Goal: Task Accomplishment & Management: Manage account settings

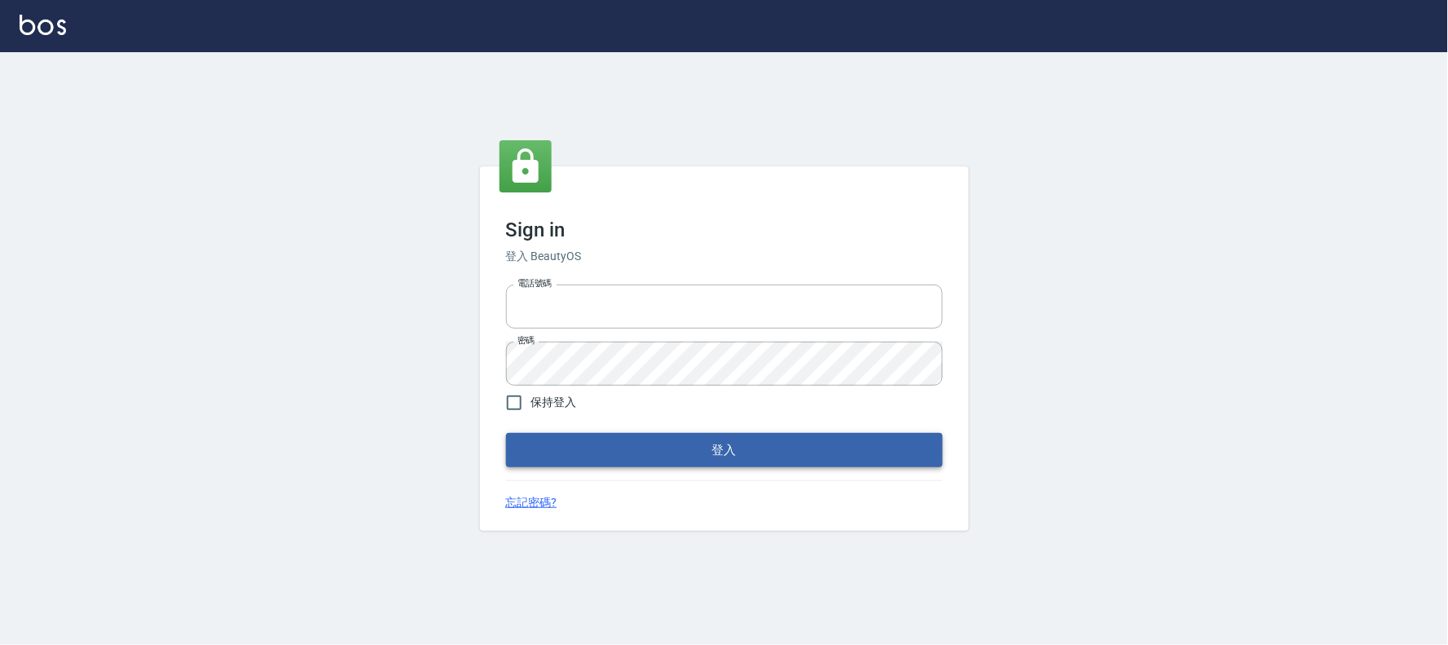
type input "032805930"
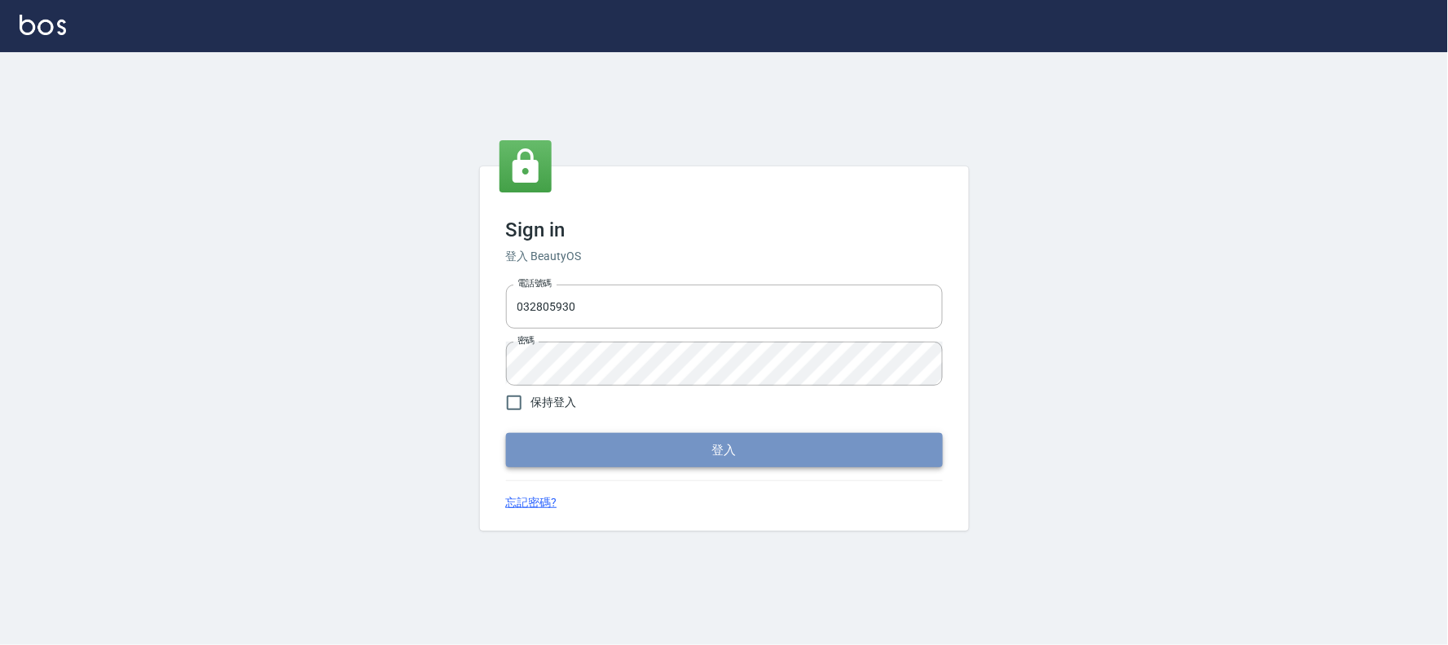
click at [547, 435] on button "登入" at bounding box center [724, 450] width 437 height 34
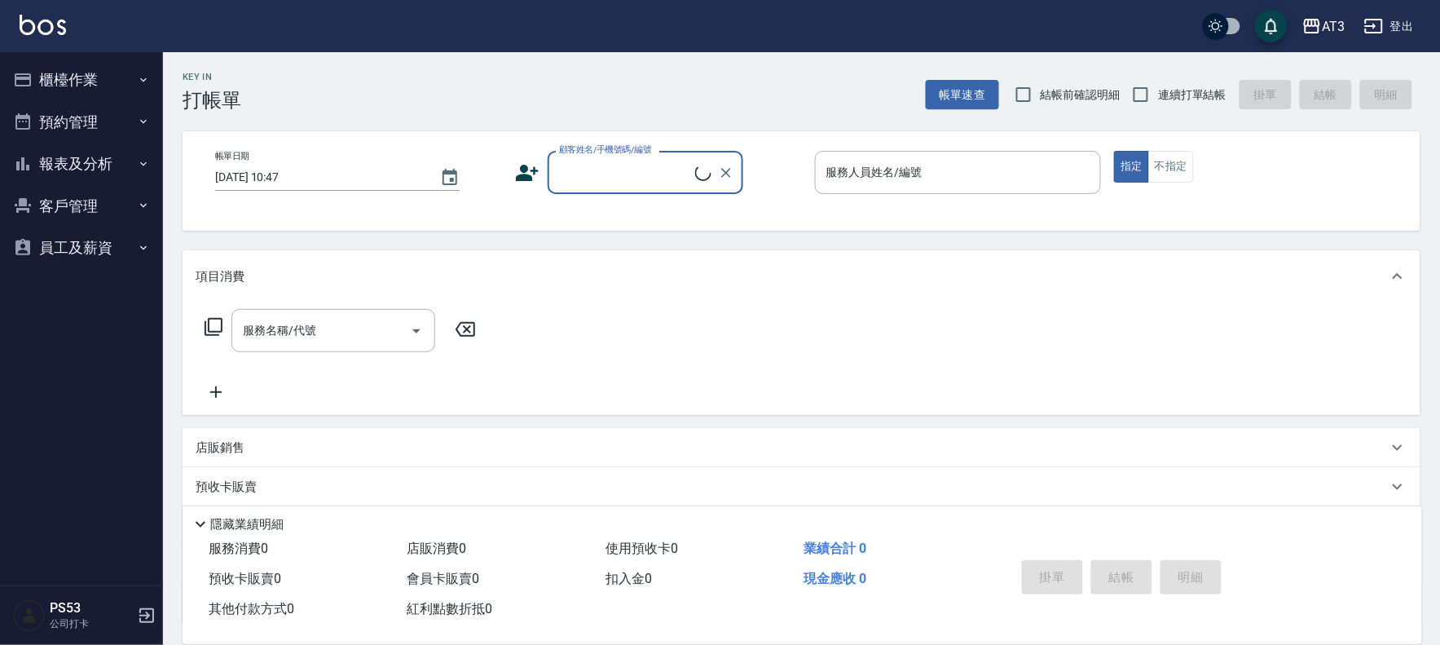
click at [78, 84] on button "櫃檯作業" at bounding box center [82, 80] width 150 height 42
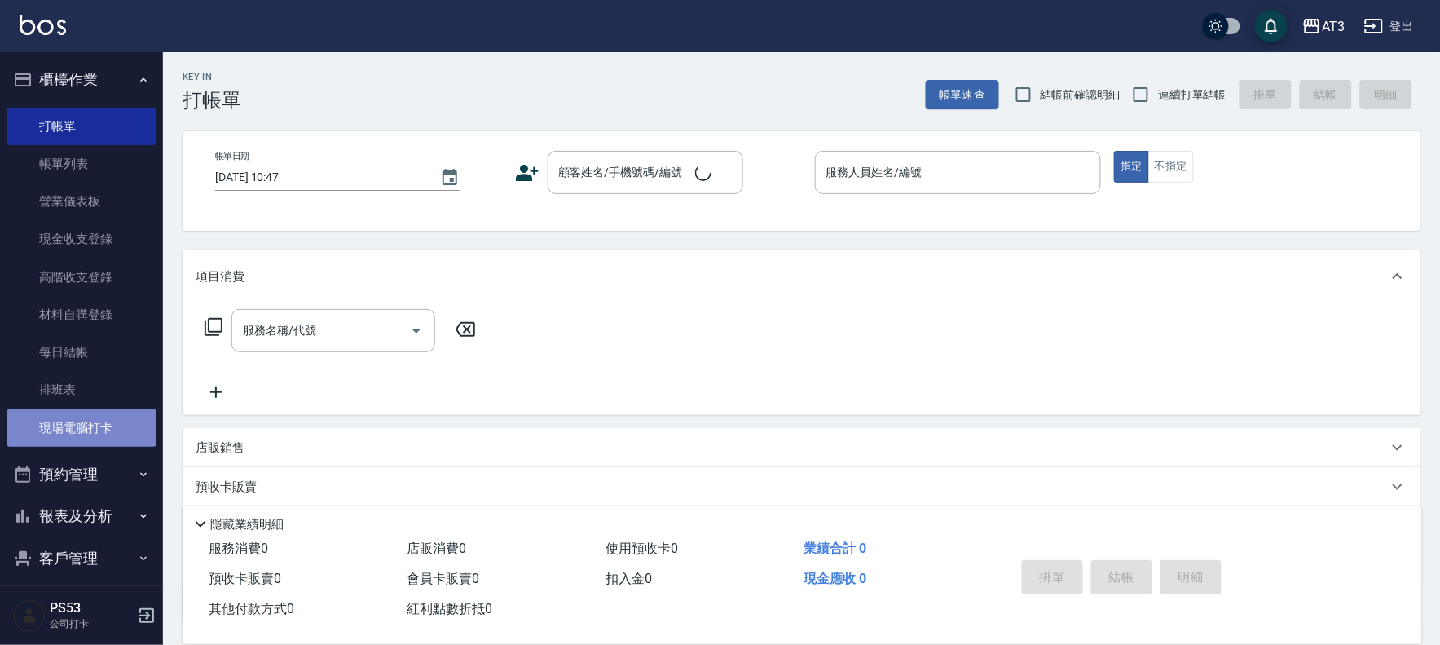
click at [111, 430] on link "現場電腦打卡" at bounding box center [82, 427] width 150 height 37
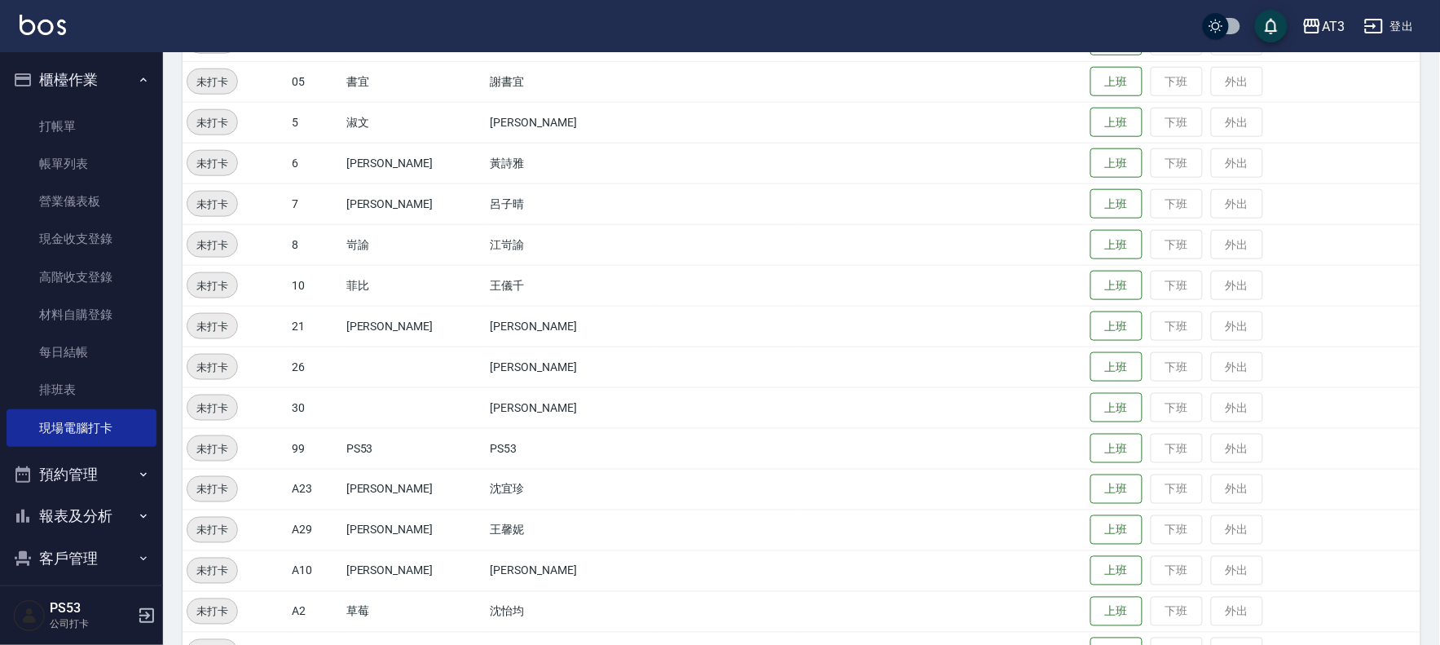
scroll to position [535, 0]
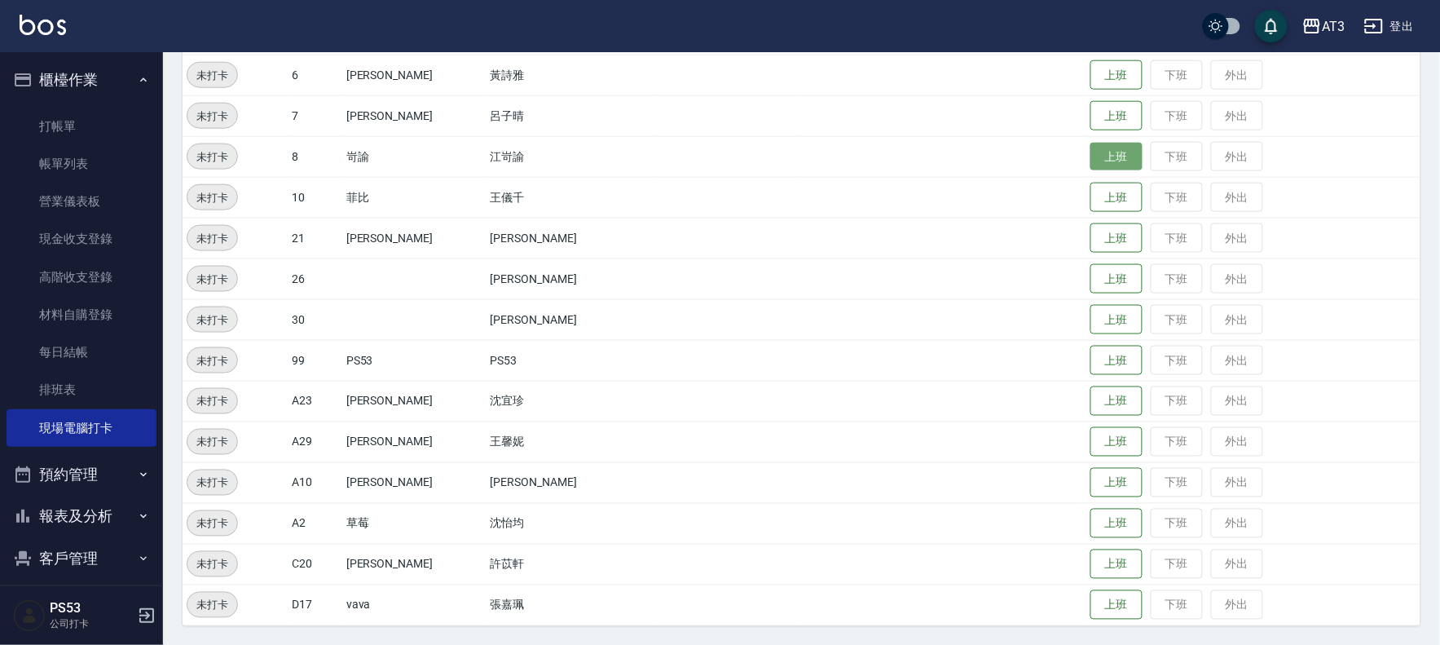
click at [1091, 148] on button "上班" at bounding box center [1117, 157] width 52 height 29
click at [1091, 196] on button "上班" at bounding box center [1117, 197] width 52 height 29
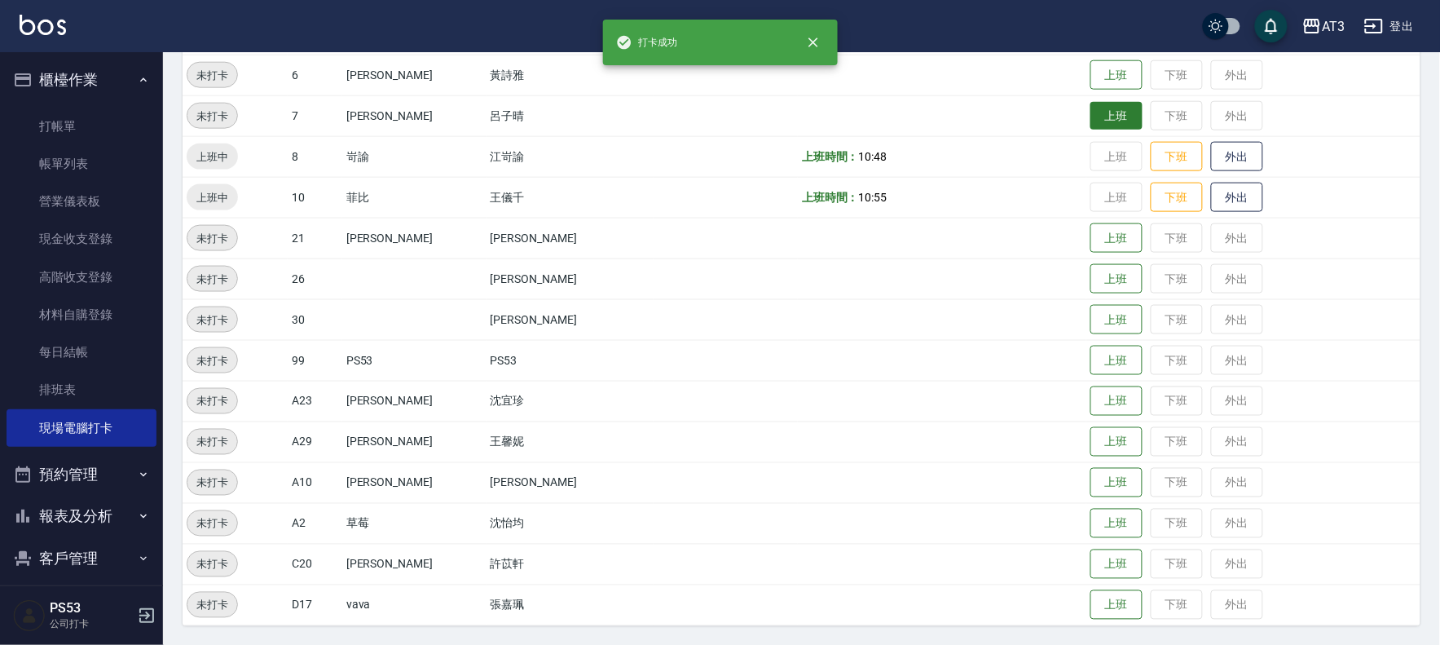
click at [1097, 116] on button "上班" at bounding box center [1117, 116] width 52 height 29
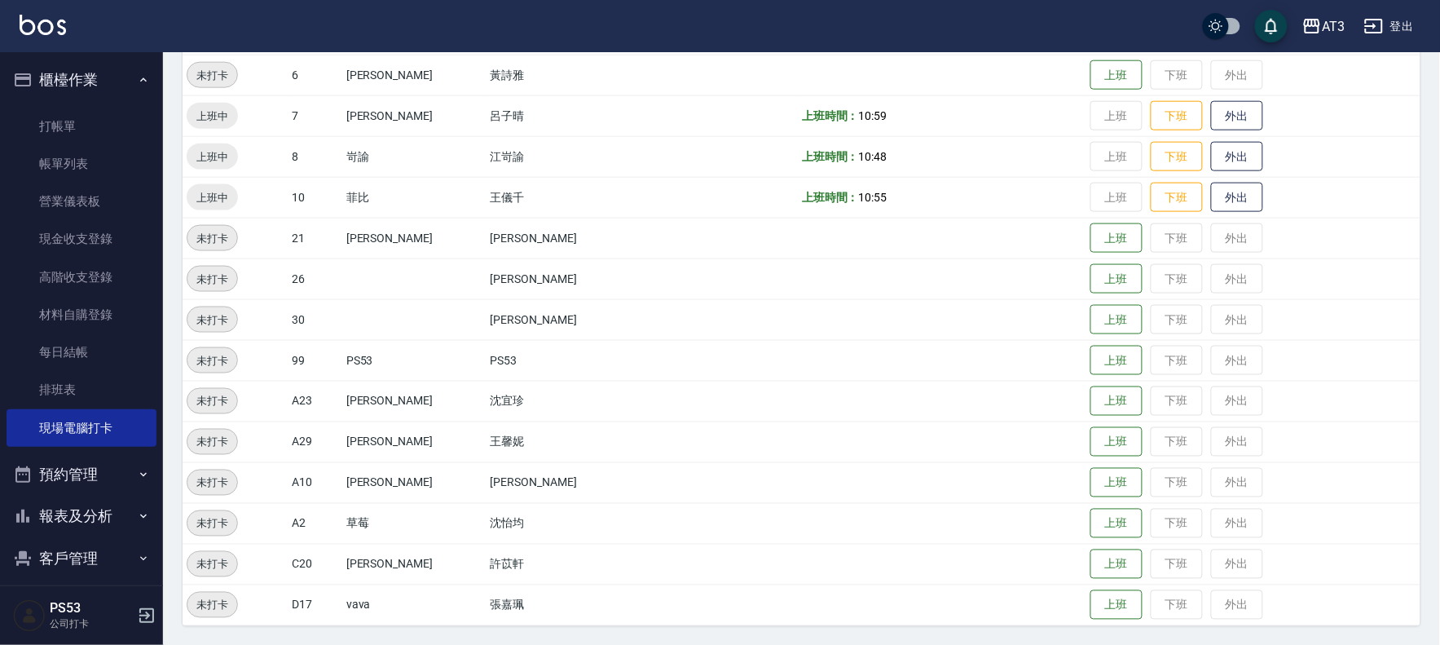
scroll to position [54, 0]
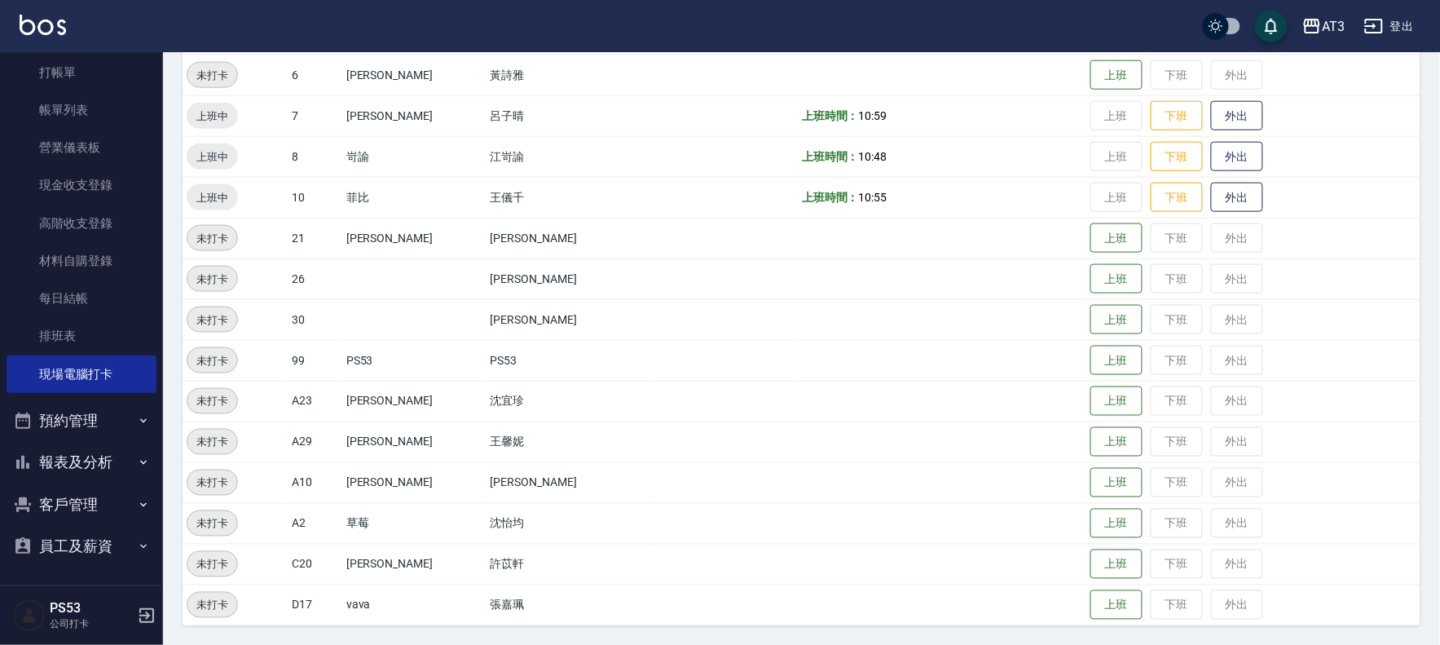
click at [71, 509] on button "客戶管理" at bounding box center [82, 504] width 150 height 42
click at [70, 547] on link "客戶列表" at bounding box center [82, 549] width 150 height 37
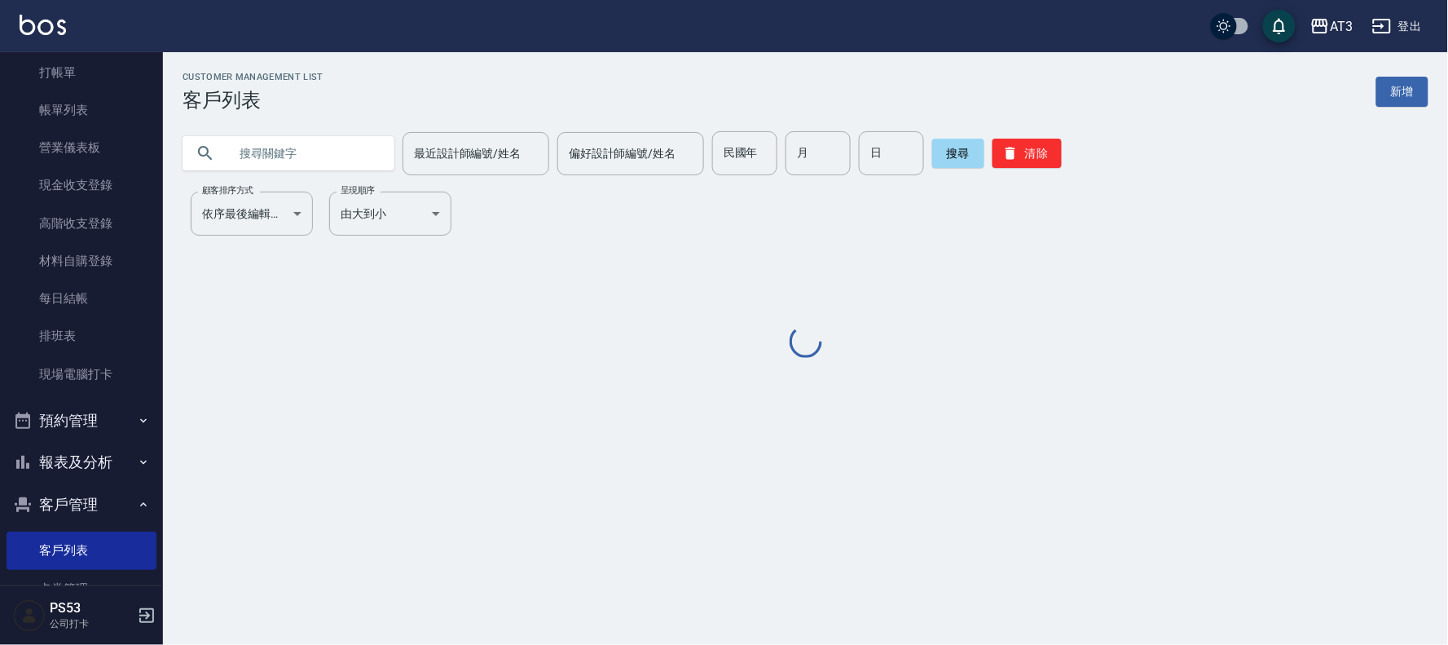
click at [345, 147] on input "text" at bounding box center [304, 153] width 153 height 44
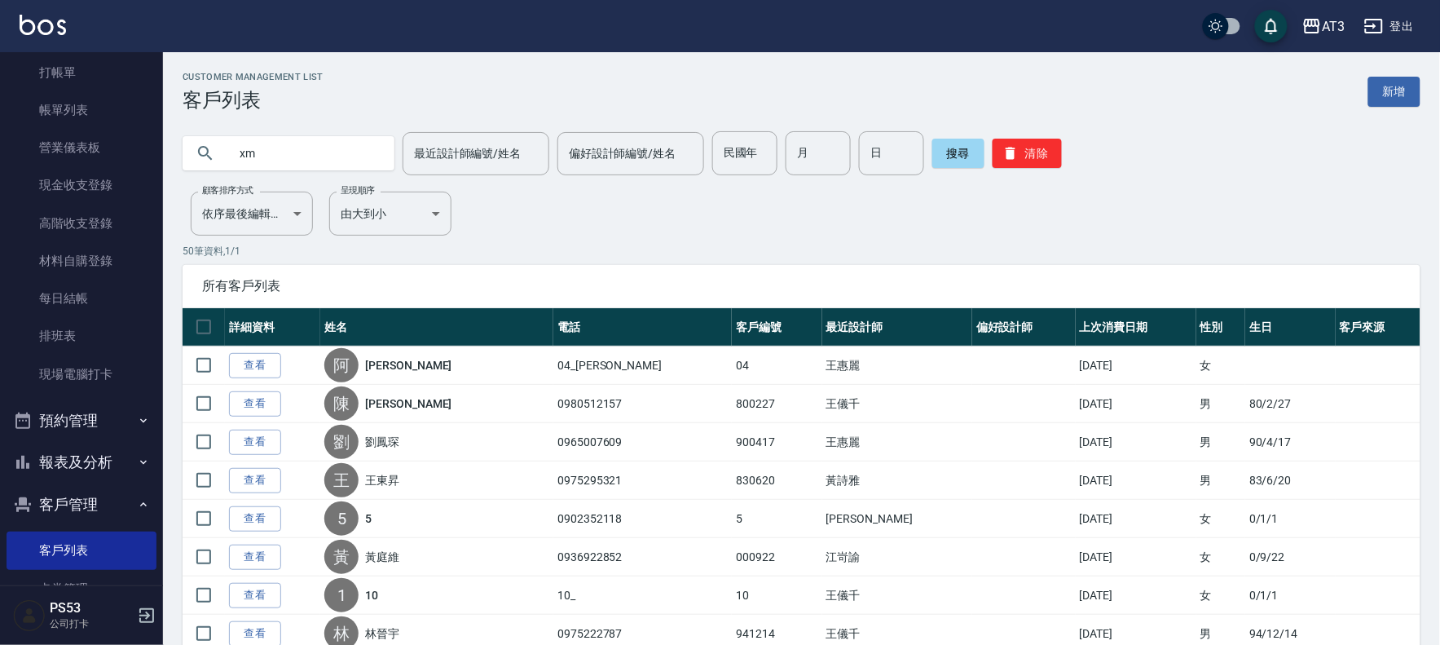
type input "x"
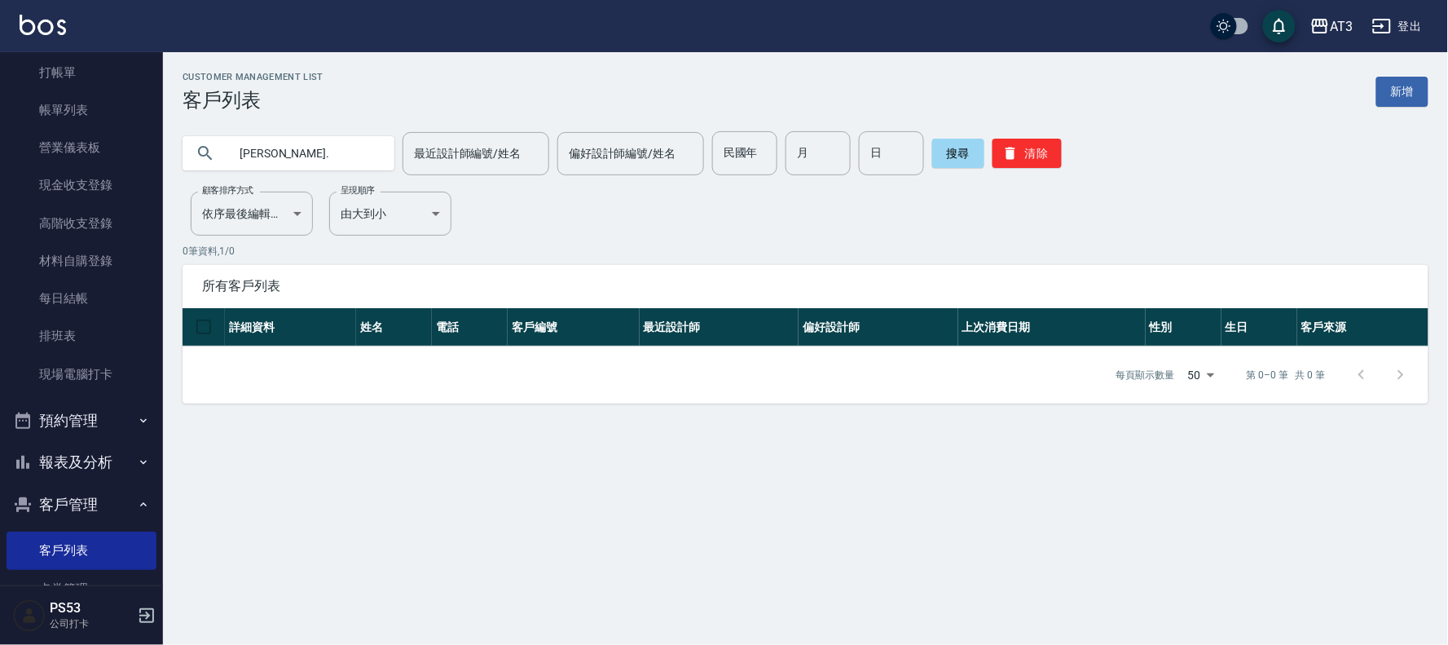
click at [289, 143] on input "[PERSON_NAME]." at bounding box center [304, 153] width 153 height 44
type input "[PERSON_NAME]"
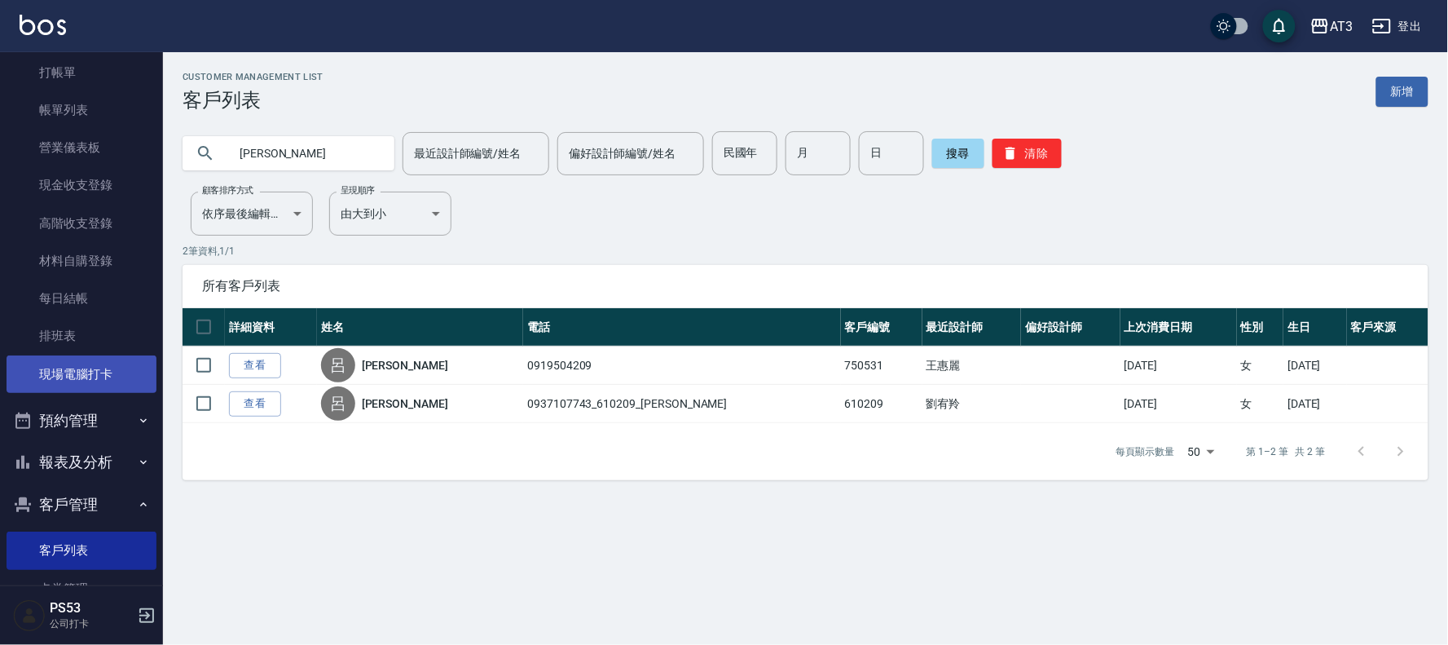
click at [90, 372] on link "現場電腦打卡" at bounding box center [82, 373] width 150 height 37
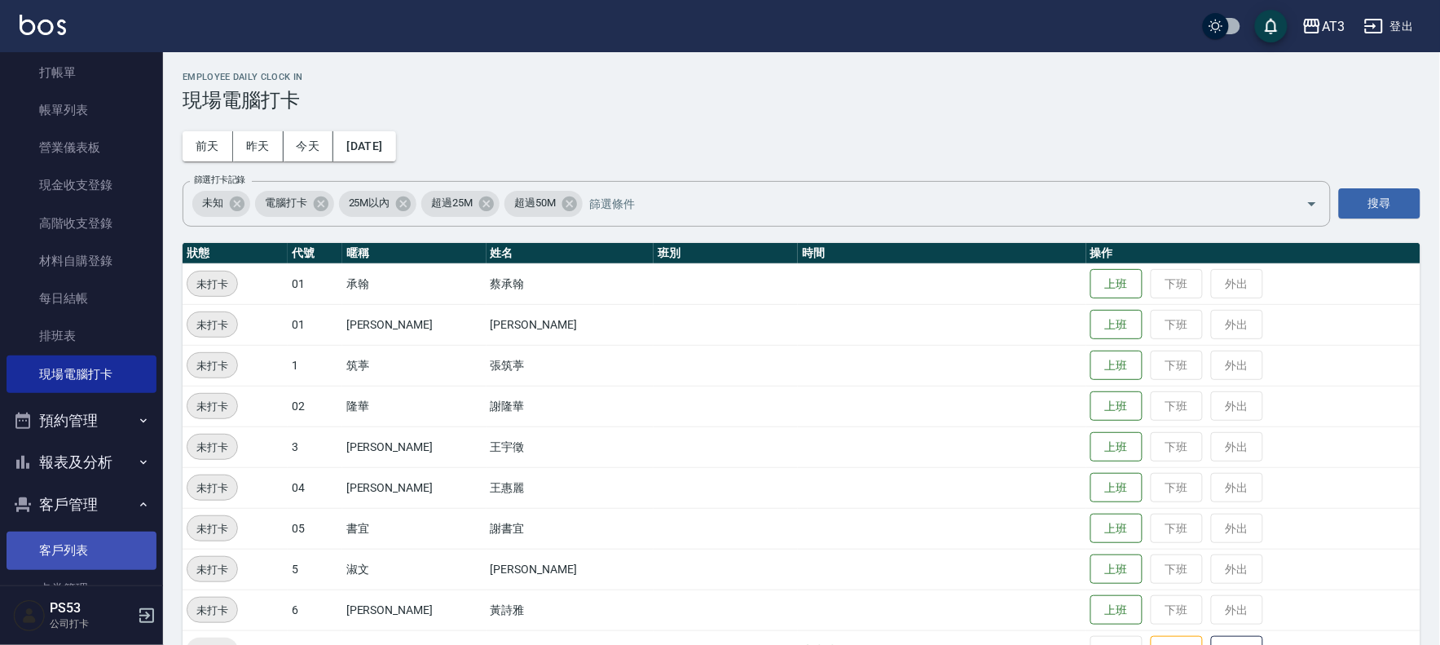
click at [66, 544] on link "客戶列表" at bounding box center [82, 549] width 150 height 37
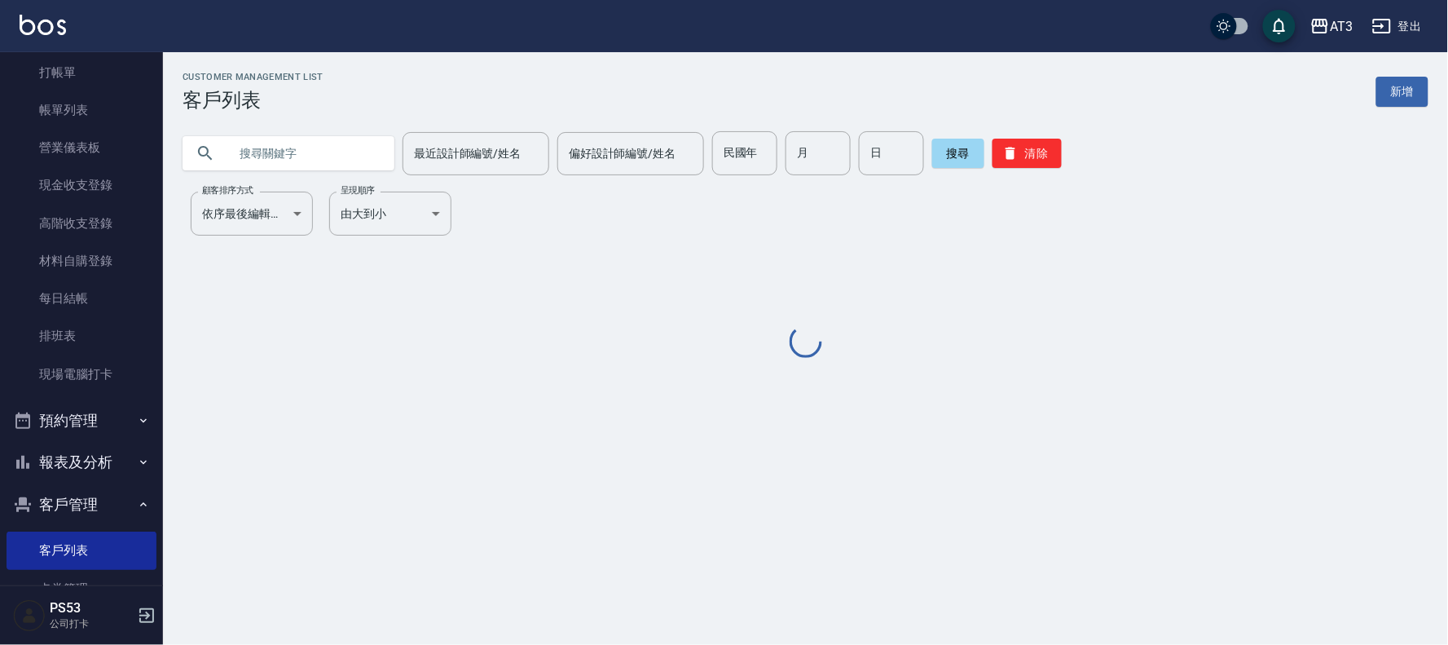
drag, startPoint x: 361, startPoint y: 152, endPoint x: 0, endPoint y: 4, distance: 390.1
click at [361, 152] on input "text" at bounding box center [304, 153] width 153 height 44
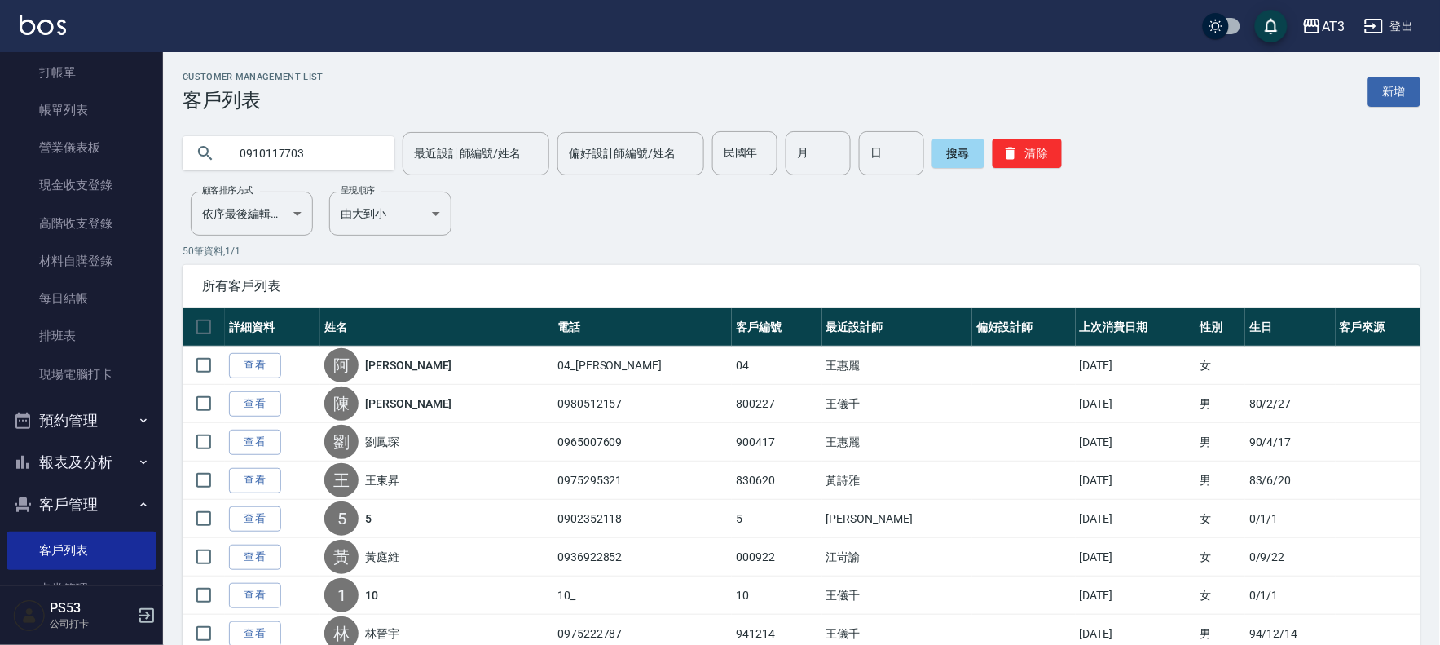
type input "0910117703"
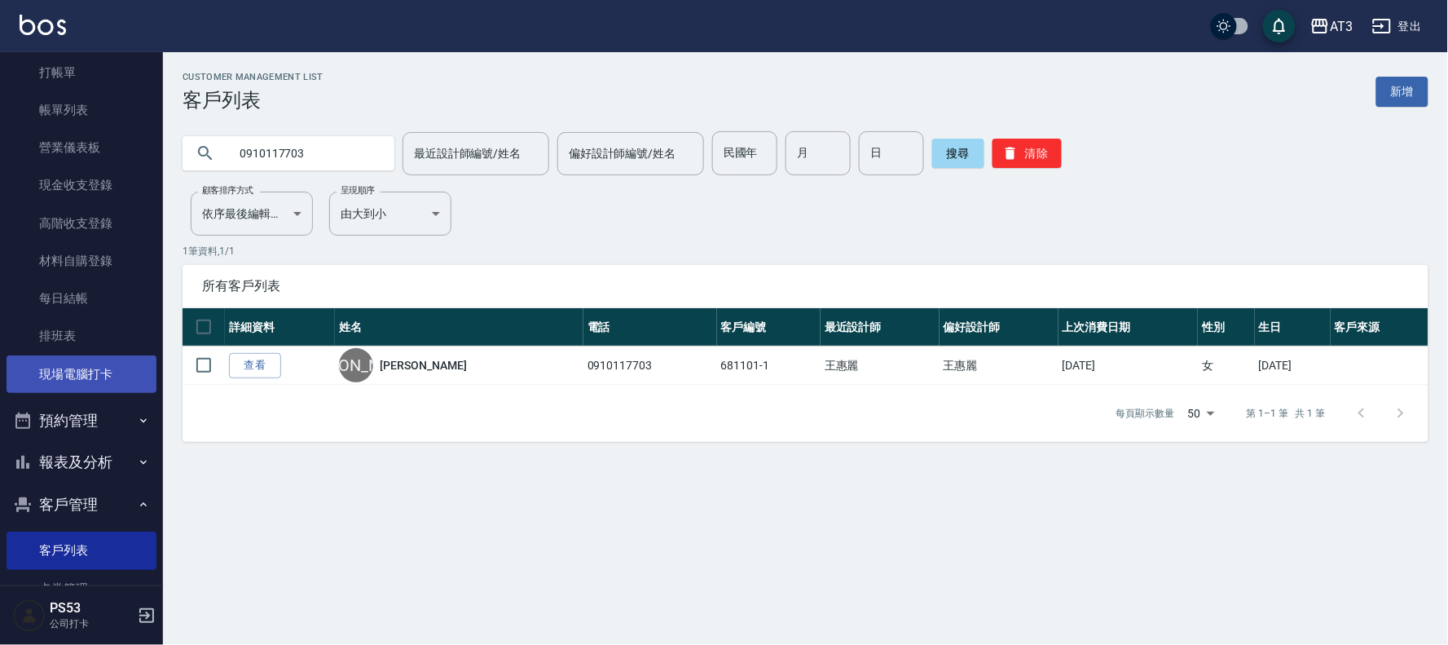
click at [116, 373] on link "現場電腦打卡" at bounding box center [82, 373] width 150 height 37
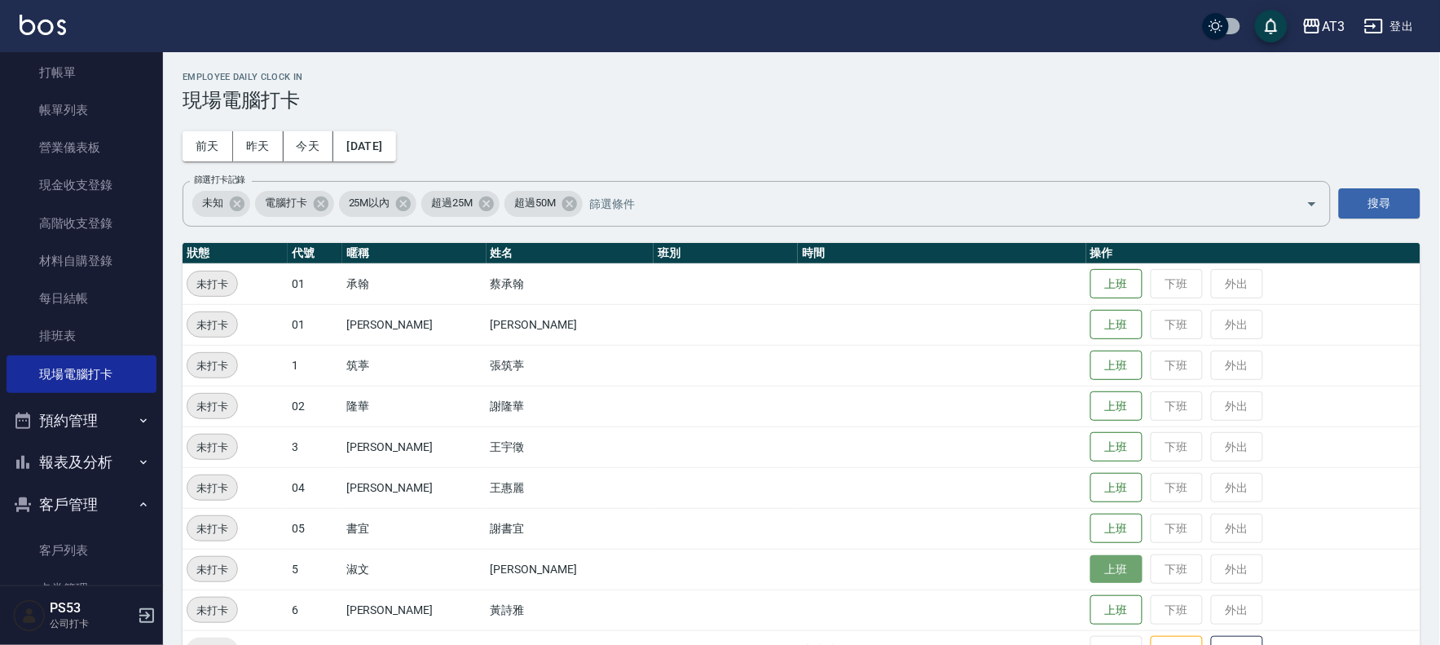
click at [1091, 567] on button "上班" at bounding box center [1117, 569] width 52 height 29
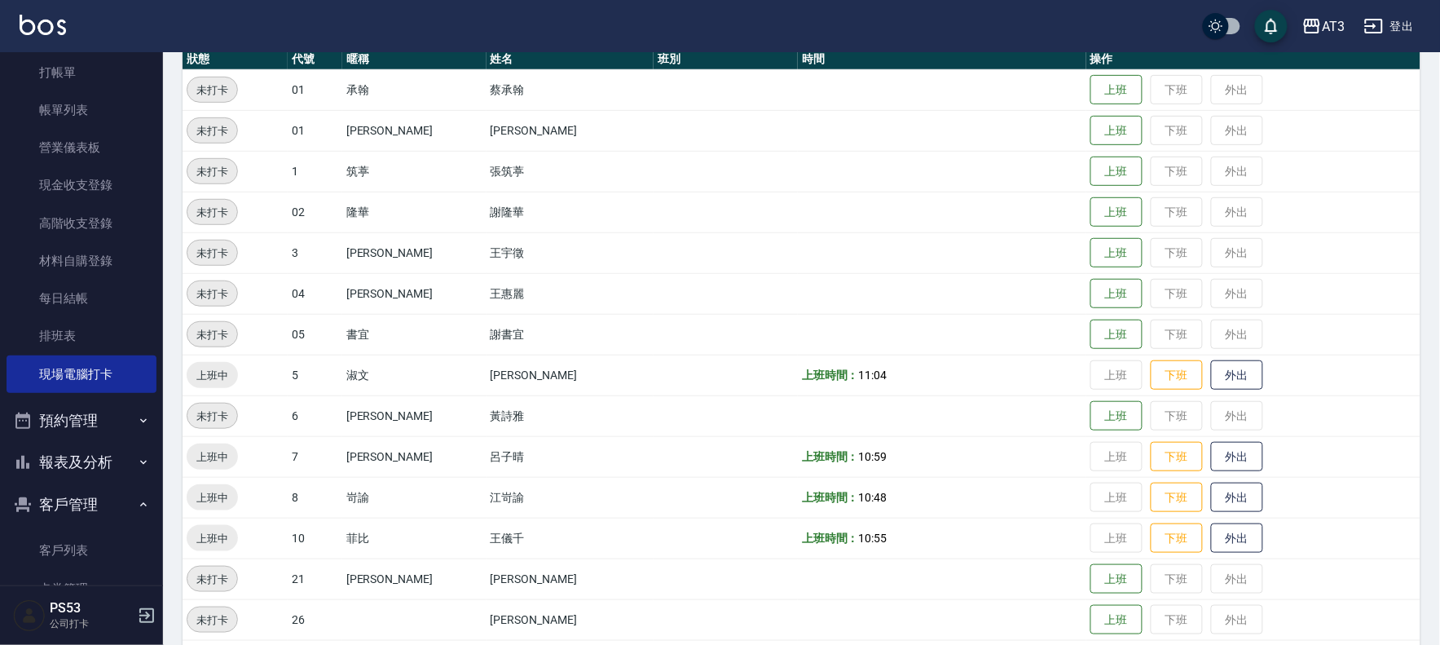
scroll to position [271, 0]
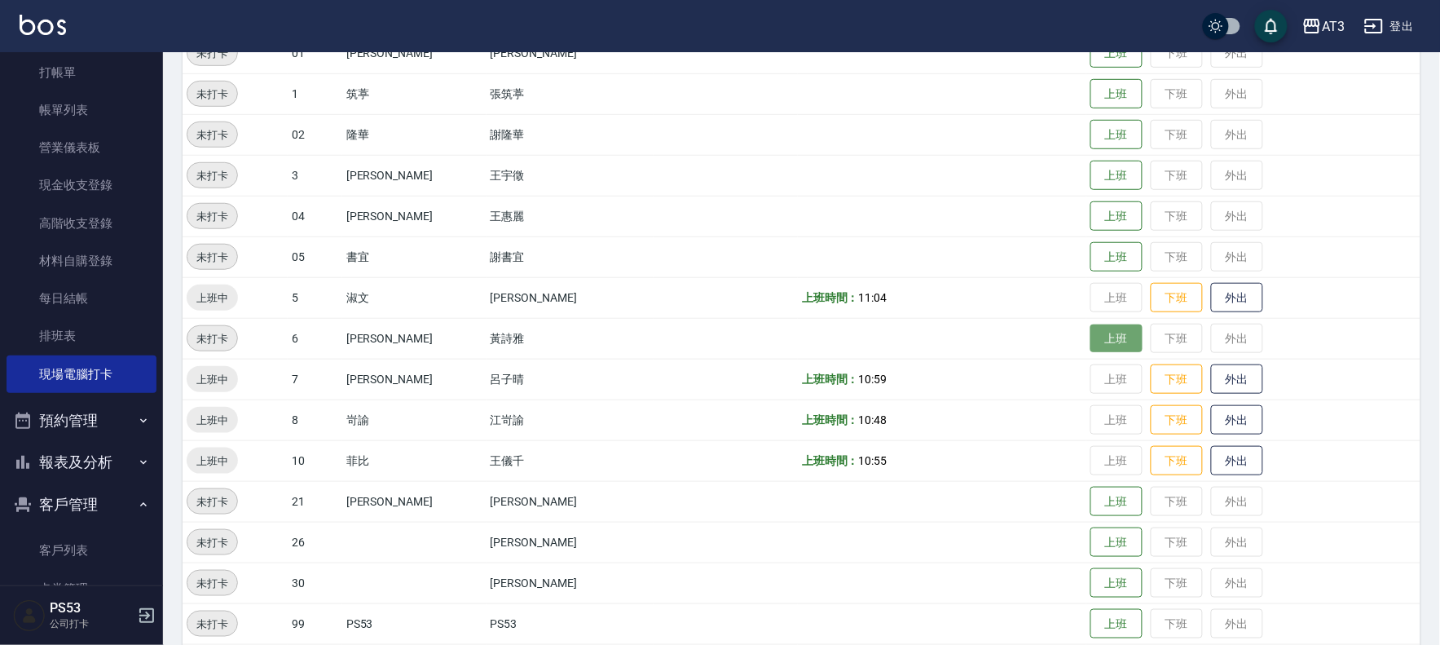
click at [1096, 326] on button "上班" at bounding box center [1117, 338] width 52 height 29
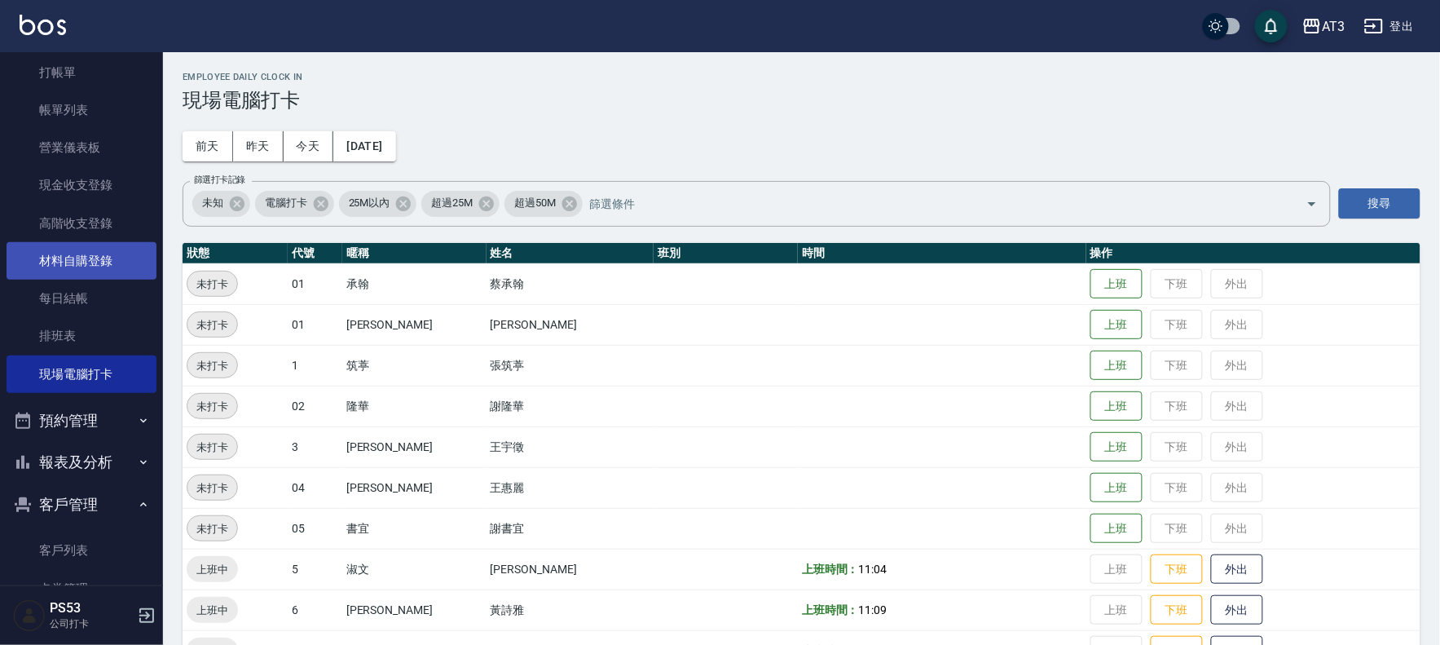
scroll to position [143, 0]
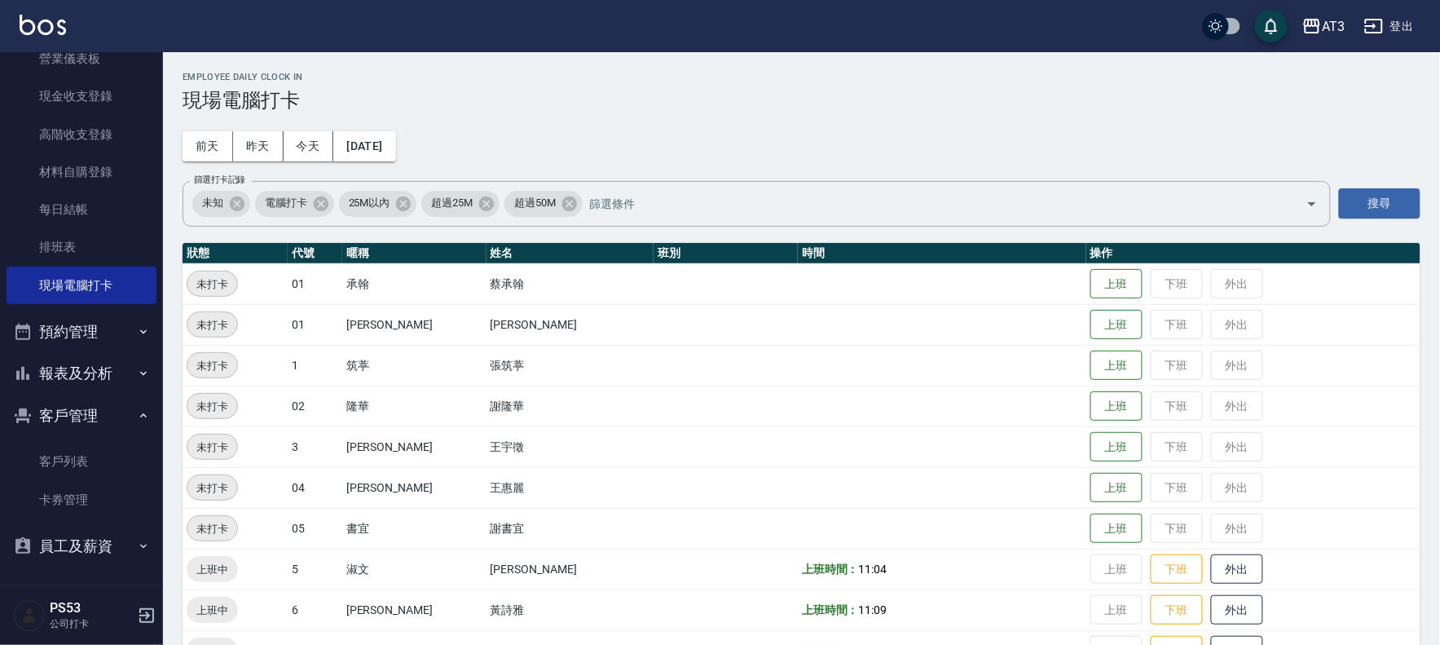
click at [83, 356] on button "報表及分析" at bounding box center [82, 373] width 150 height 42
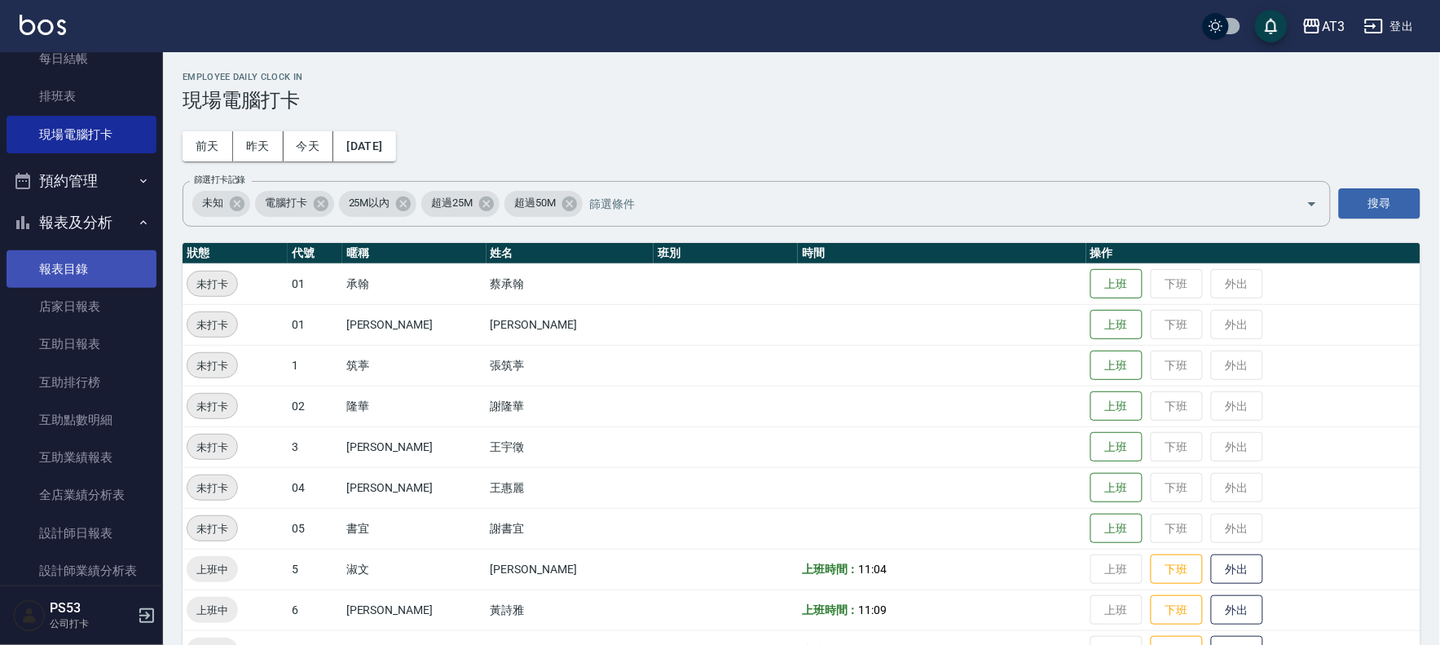
scroll to position [324, 0]
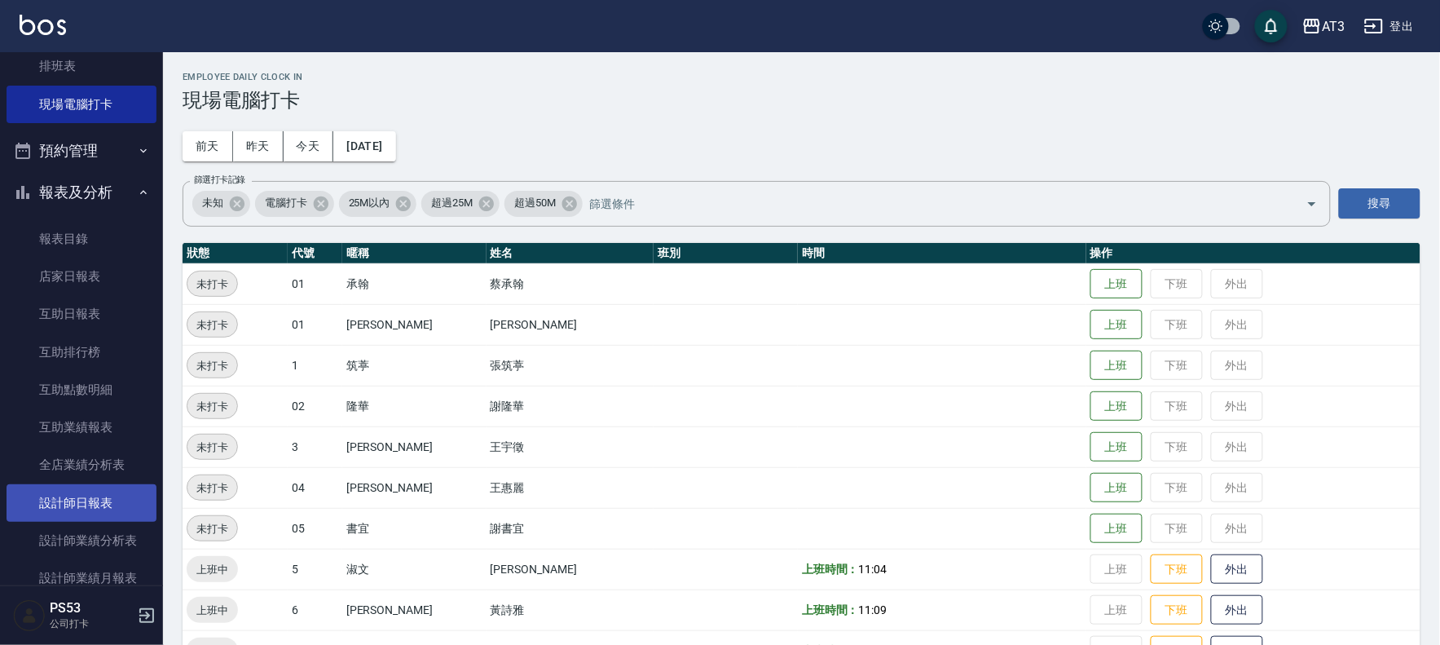
click at [108, 486] on link "設計師日報表" at bounding box center [82, 502] width 150 height 37
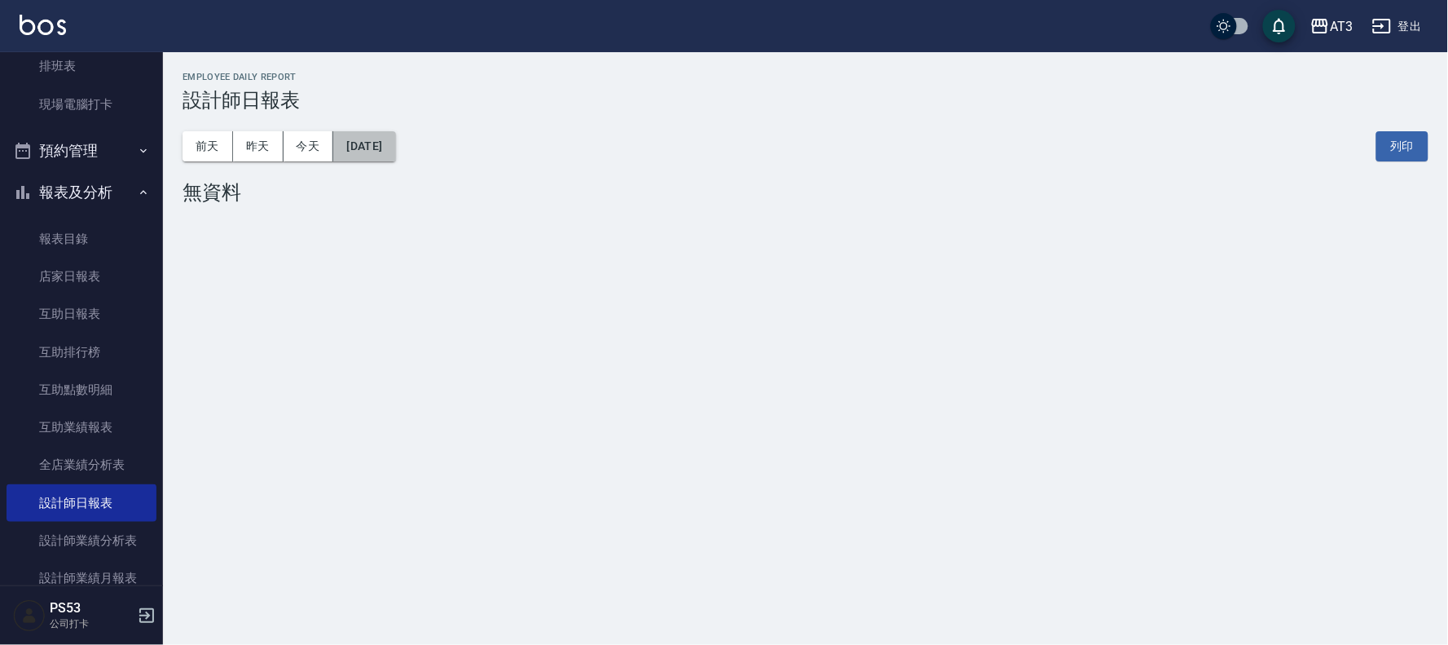
click at [351, 150] on button "[DATE]" at bounding box center [364, 146] width 62 height 30
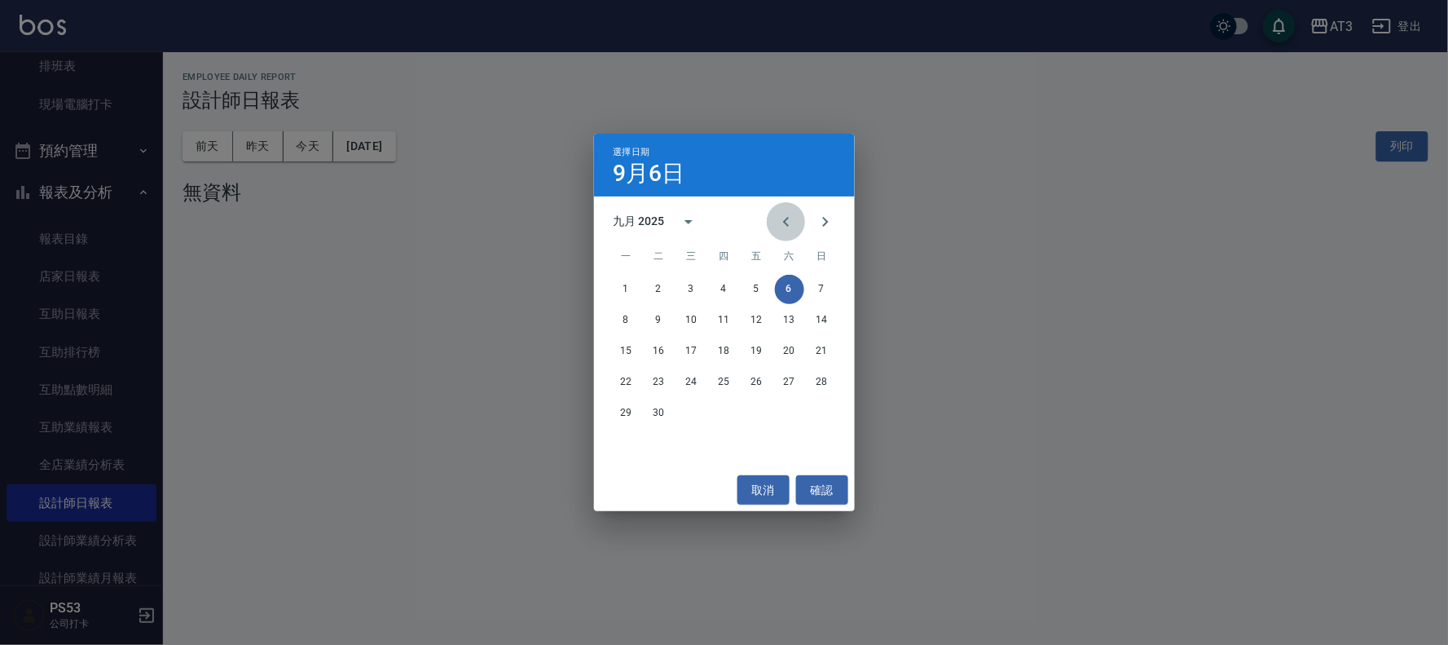
click at [783, 226] on icon "Previous month" at bounding box center [787, 222] width 20 height 20
click at [827, 421] on button "31" at bounding box center [822, 413] width 29 height 29
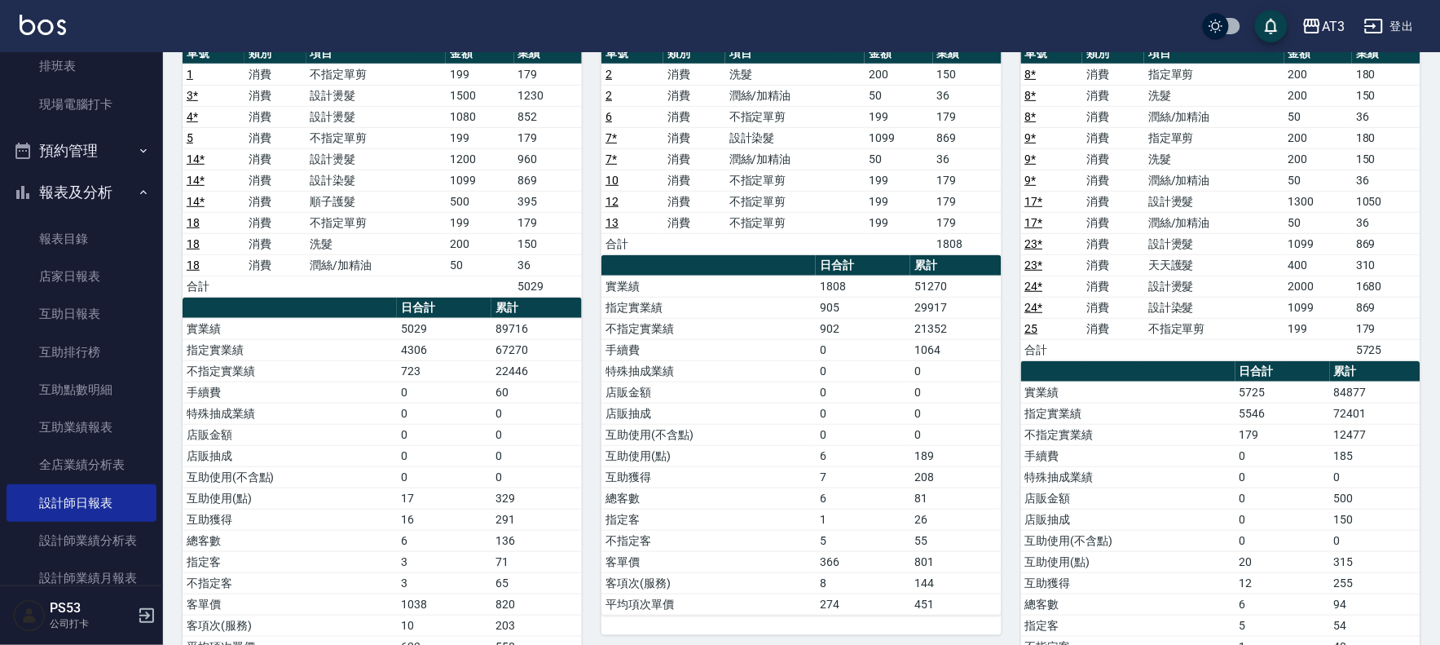
scroll to position [271, 0]
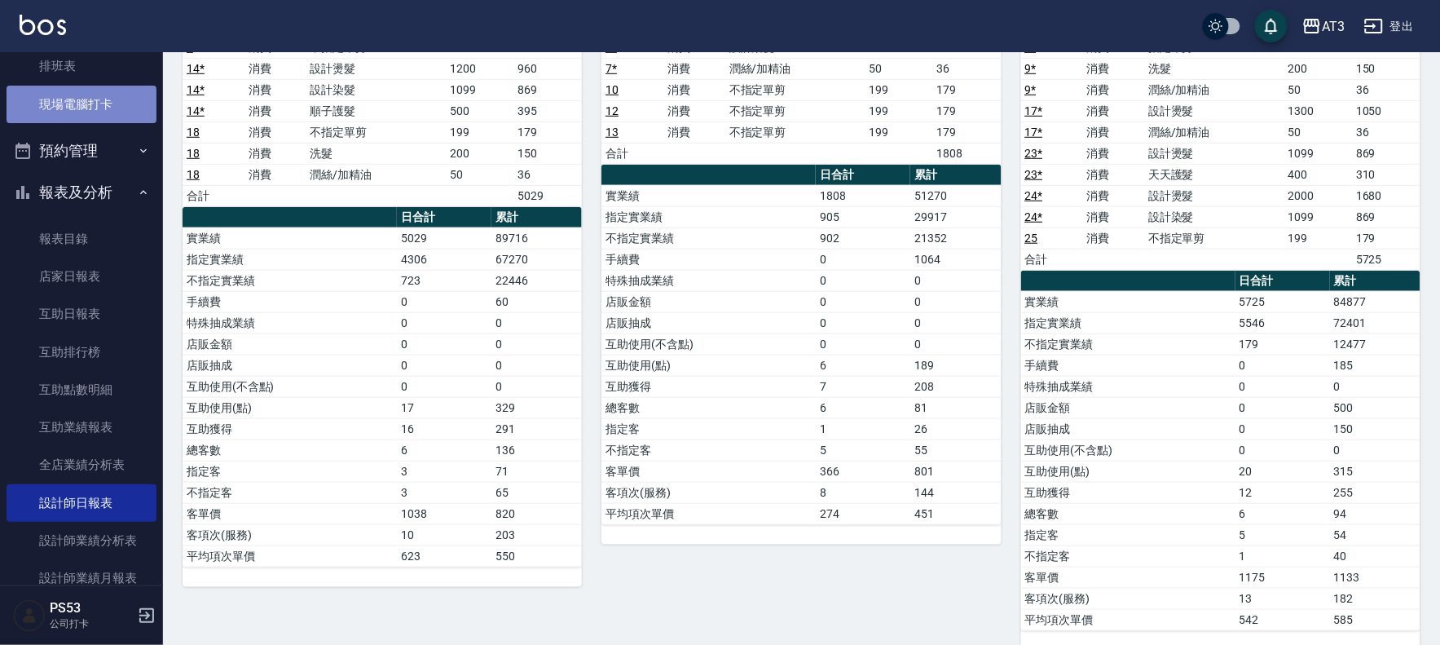
click at [104, 103] on link "現場電腦打卡" at bounding box center [82, 104] width 150 height 37
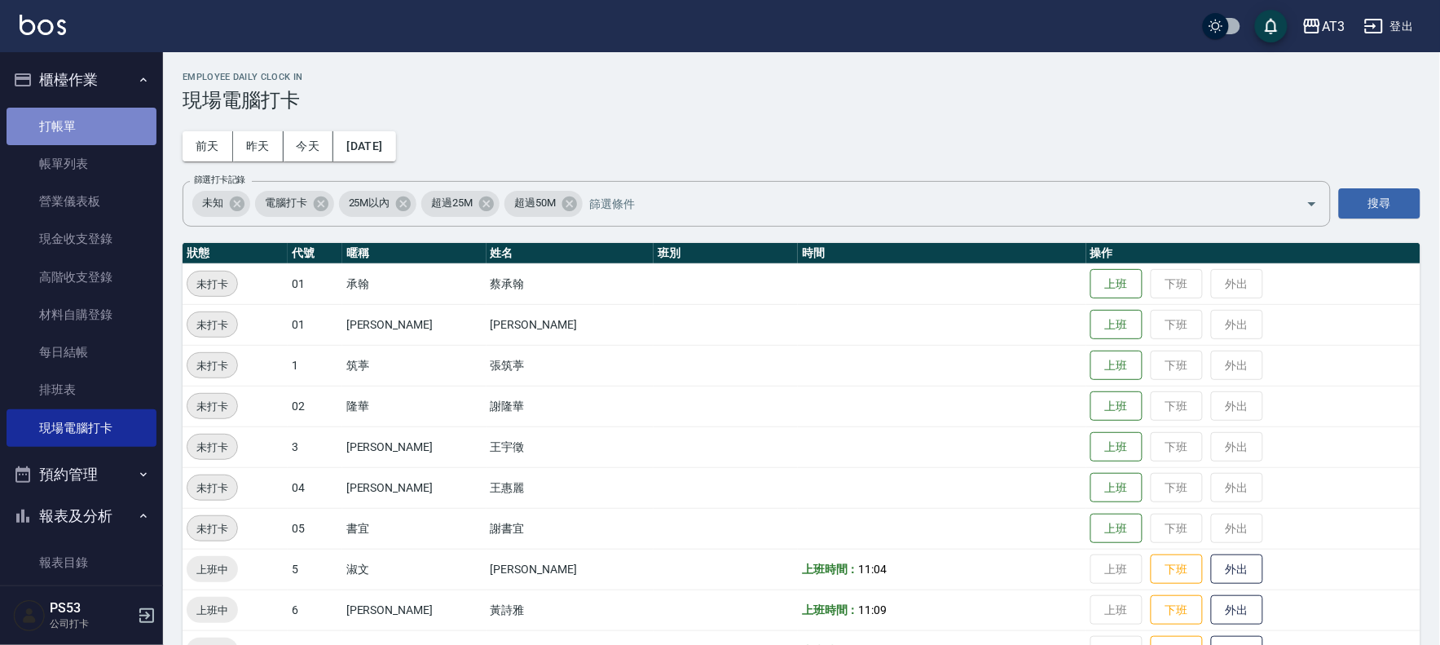
click at [115, 111] on link "打帳單" at bounding box center [82, 126] width 150 height 37
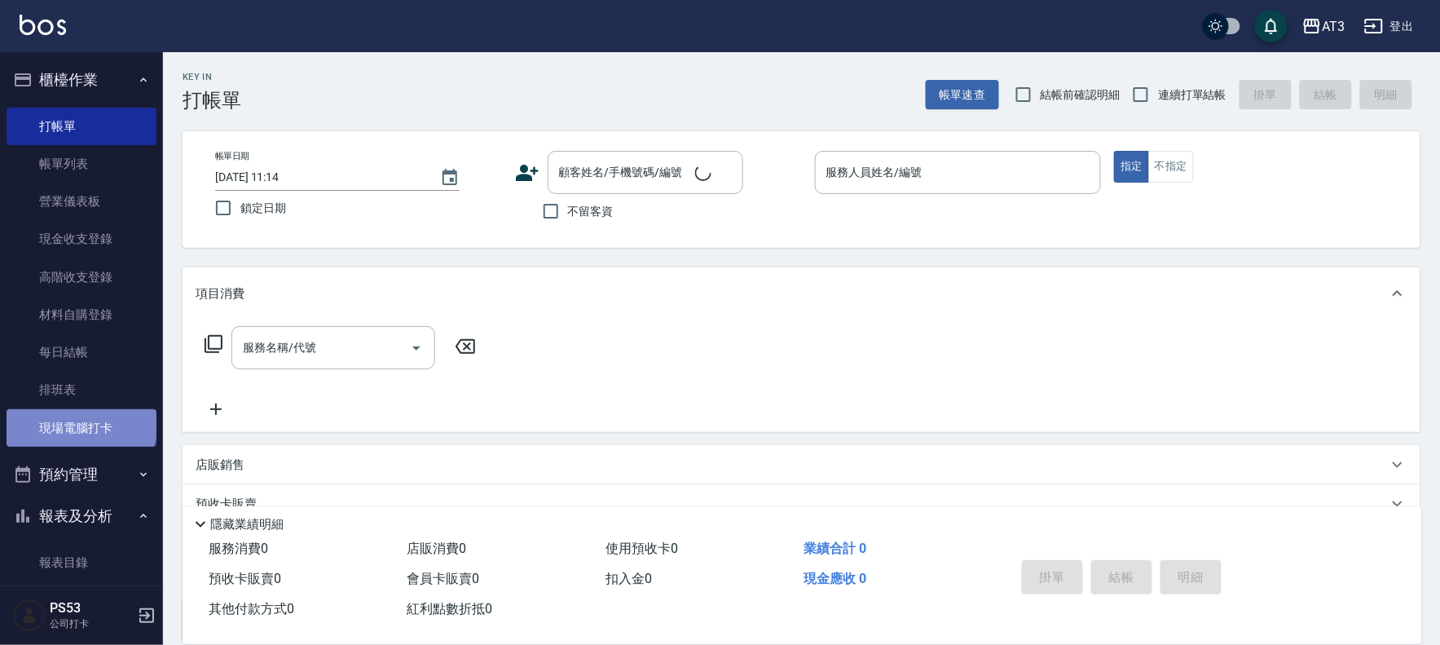
click at [80, 421] on link "現場電腦打卡" at bounding box center [82, 427] width 150 height 37
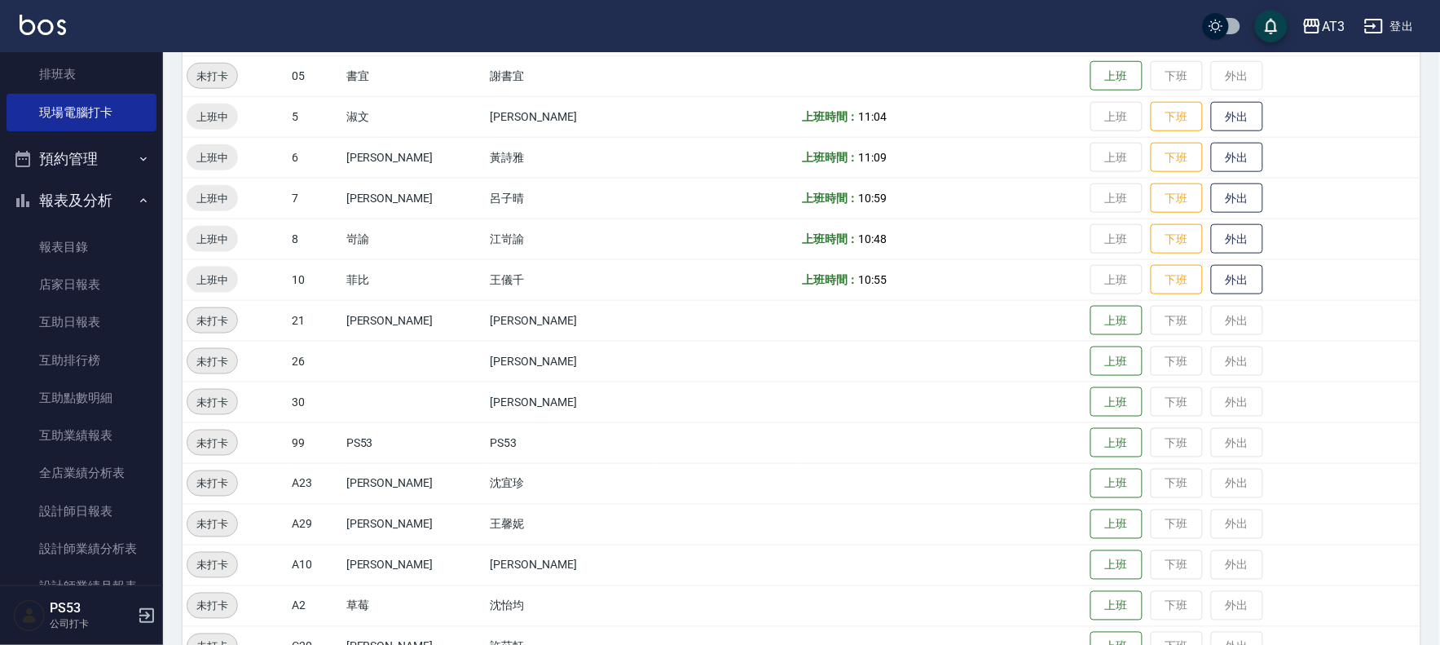
scroll to position [362, 0]
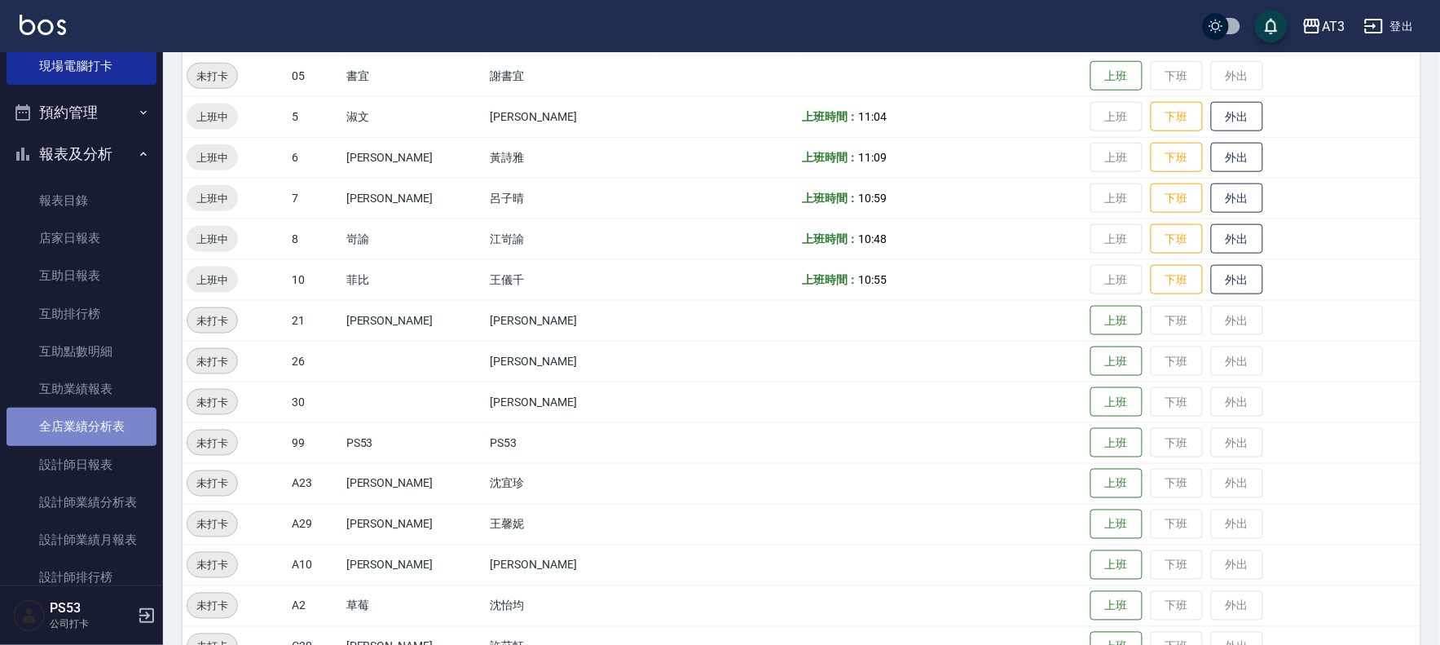
click at [95, 428] on link "全店業績分析表" at bounding box center [82, 426] width 150 height 37
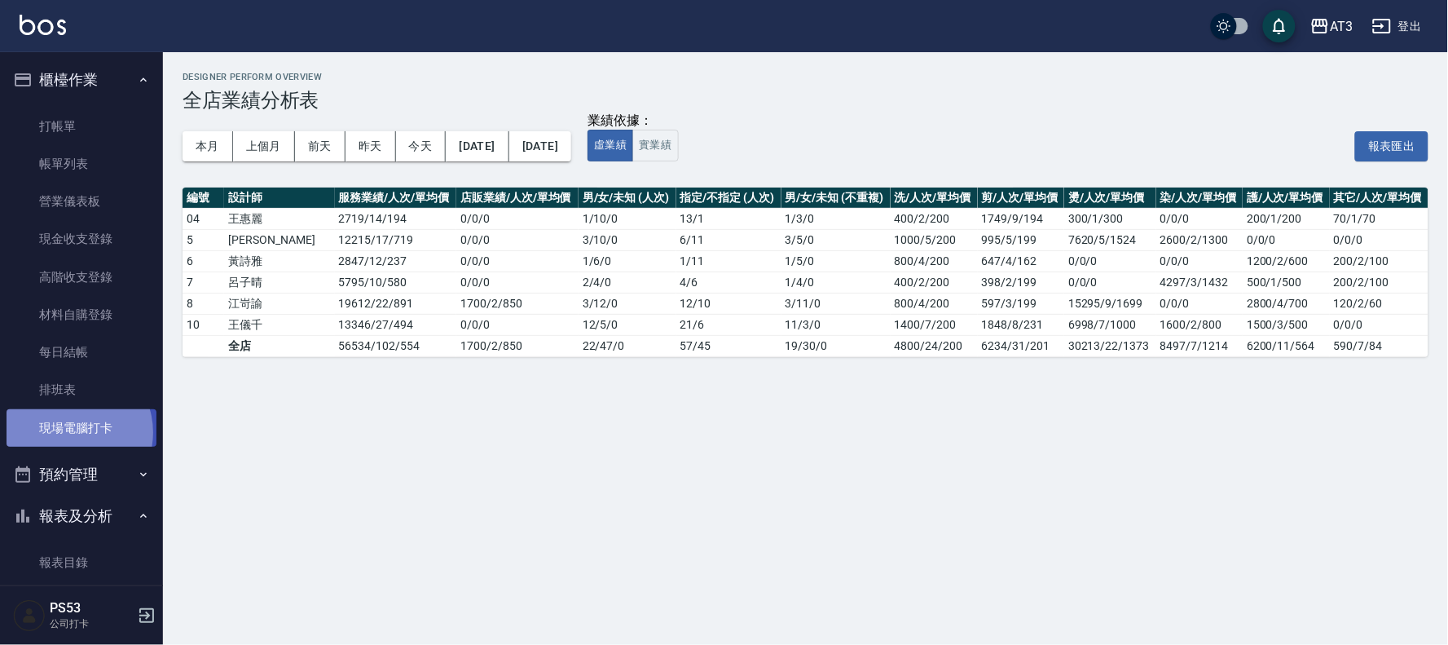
click at [70, 432] on link "現場電腦打卡" at bounding box center [82, 427] width 150 height 37
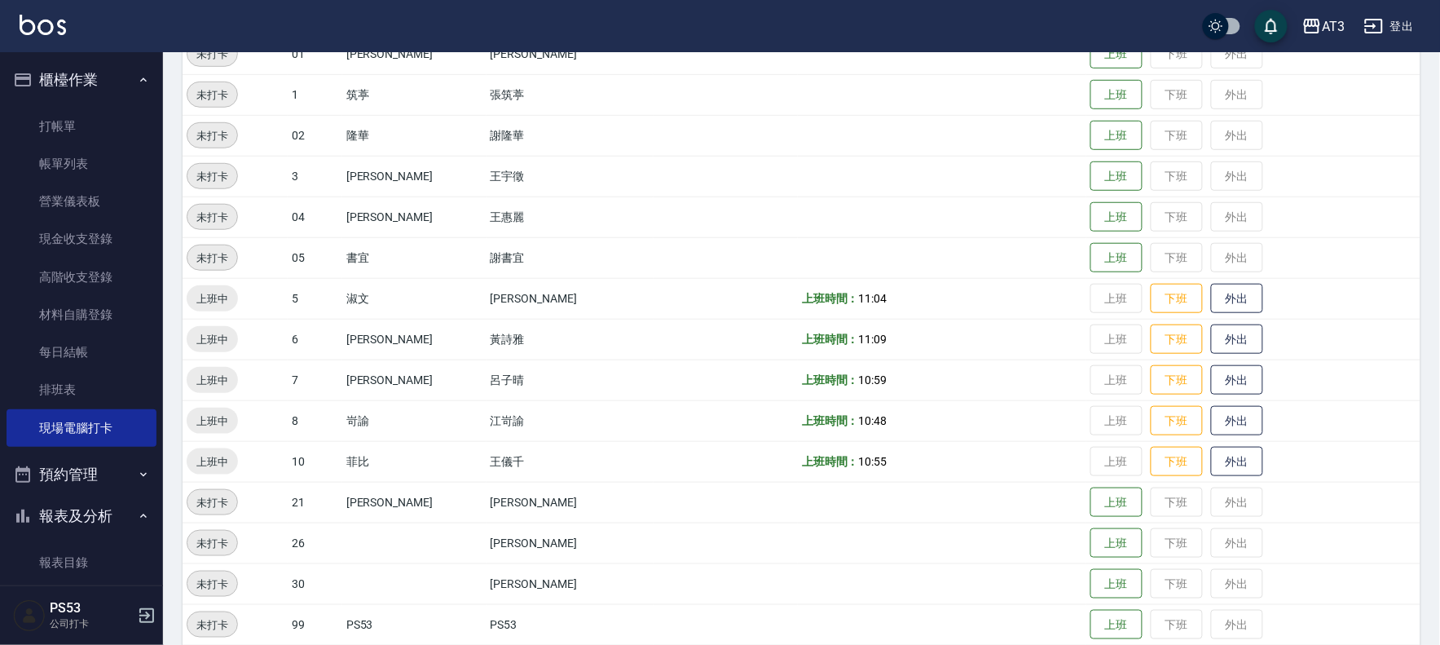
scroll to position [271, 0]
click at [1091, 496] on button "上班" at bounding box center [1117, 501] width 52 height 29
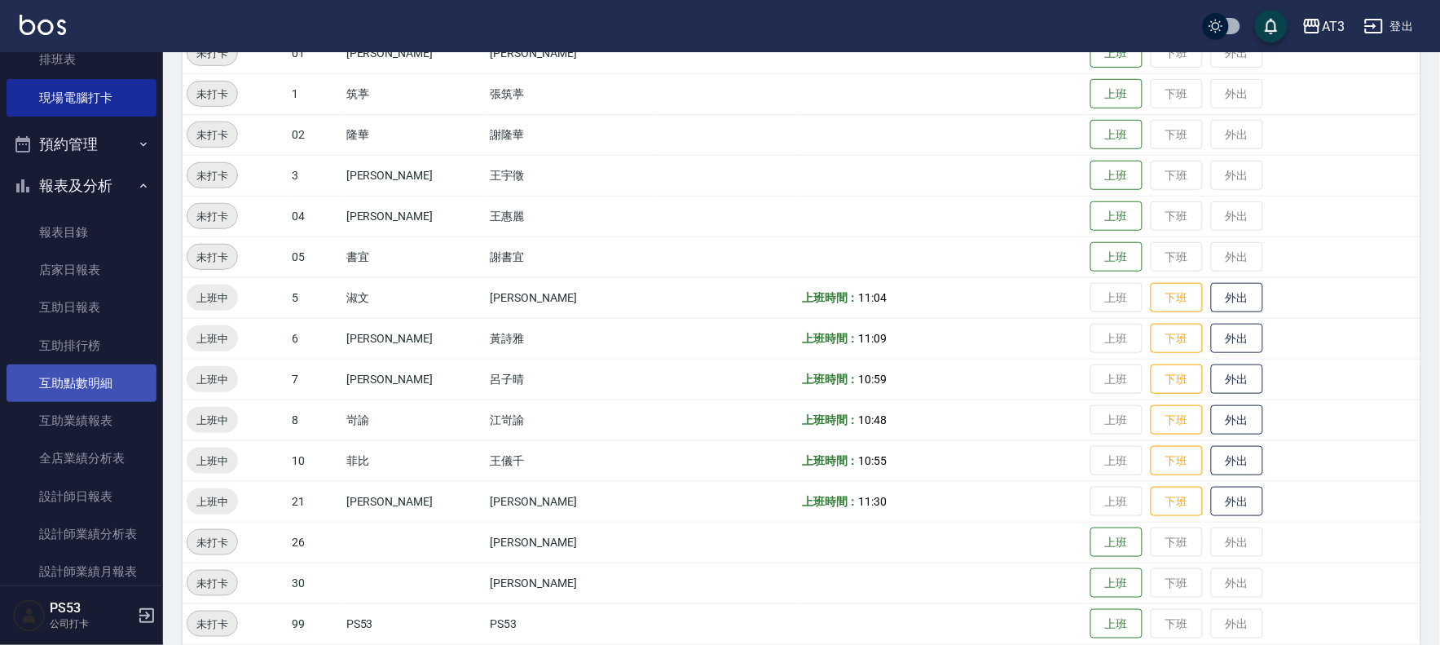
scroll to position [362, 0]
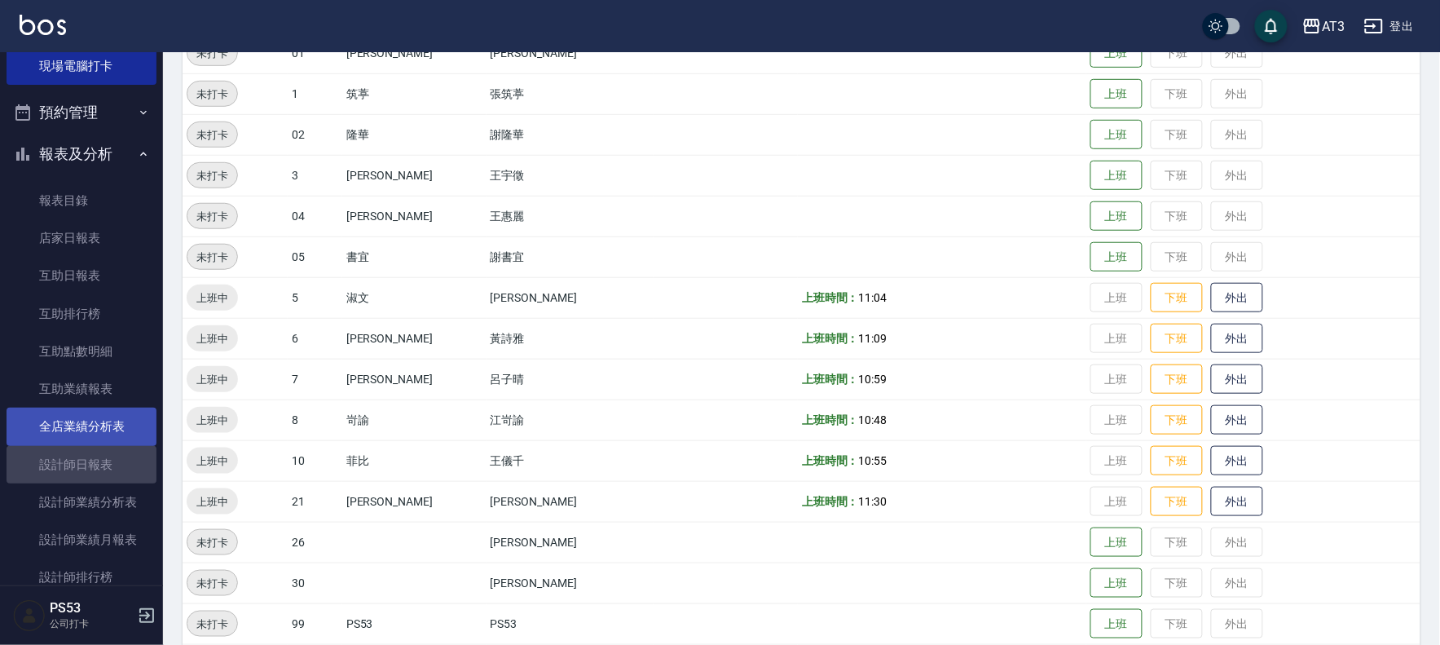
drag, startPoint x: 84, startPoint y: 449, endPoint x: 140, endPoint y: 432, distance: 58.8
click at [86, 448] on link "設計師日報表" at bounding box center [82, 464] width 150 height 37
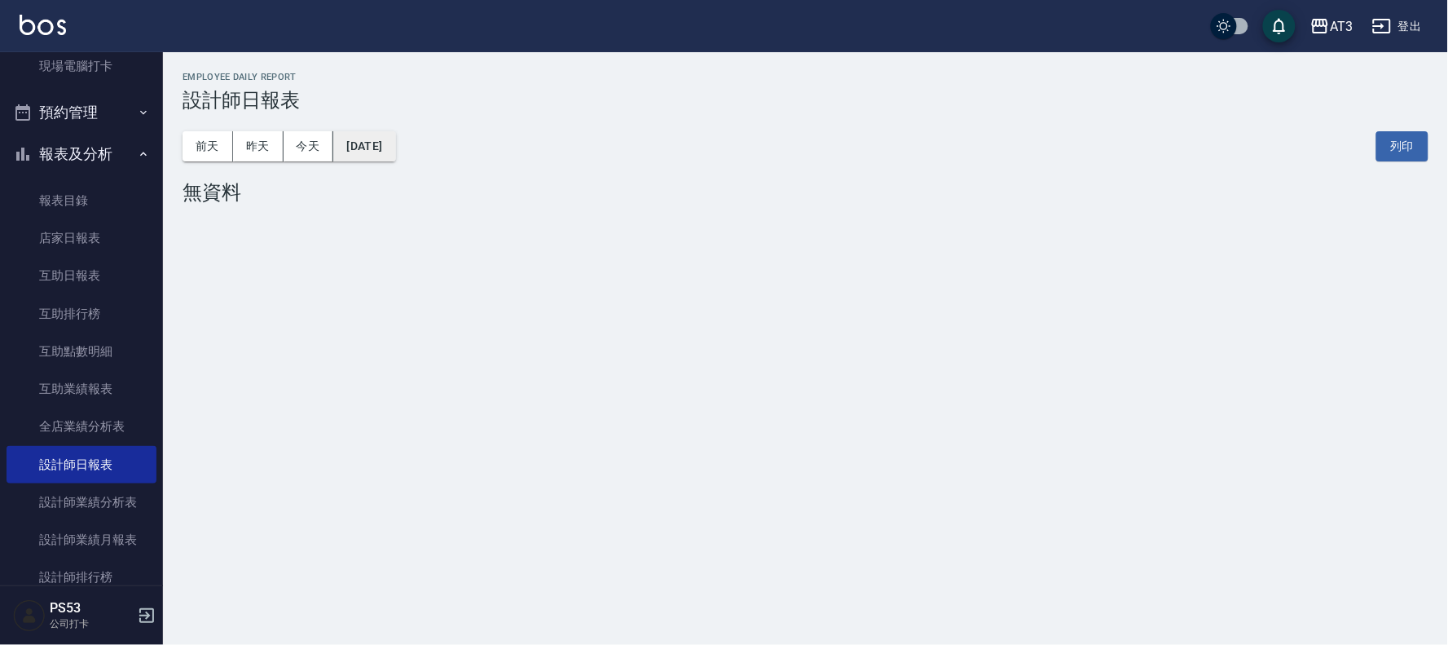
click at [384, 155] on button "[DATE]" at bounding box center [364, 146] width 62 height 30
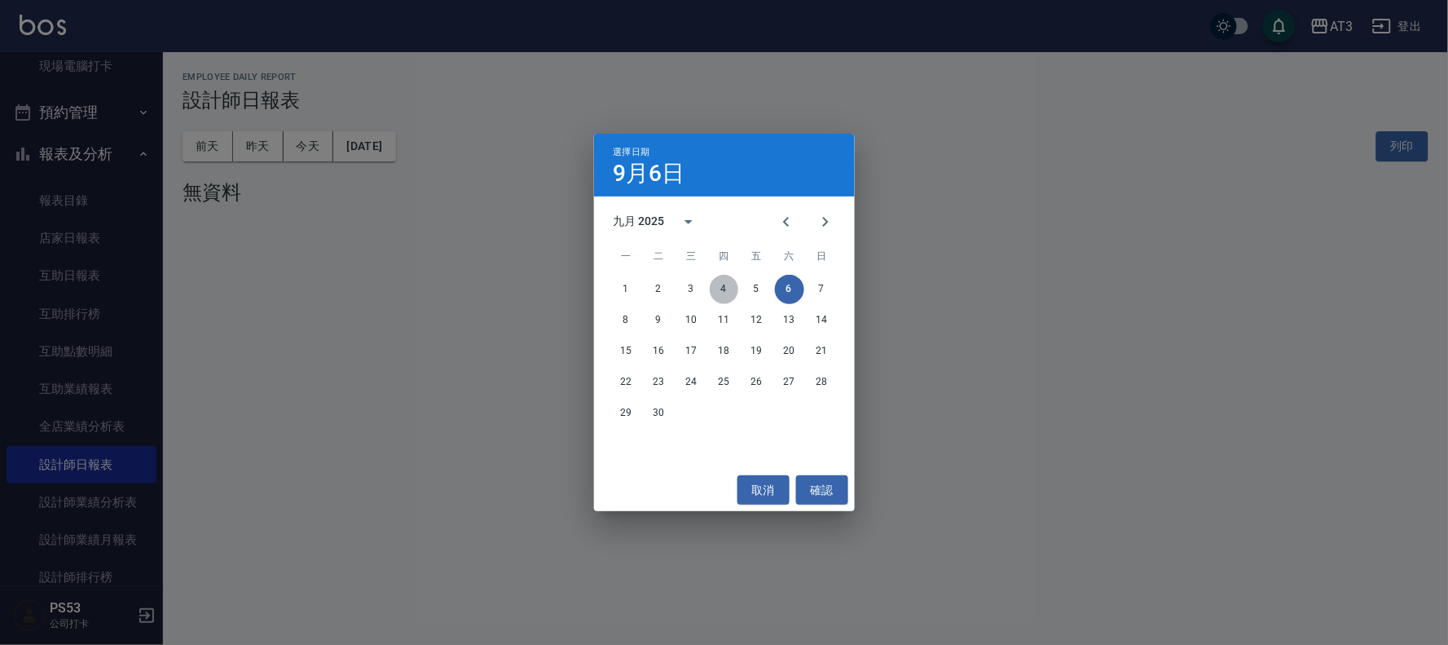
click at [727, 287] on button "4" at bounding box center [724, 289] width 29 height 29
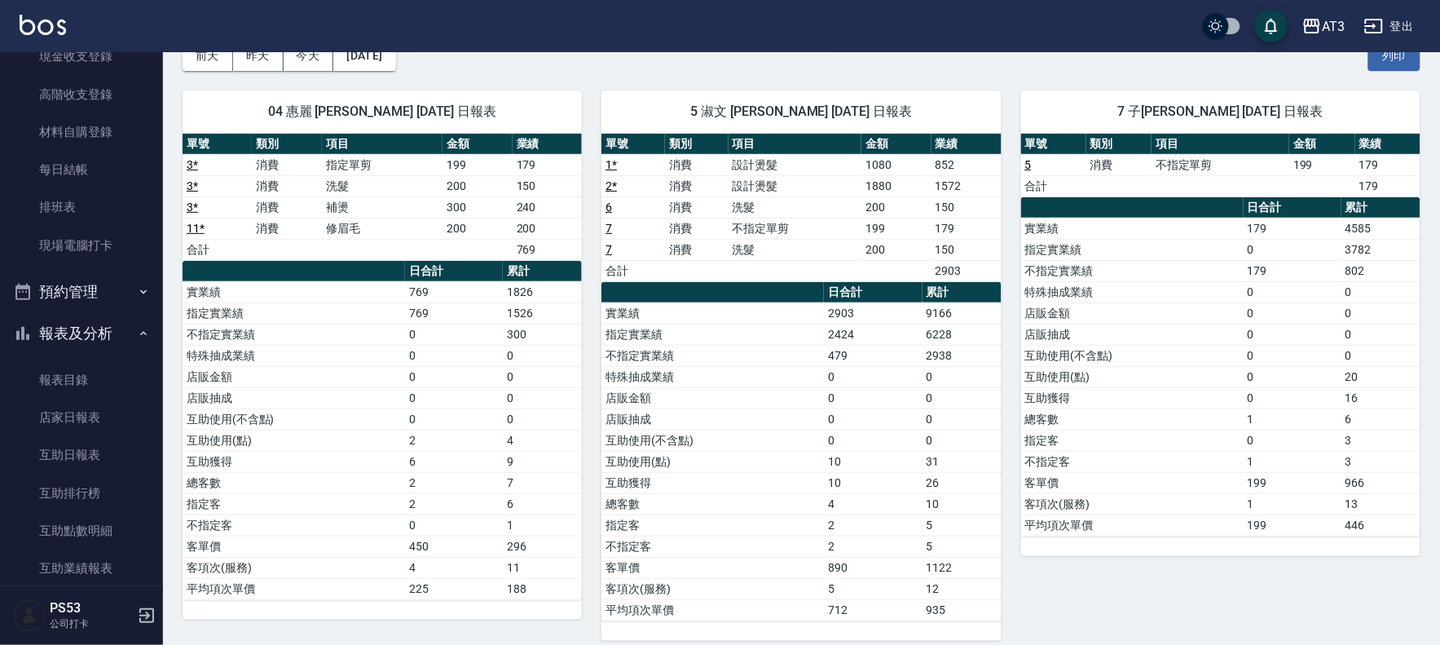
scroll to position [181, 0]
click at [83, 242] on link "現場電腦打卡" at bounding box center [82, 246] width 150 height 37
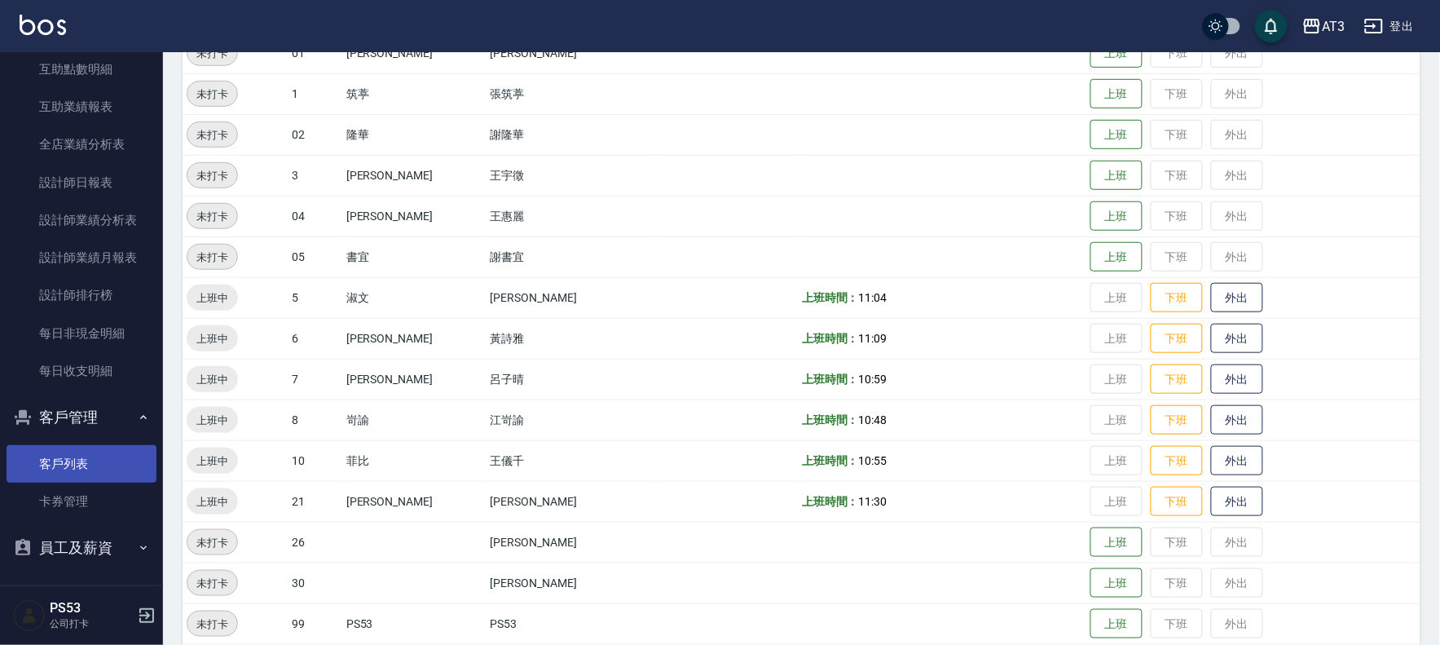
scroll to position [646, 0]
click at [75, 447] on link "客戶列表" at bounding box center [82, 461] width 150 height 37
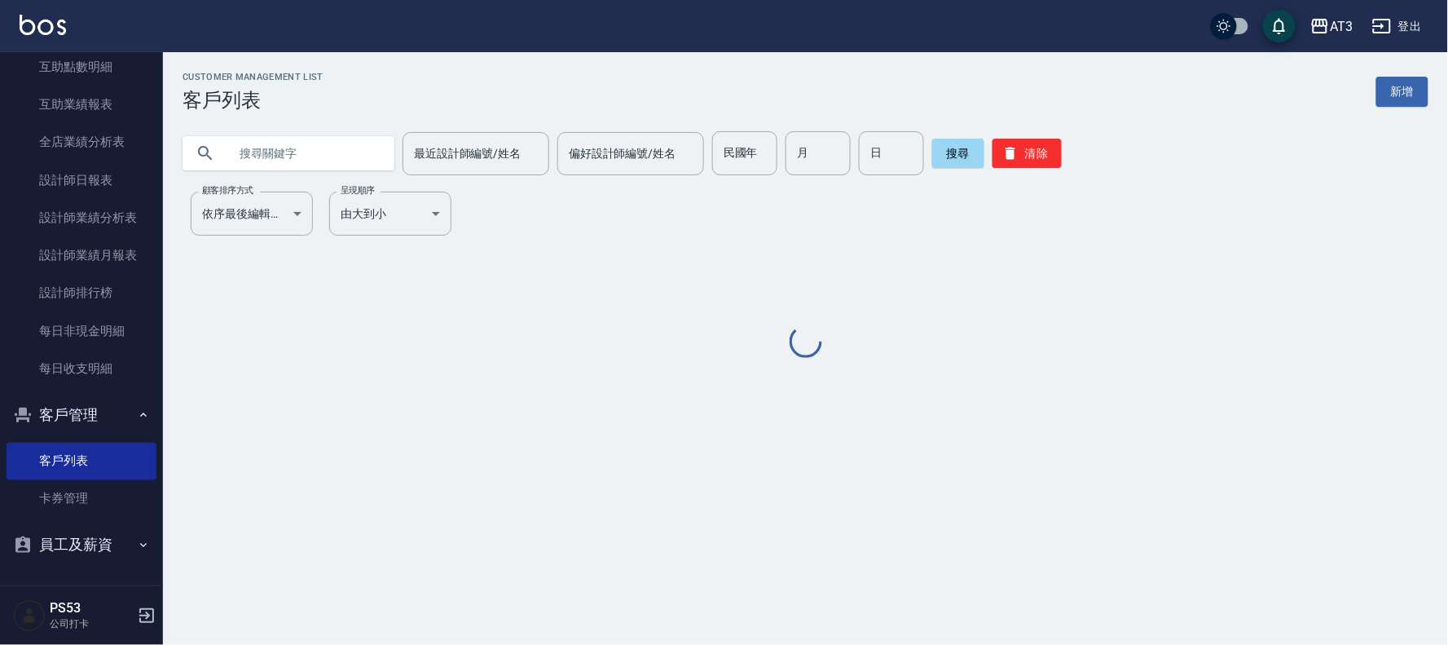
click at [330, 153] on input "text" at bounding box center [304, 153] width 153 height 44
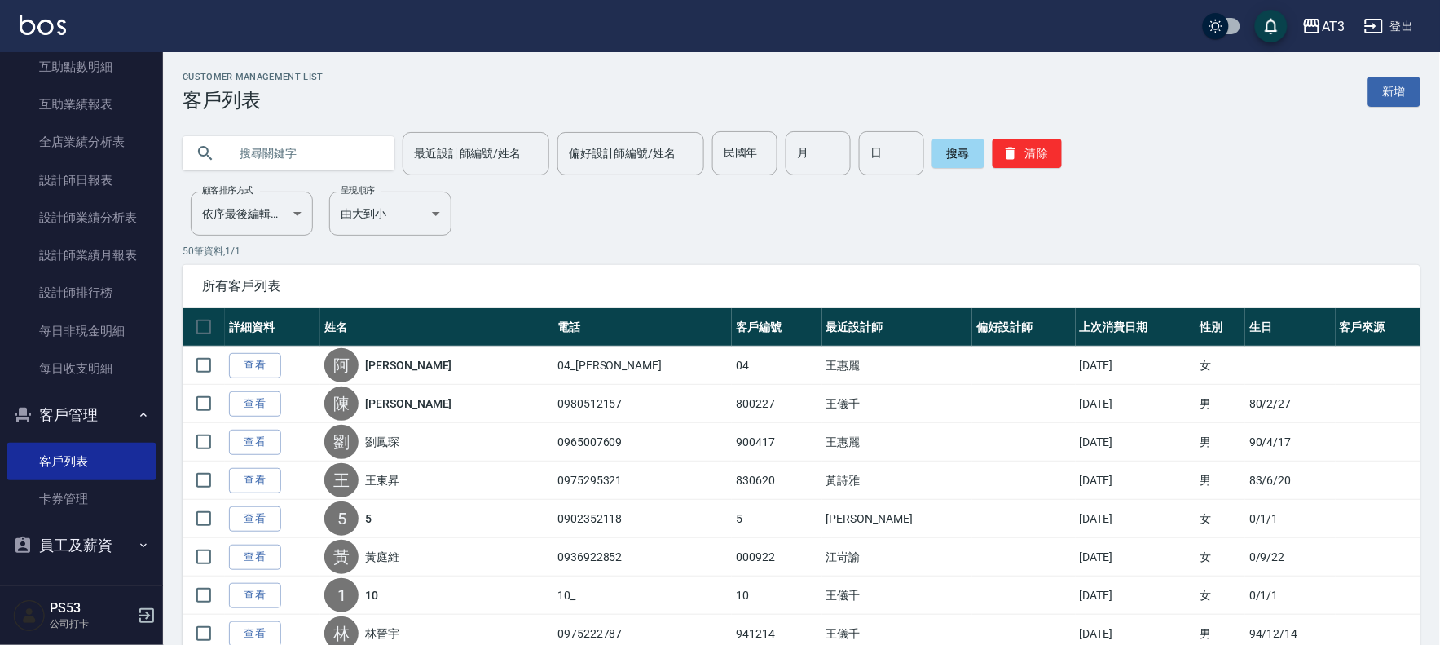
click at [245, 153] on input "text" at bounding box center [304, 153] width 153 height 44
type input "[PERSON_NAME]"
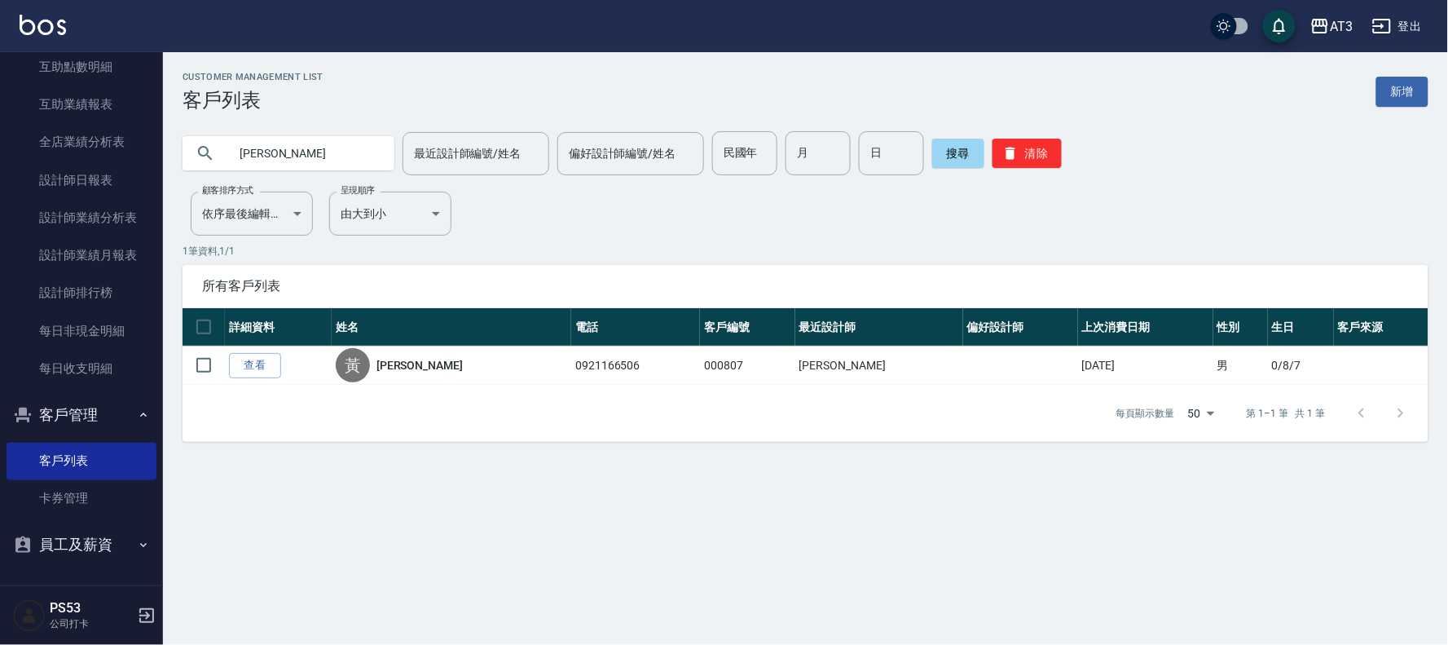
click at [33, 21] on img at bounding box center [43, 25] width 46 height 20
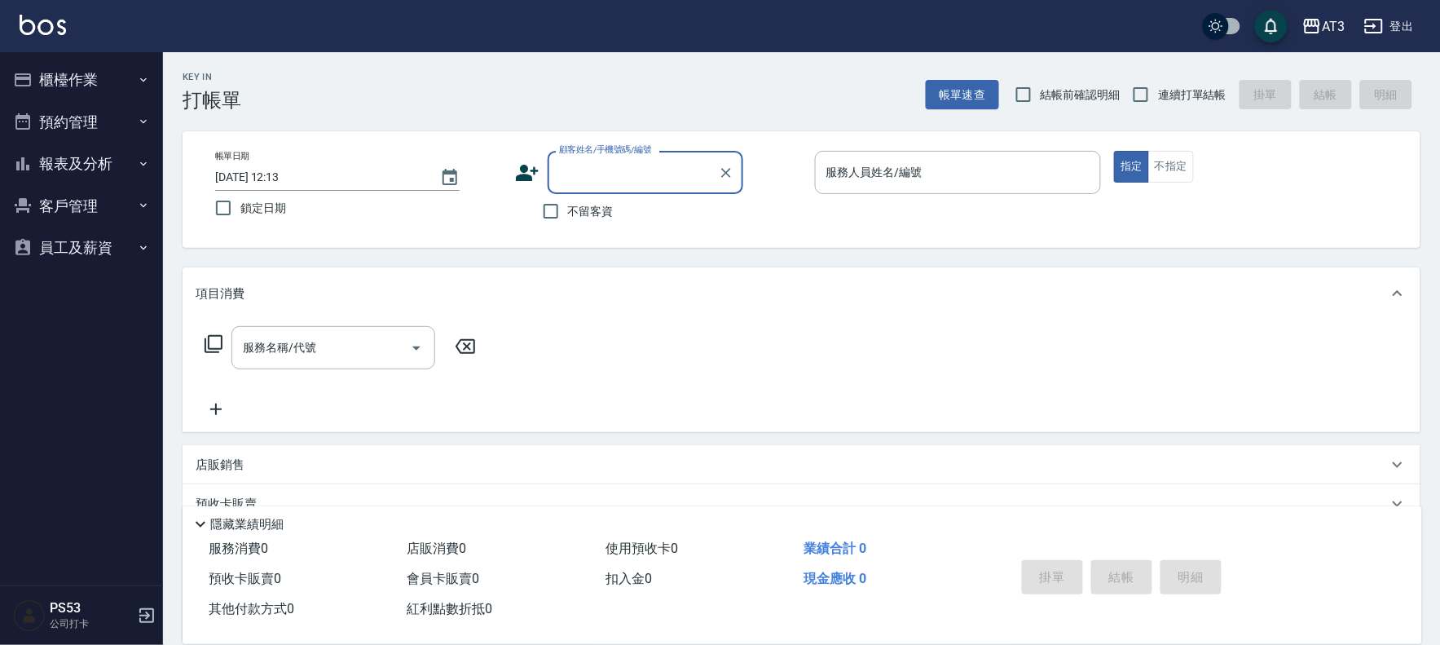
click at [74, 185] on button "客戶管理" at bounding box center [82, 206] width 150 height 42
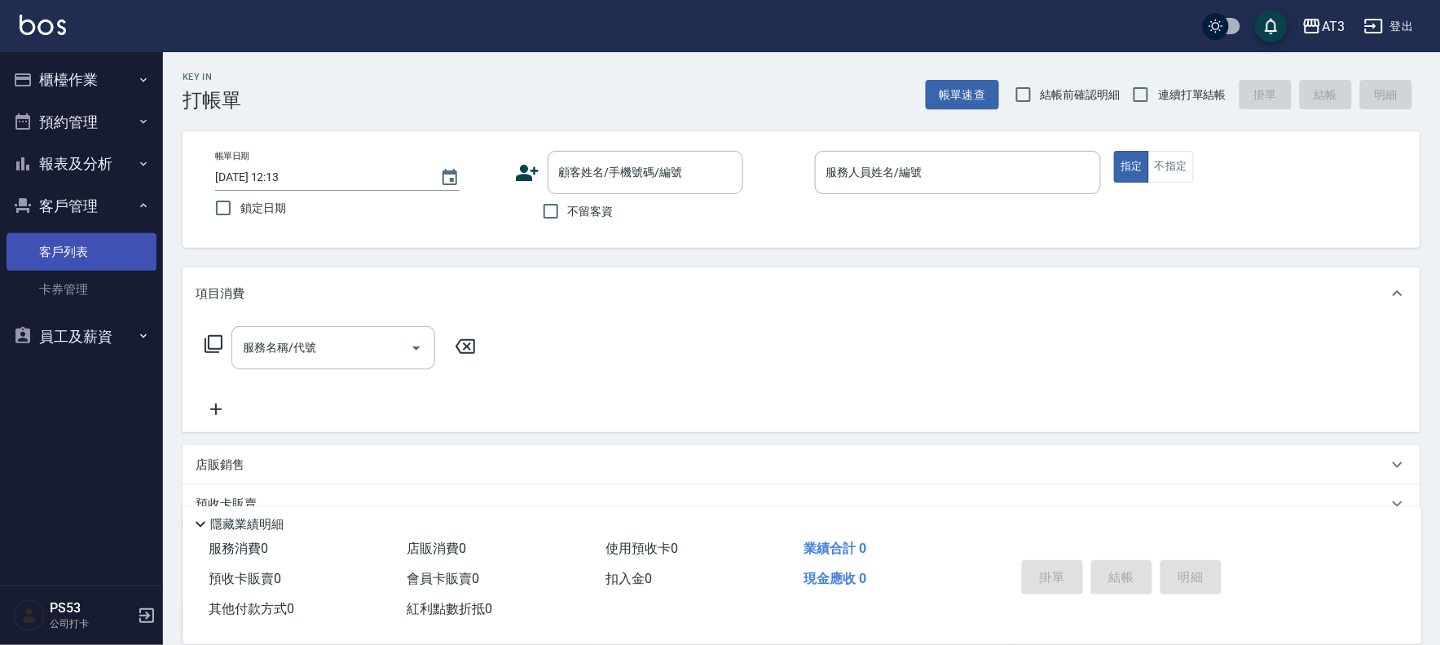
click at [94, 261] on link "客戶列表" at bounding box center [82, 251] width 150 height 37
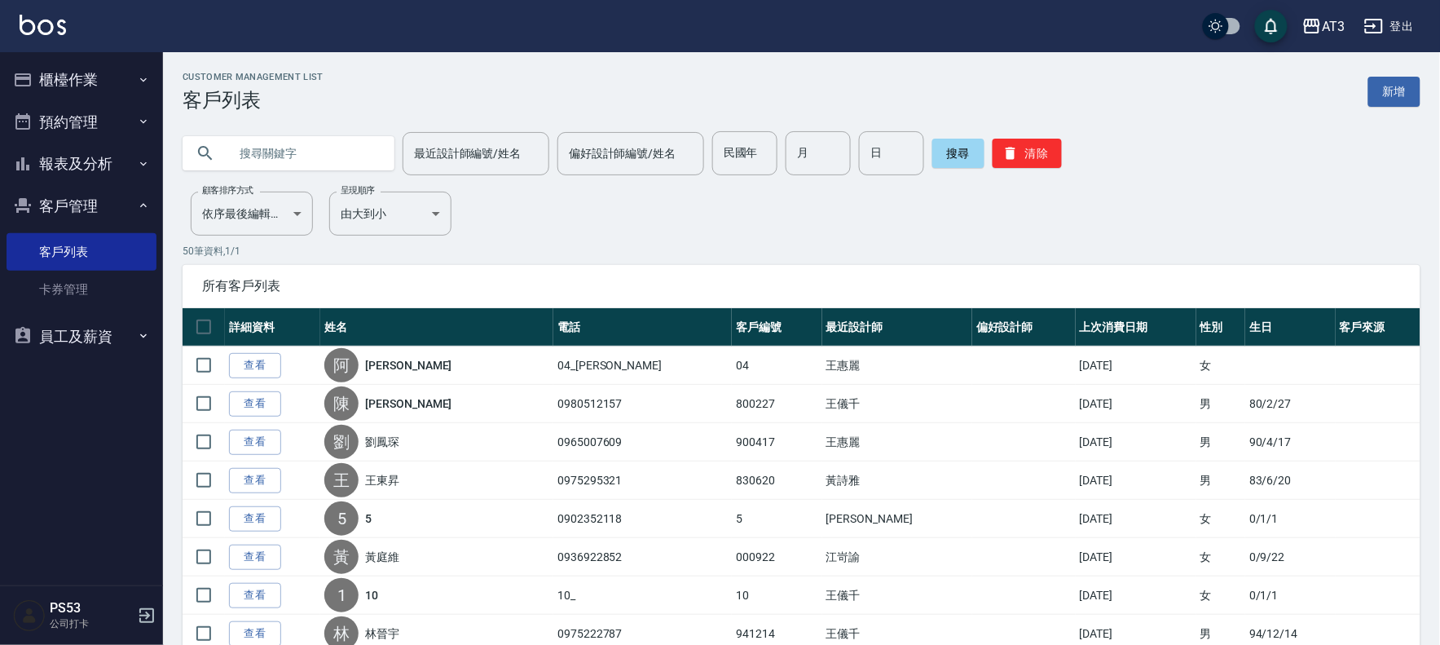
click at [280, 152] on input "text" at bounding box center [304, 153] width 153 height 44
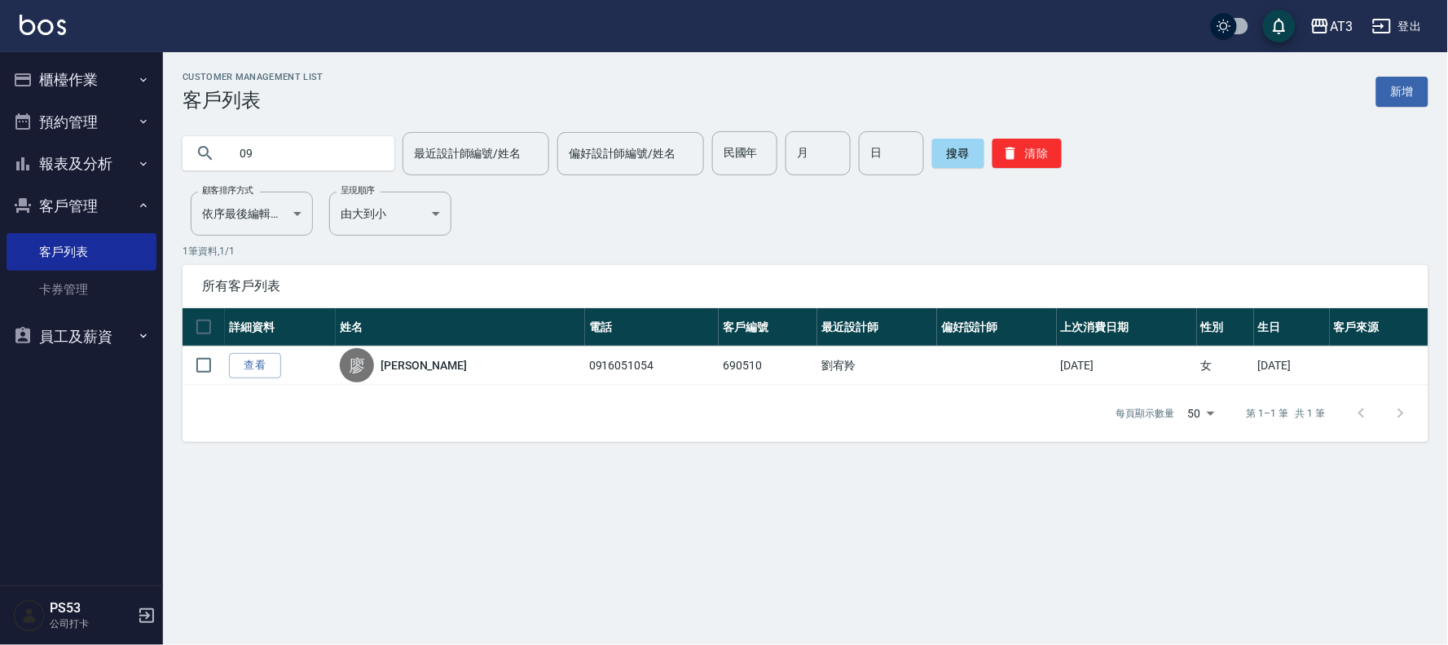
type input "0"
click at [152, 82] on button "櫃檯作業" at bounding box center [82, 80] width 150 height 42
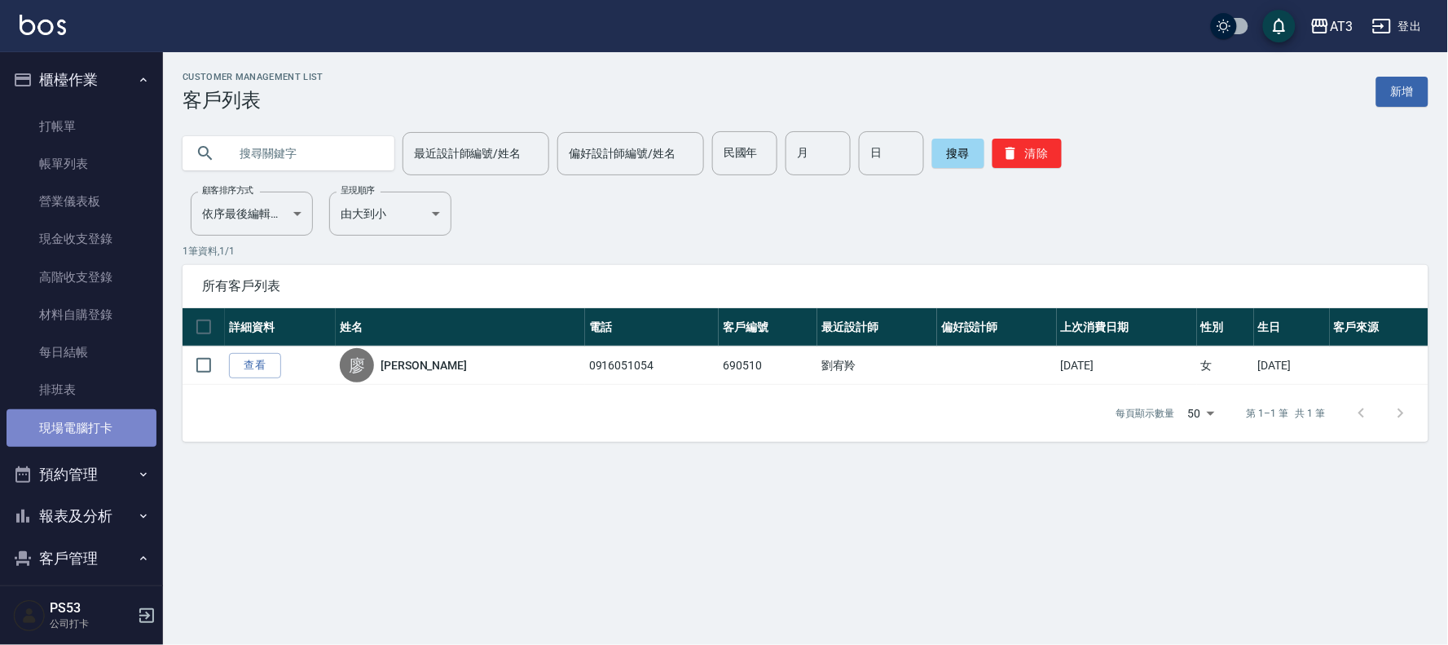
click at [85, 418] on link "現場電腦打卡" at bounding box center [82, 427] width 150 height 37
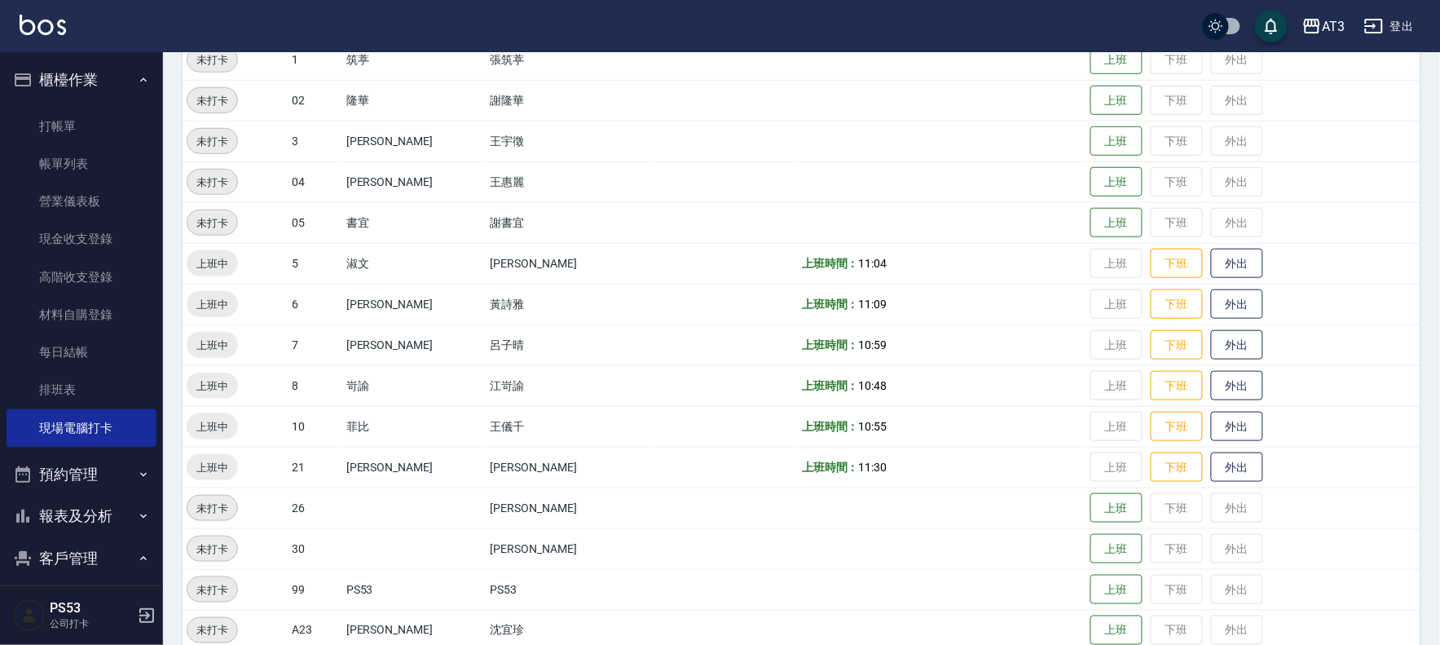
scroll to position [535, 0]
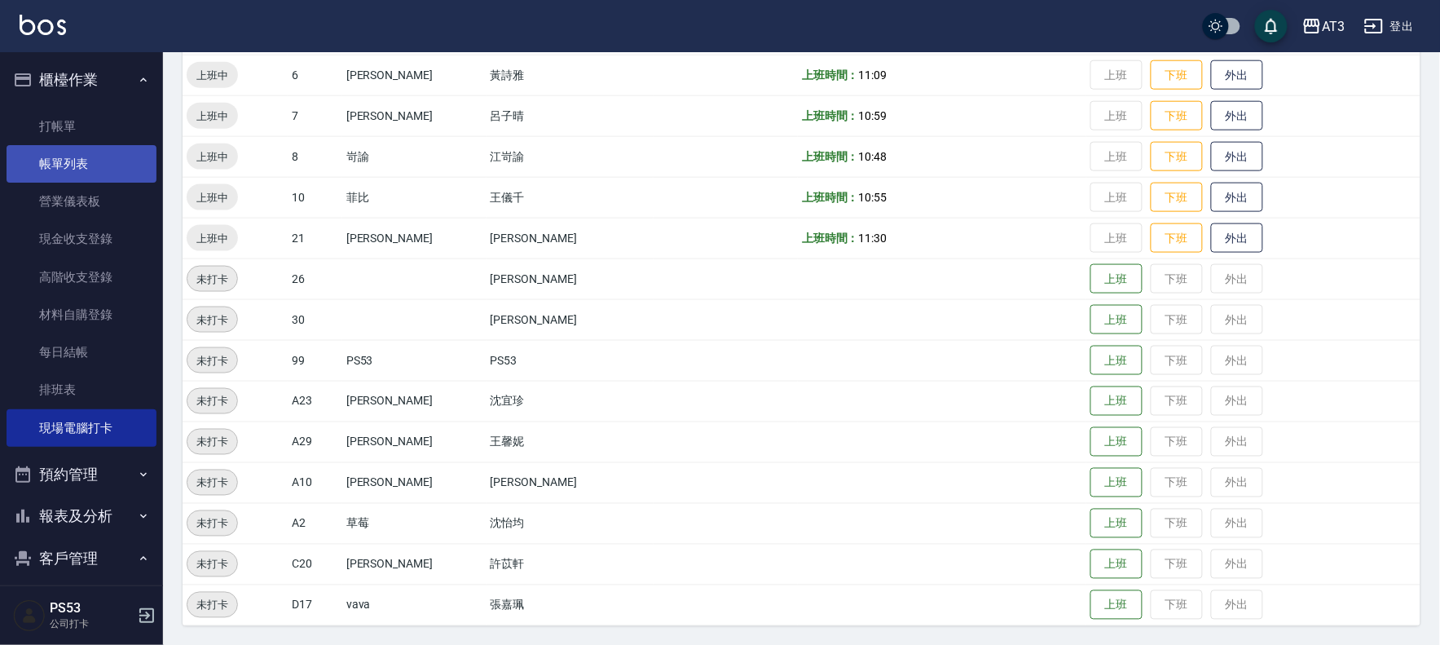
click at [74, 153] on link "帳單列表" at bounding box center [82, 163] width 150 height 37
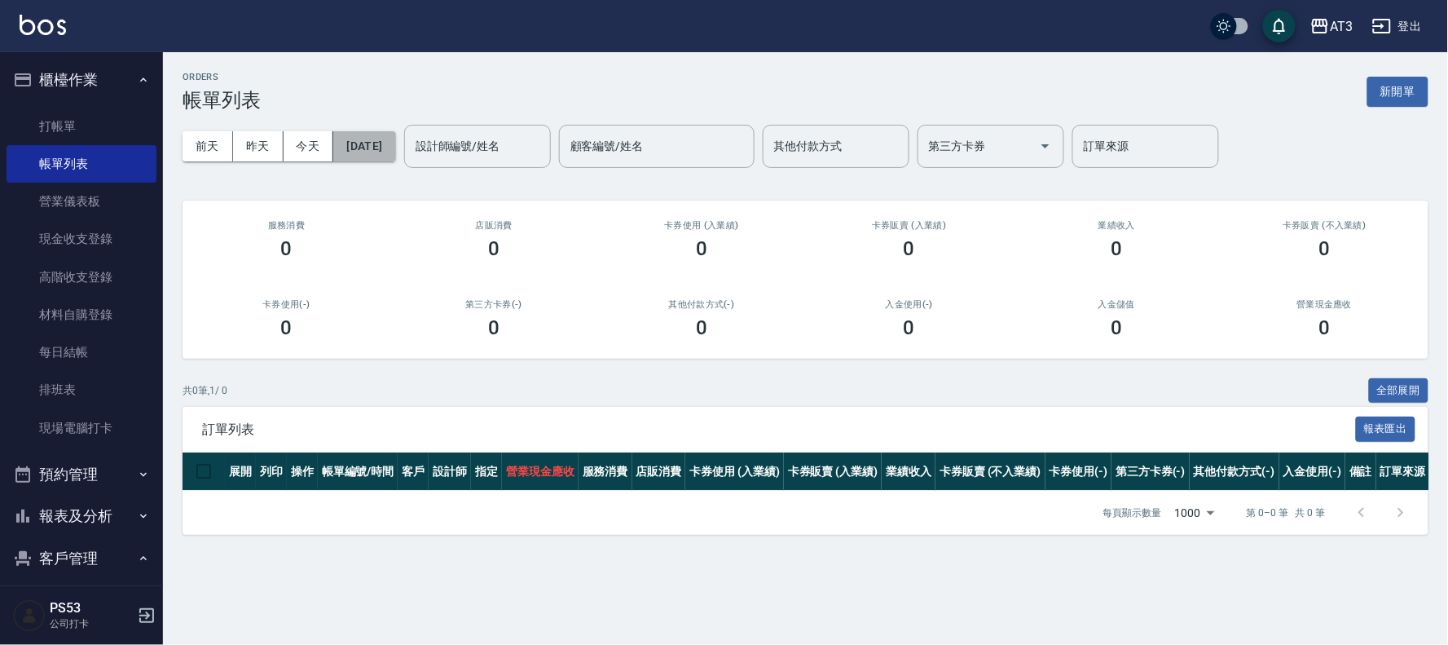
click at [350, 143] on button "[DATE]" at bounding box center [364, 146] width 62 height 30
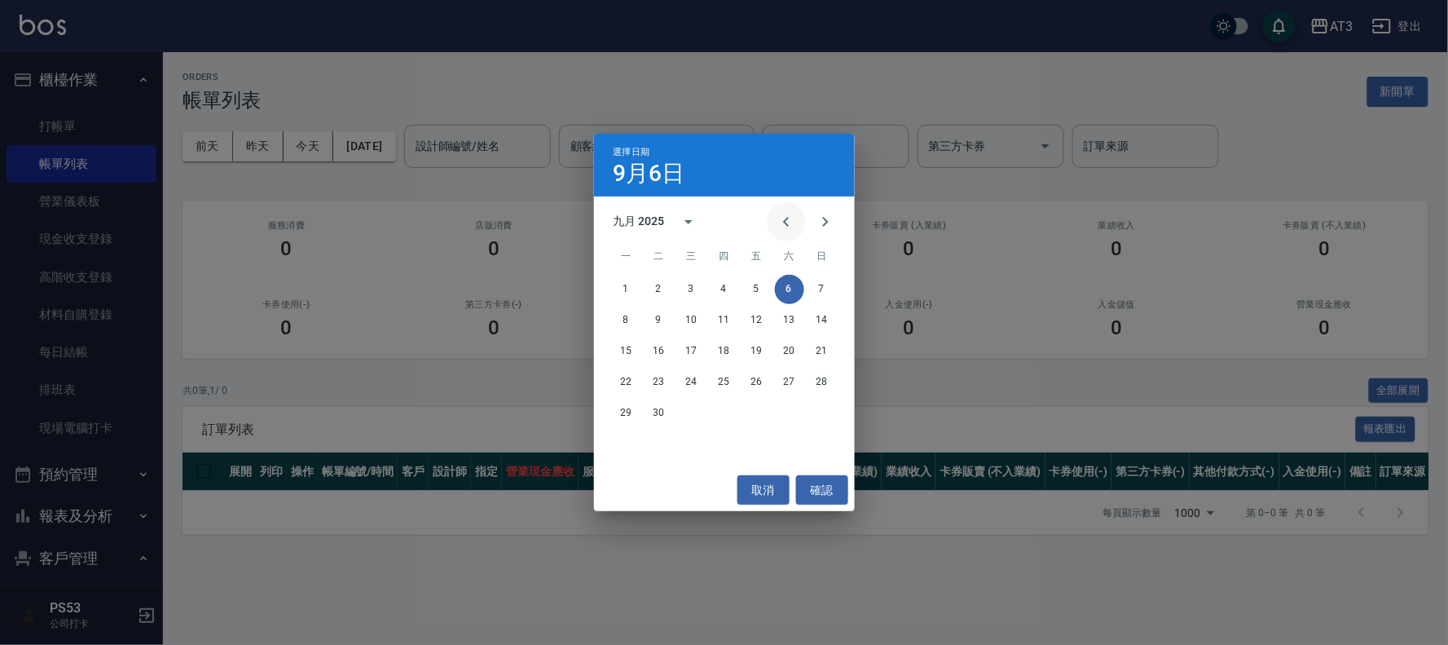
click at [781, 217] on icon "Previous month" at bounding box center [787, 222] width 20 height 20
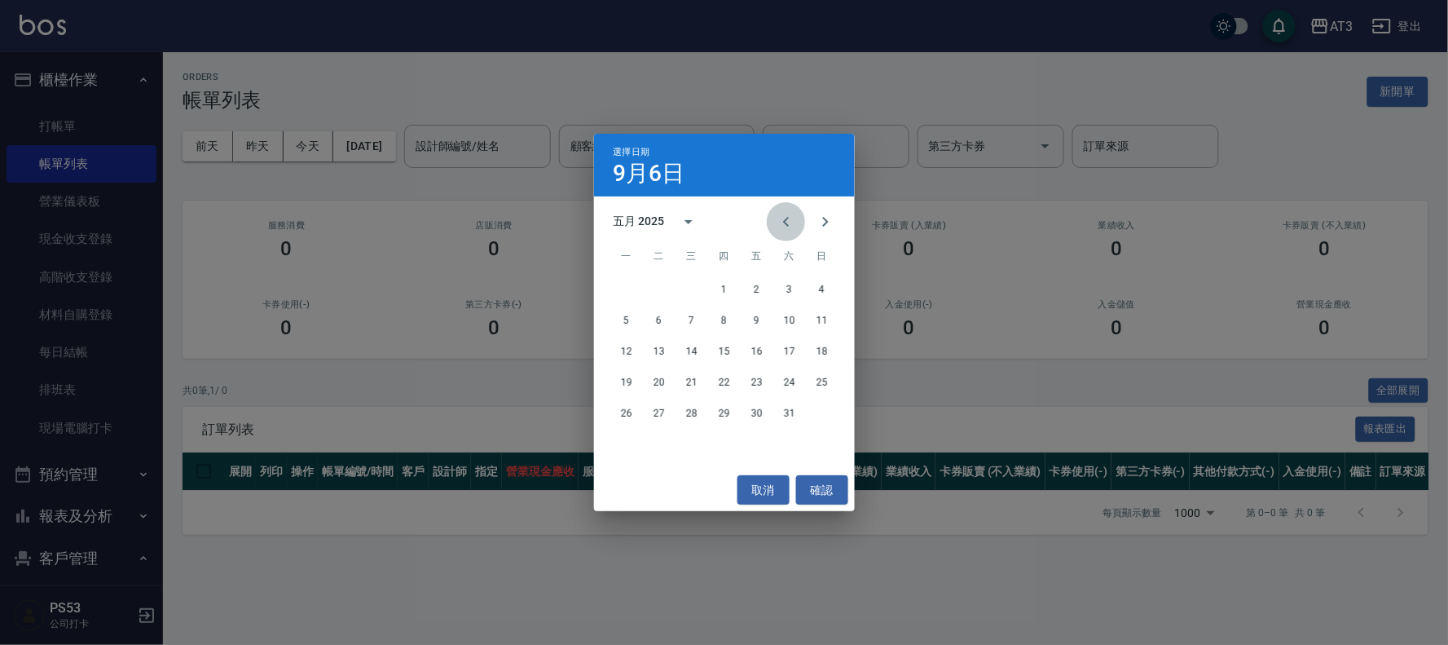
click at [781, 217] on icon "Previous month" at bounding box center [787, 222] width 20 height 20
click at [566, 184] on div "選擇日期 [DATE] 十二月 2024 一 二 三 四 五 六 日 1 2 3 4 5 6 7 8 9 10 11 12 13 14 15 16 17 18…" at bounding box center [724, 322] width 1448 height 645
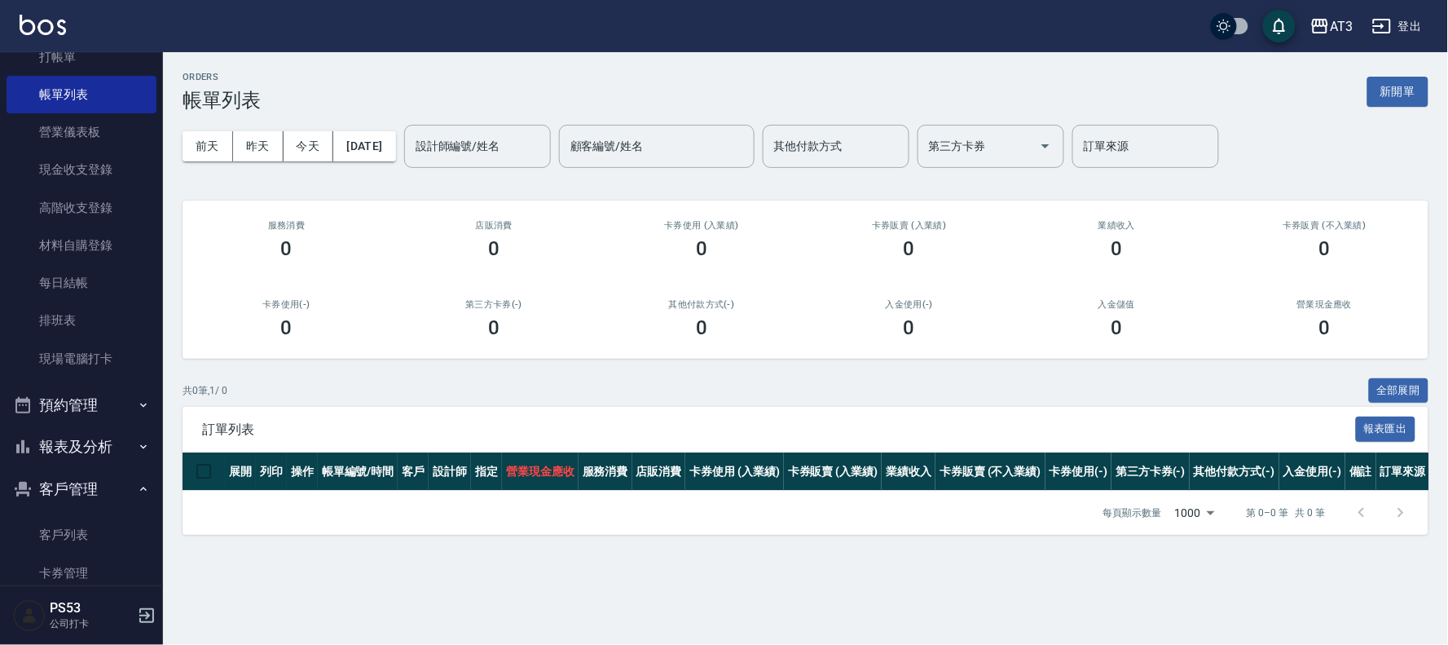
scroll to position [143, 0]
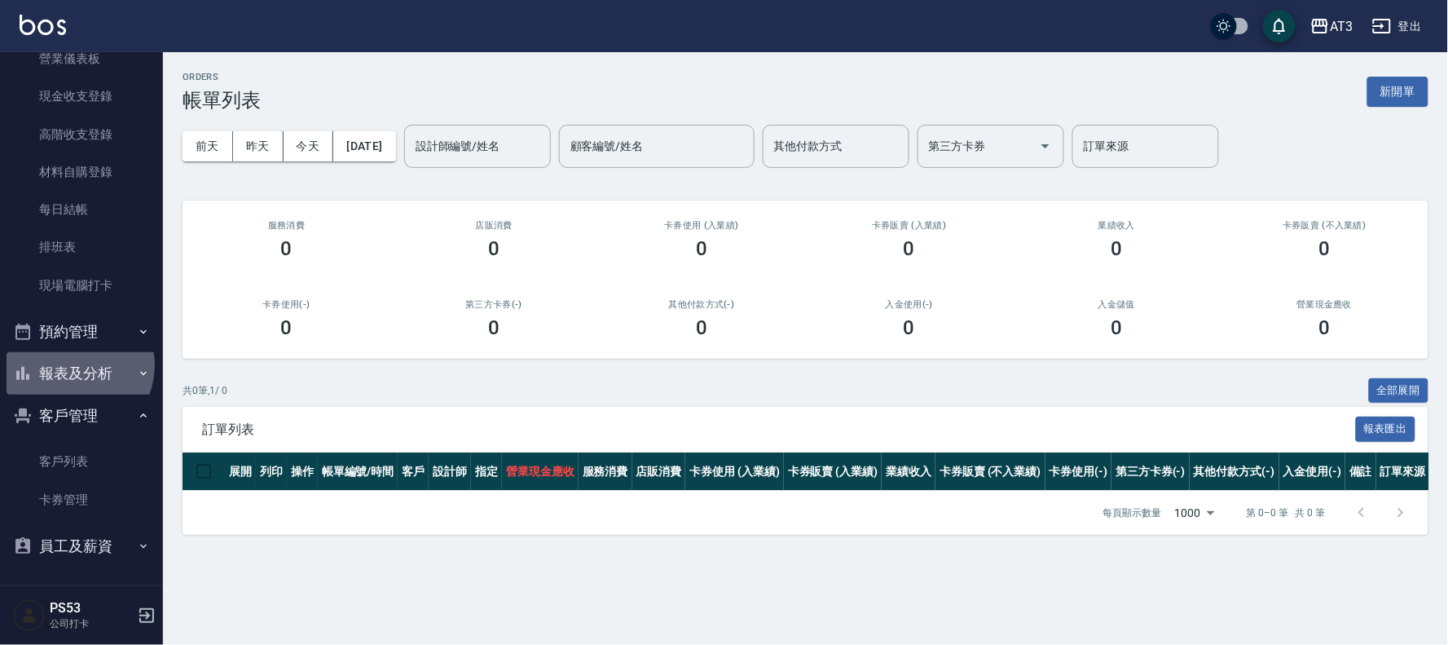
click at [74, 365] on button "報表及分析" at bounding box center [82, 373] width 150 height 42
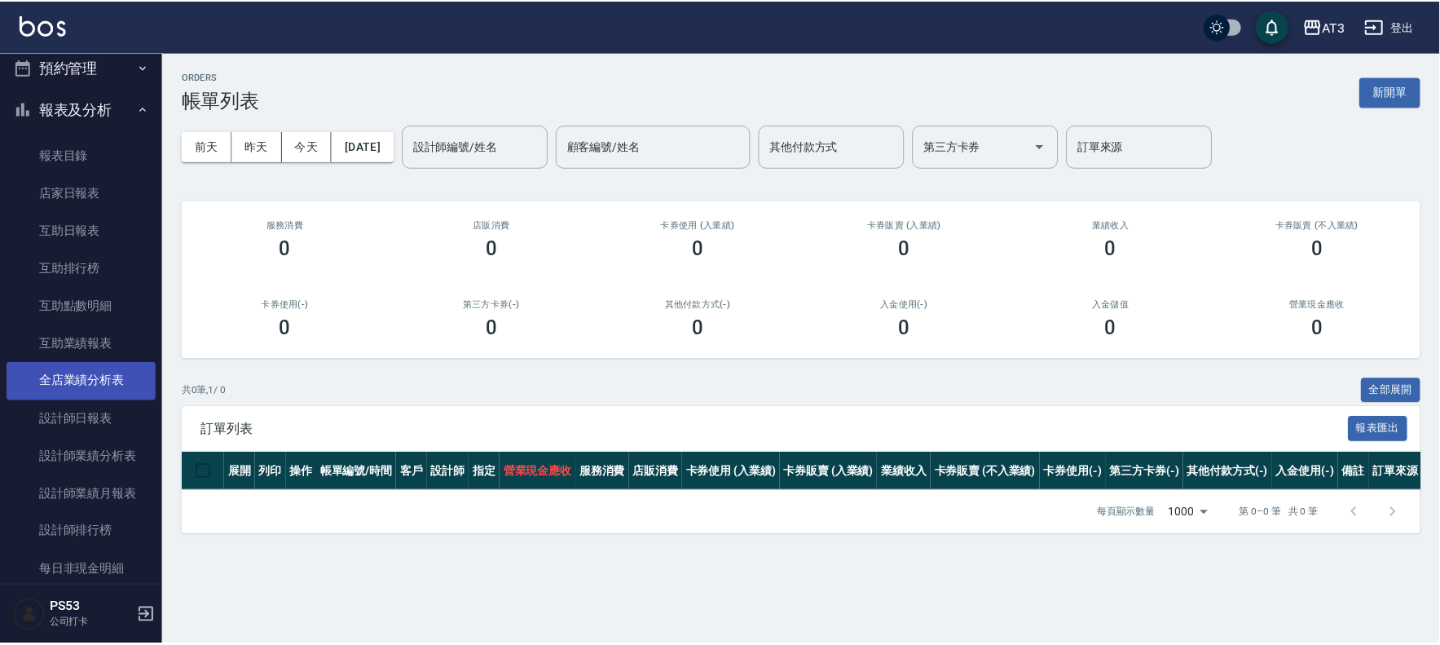
scroll to position [414, 0]
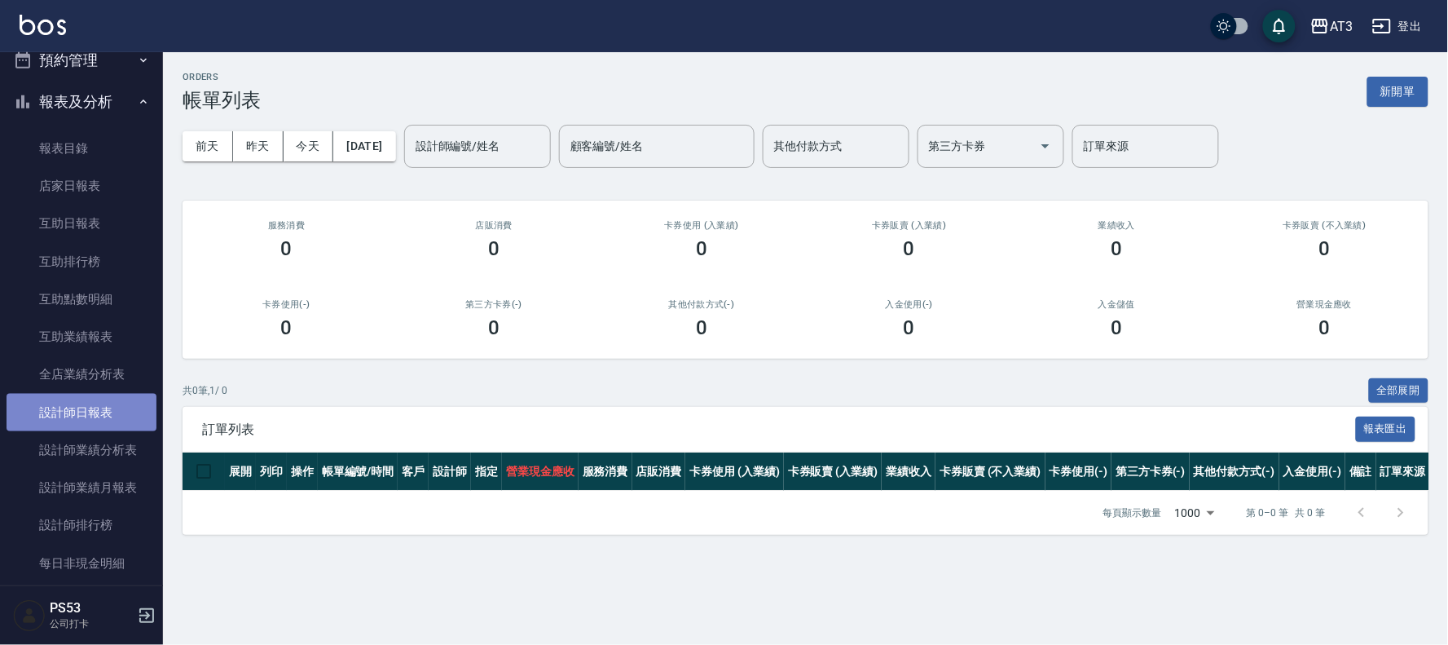
click at [114, 417] on link "設計師日報表" at bounding box center [82, 412] width 150 height 37
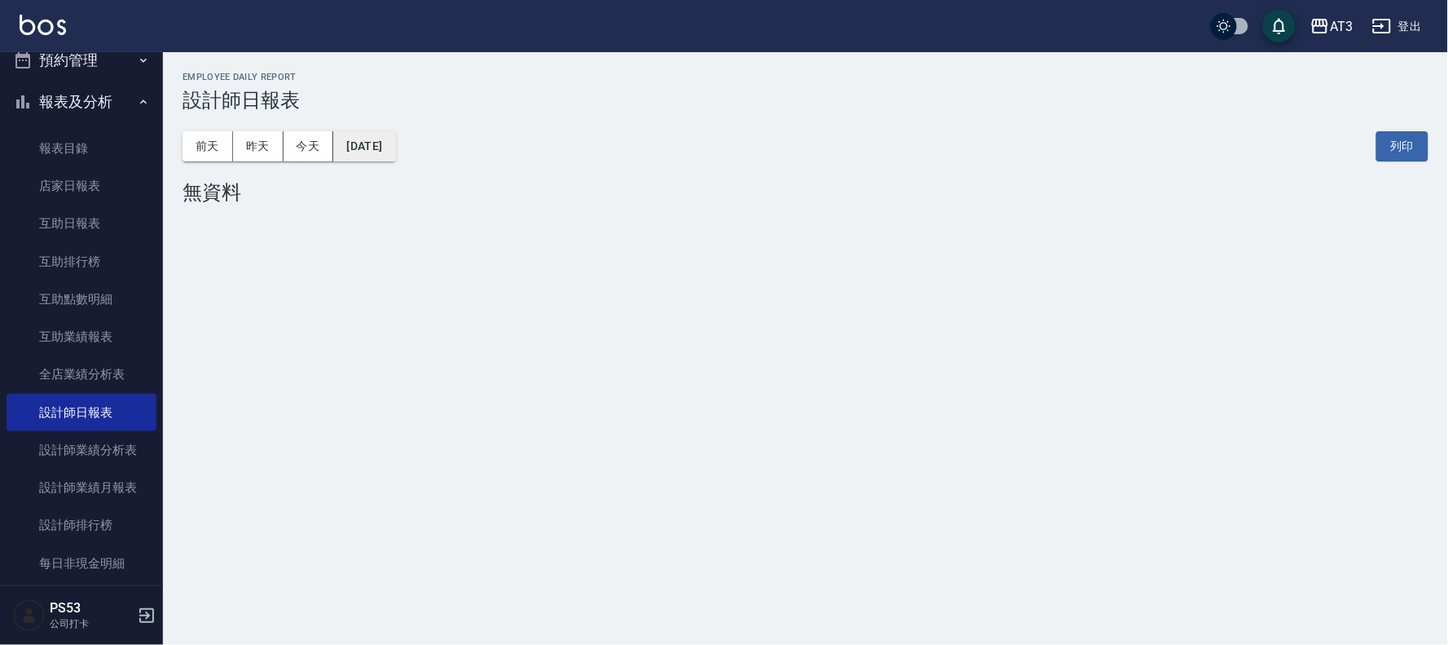
click at [395, 139] on button "[DATE]" at bounding box center [364, 146] width 62 height 30
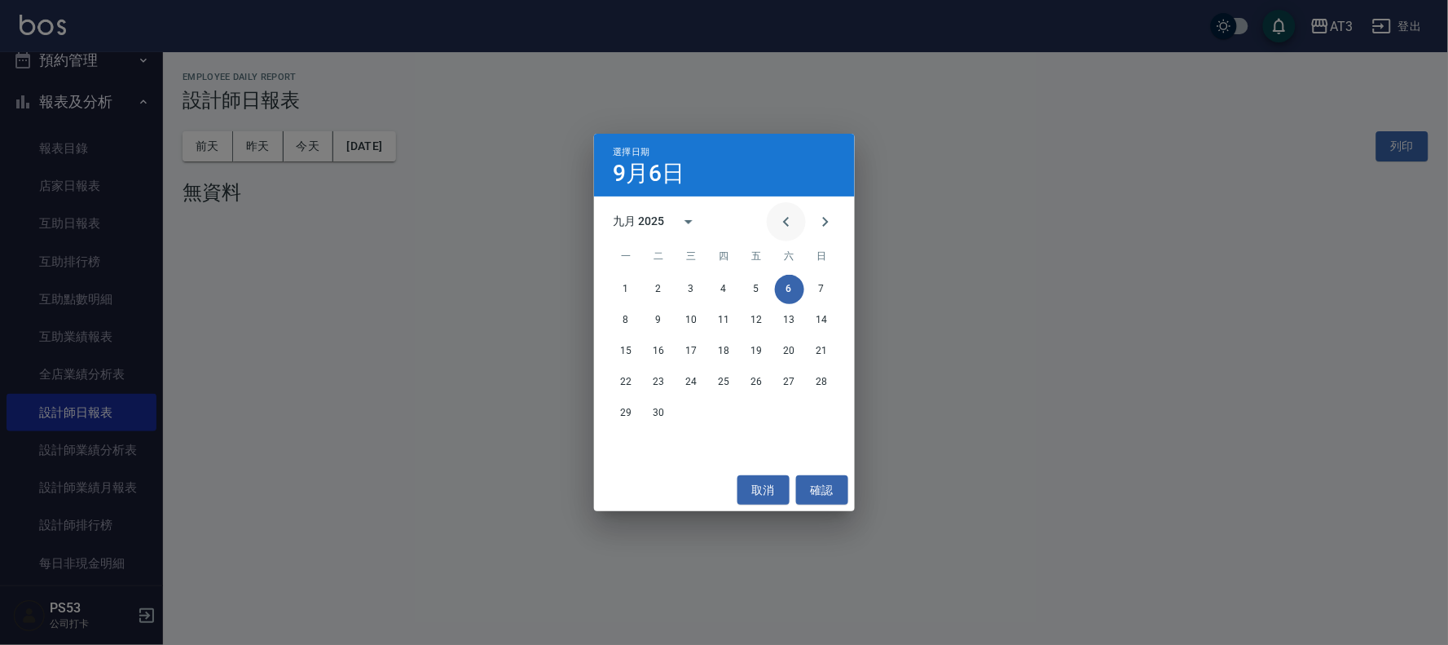
click at [778, 218] on icon "Previous month" at bounding box center [787, 222] width 20 height 20
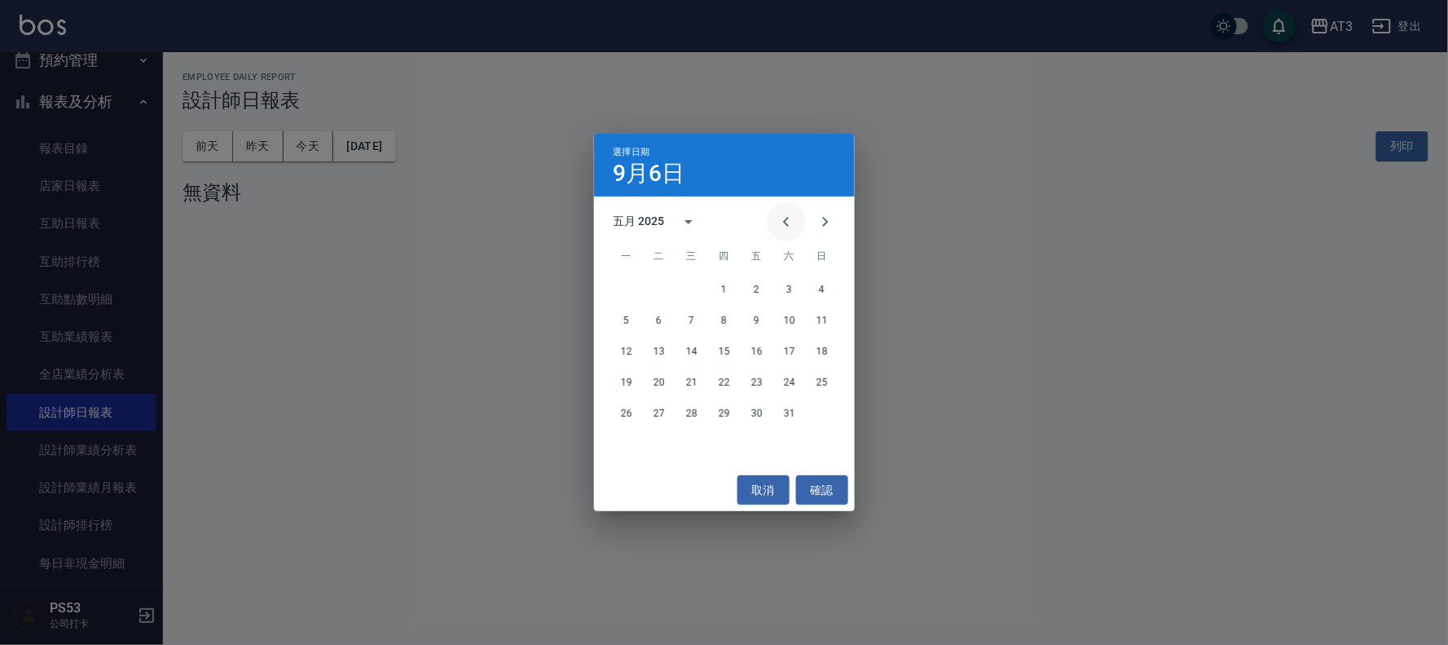
click at [778, 218] on icon "Previous month" at bounding box center [787, 222] width 20 height 20
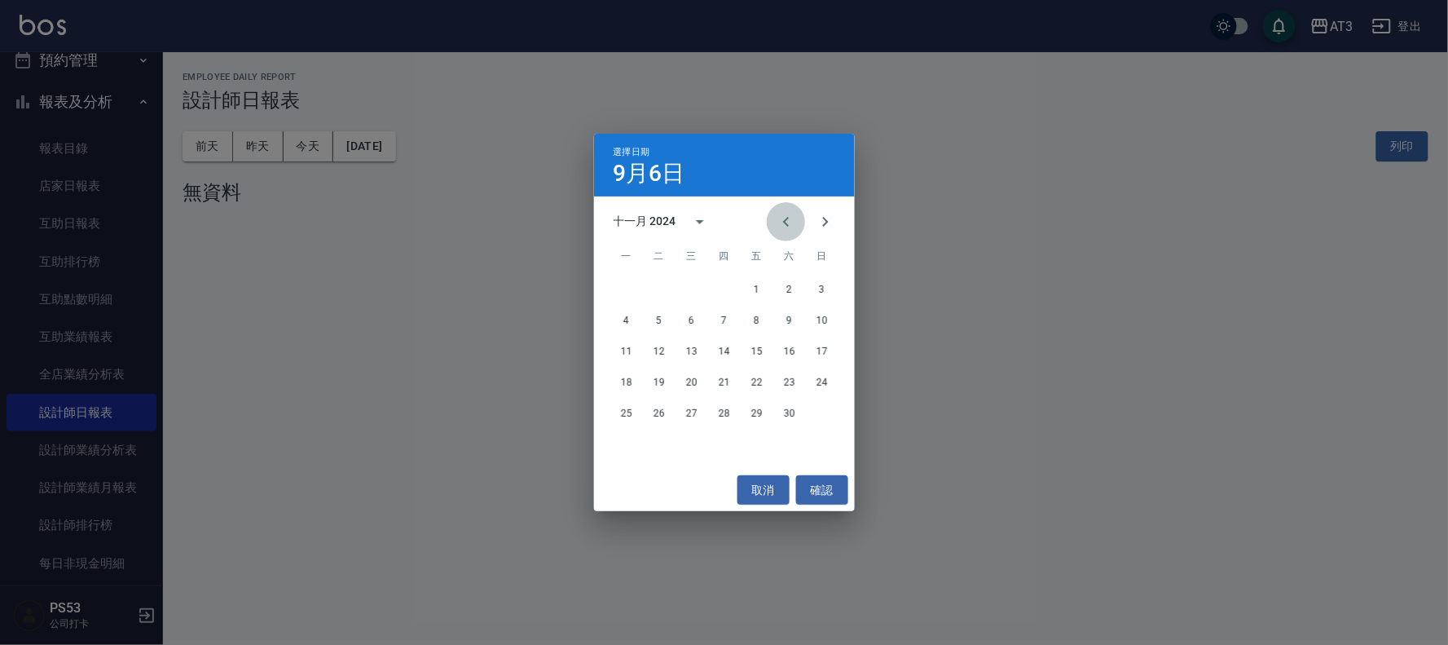
click at [778, 218] on icon "Previous month" at bounding box center [787, 222] width 20 height 20
click at [822, 223] on icon "Next month" at bounding box center [826, 222] width 20 height 20
click at [654, 444] on button "31" at bounding box center [659, 444] width 29 height 29
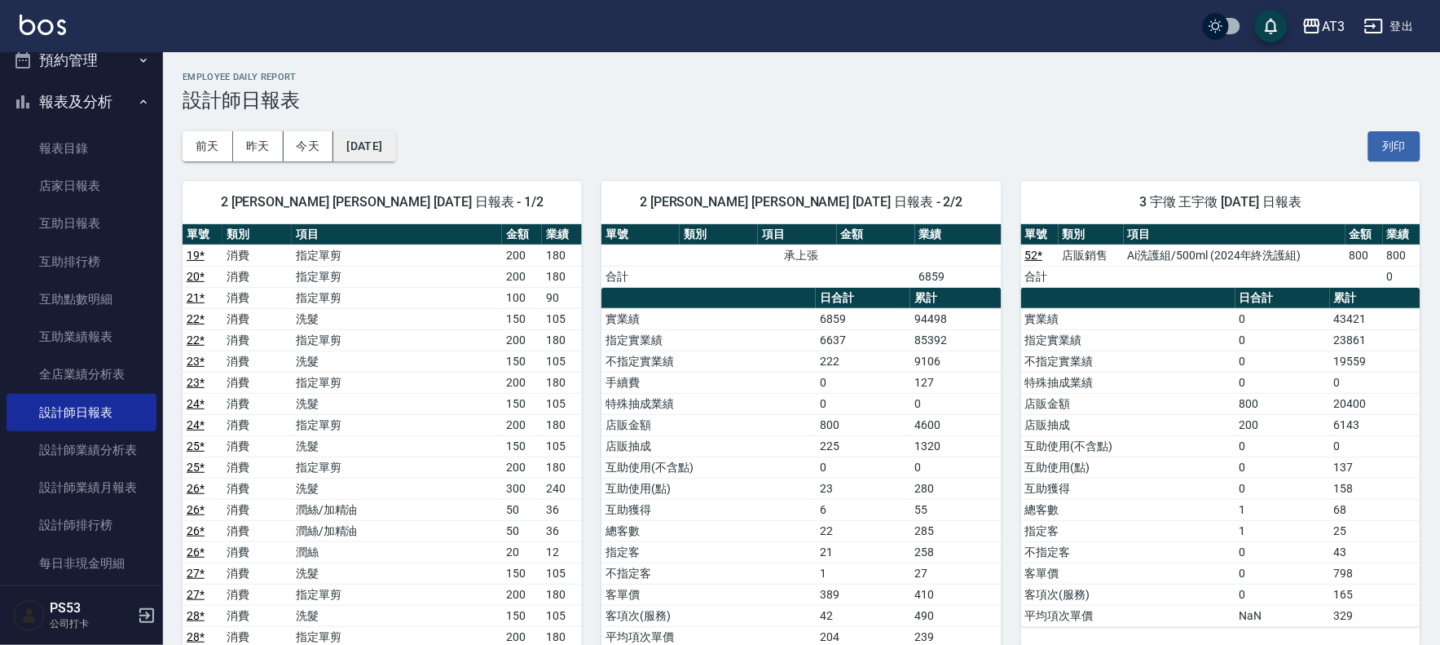
click at [395, 137] on button "[DATE]" at bounding box center [364, 146] width 62 height 30
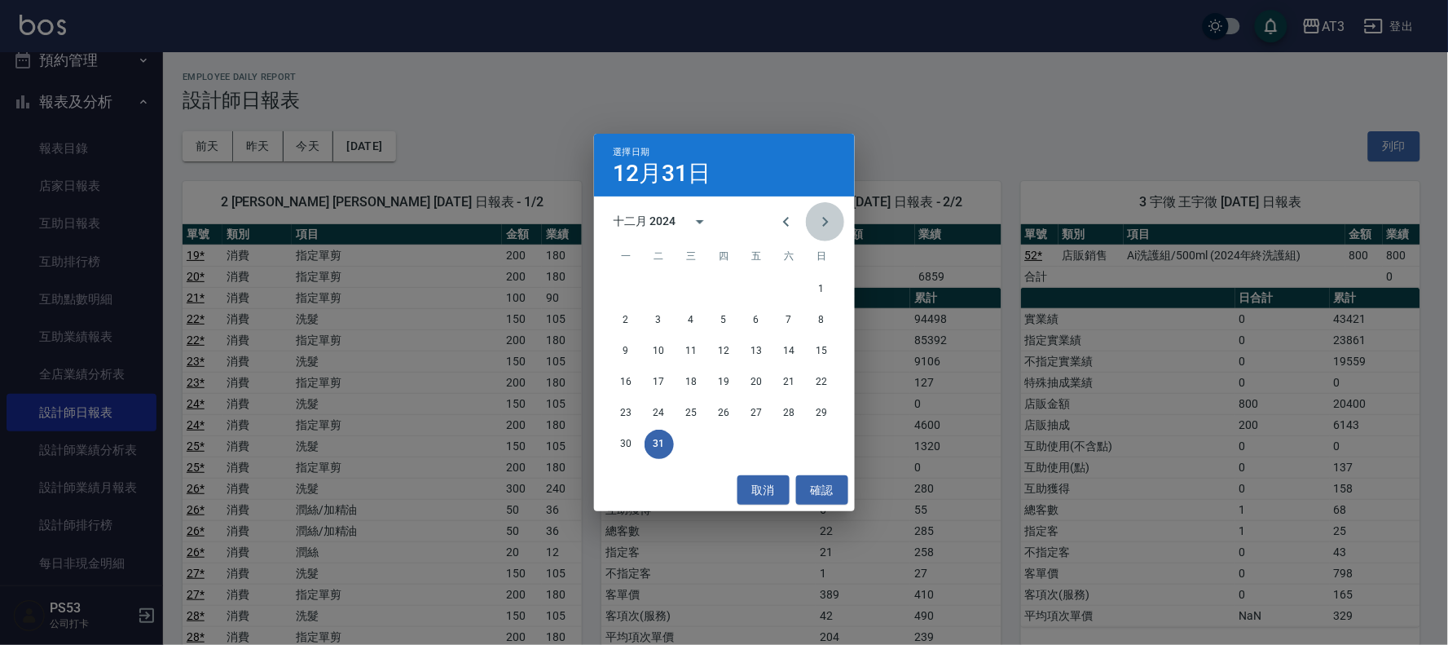
click at [816, 215] on icon "Next month" at bounding box center [826, 222] width 20 height 20
click at [747, 408] on button "31" at bounding box center [757, 413] width 29 height 29
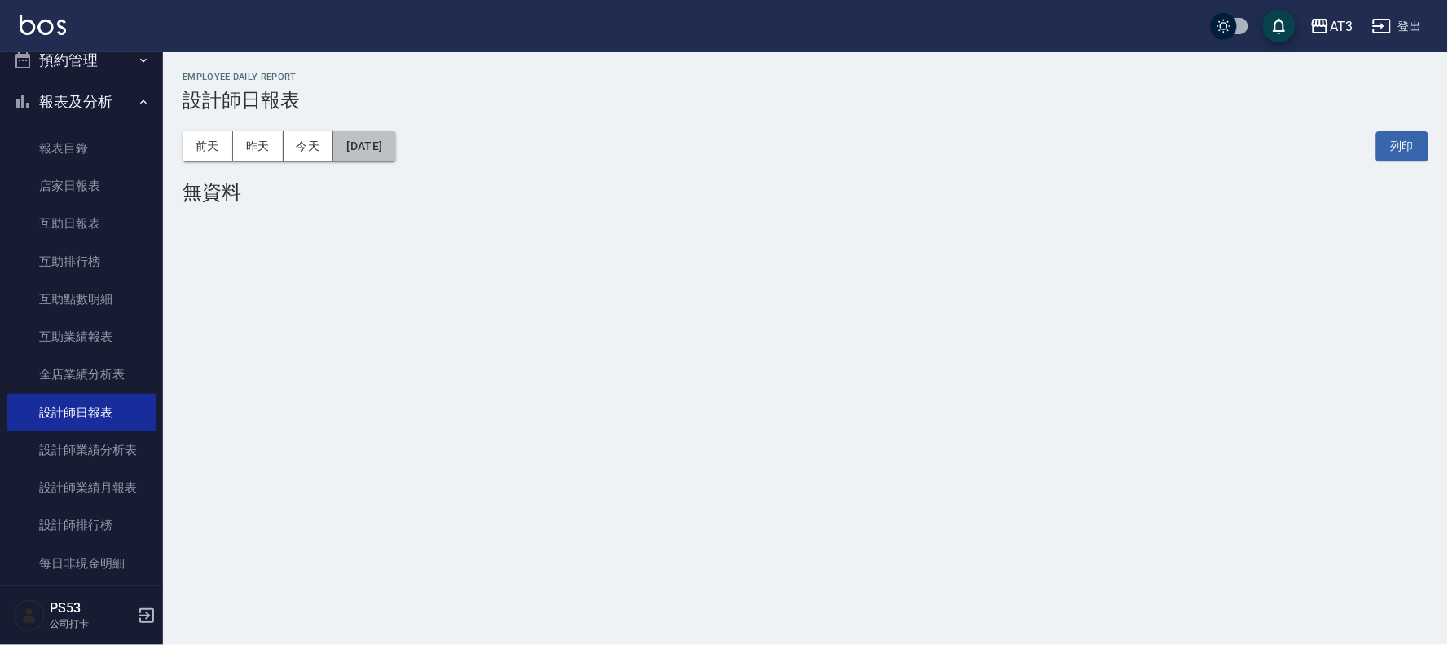
click at [395, 151] on button "[DATE]" at bounding box center [364, 146] width 62 height 30
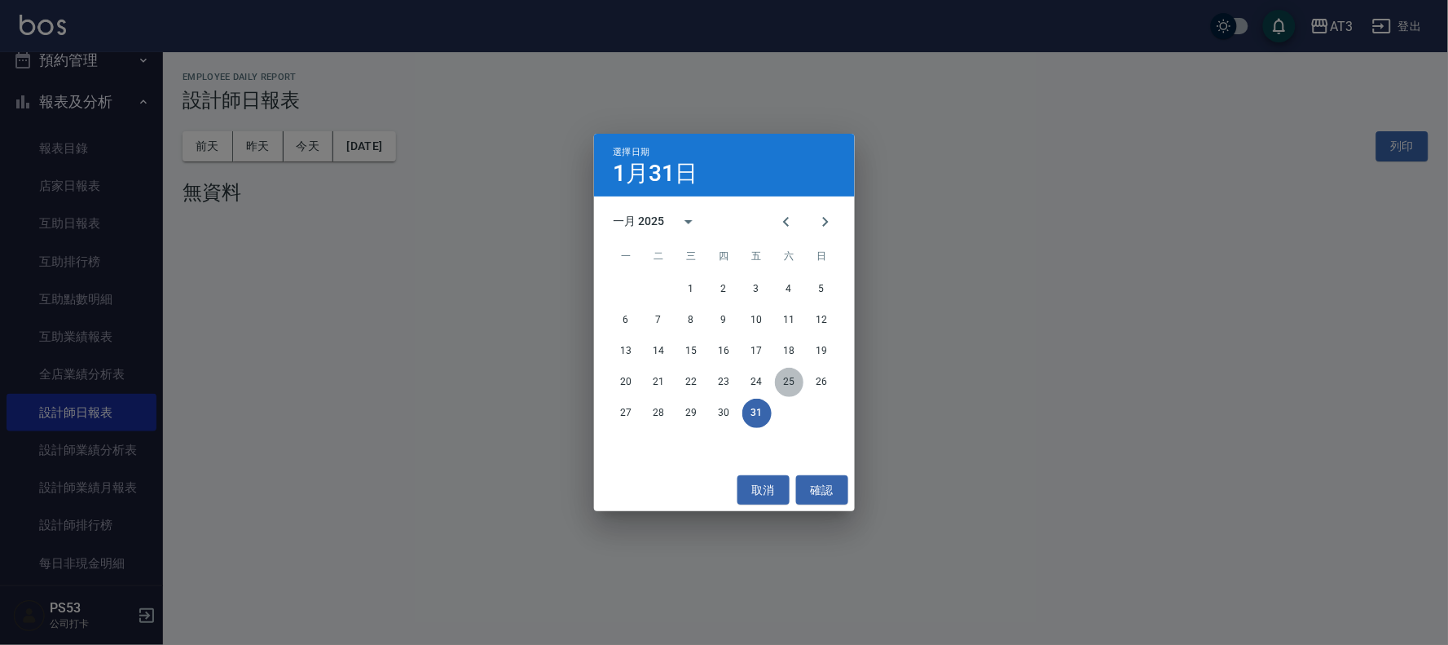
click at [791, 386] on button "25" at bounding box center [789, 382] width 29 height 29
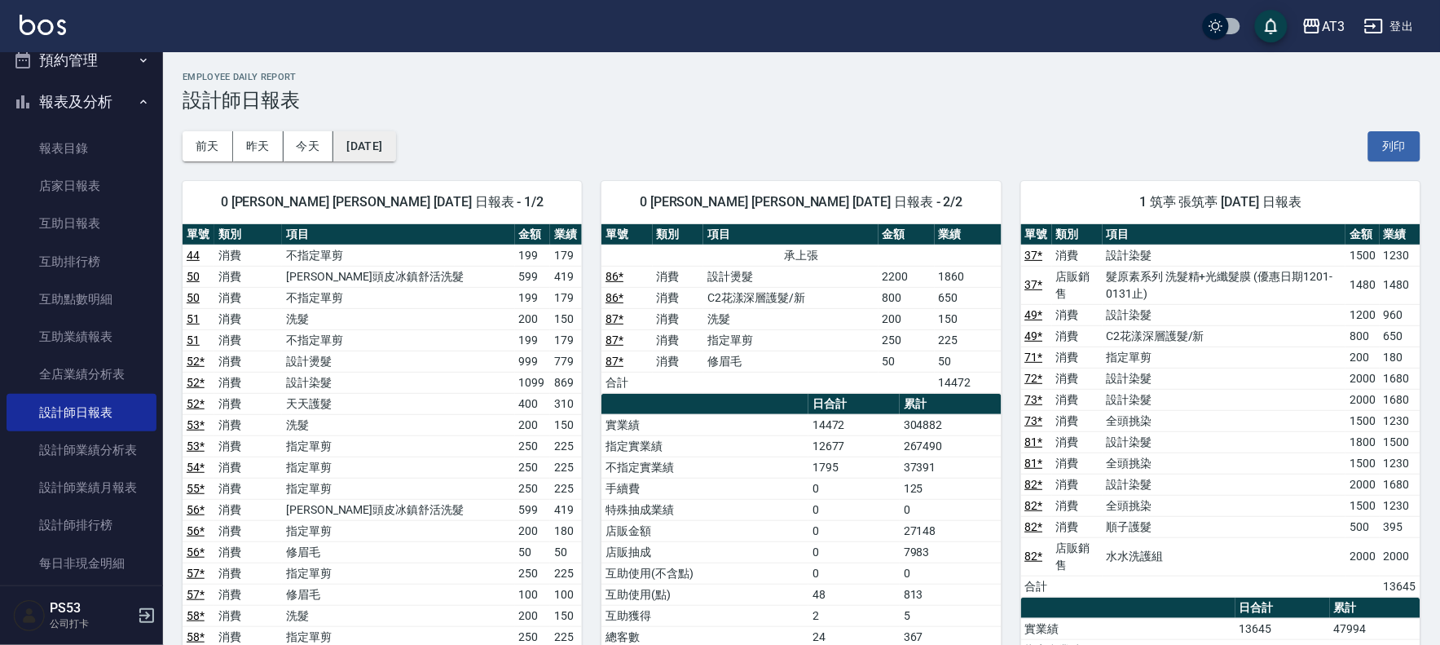
click at [395, 148] on button "[DATE]" at bounding box center [364, 146] width 62 height 30
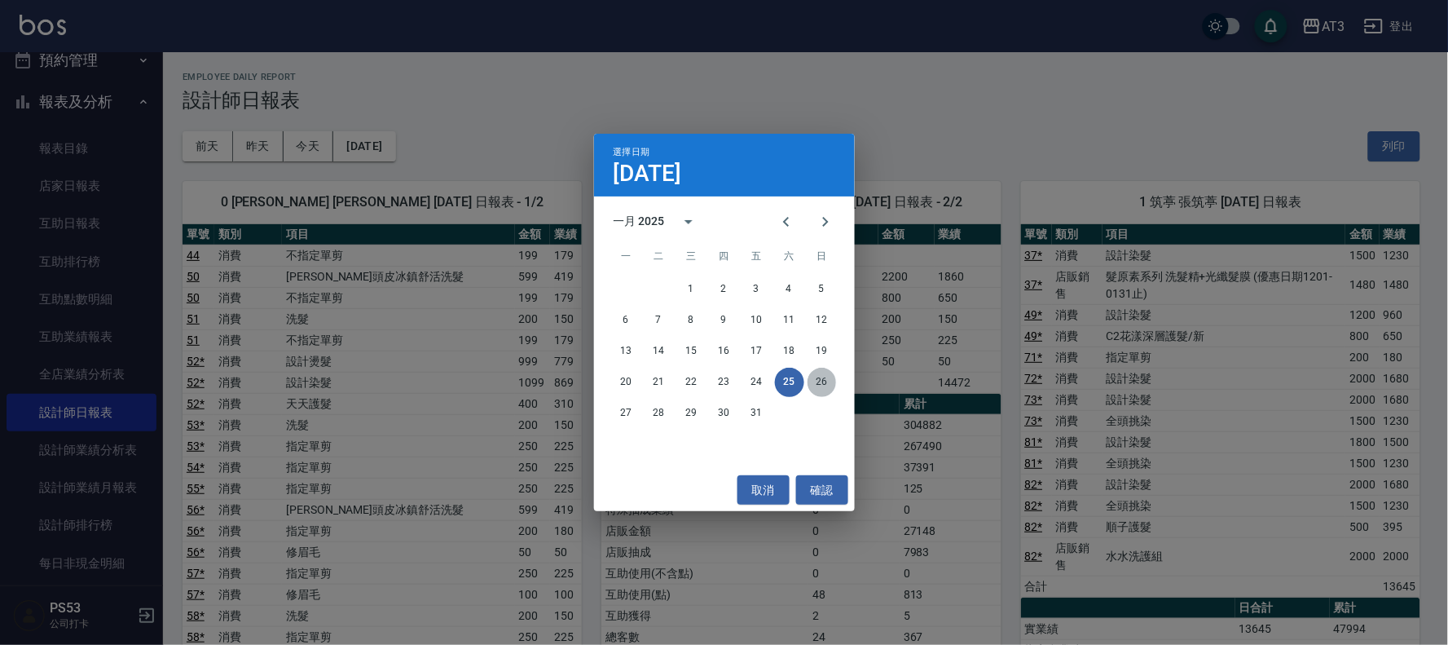
click at [825, 379] on button "26" at bounding box center [822, 382] width 29 height 29
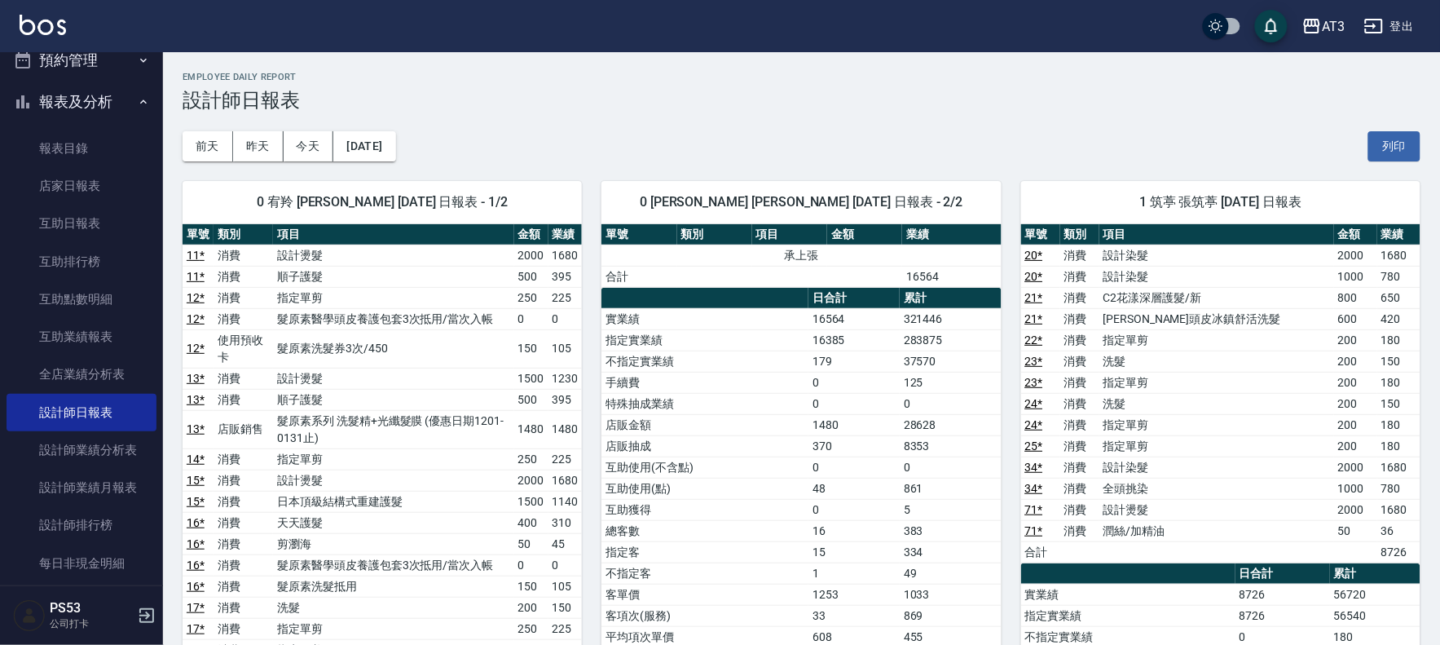
click at [394, 128] on div "[DATE] [DATE] [DATE] [DATE] 列印" at bounding box center [802, 146] width 1238 height 69
click at [395, 131] on button "[DATE]" at bounding box center [364, 146] width 62 height 30
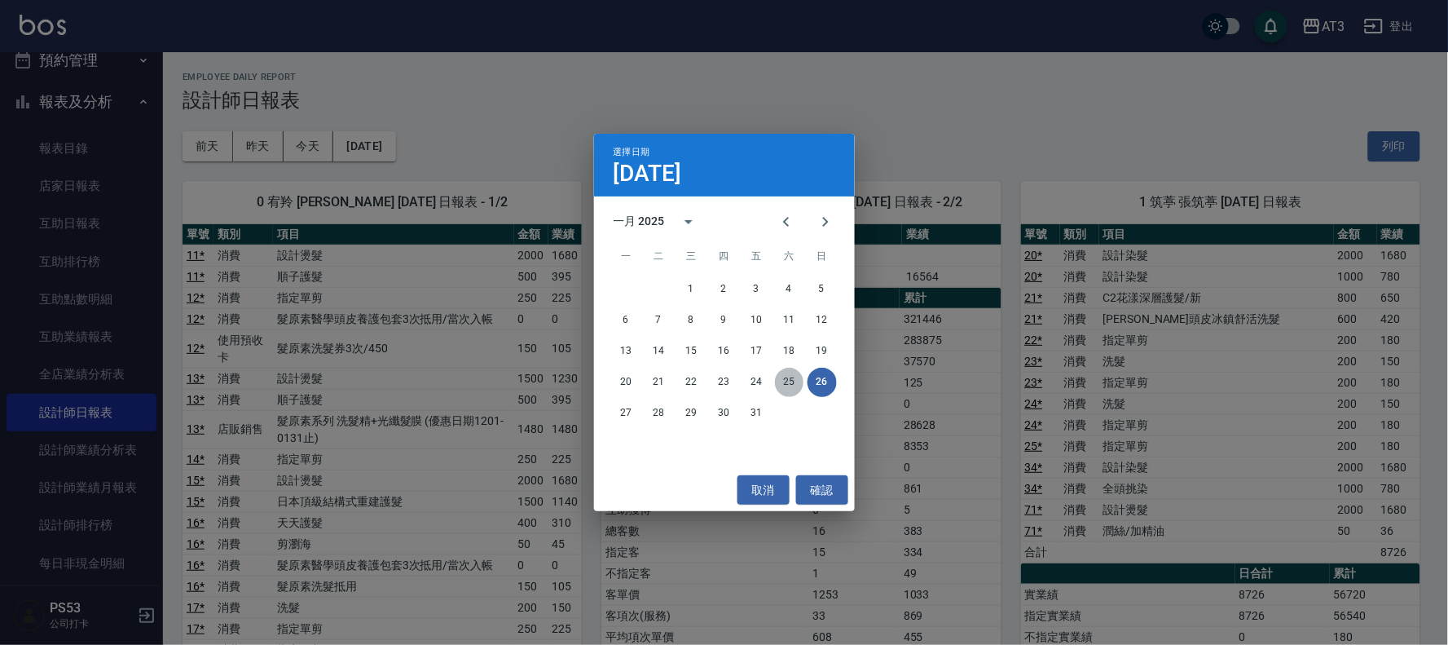
click at [786, 371] on button "25" at bounding box center [789, 382] width 29 height 29
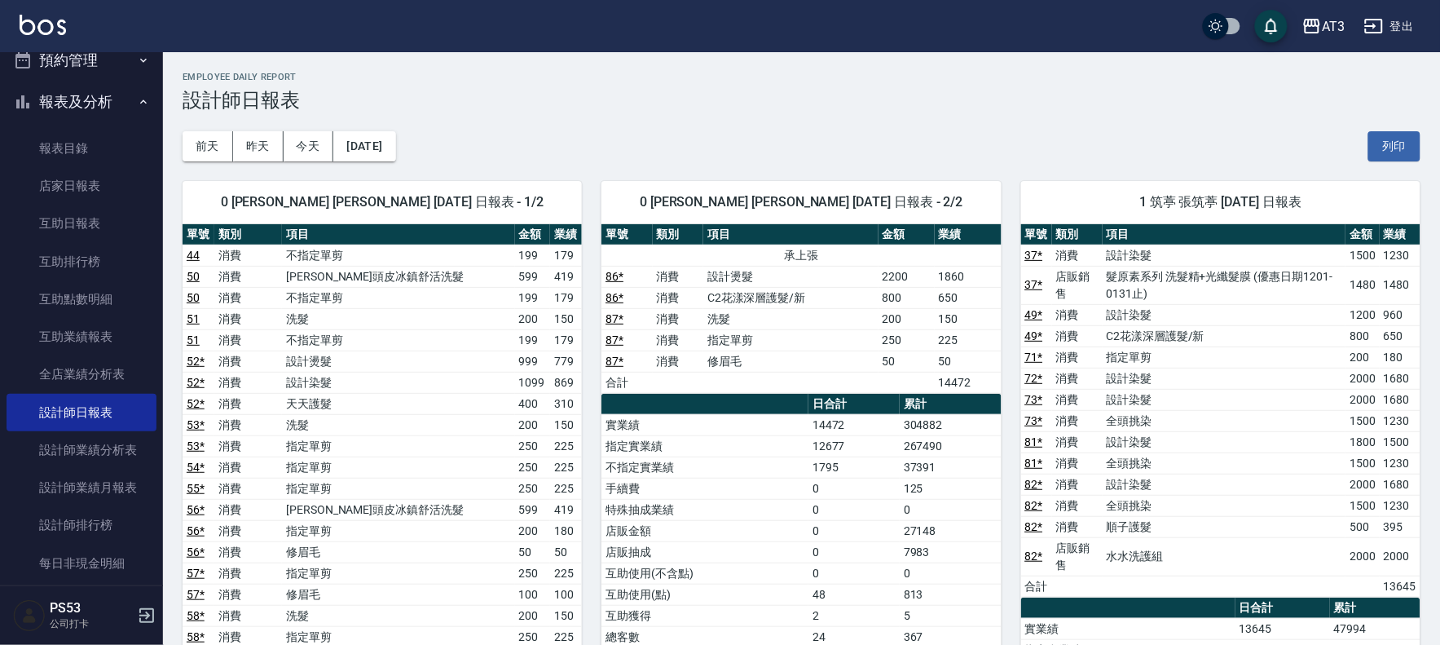
click at [376, 126] on div "[DATE] [DATE] [DATE] [DATE] 列印" at bounding box center [802, 146] width 1238 height 69
click at [385, 134] on button "[DATE]" at bounding box center [364, 146] width 62 height 30
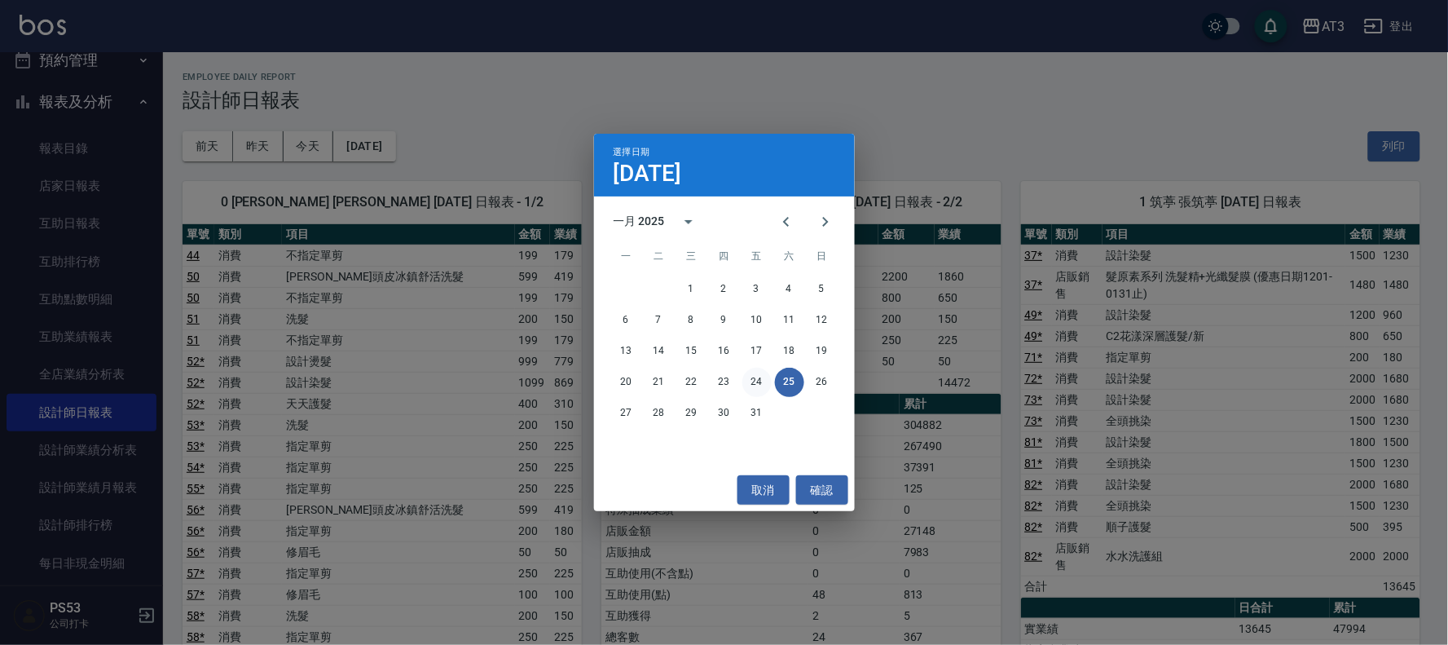
click at [754, 378] on button "24" at bounding box center [757, 382] width 29 height 29
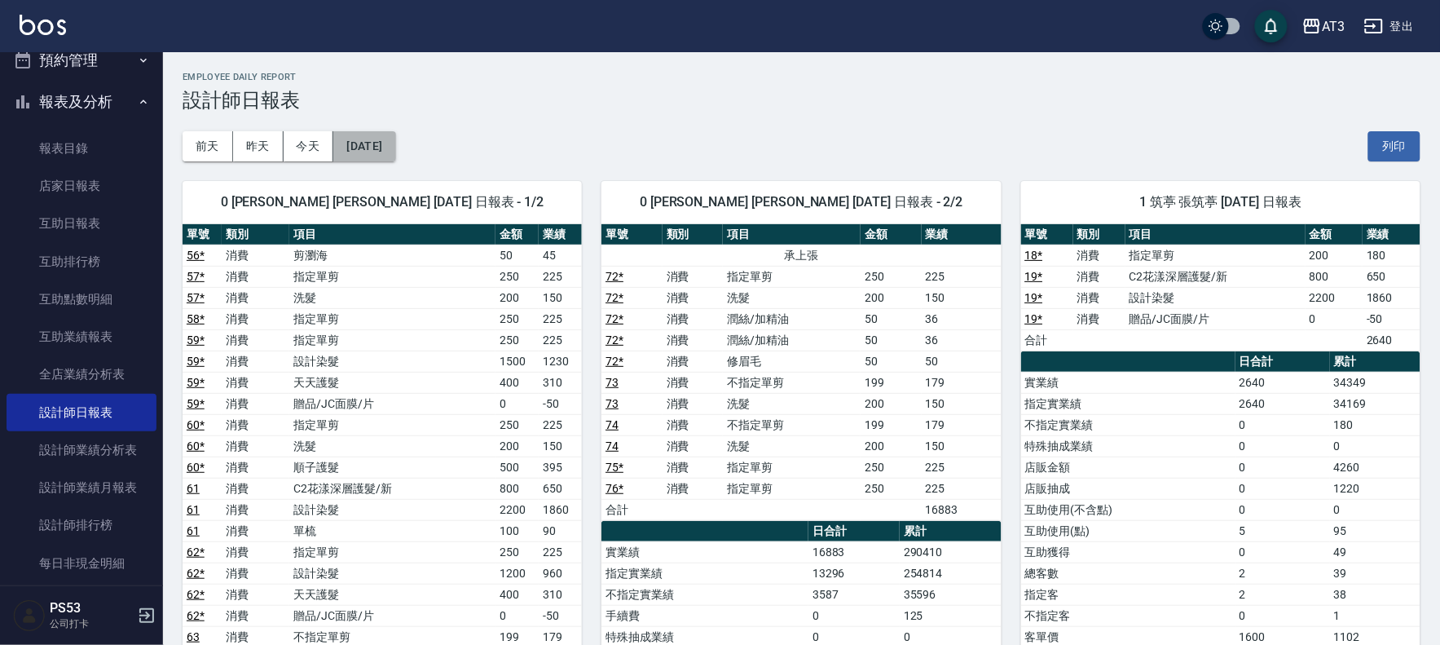
click at [395, 148] on button "[DATE]" at bounding box center [364, 146] width 62 height 30
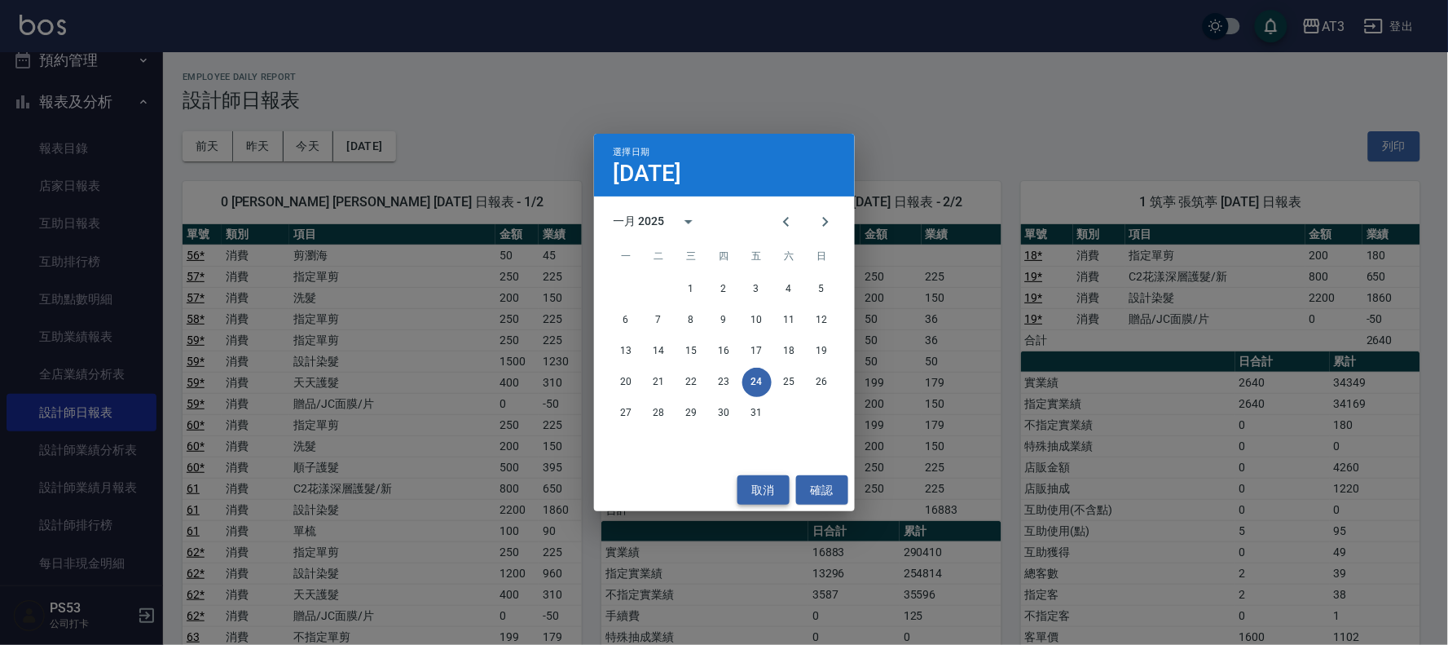
click at [763, 487] on button "取消" at bounding box center [764, 490] width 52 height 30
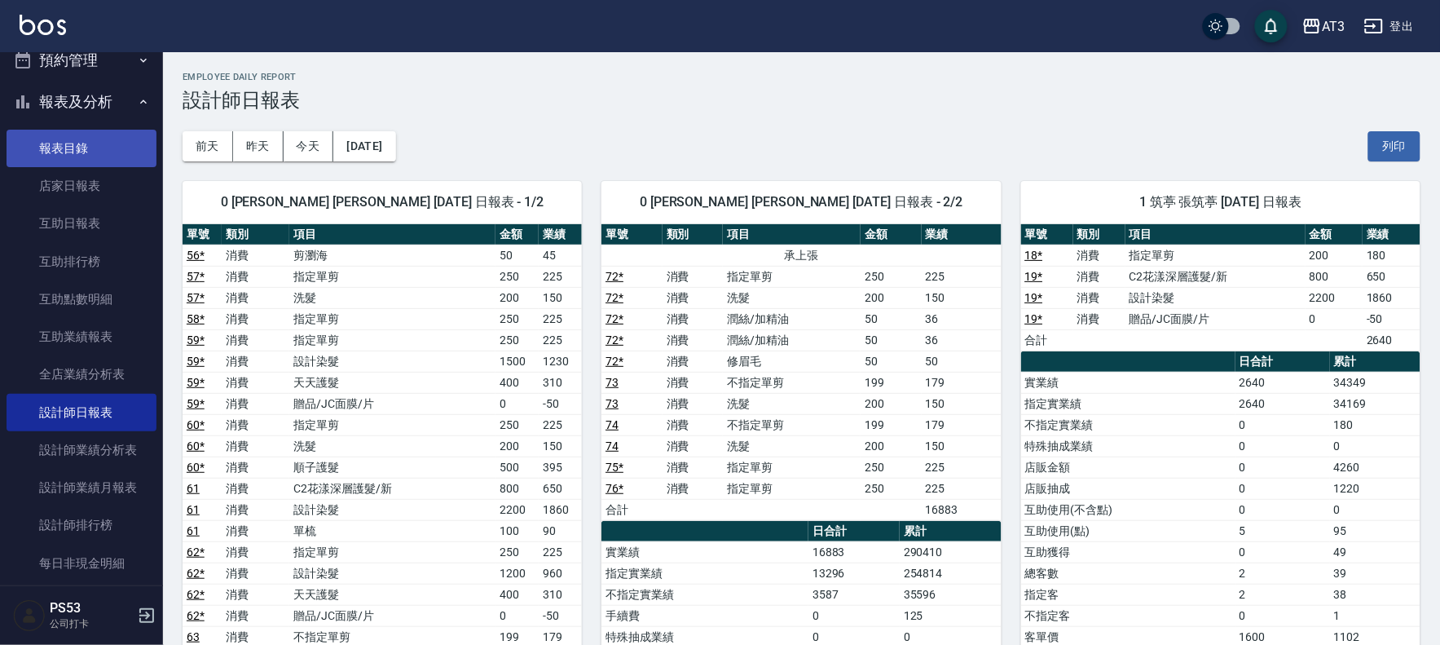
click at [75, 136] on link "報表目錄" at bounding box center [82, 148] width 150 height 37
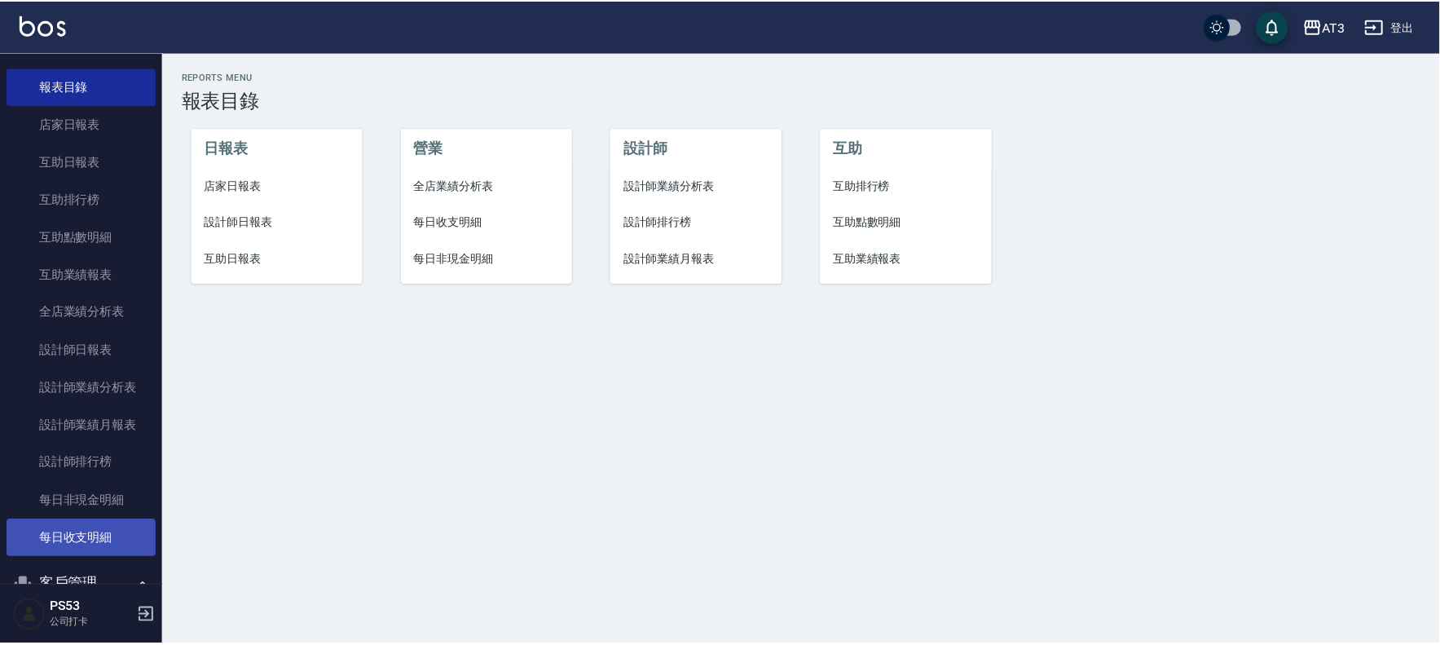
scroll to position [465, 0]
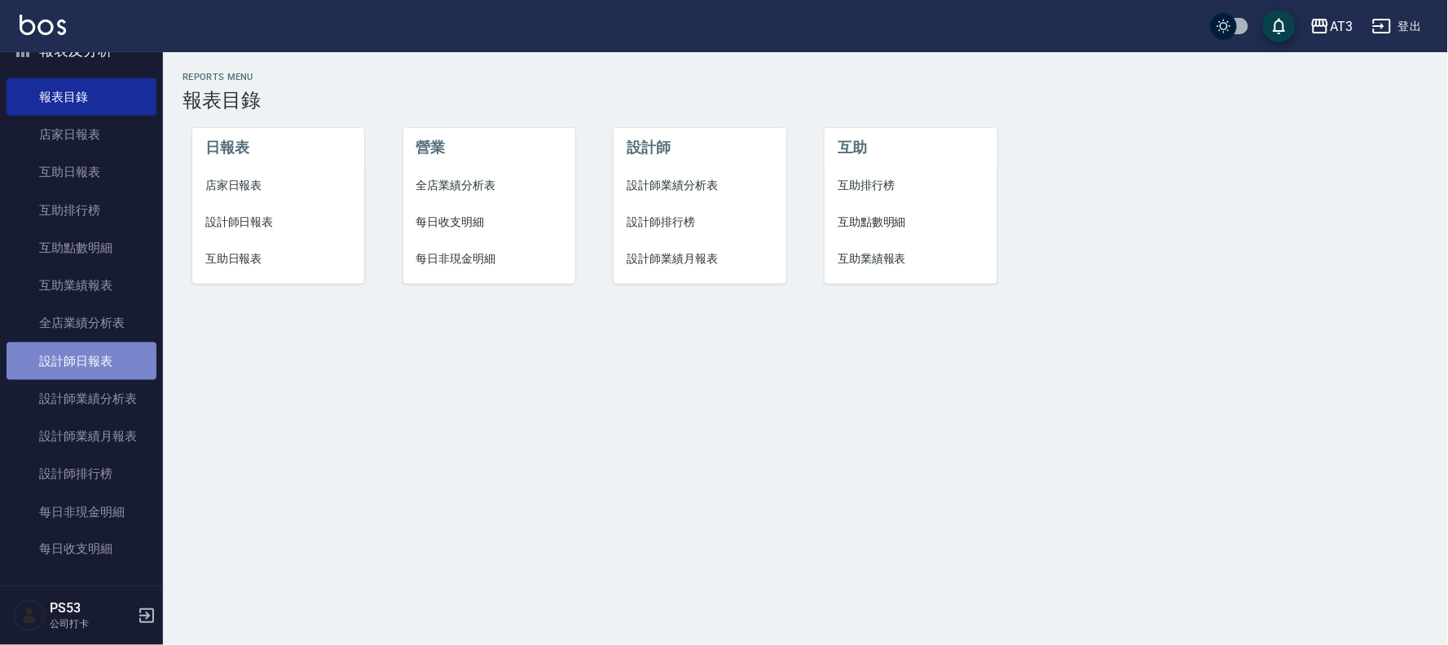
click at [90, 363] on link "設計師日報表" at bounding box center [82, 360] width 150 height 37
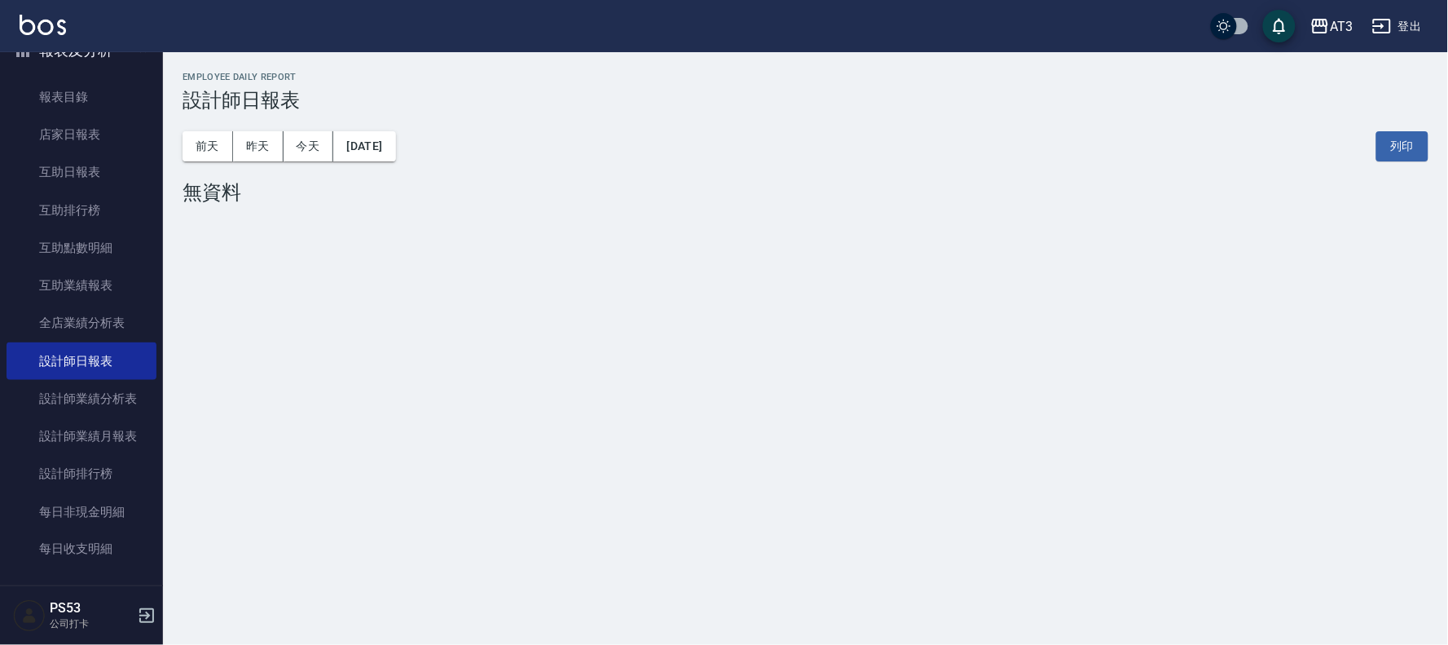
click at [371, 165] on div "[DATE] [DATE] [DATE] [DATE] 列印" at bounding box center [806, 146] width 1246 height 69
click at [385, 152] on button "[DATE]" at bounding box center [364, 146] width 62 height 30
click at [393, 148] on button "[DATE]" at bounding box center [364, 146] width 62 height 30
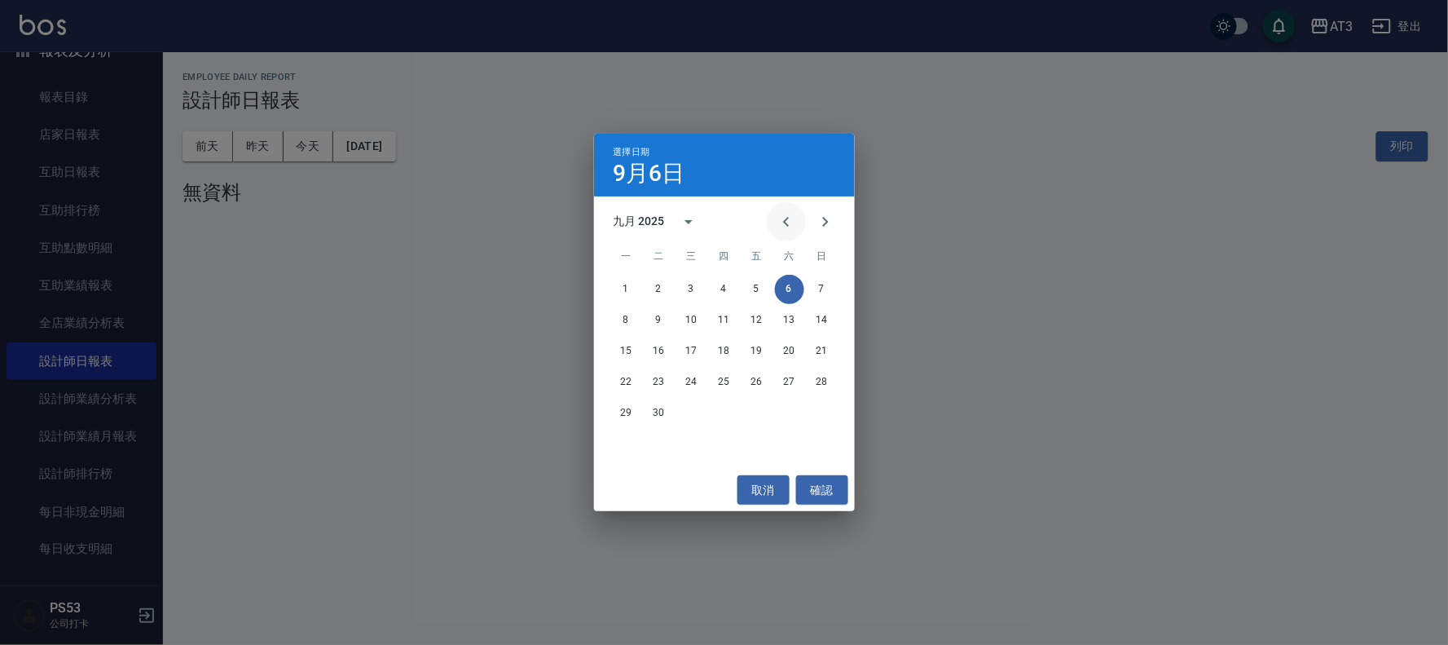
click at [786, 220] on icon "Previous month" at bounding box center [786, 222] width 6 height 10
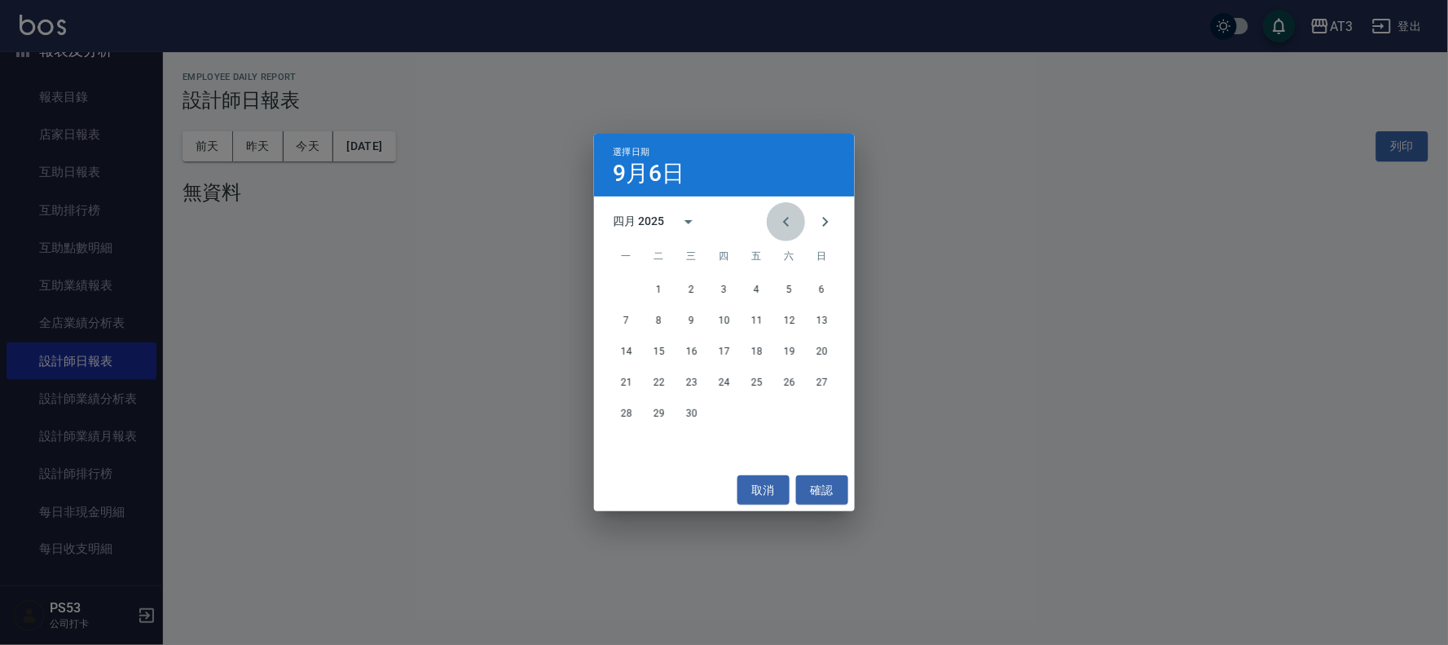
click at [786, 220] on icon "Previous month" at bounding box center [786, 222] width 6 height 10
click at [843, 230] on div at bounding box center [806, 221] width 78 height 39
click at [828, 222] on icon "Next month" at bounding box center [826, 222] width 20 height 20
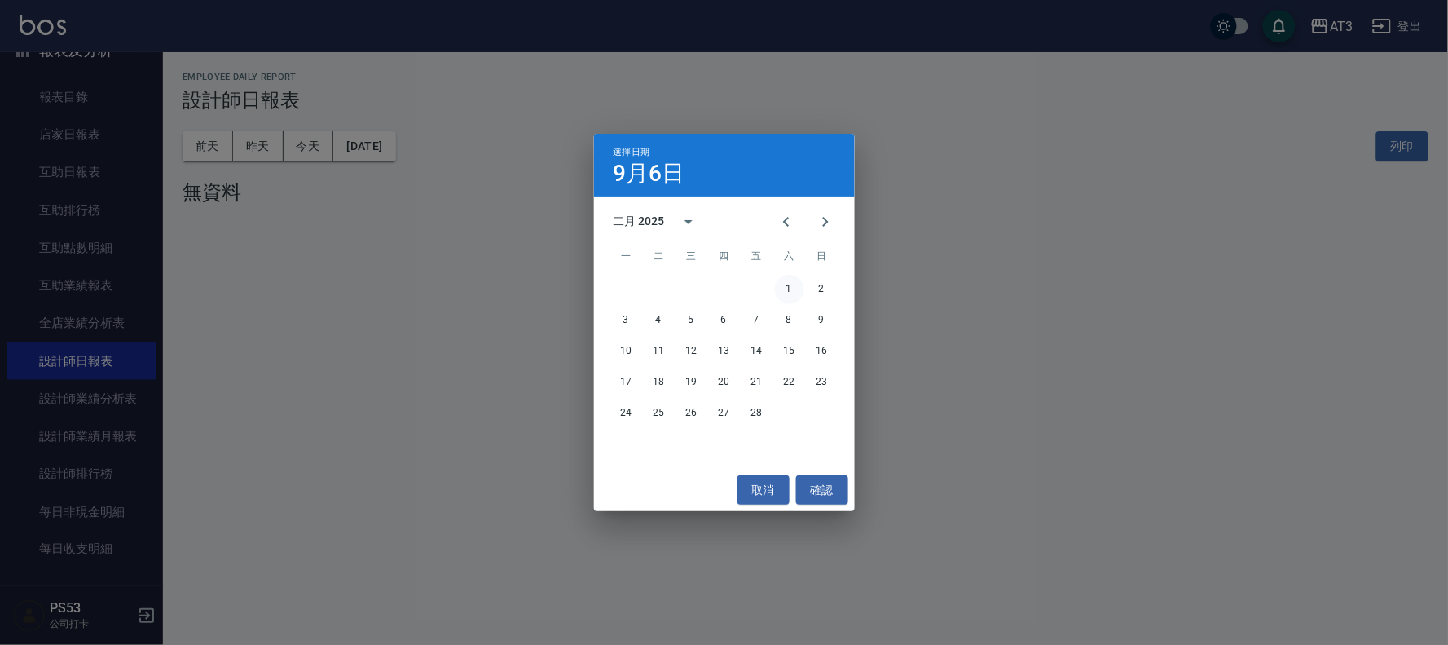
click at [791, 299] on button "1" at bounding box center [789, 289] width 29 height 29
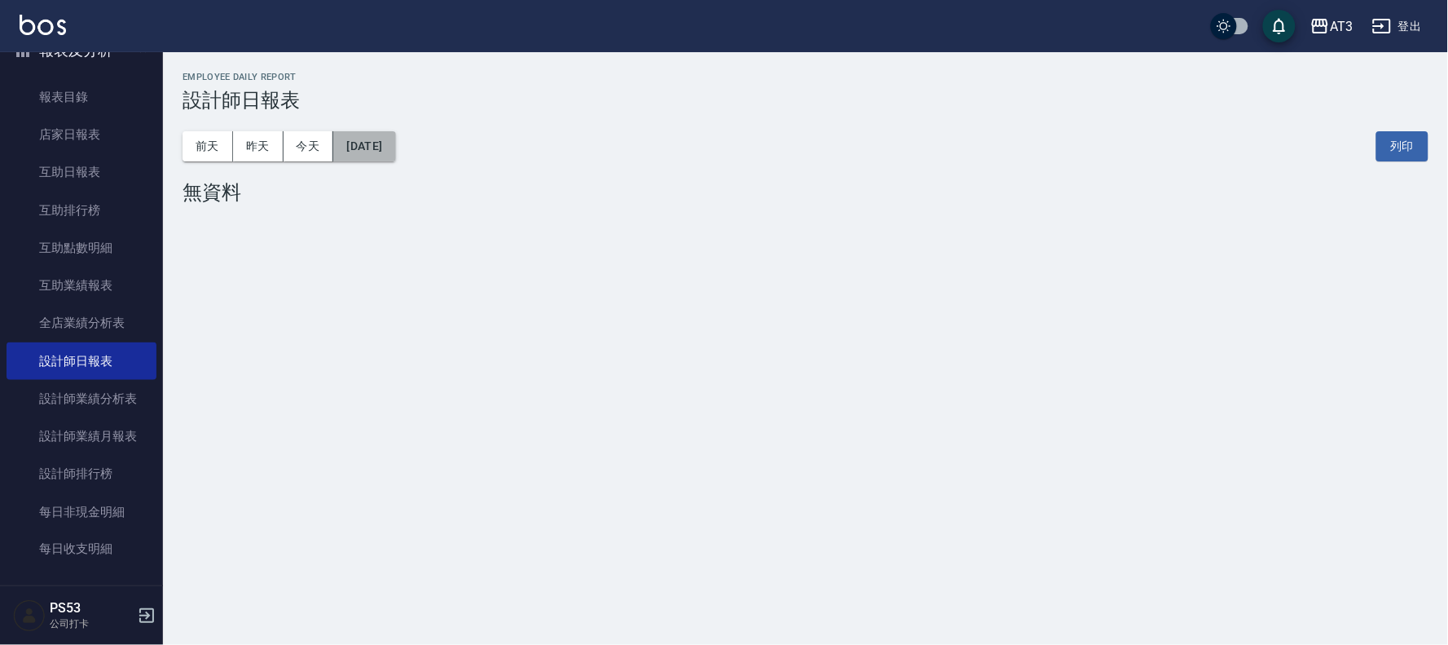
click at [375, 157] on button "[DATE]" at bounding box center [364, 146] width 62 height 30
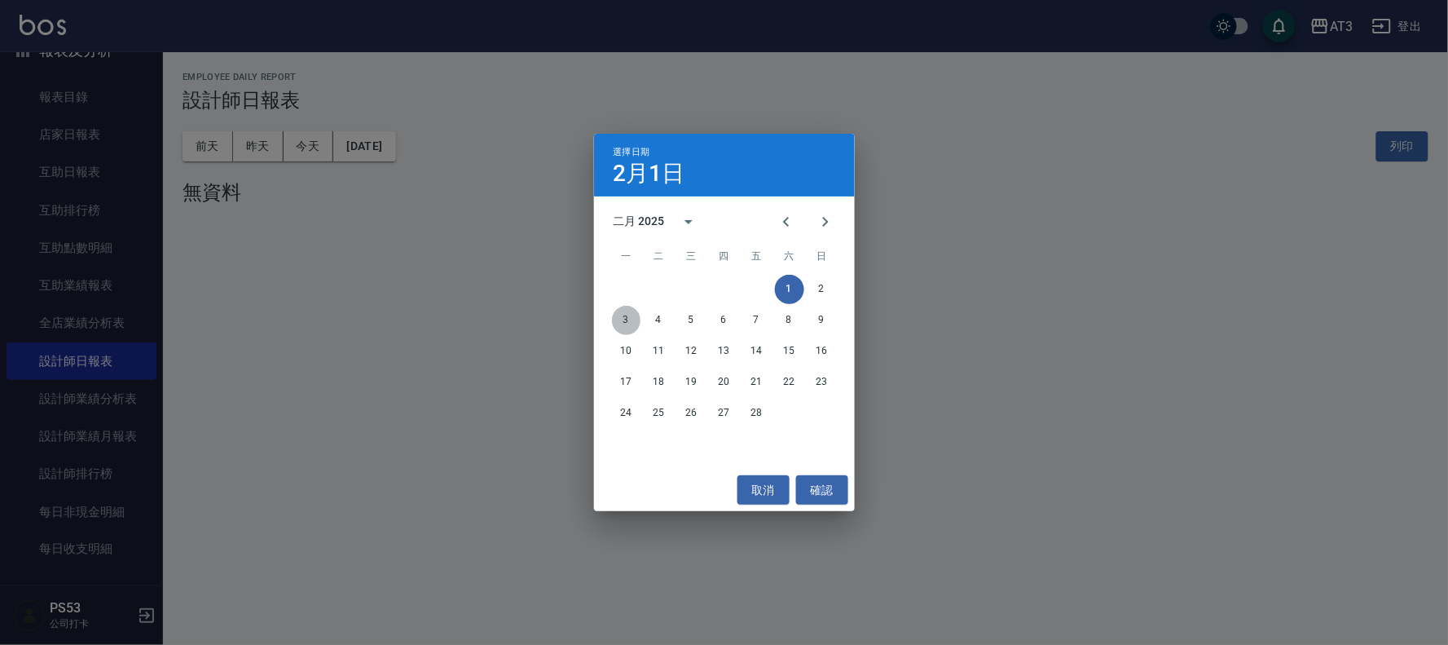
click at [618, 313] on button "3" at bounding box center [626, 320] width 29 height 29
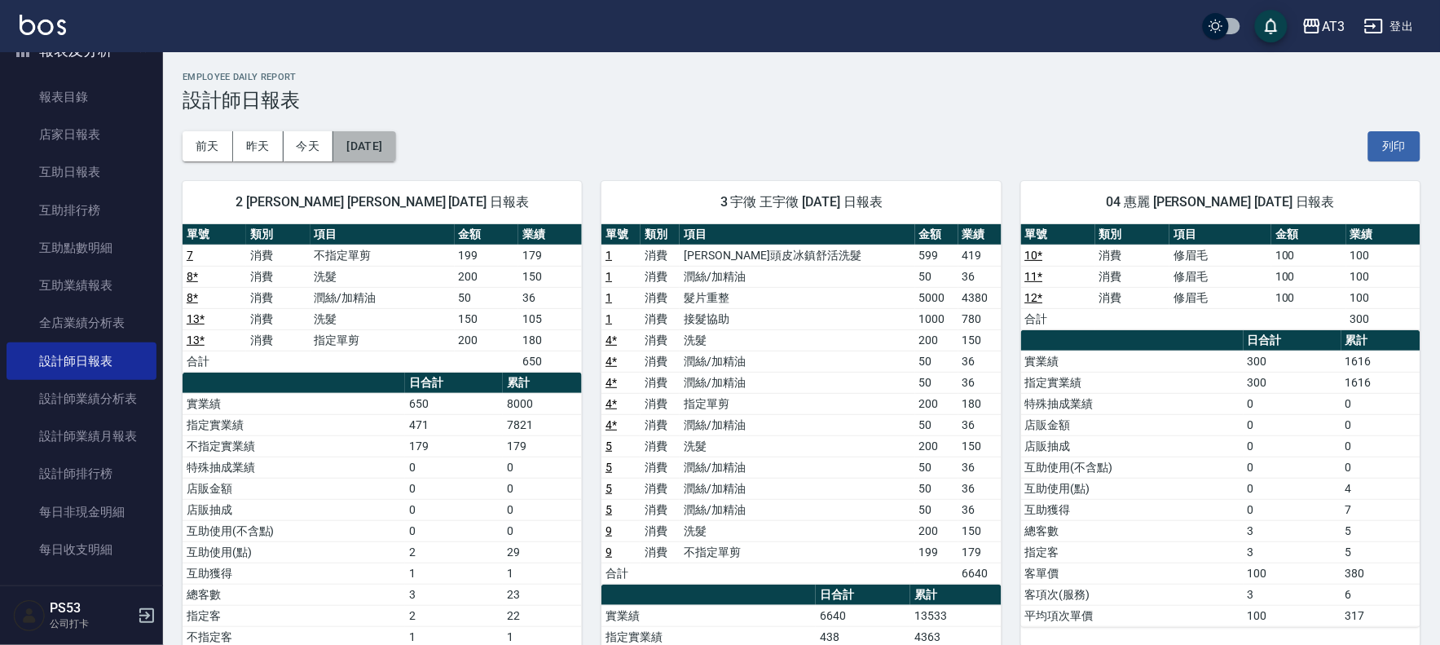
click at [395, 152] on button "[DATE]" at bounding box center [364, 146] width 62 height 30
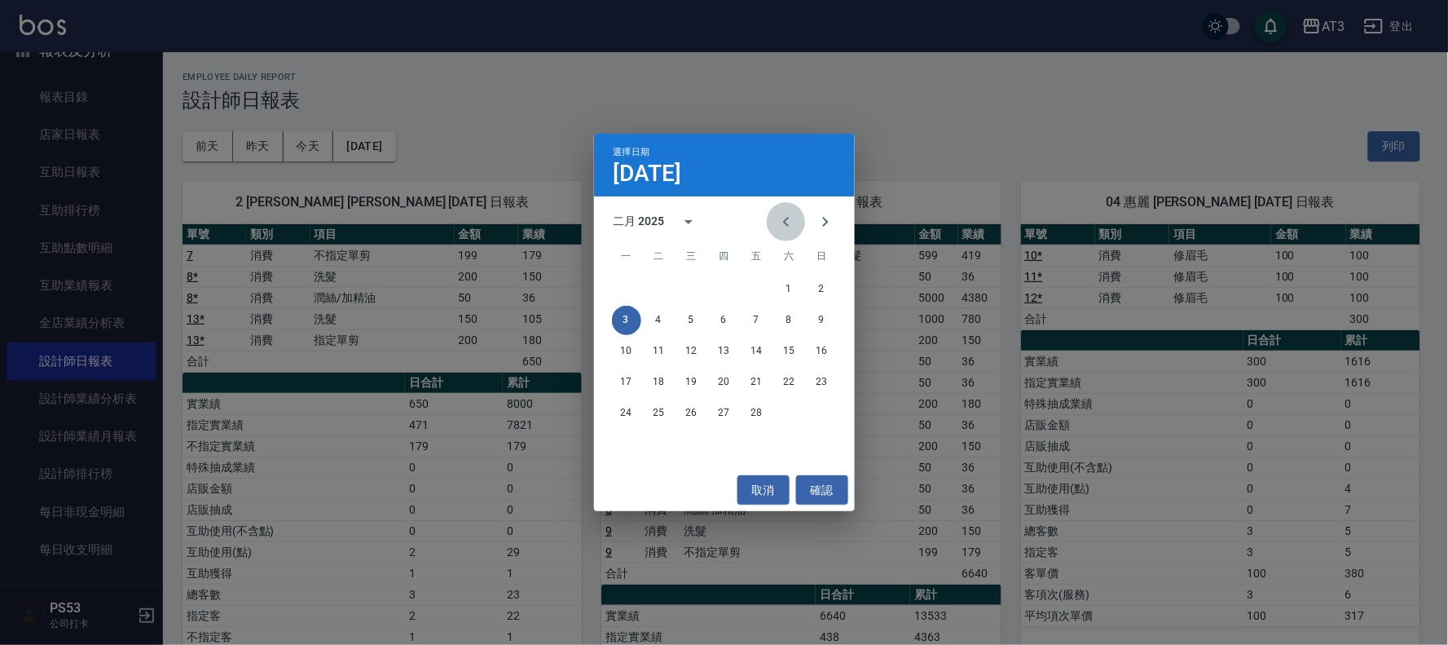
click at [783, 228] on icon "Previous month" at bounding box center [787, 222] width 20 height 20
click at [634, 408] on button "27" at bounding box center [626, 413] width 29 height 29
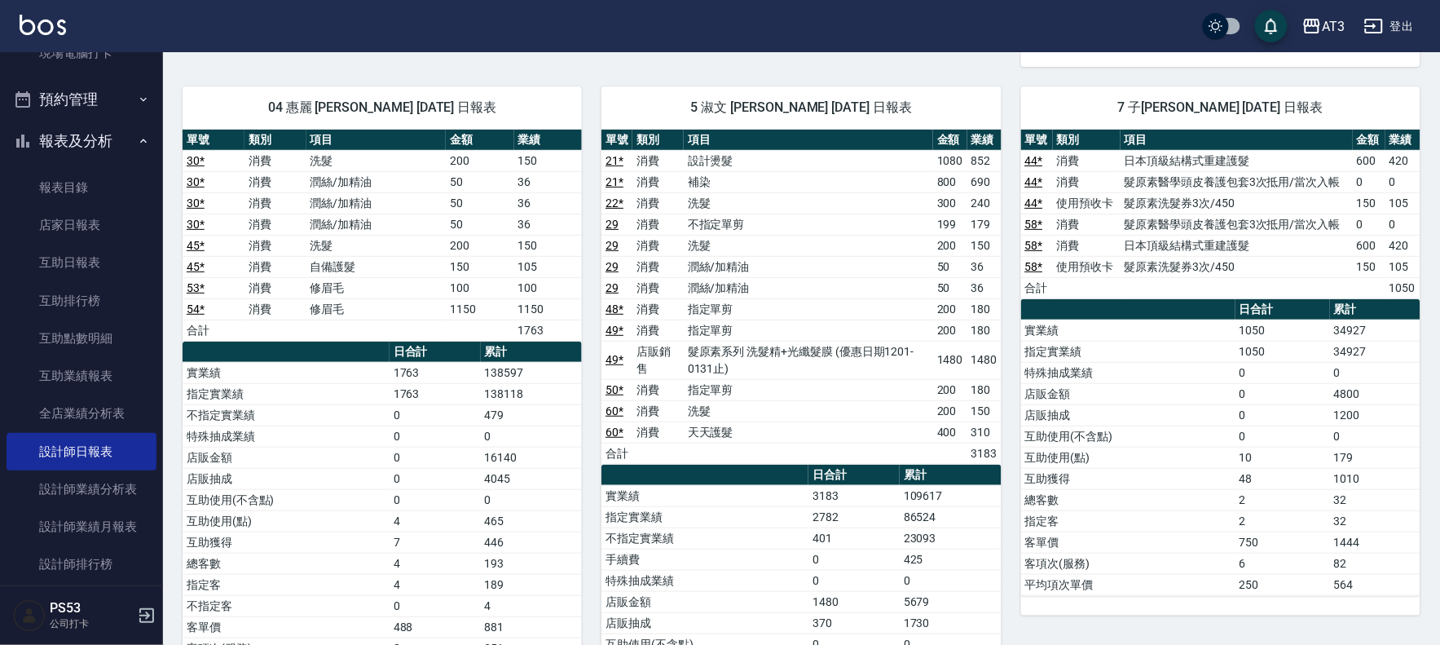
scroll to position [1902, 0]
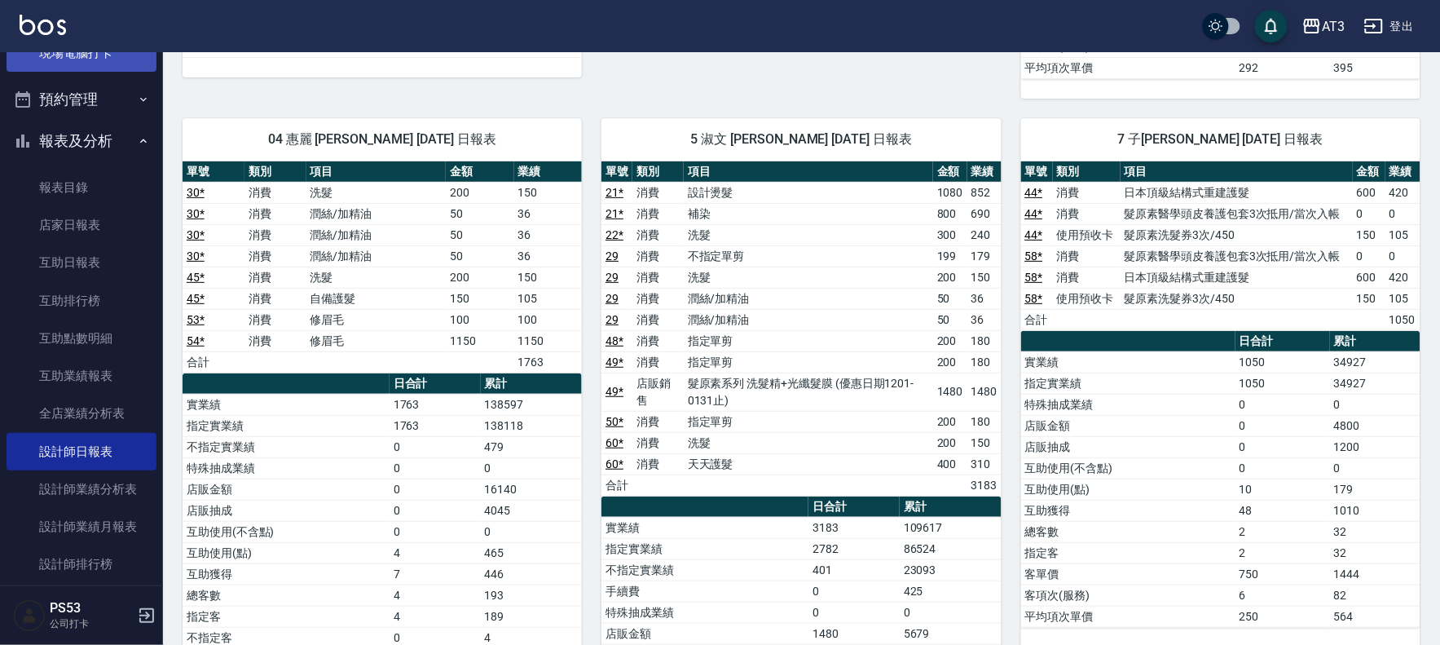
click at [66, 66] on link "現場電腦打卡" at bounding box center [82, 52] width 150 height 37
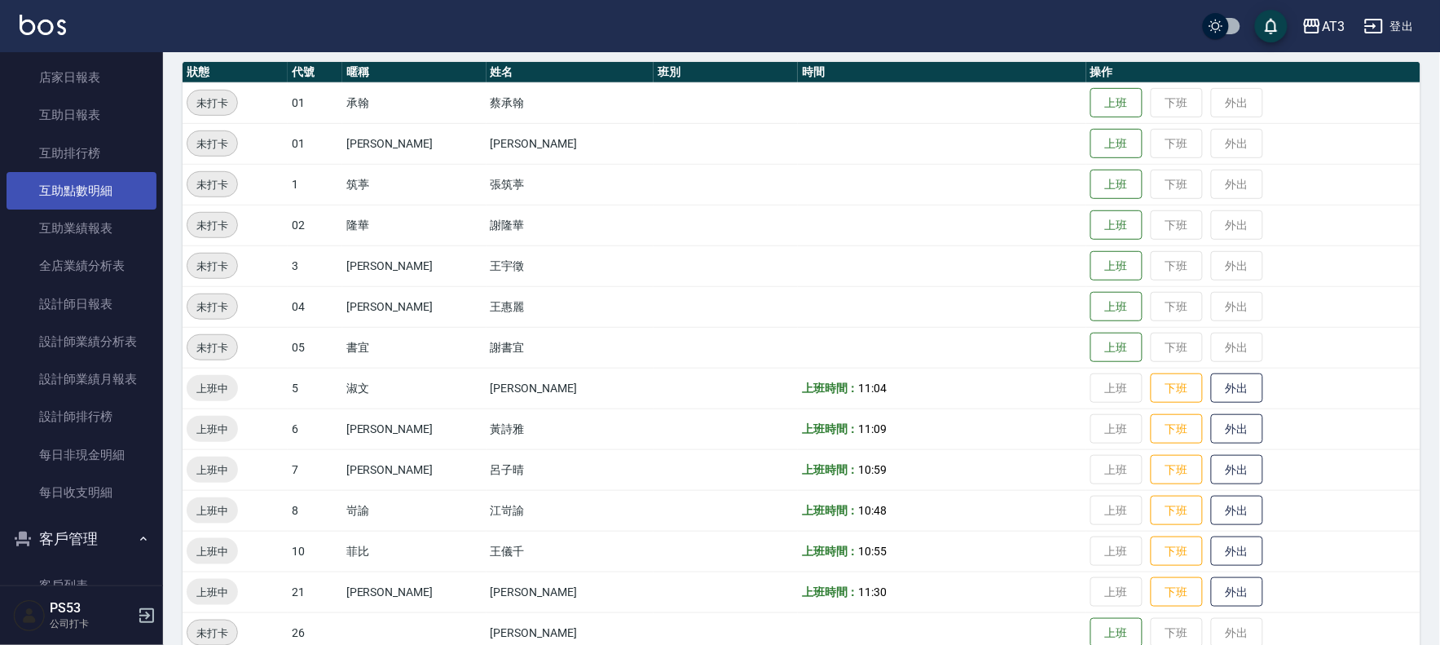
scroll to position [646, 0]
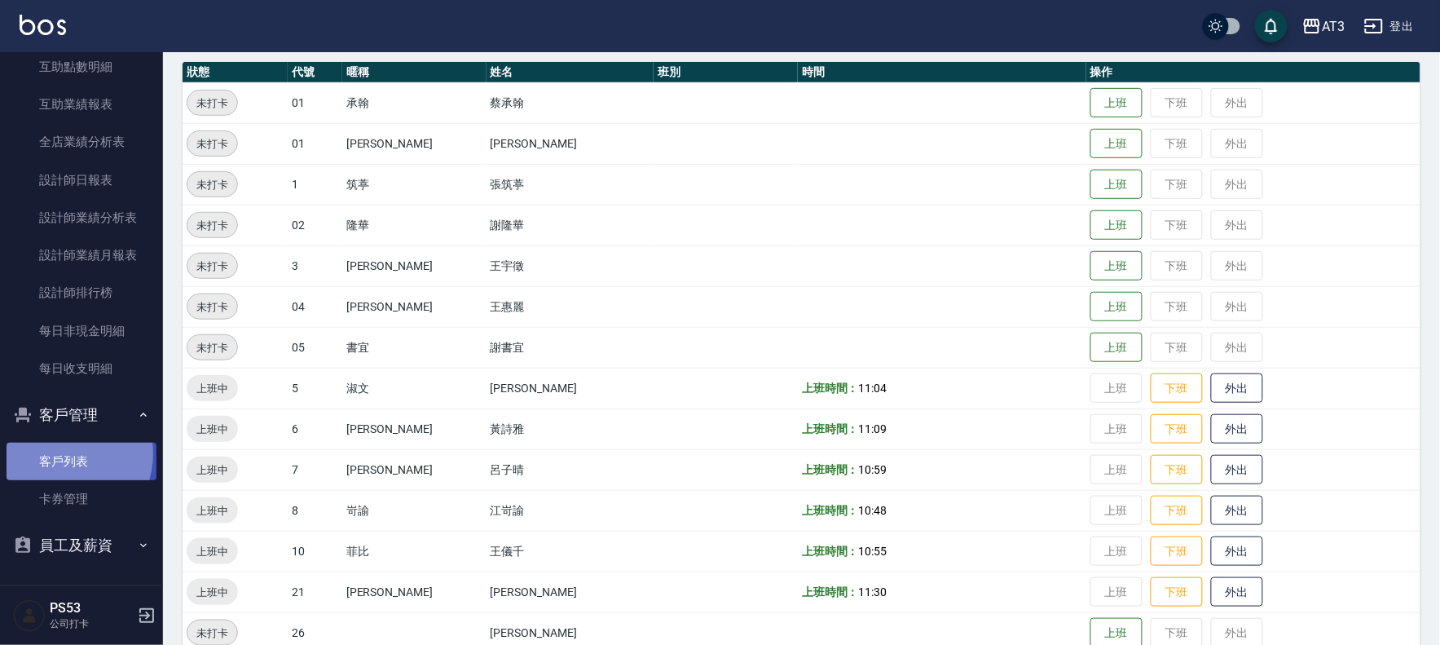
click at [61, 453] on link "客戶列表" at bounding box center [82, 461] width 150 height 37
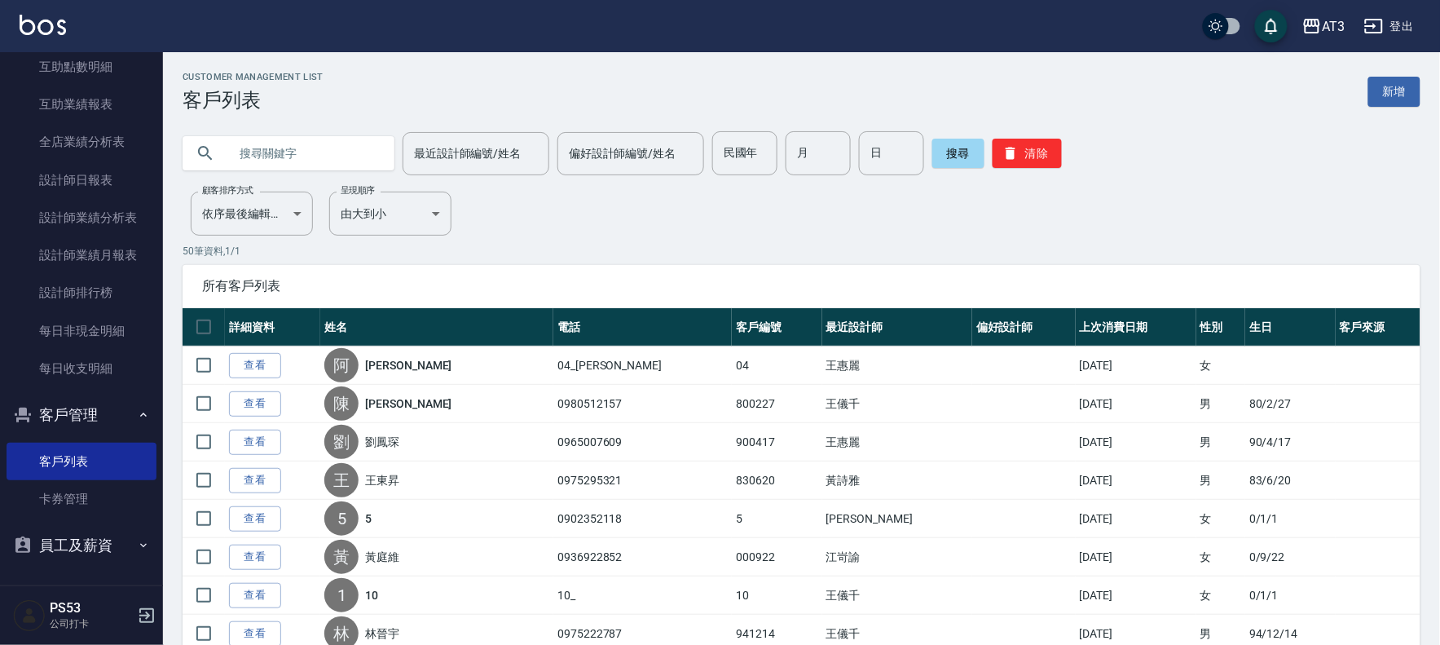
click at [253, 139] on input "text" at bounding box center [304, 153] width 153 height 44
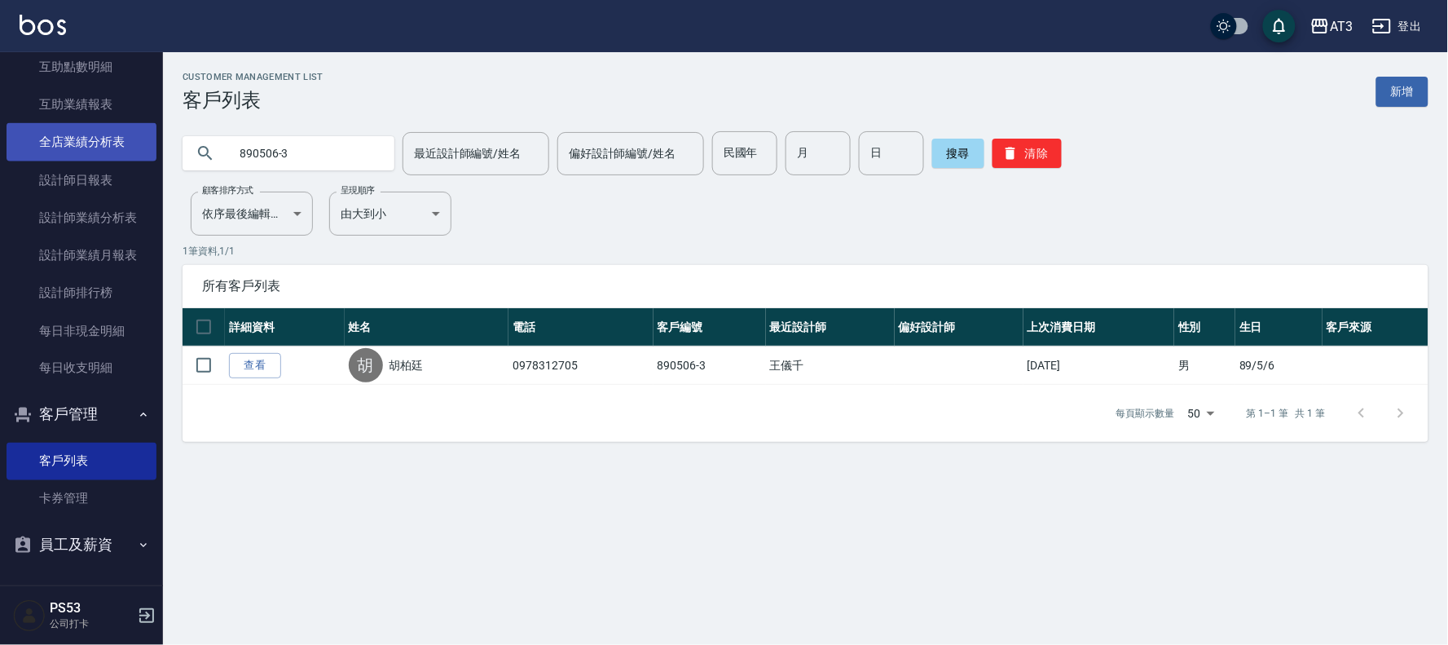
drag, startPoint x: 306, startPoint y: 143, endPoint x: 78, endPoint y: 141, distance: 228.2
click at [78, 141] on div "AT3 登出 櫃檯作業 打帳單 帳單列表 營業儀表板 現金收支登錄 高階收支登錄 材料自購登錄 每日結帳 排班表 現場電腦打卡 預約管理 預約管理 單日預約紀…" at bounding box center [724, 322] width 1448 height 645
drag, startPoint x: 308, startPoint y: 148, endPoint x: 168, endPoint y: 137, distance: 140.6
click at [168, 137] on div "670506-2 最近設計師編號/姓名 最近設計師編號/姓名 偏好設計師編號/姓名 偏好設計師編號/姓名 民國年 民國年 月 月 日 日 搜尋 清除" at bounding box center [796, 144] width 1266 height 64
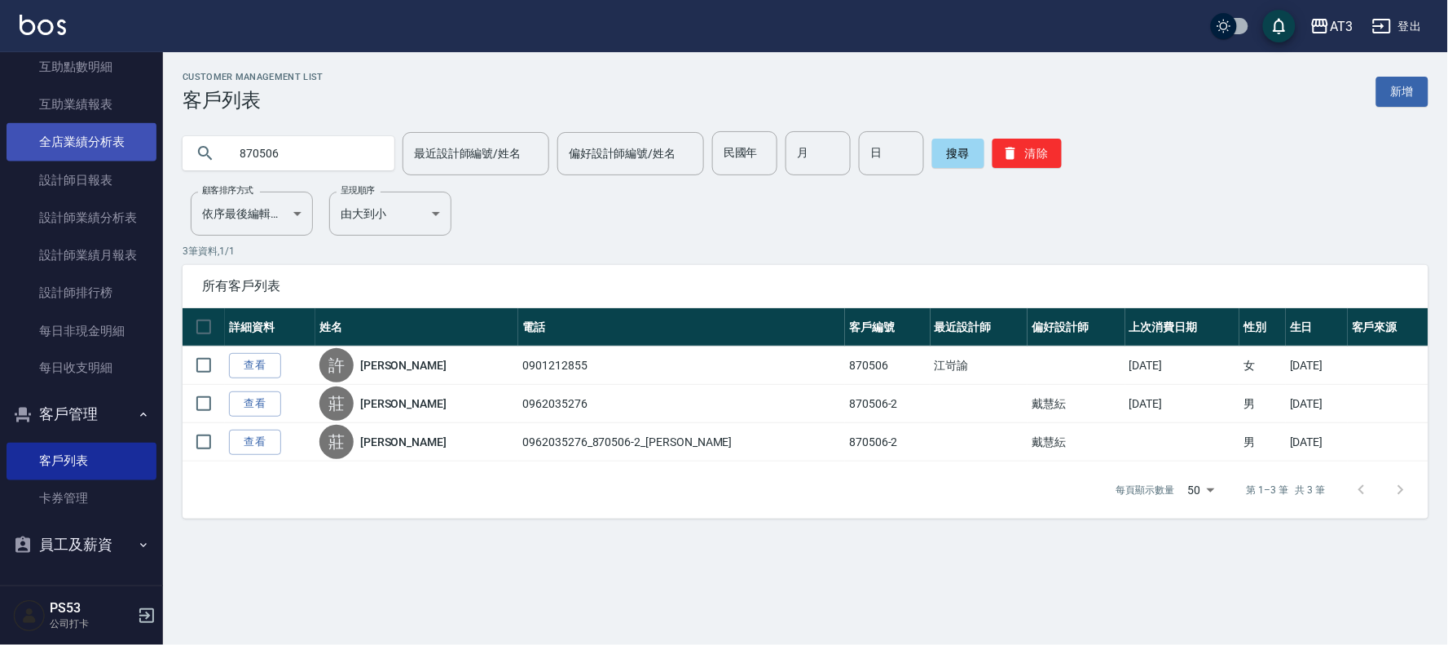
drag, startPoint x: 290, startPoint y: 153, endPoint x: 38, endPoint y: 130, distance: 252.9
click at [38, 130] on div "AT3 登出 櫃檯作業 打帳單 帳單列表 營業儀表板 現金收支登錄 高階收支登錄 材料自購登錄 每日結帳 排班表 現場電腦打卡 預約管理 預約管理 單日預約紀…" at bounding box center [724, 322] width 1448 height 645
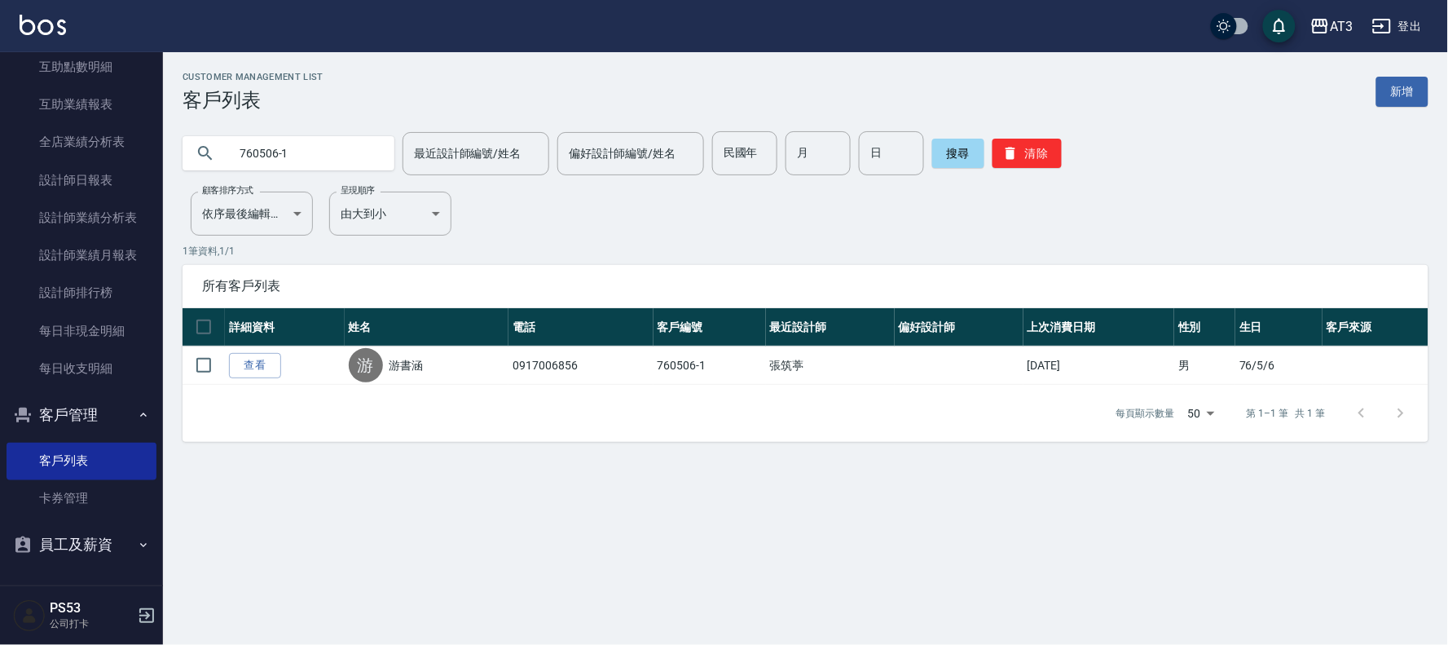
drag, startPoint x: 304, startPoint y: 152, endPoint x: 177, endPoint y: 156, distance: 127.2
click at [177, 156] on div "760506-1 最近設計師編號/姓名 最近設計師編號/姓名 偏好設計師編號/姓名 偏好設計師編號/姓名 民國年 民國年 月 月 日 日 搜尋 清除" at bounding box center [796, 144] width 1266 height 64
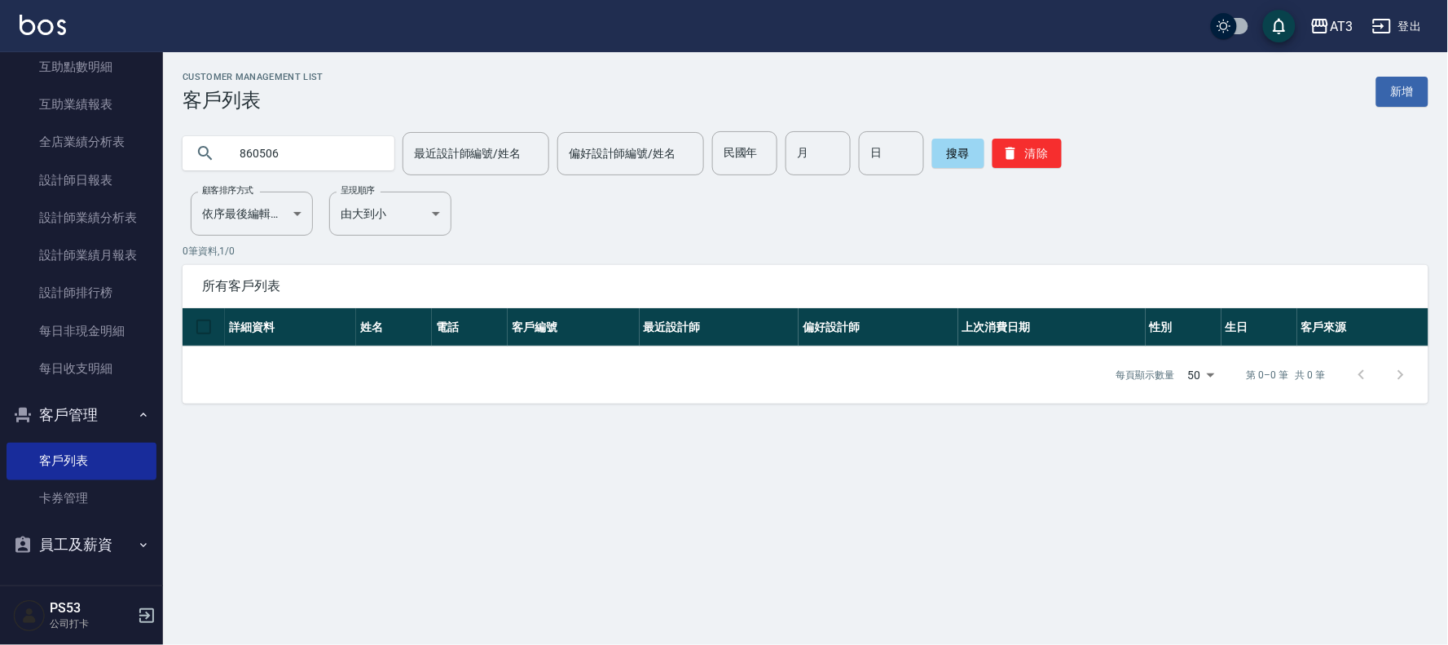
drag, startPoint x: 294, startPoint y: 148, endPoint x: 153, endPoint y: 151, distance: 141.1
click at [156, 151] on div "AT3 登出 櫃檯作業 打帳單 帳單列表 營業儀表板 現金收支登錄 高階收支登錄 材料自購登錄 每日結帳 排班表 現場電腦打卡 預約管理 預約管理 單日預約紀…" at bounding box center [724, 322] width 1448 height 645
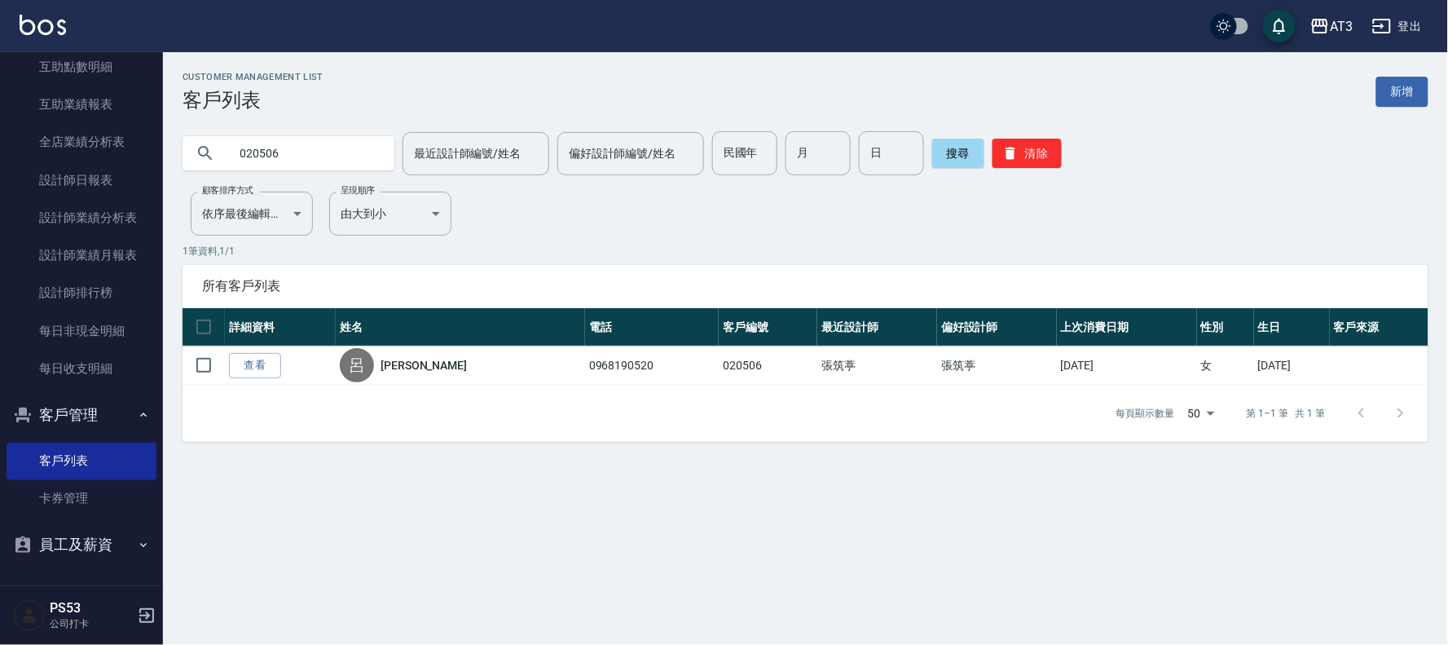
drag, startPoint x: 306, startPoint y: 161, endPoint x: 150, endPoint y: 161, distance: 156.5
click at [150, 161] on div "AT3 登出 櫃檯作業 打帳單 帳單列表 營業儀表板 現金收支登錄 高階收支登錄 材料自購登錄 每日結帳 排班表 現場電腦打卡 預約管理 預約管理 單日預約紀…" at bounding box center [724, 322] width 1448 height 645
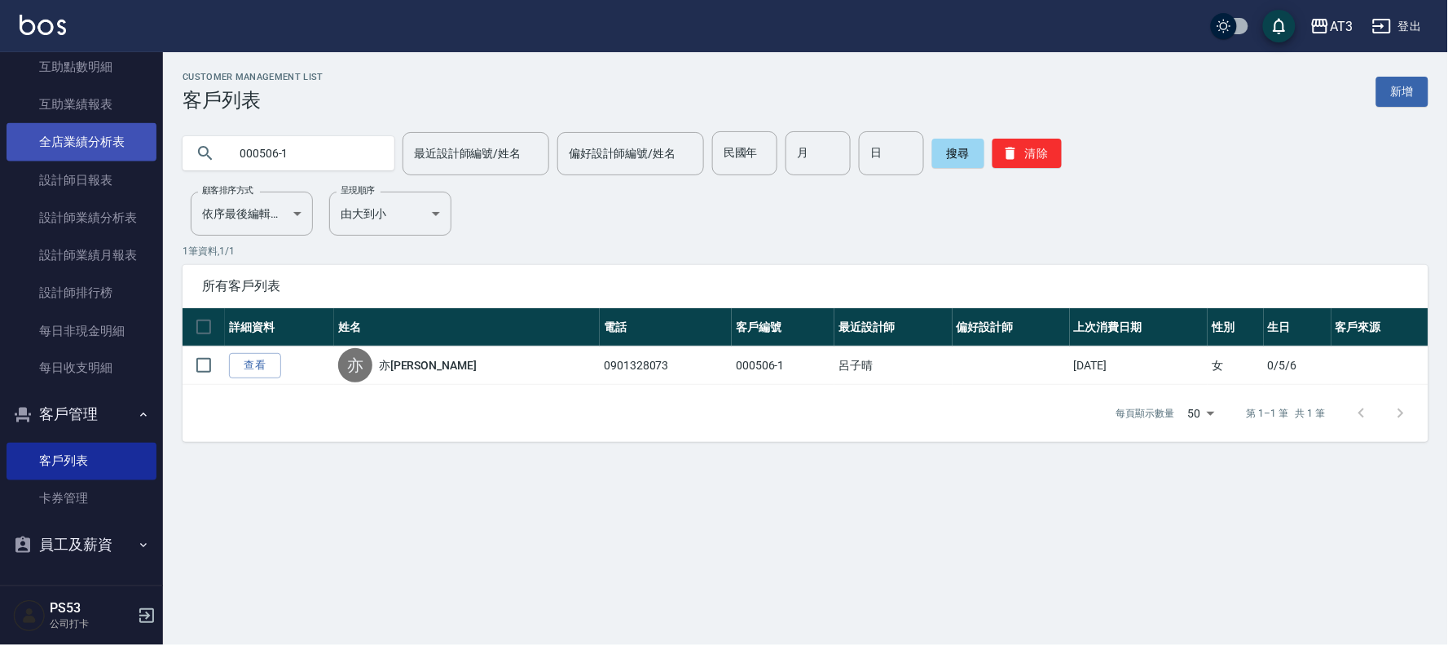
drag, startPoint x: 311, startPoint y: 148, endPoint x: 112, endPoint y: 136, distance: 200.1
click at [159, 144] on div "AT3 登出 櫃檯作業 打帳單 帳單列表 營業儀表板 現金收支登錄 高階收支登錄 材料自購登錄 每日結帳 排班表 現場電腦打卡 預約管理 預約管理 單日預約紀…" at bounding box center [724, 322] width 1448 height 645
type input "7"
type input "740506"
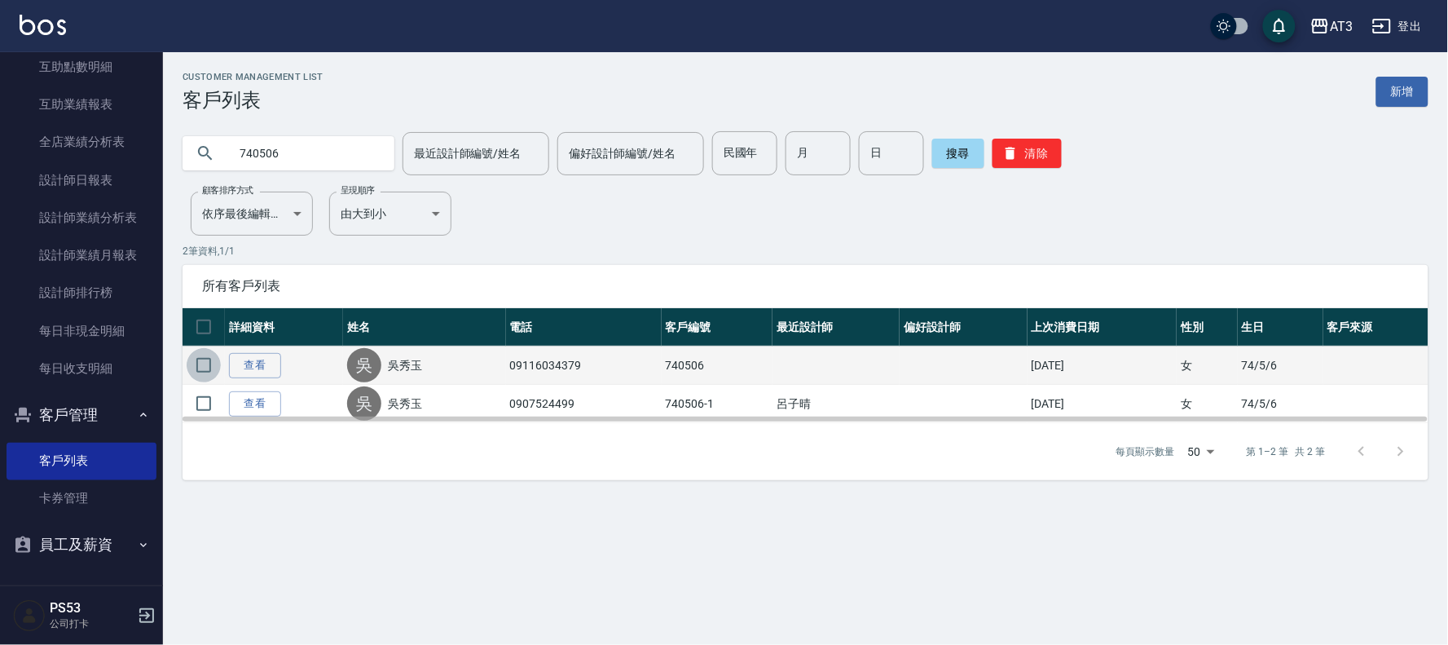
click at [202, 362] on input "checkbox" at bounding box center [204, 365] width 34 height 34
checkbox input "true"
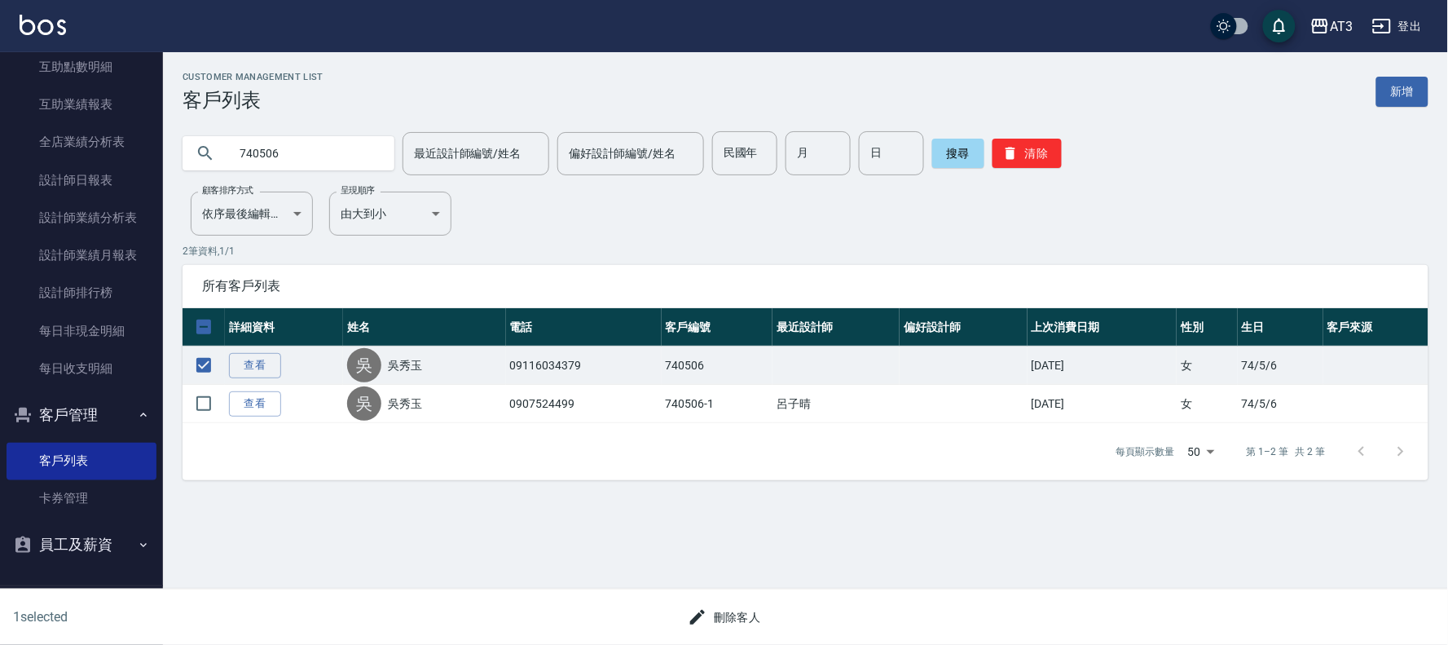
click at [737, 619] on button "刪除客人" at bounding box center [724, 617] width 86 height 30
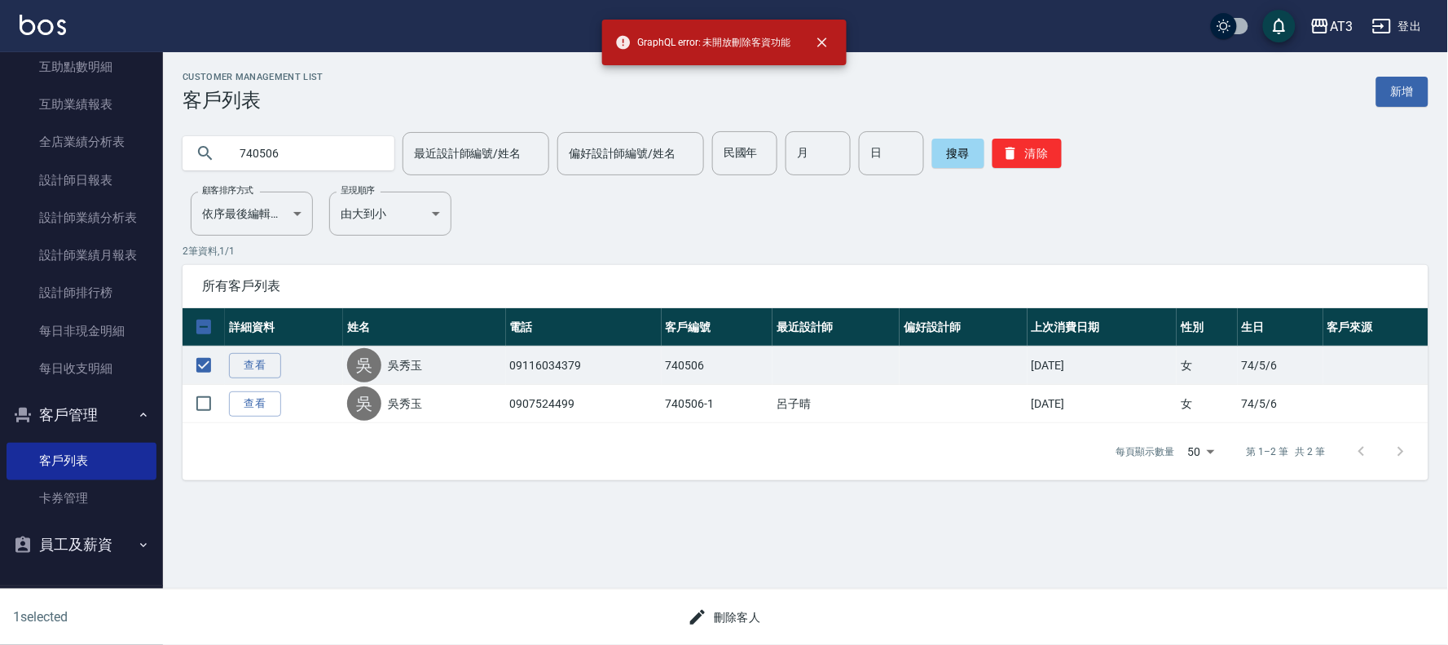
click at [722, 60] on div "GraphQL error: 未開放刪除客資功能" at bounding box center [724, 43] width 245 height 46
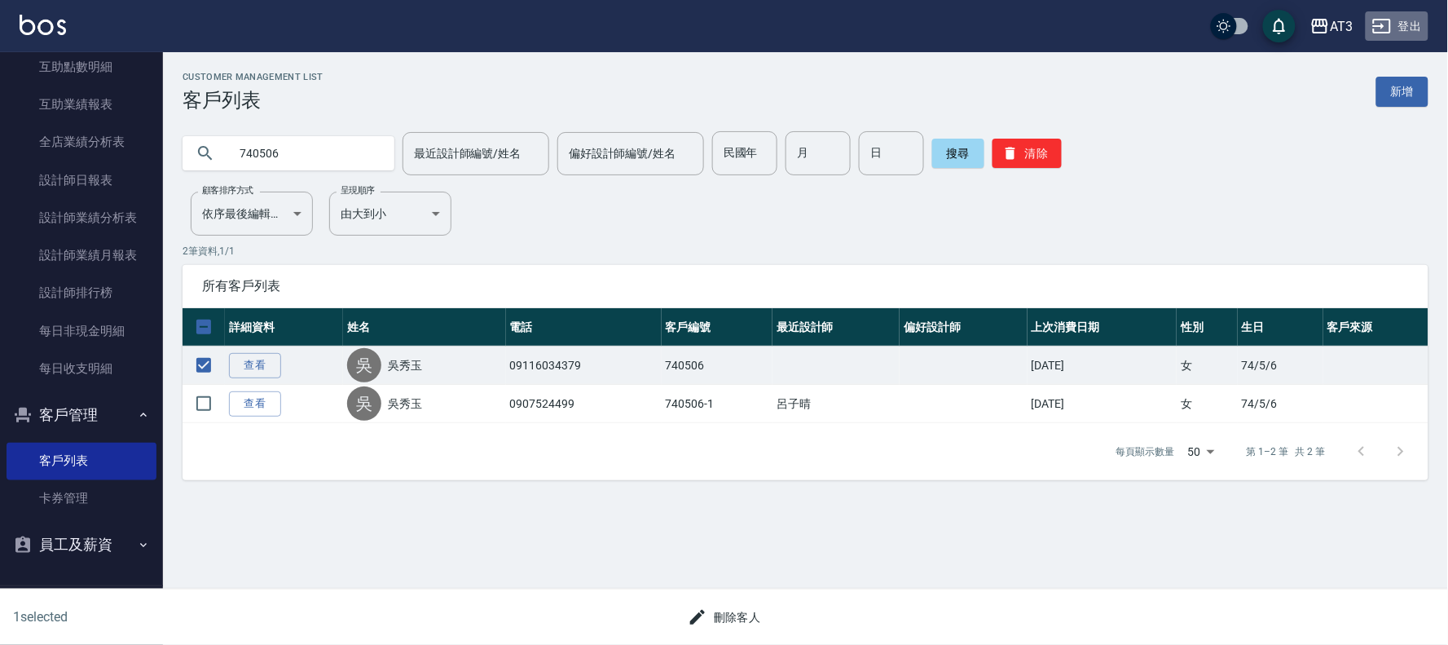
click at [1399, 19] on button "登出" at bounding box center [1397, 26] width 63 height 30
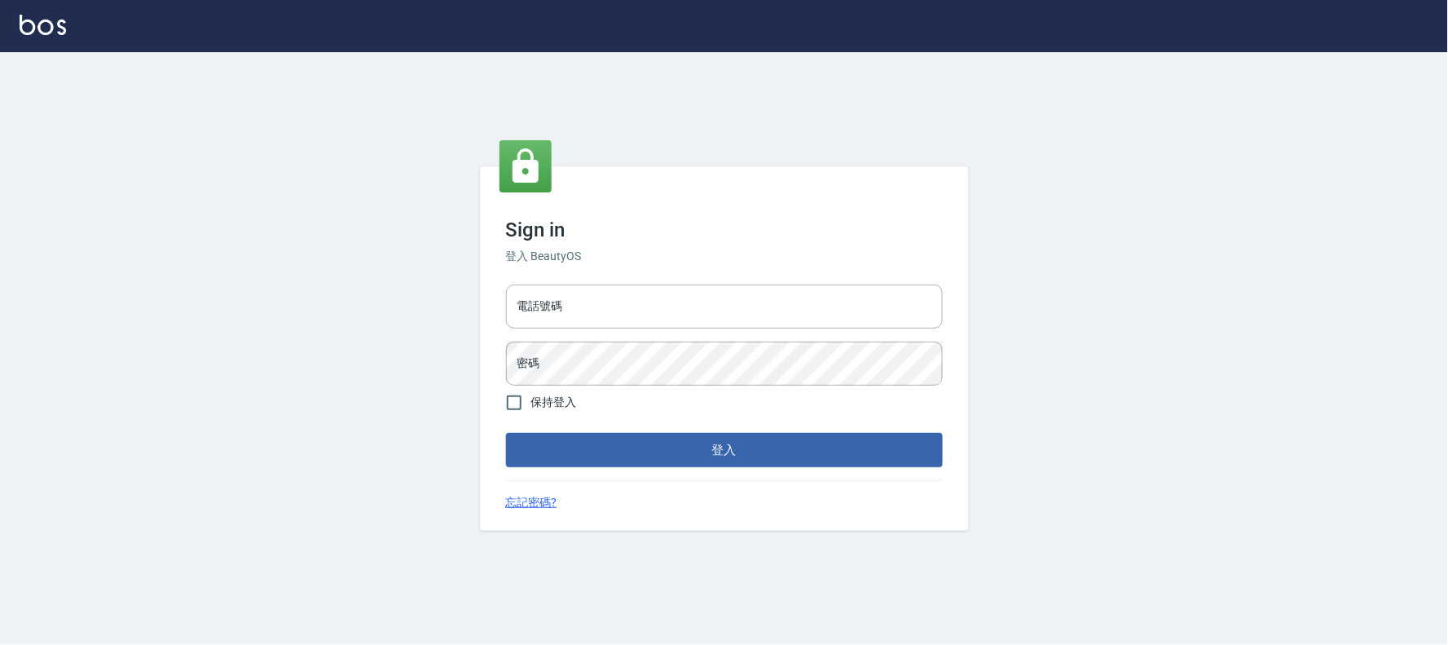
type input "032805930"
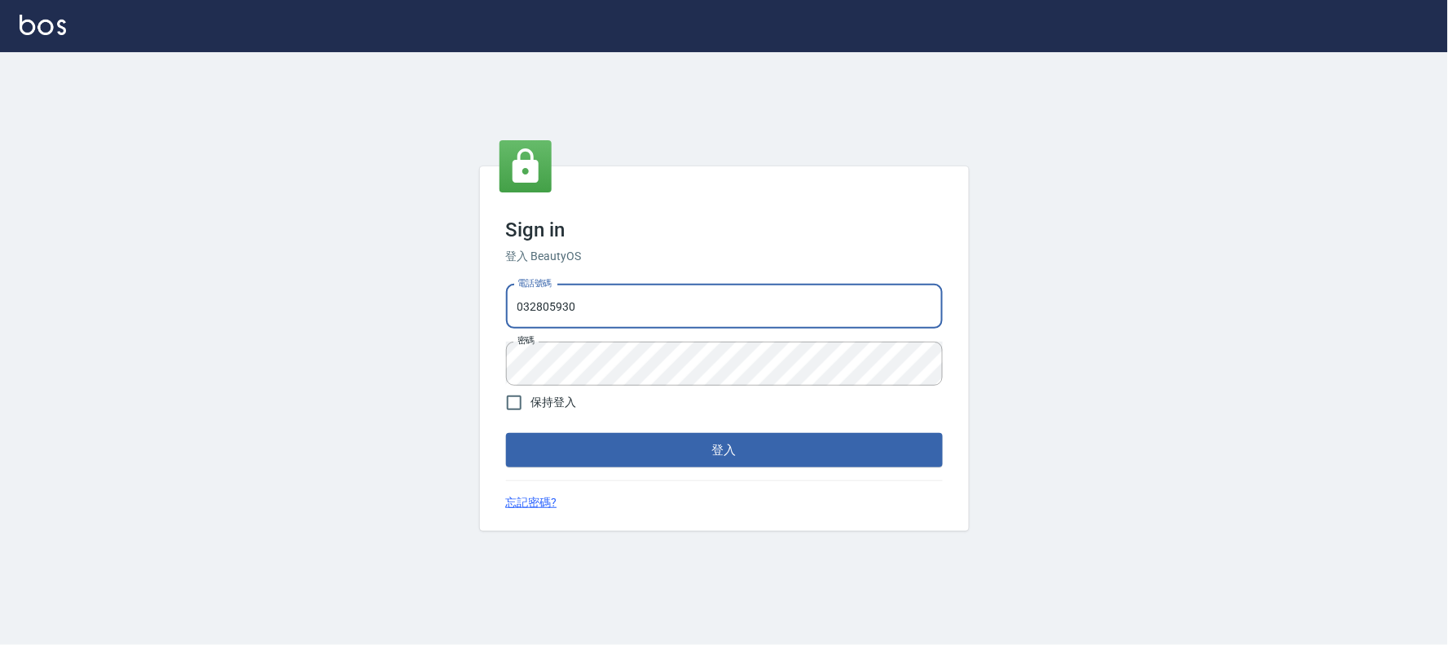
drag, startPoint x: 0, startPoint y: 0, endPoint x: 787, endPoint y: 299, distance: 841.5
click at [787, 299] on input "032805930" at bounding box center [724, 306] width 437 height 44
type input "0912687699"
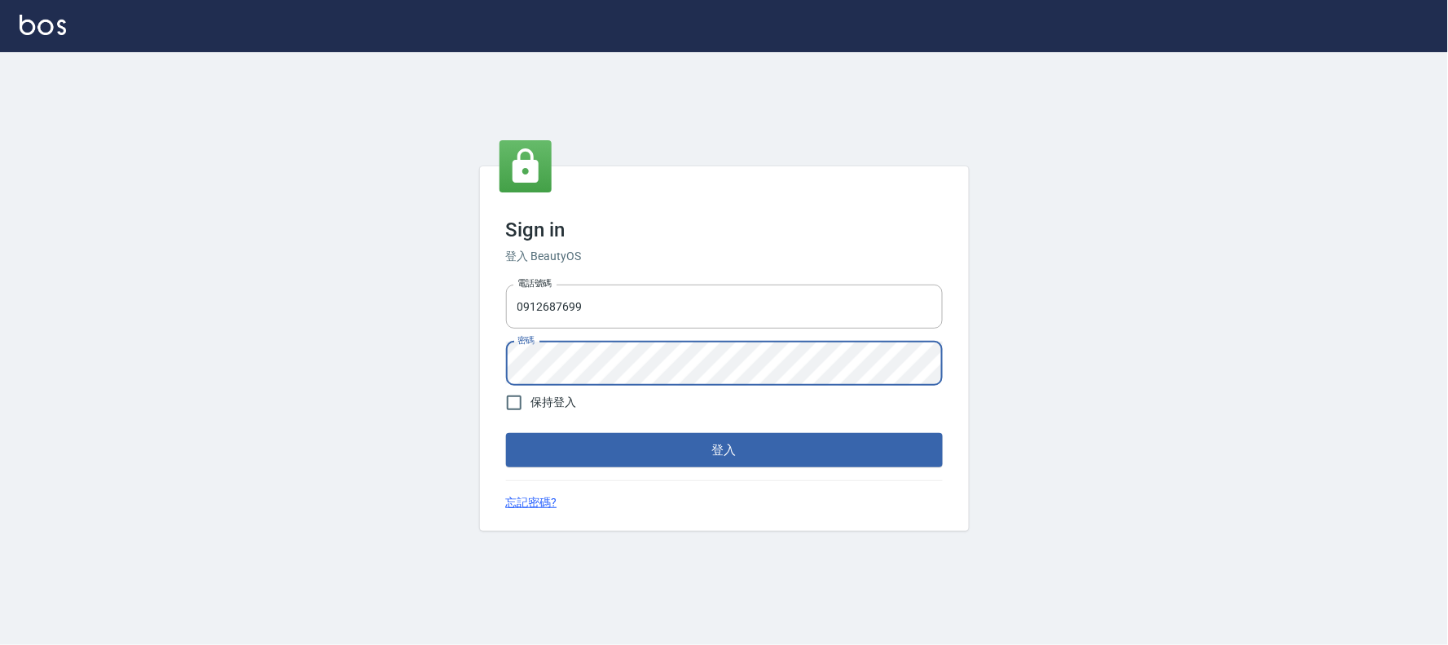
click at [506, 433] on button "登入" at bounding box center [724, 450] width 437 height 34
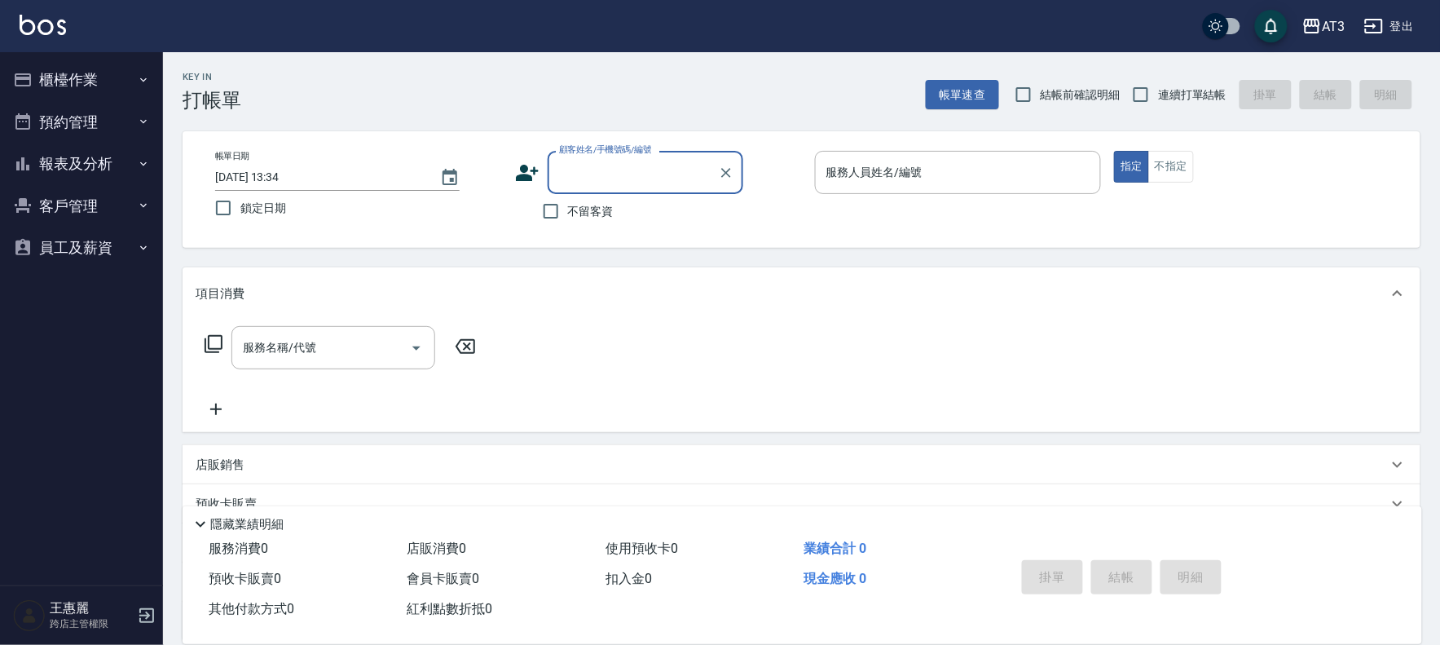
click at [88, 198] on button "客戶管理" at bounding box center [82, 206] width 150 height 42
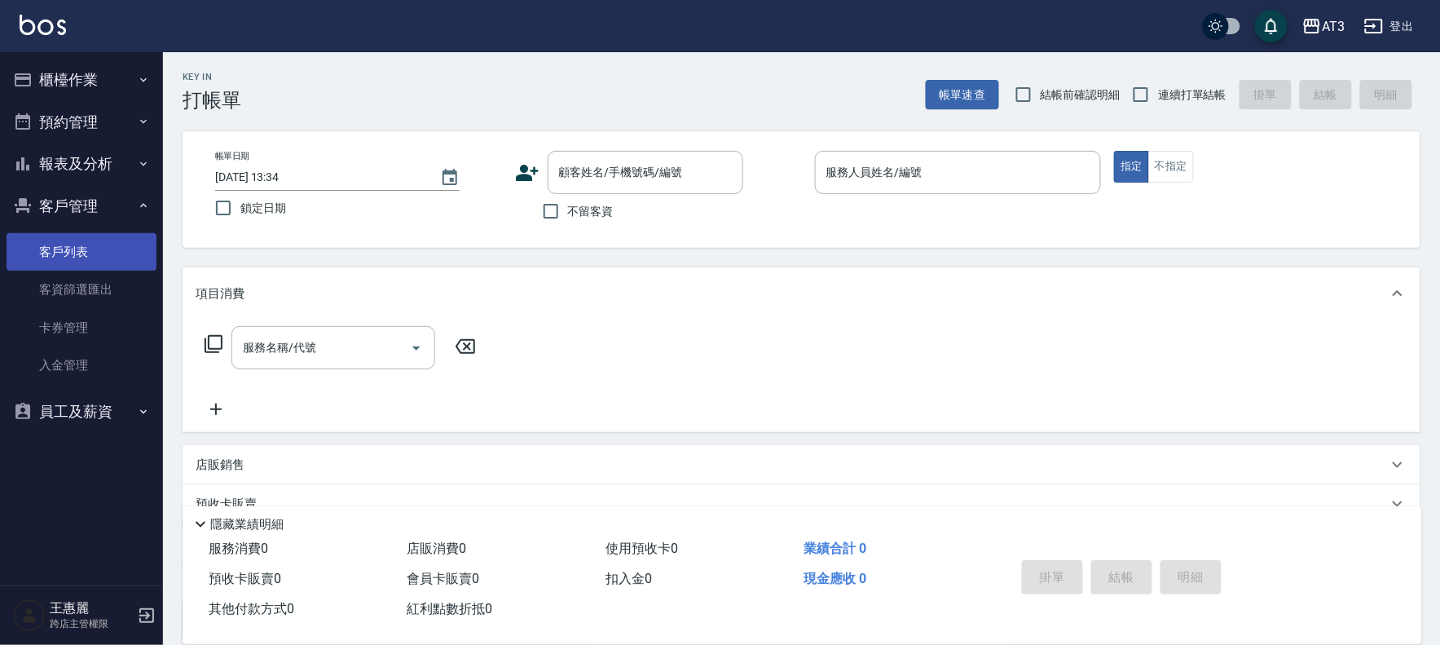
click at [88, 258] on link "客戶列表" at bounding box center [82, 251] width 150 height 37
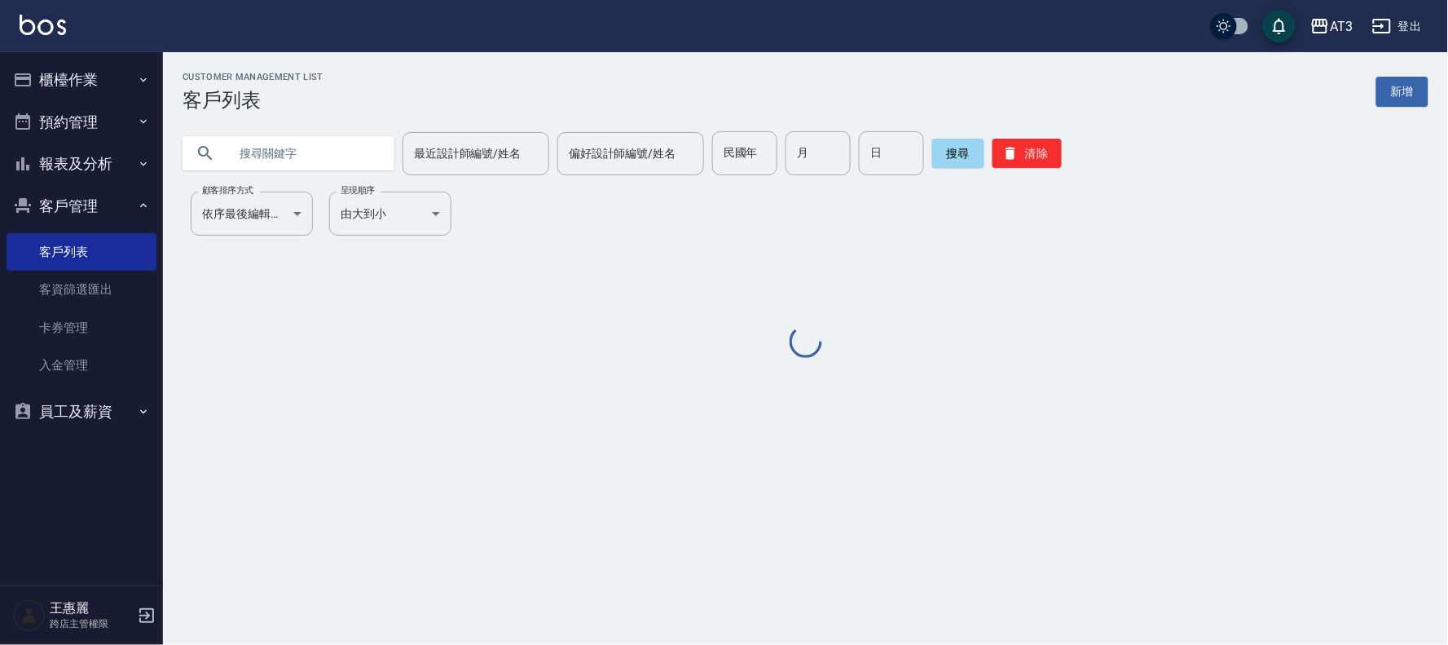
click at [326, 155] on input "text" at bounding box center [304, 153] width 153 height 44
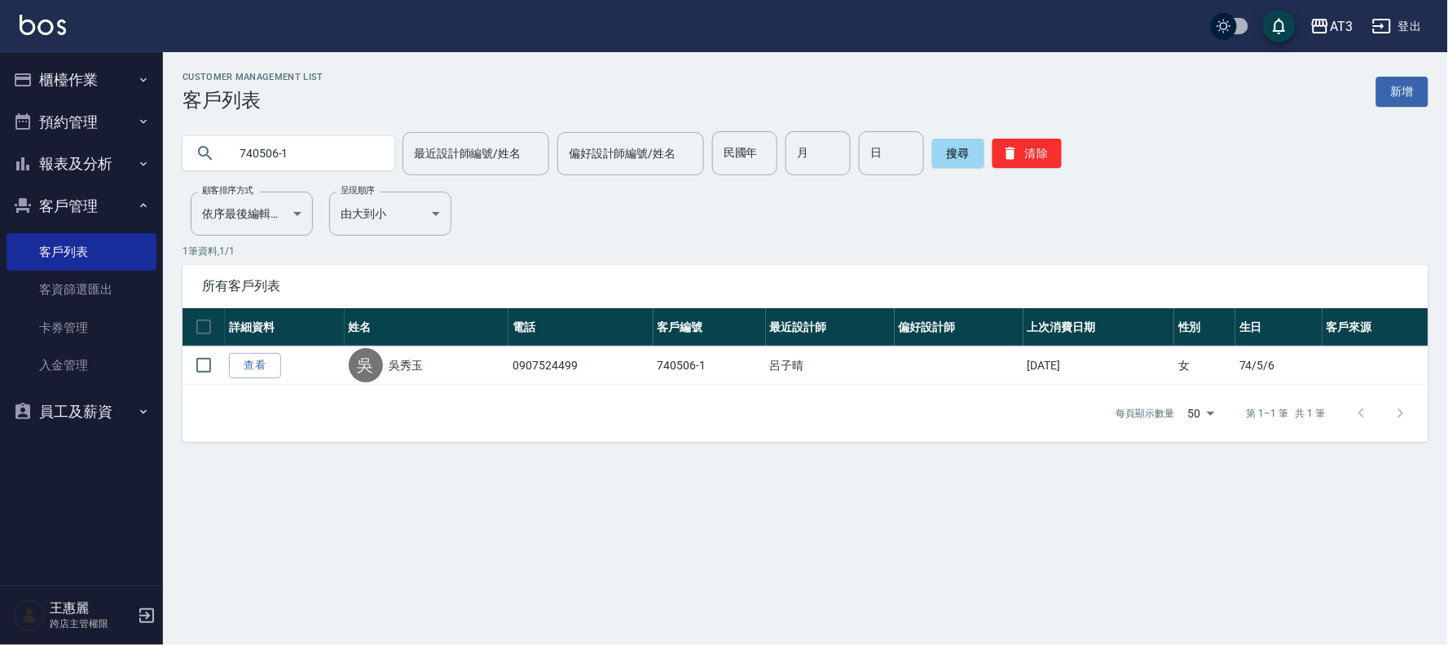
click at [339, 159] on input "740506-1" at bounding box center [304, 153] width 153 height 44
click at [339, 158] on input "740506-1" at bounding box center [304, 153] width 153 height 44
click at [314, 148] on input "740506-1" at bounding box center [304, 153] width 153 height 44
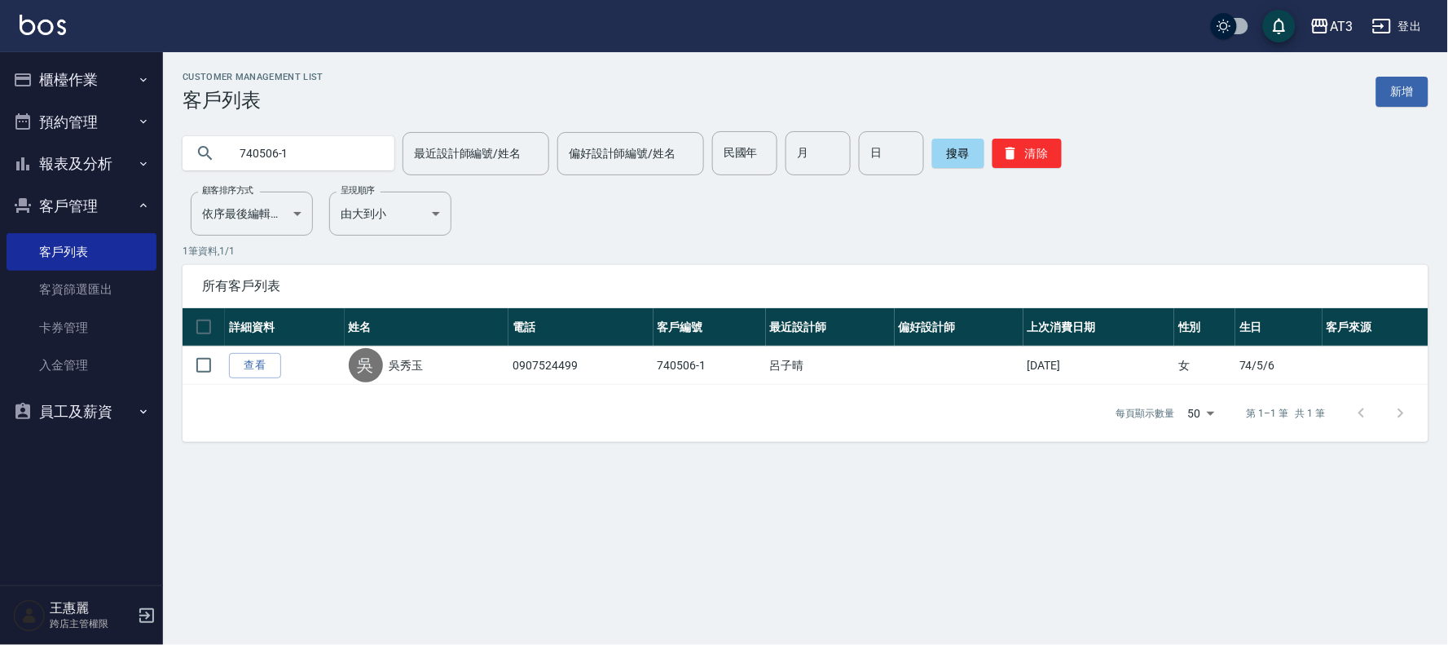
click at [314, 148] on input "740506-1" at bounding box center [304, 153] width 153 height 44
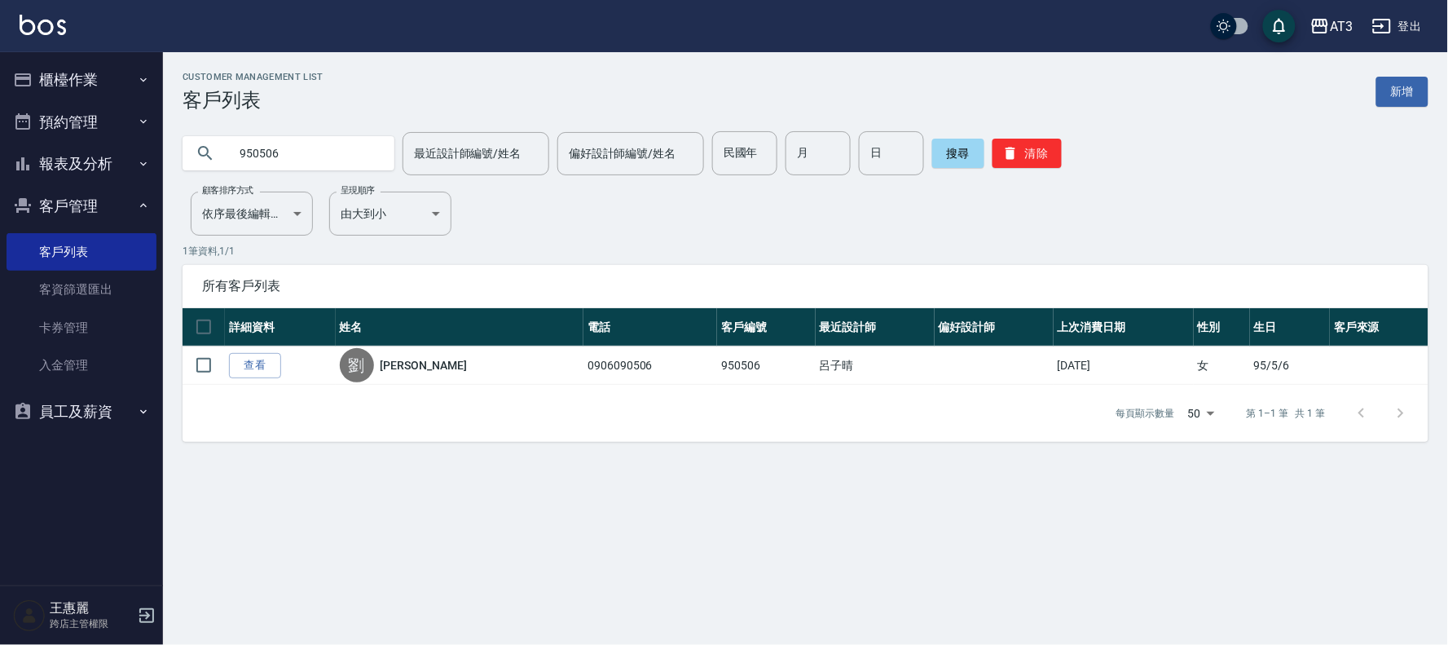
click at [288, 152] on input "950506" at bounding box center [304, 153] width 153 height 44
click at [288, 151] on input "950506" at bounding box center [304, 153] width 153 height 44
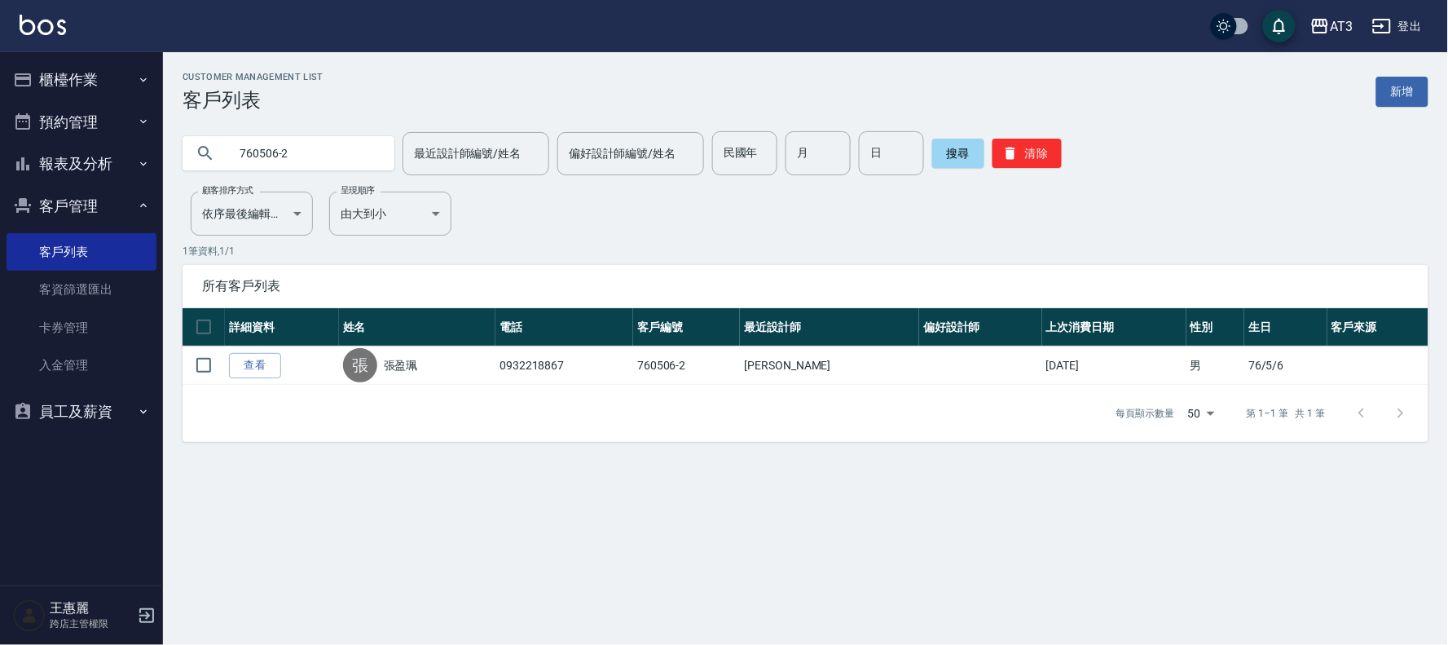
click at [302, 157] on input "760506-2" at bounding box center [304, 153] width 153 height 44
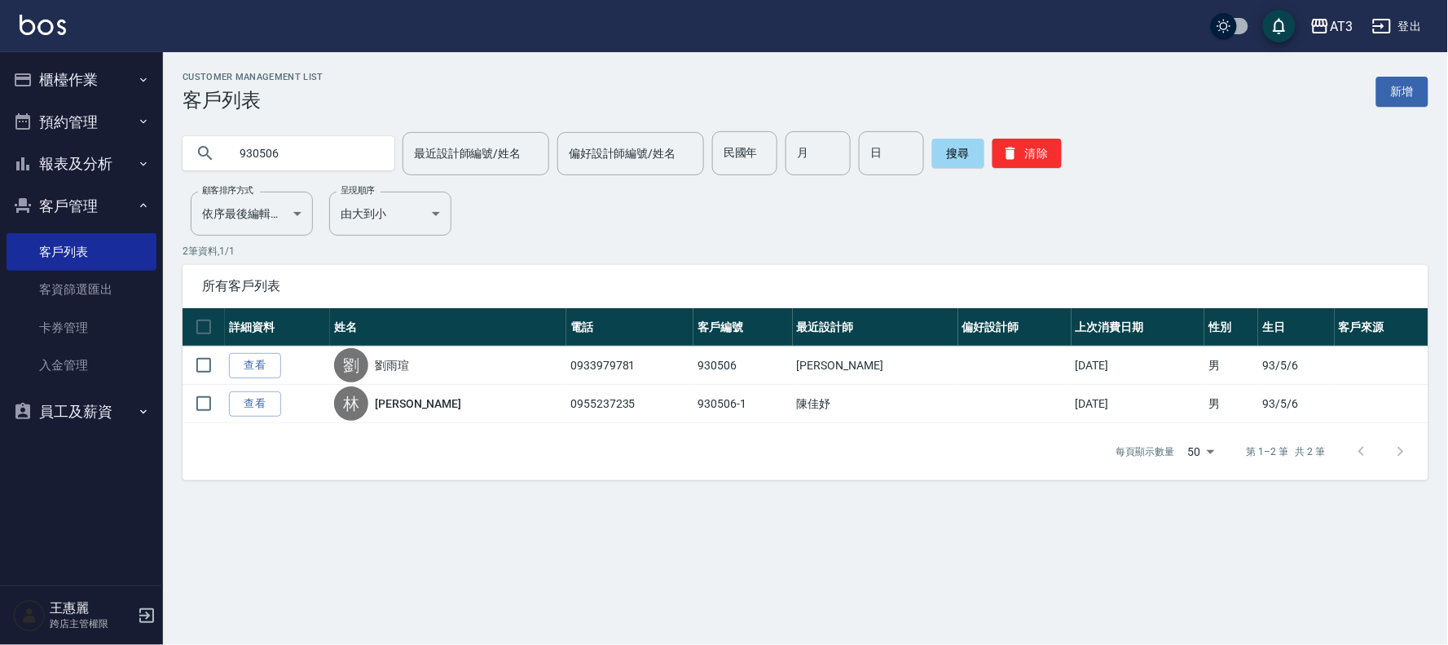
click at [299, 156] on input "930506" at bounding box center [304, 153] width 153 height 44
type input "670506"
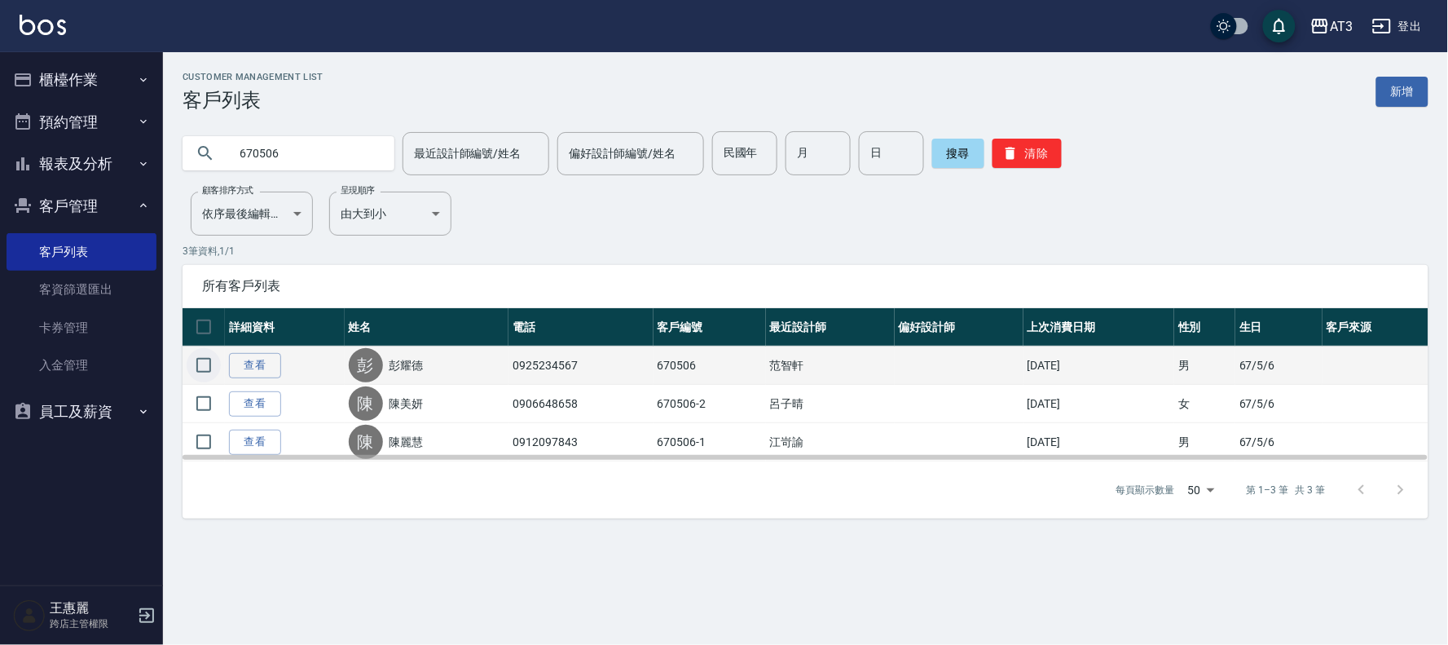
click at [205, 363] on input "checkbox" at bounding box center [204, 365] width 34 height 34
checkbox input "true"
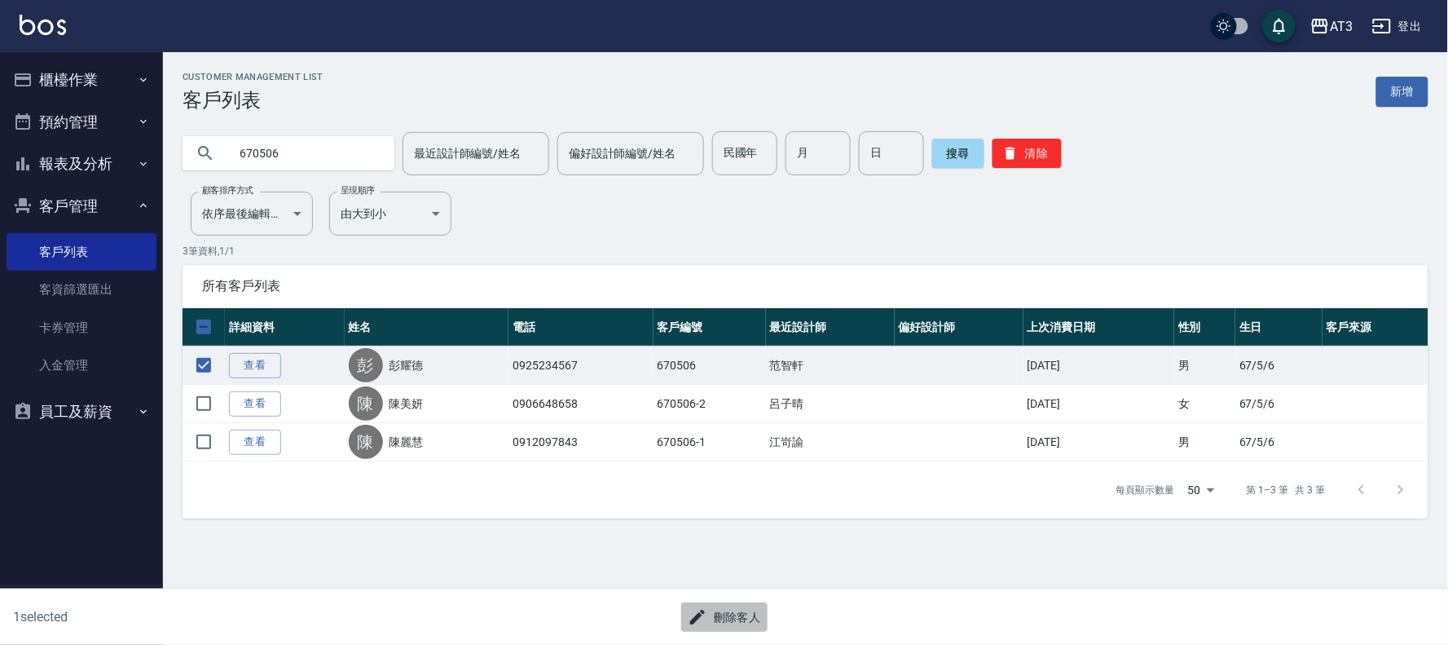
click at [743, 614] on button "刪除客人" at bounding box center [724, 617] width 86 height 30
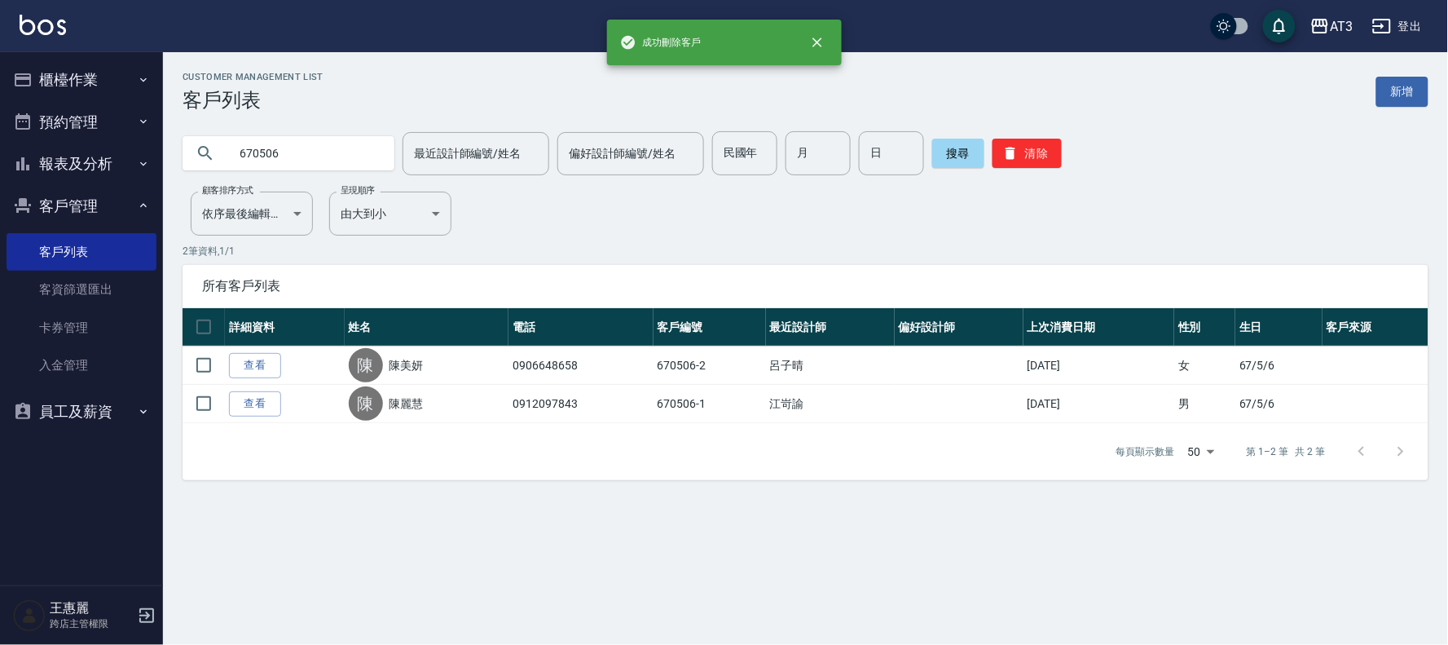
click at [320, 153] on input "670506" at bounding box center [304, 153] width 153 height 44
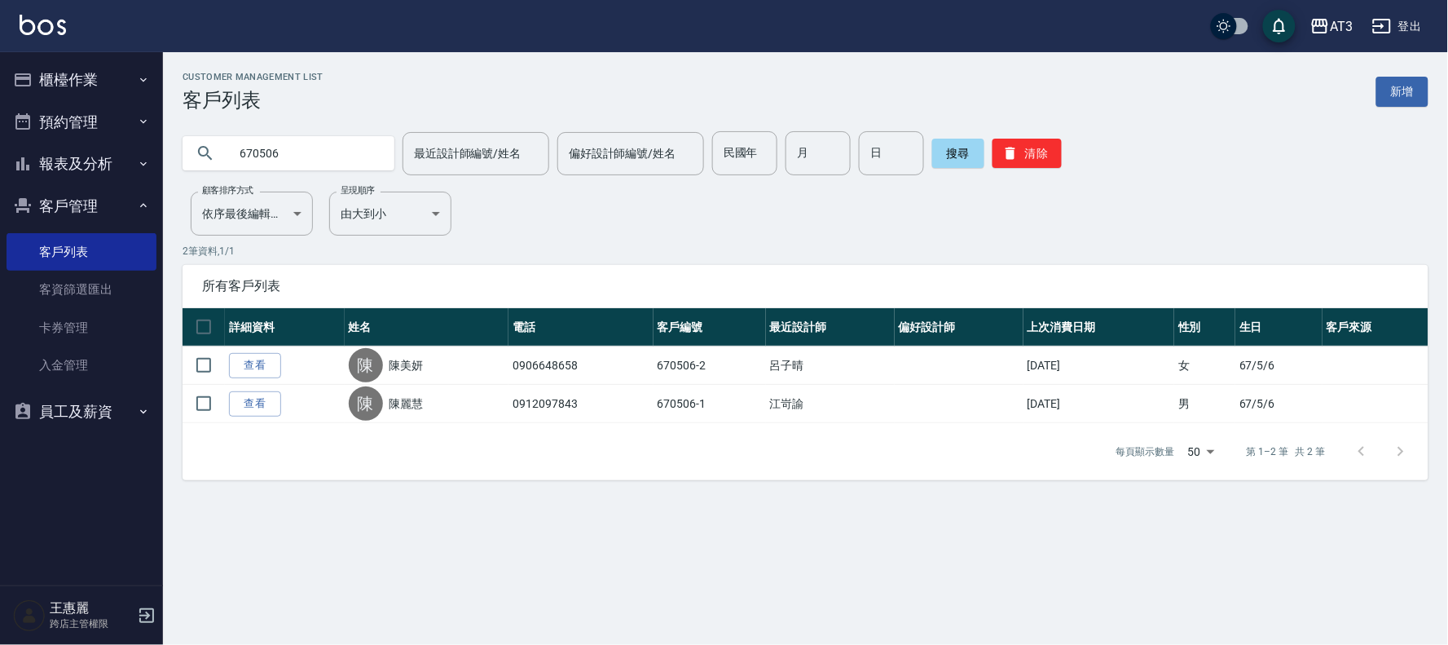
click at [315, 152] on input "670506" at bounding box center [304, 153] width 153 height 44
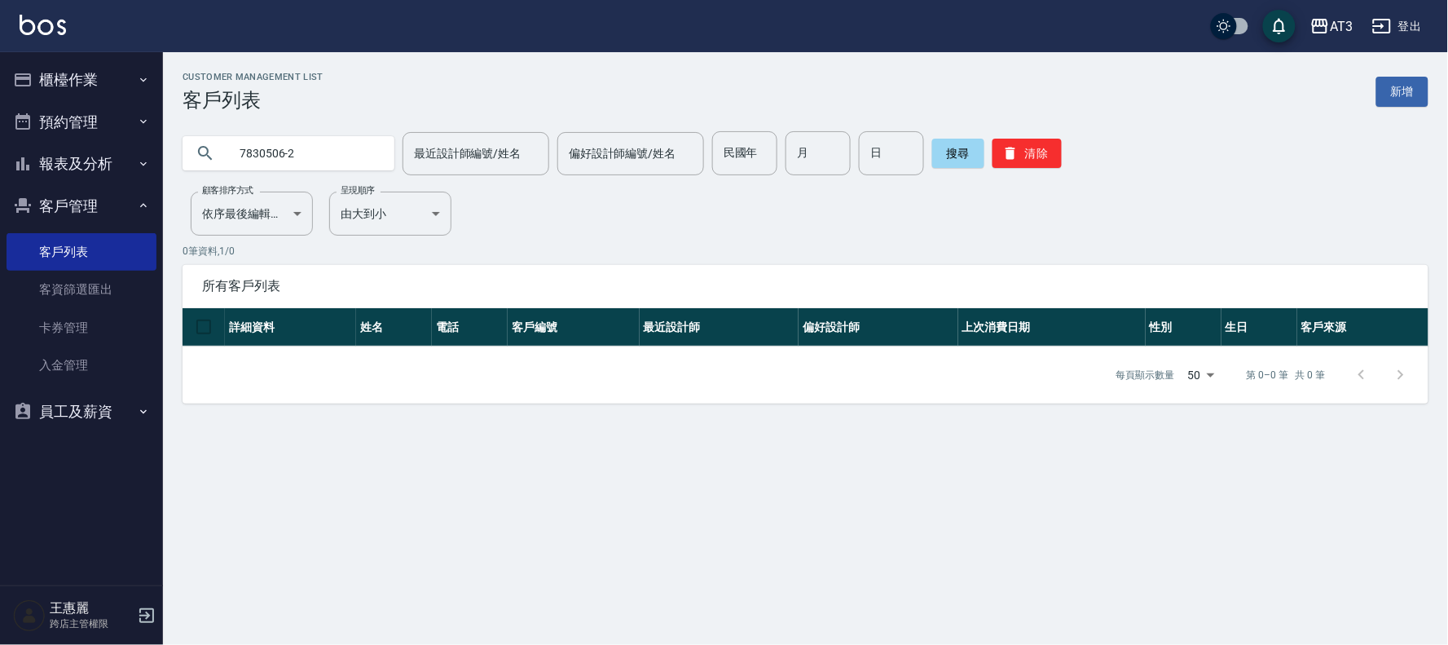
click at [330, 148] on input "7830506-2" at bounding box center [304, 153] width 153 height 44
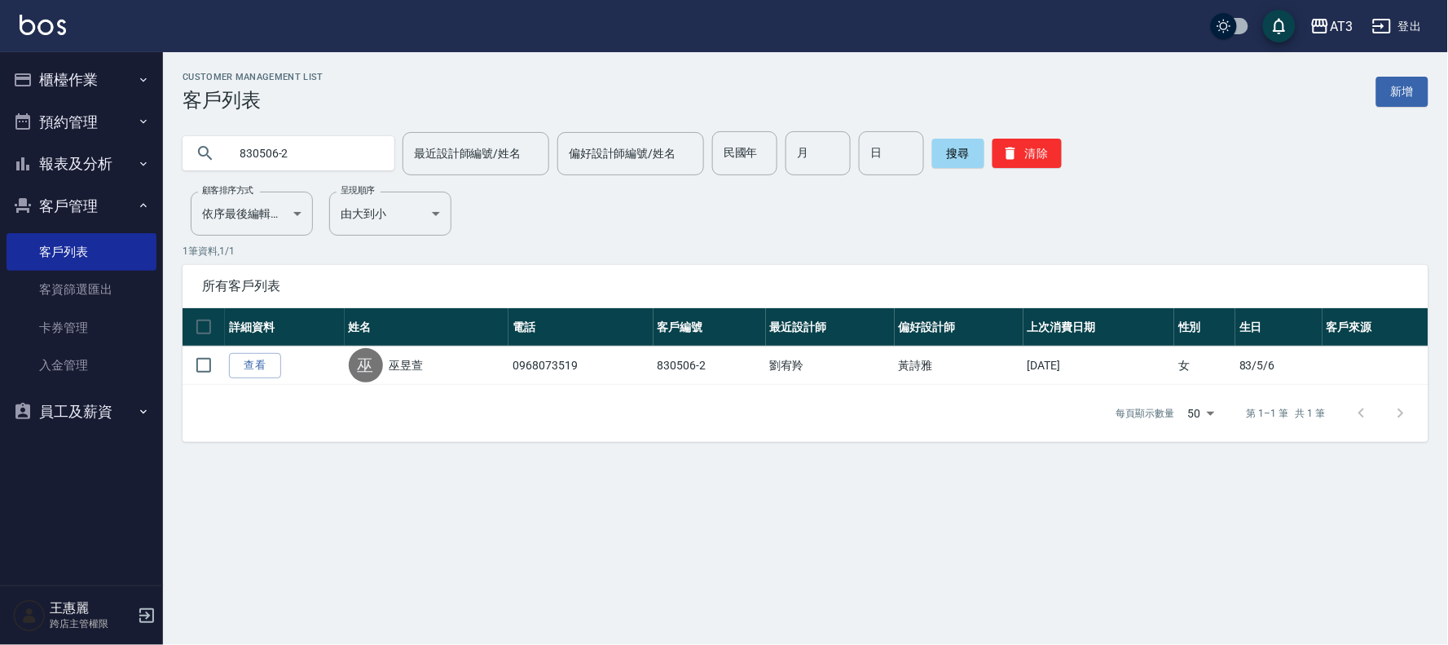
click at [315, 151] on input "830506-2" at bounding box center [304, 153] width 153 height 44
click at [311, 151] on input "830506-2" at bounding box center [304, 153] width 153 height 44
type input "880506"
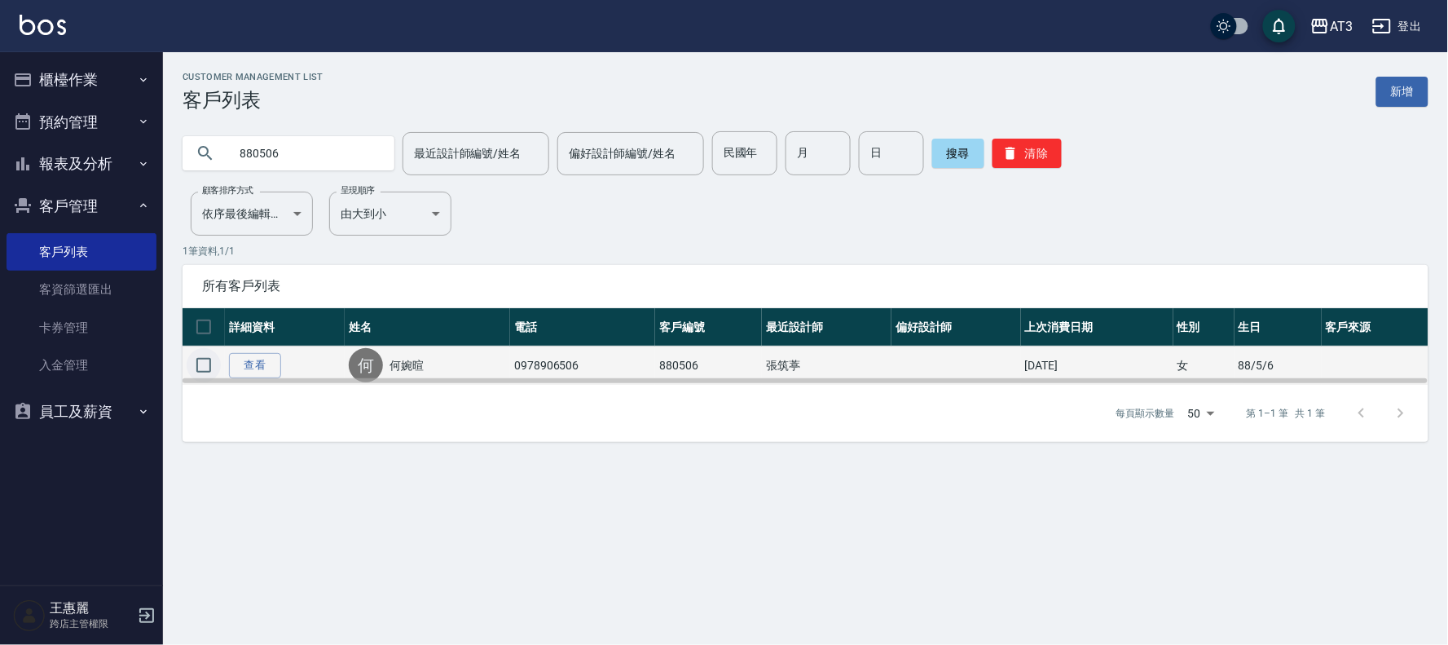
click at [196, 364] on input "checkbox" at bounding box center [204, 365] width 34 height 34
checkbox input "true"
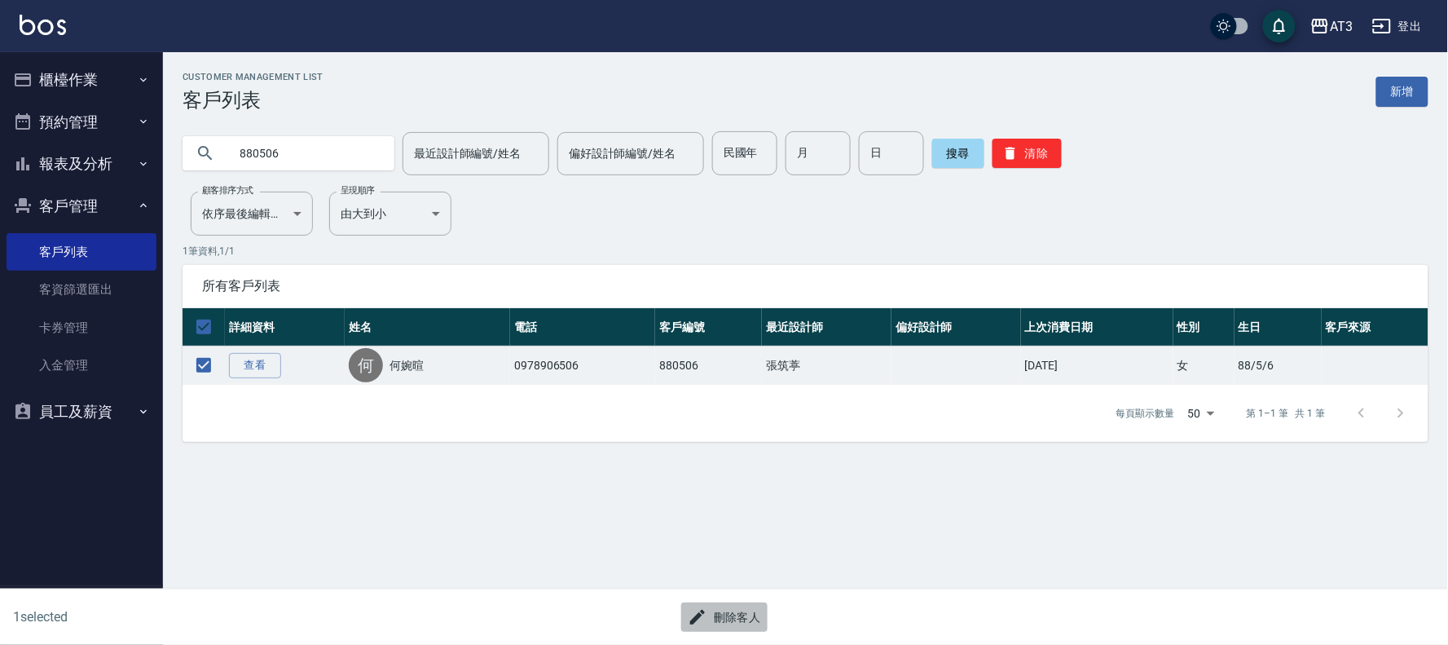
click at [705, 616] on button "刪除客人" at bounding box center [724, 617] width 86 height 30
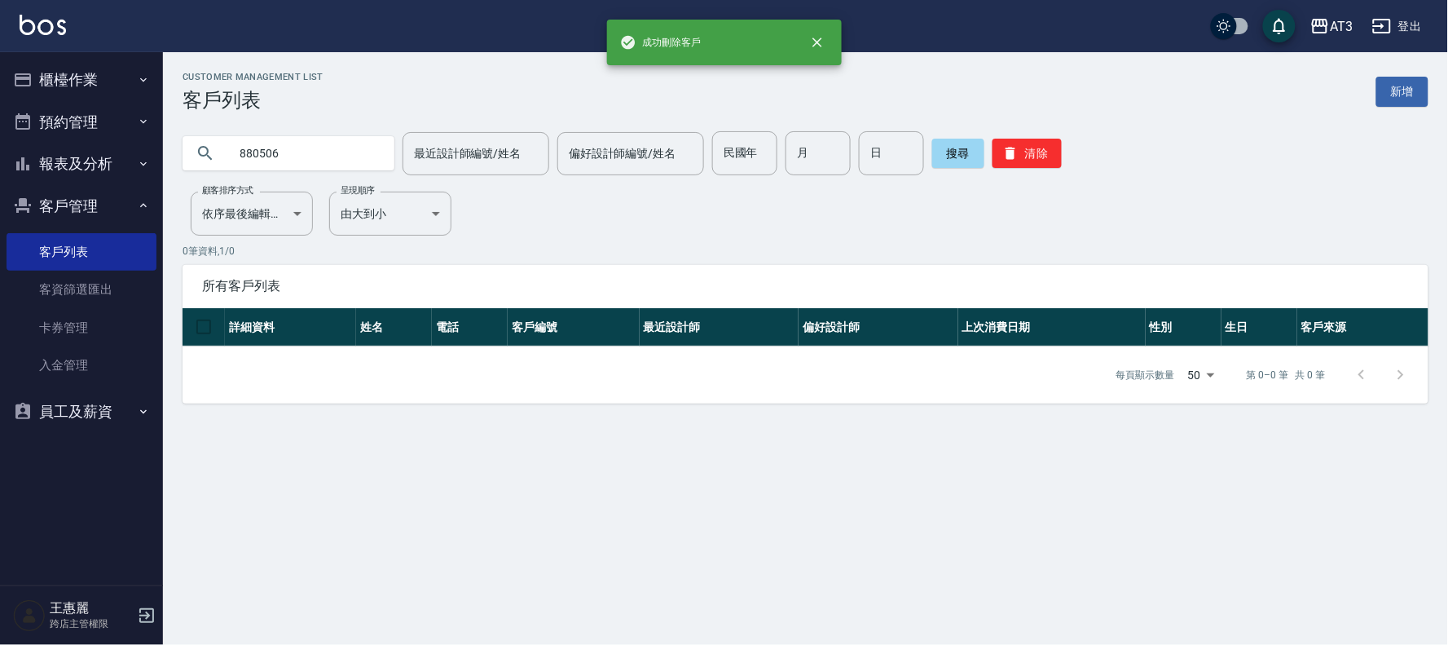
click at [278, 147] on input "880506" at bounding box center [304, 153] width 153 height 44
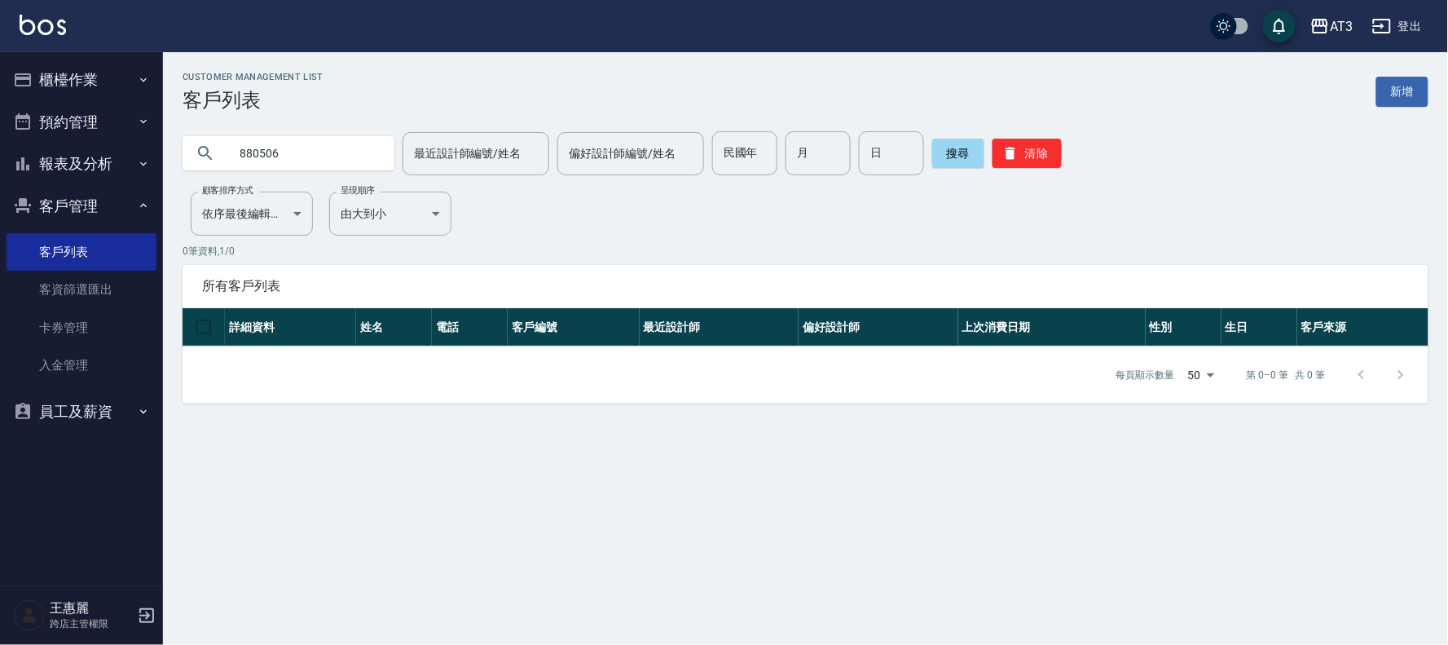
click at [278, 147] on input "880506" at bounding box center [304, 153] width 153 height 44
type input "940506"
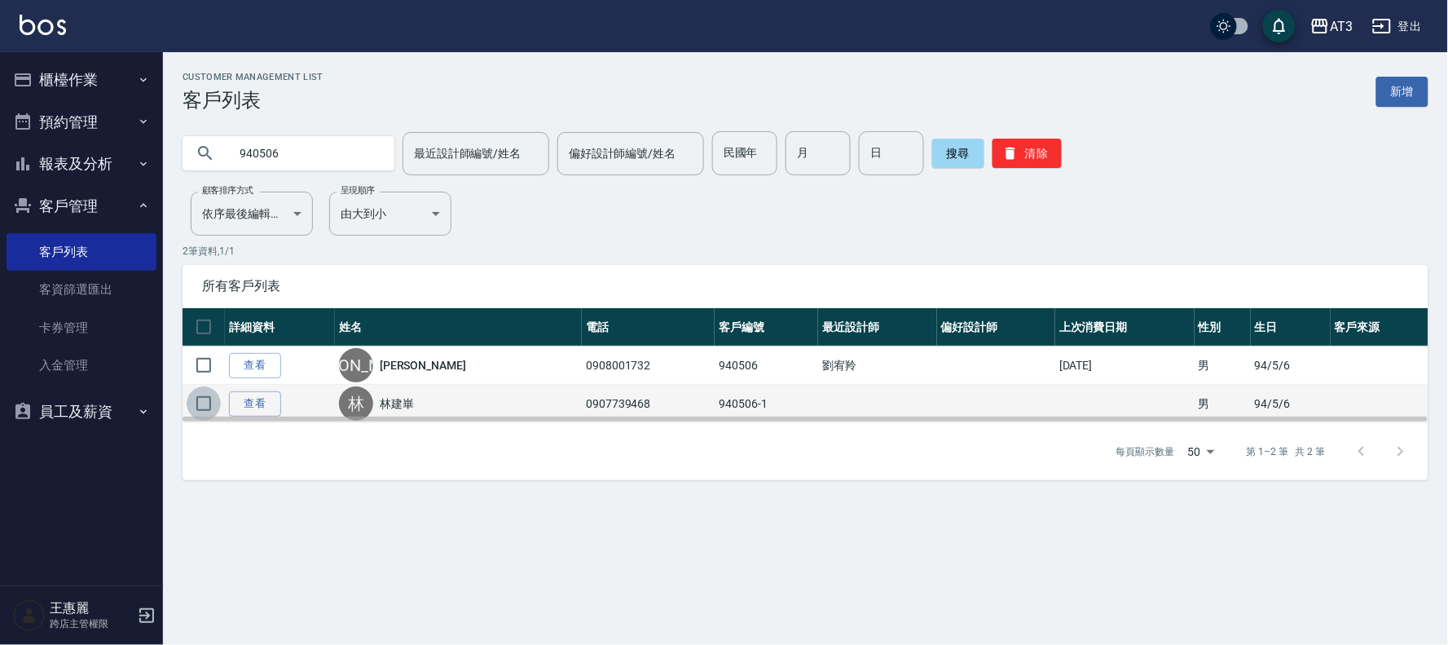
click at [208, 403] on input "checkbox" at bounding box center [204, 403] width 34 height 34
checkbox input "true"
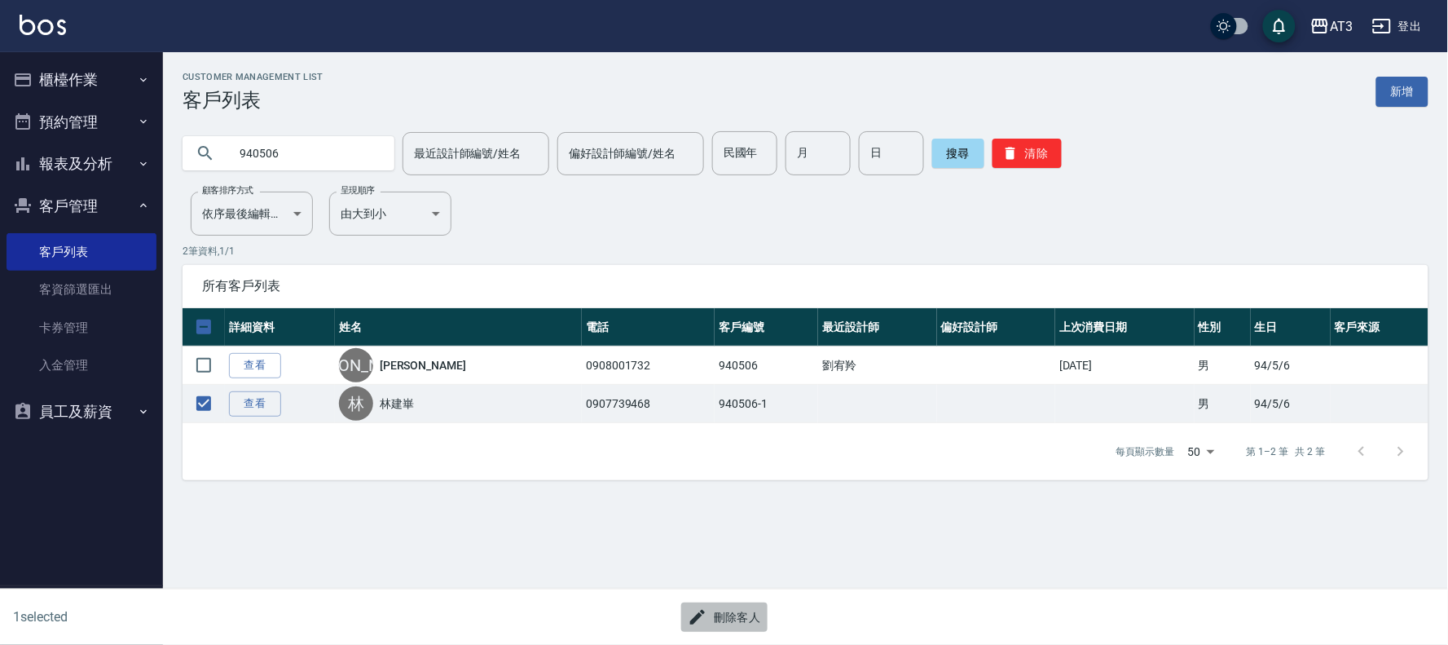
click at [732, 620] on button "刪除客人" at bounding box center [724, 617] width 86 height 30
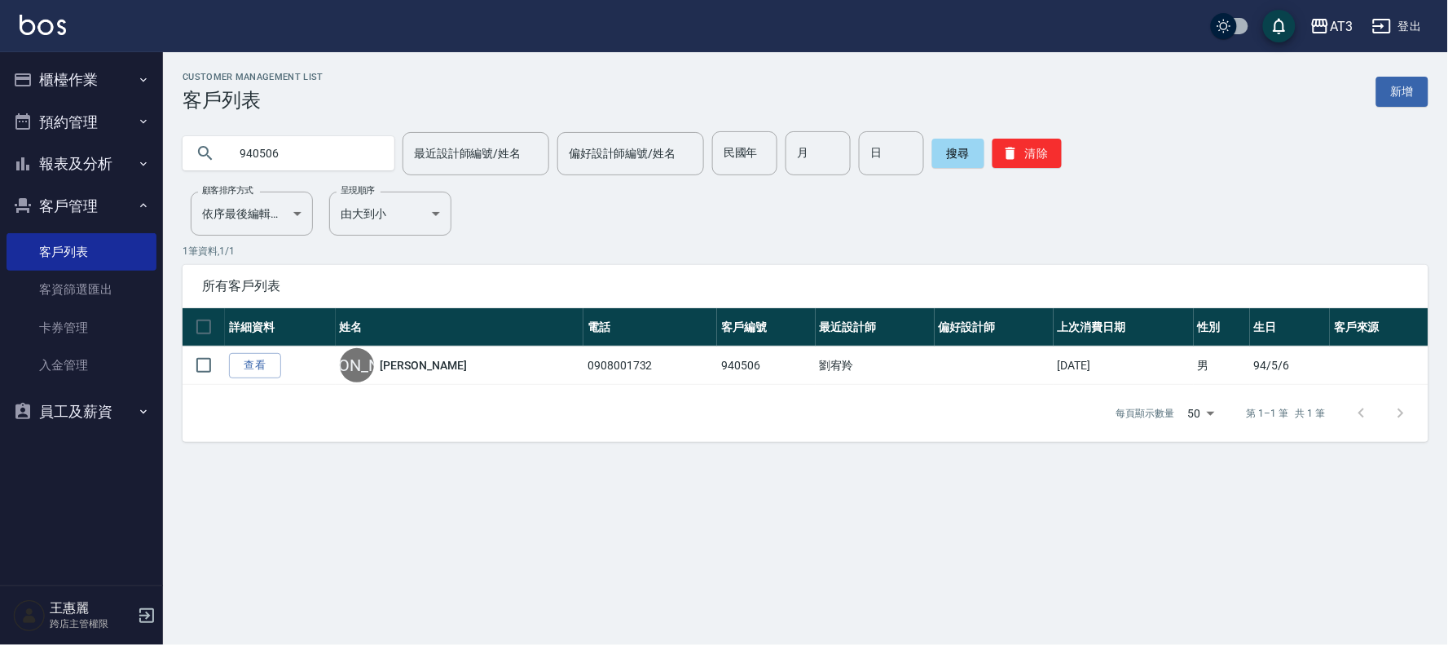
click at [313, 143] on input "940506" at bounding box center [304, 153] width 153 height 44
click at [312, 144] on input "940506" at bounding box center [304, 153] width 153 height 44
type input "900506-2"
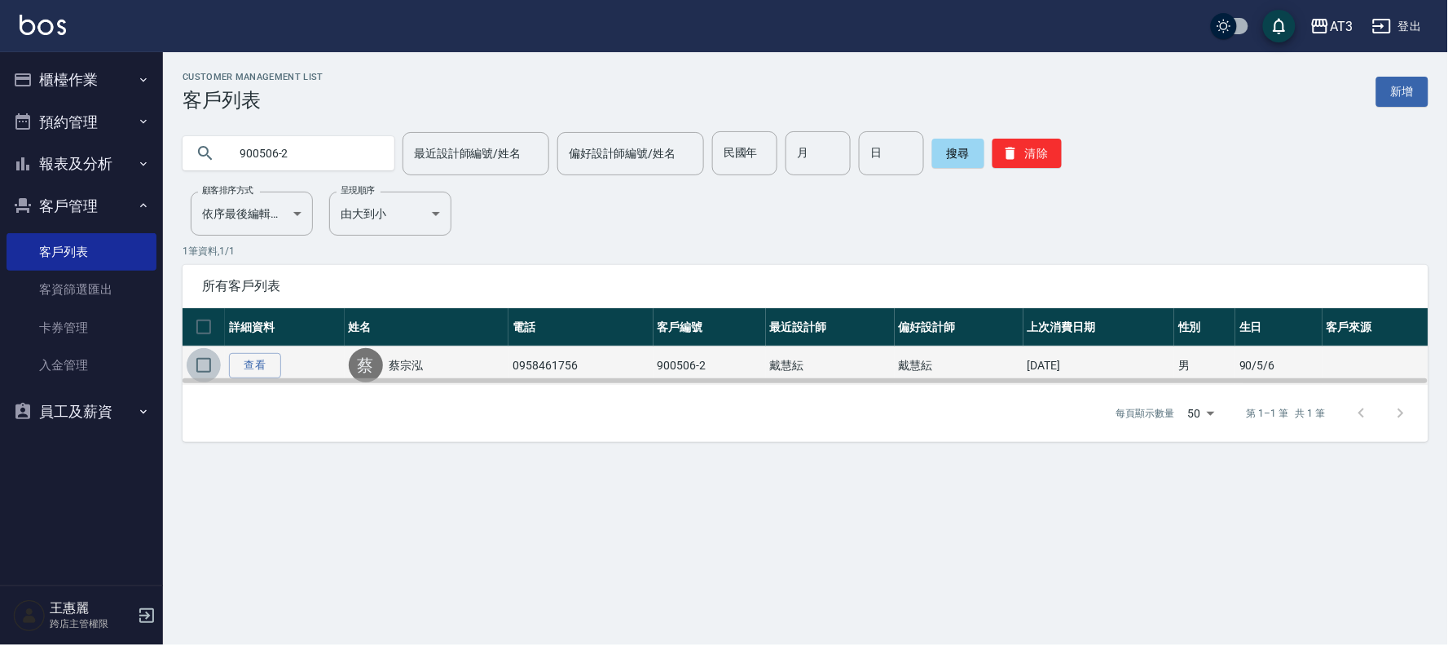
click at [209, 368] on input "checkbox" at bounding box center [204, 365] width 34 height 34
checkbox input "true"
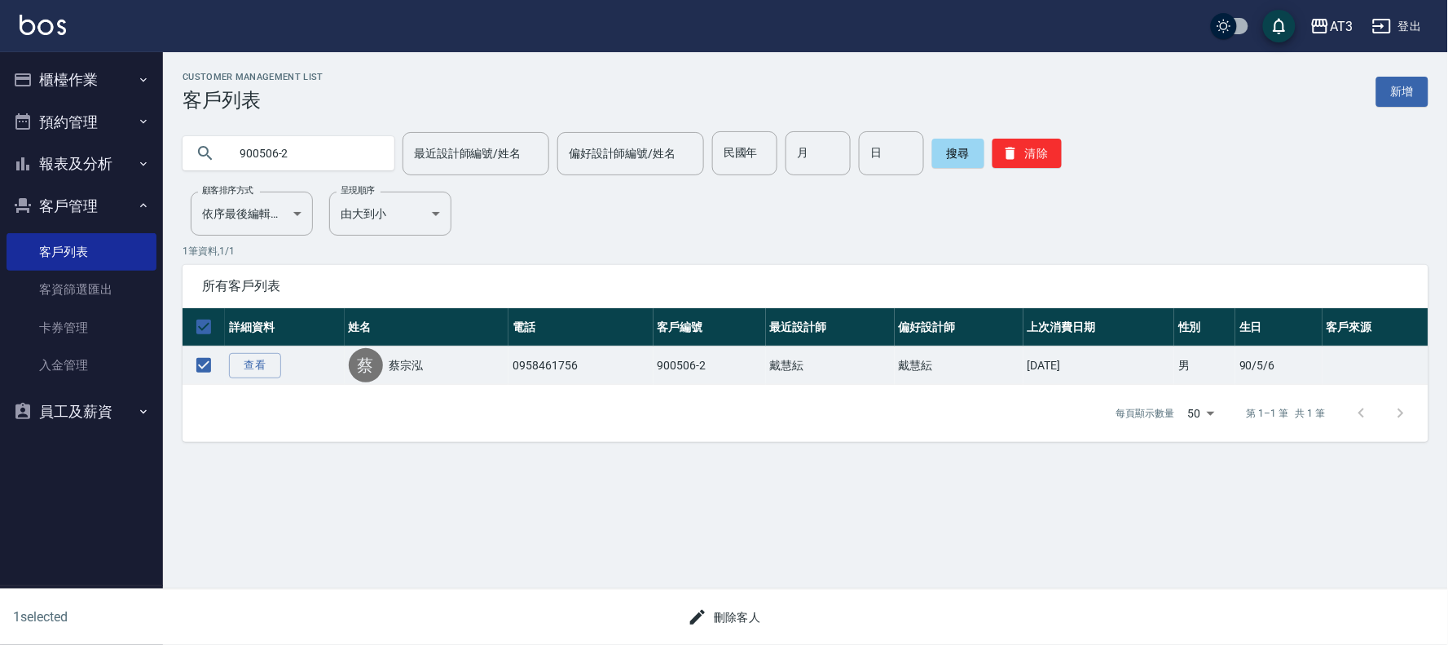
click at [714, 613] on button "刪除客人" at bounding box center [724, 617] width 86 height 30
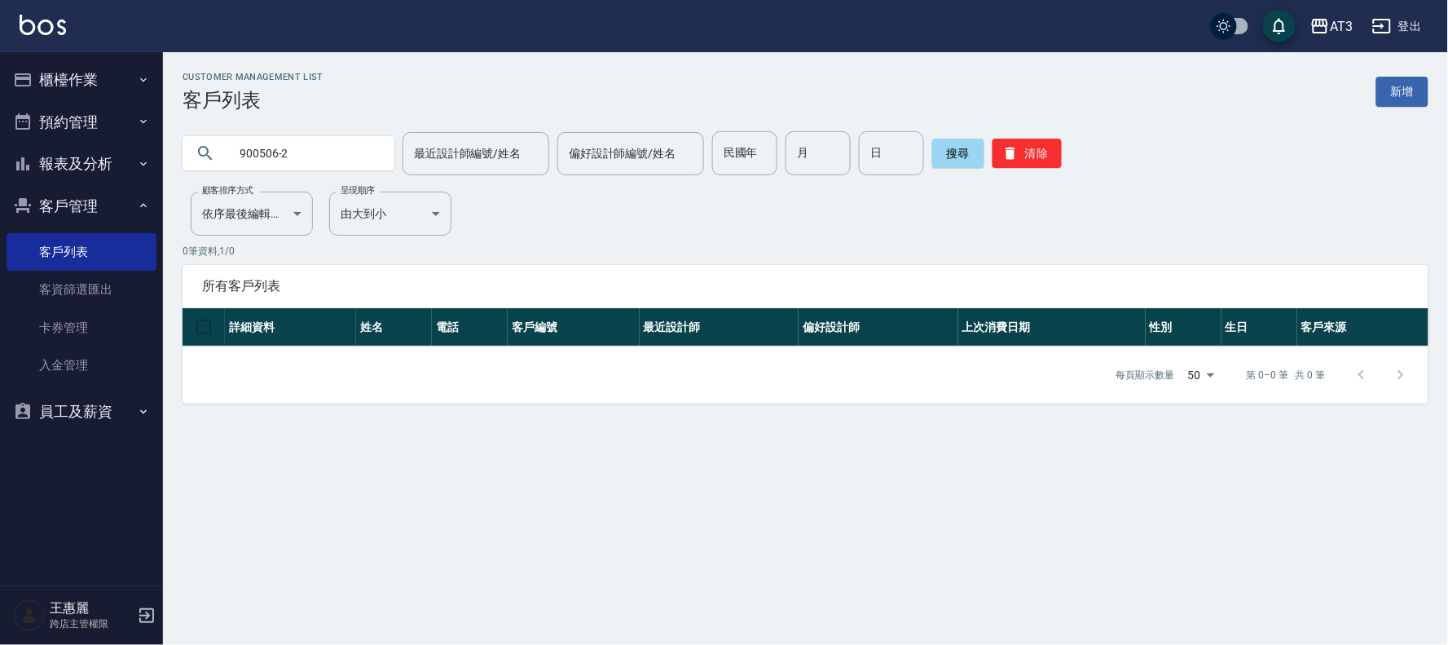
click at [346, 157] on input "900506-2" at bounding box center [304, 153] width 153 height 44
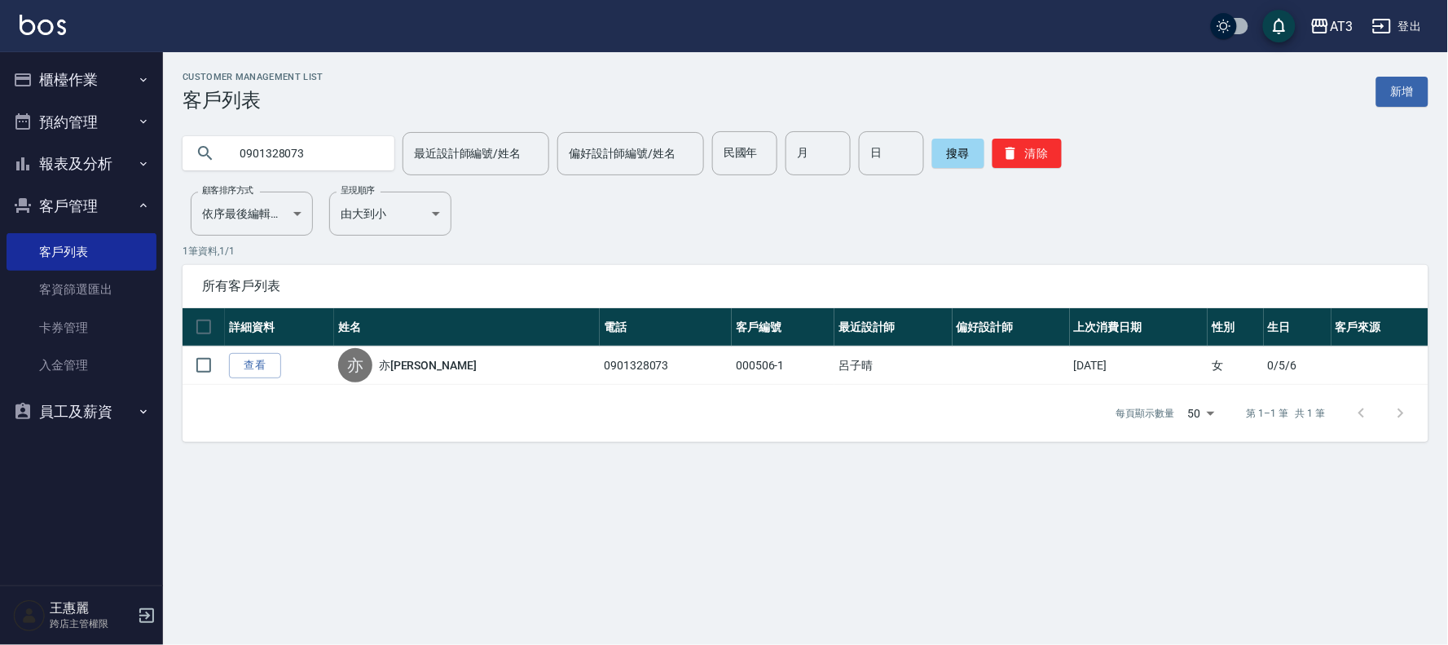
click at [321, 160] on input "0901328073" at bounding box center [304, 153] width 153 height 44
type input "940506"
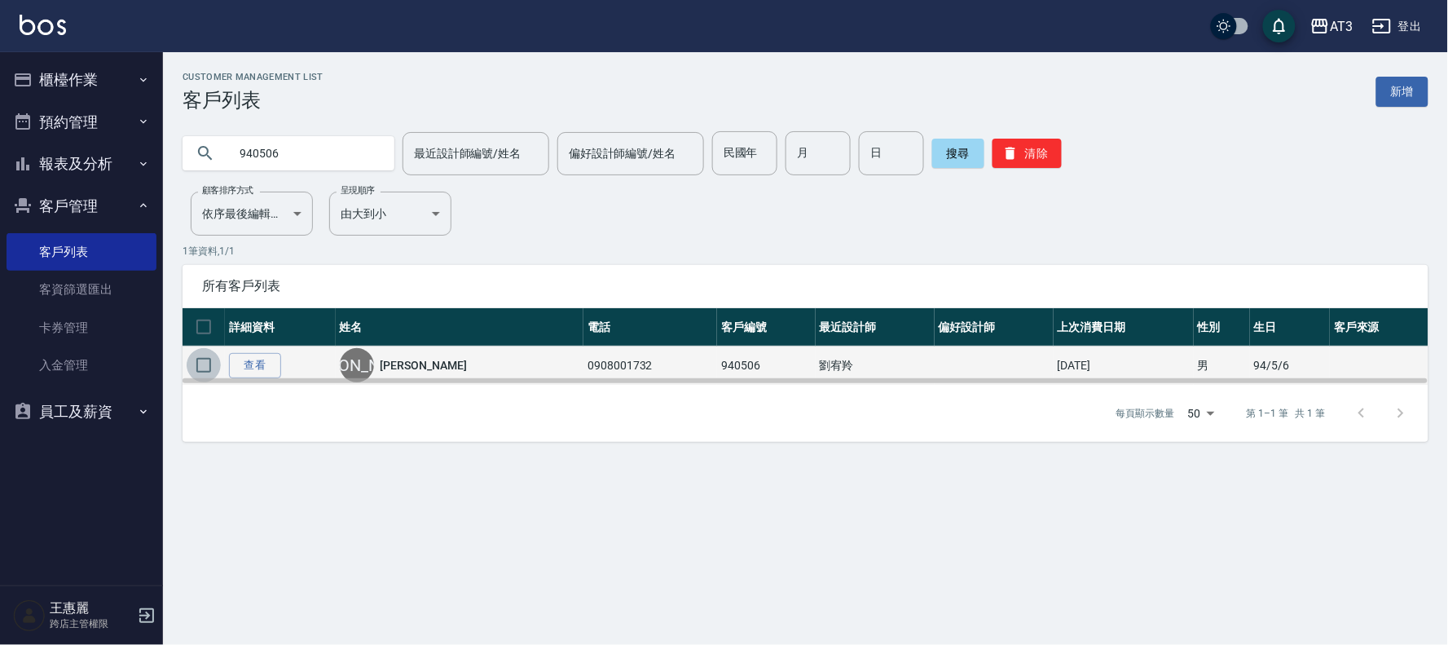
click at [204, 361] on input "checkbox" at bounding box center [204, 365] width 34 height 34
checkbox input "true"
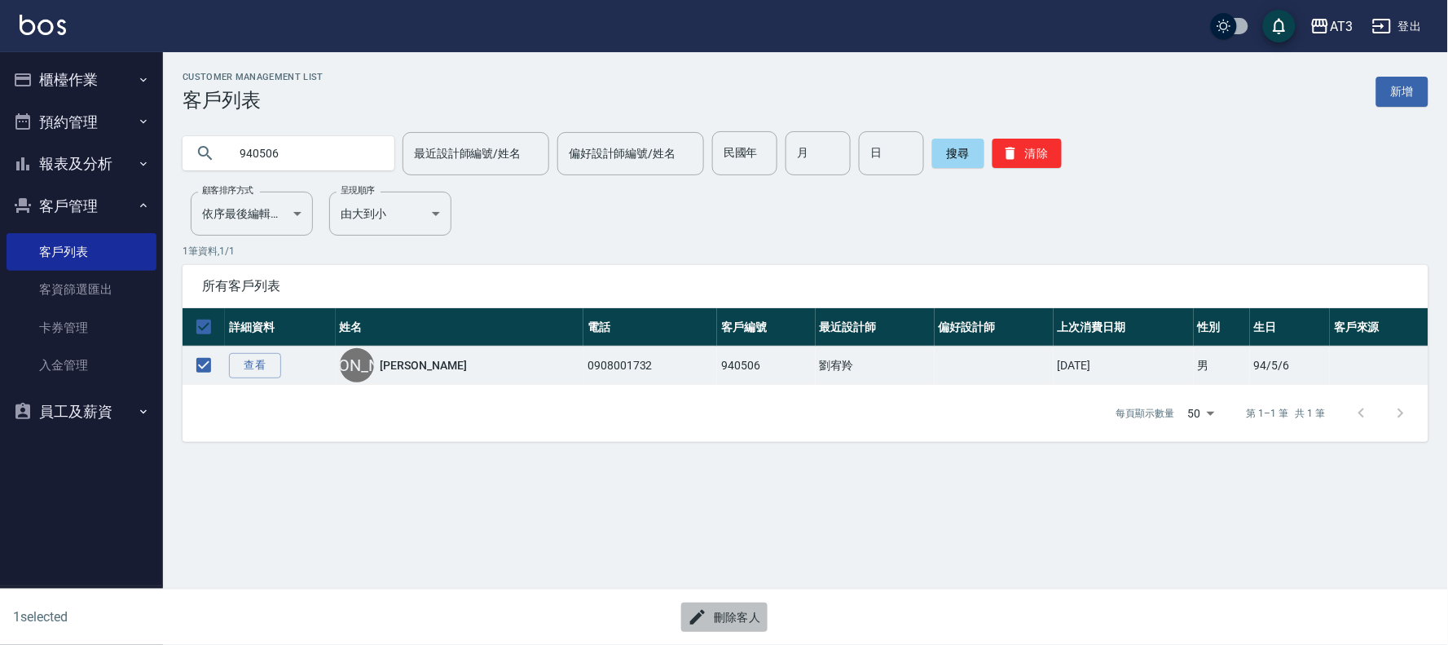
click at [715, 611] on button "刪除客人" at bounding box center [724, 617] width 86 height 30
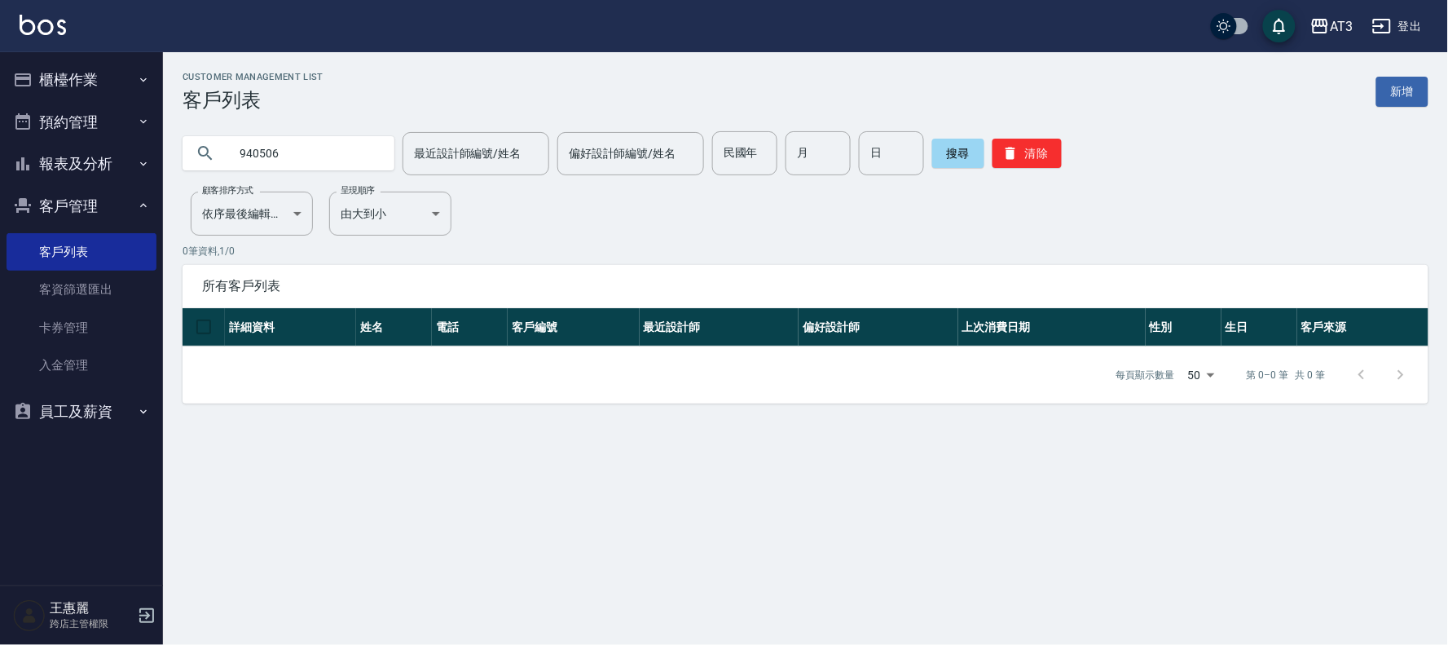
click at [328, 156] on input "940506" at bounding box center [304, 153] width 153 height 44
type input "790506"
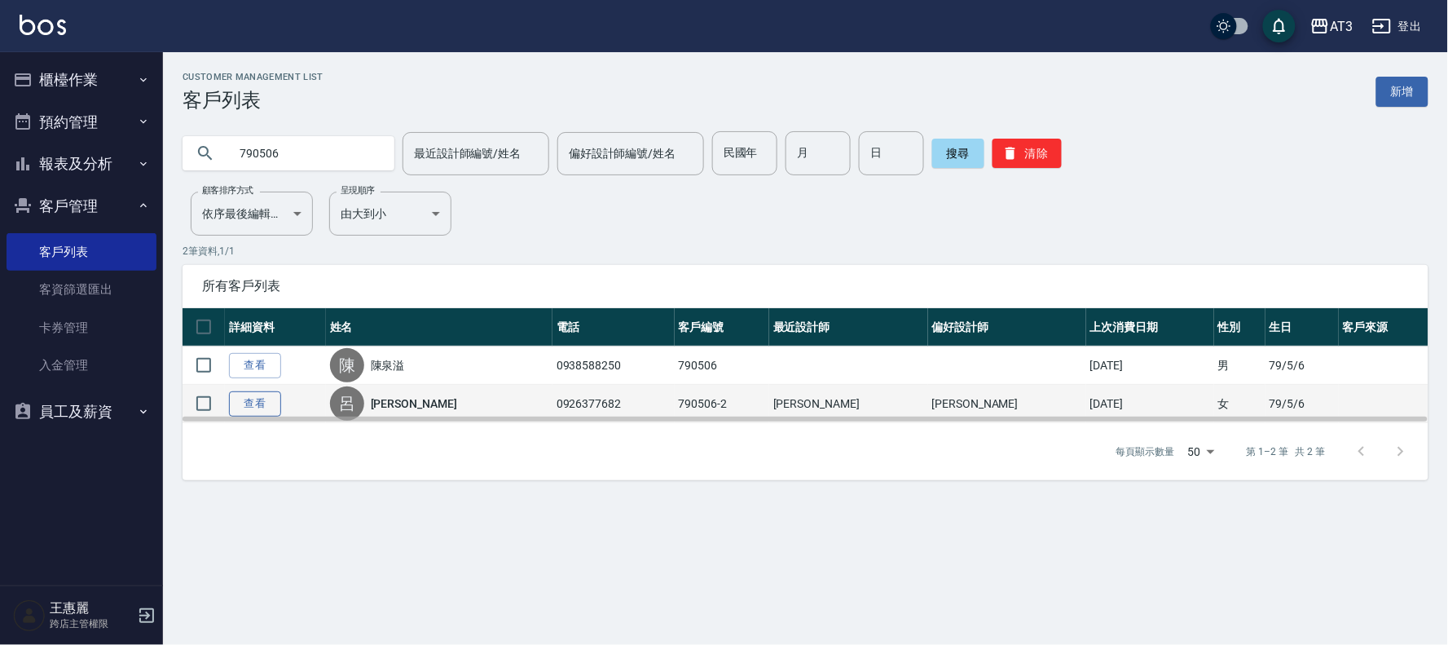
click at [246, 403] on link "查看" at bounding box center [255, 403] width 52 height 25
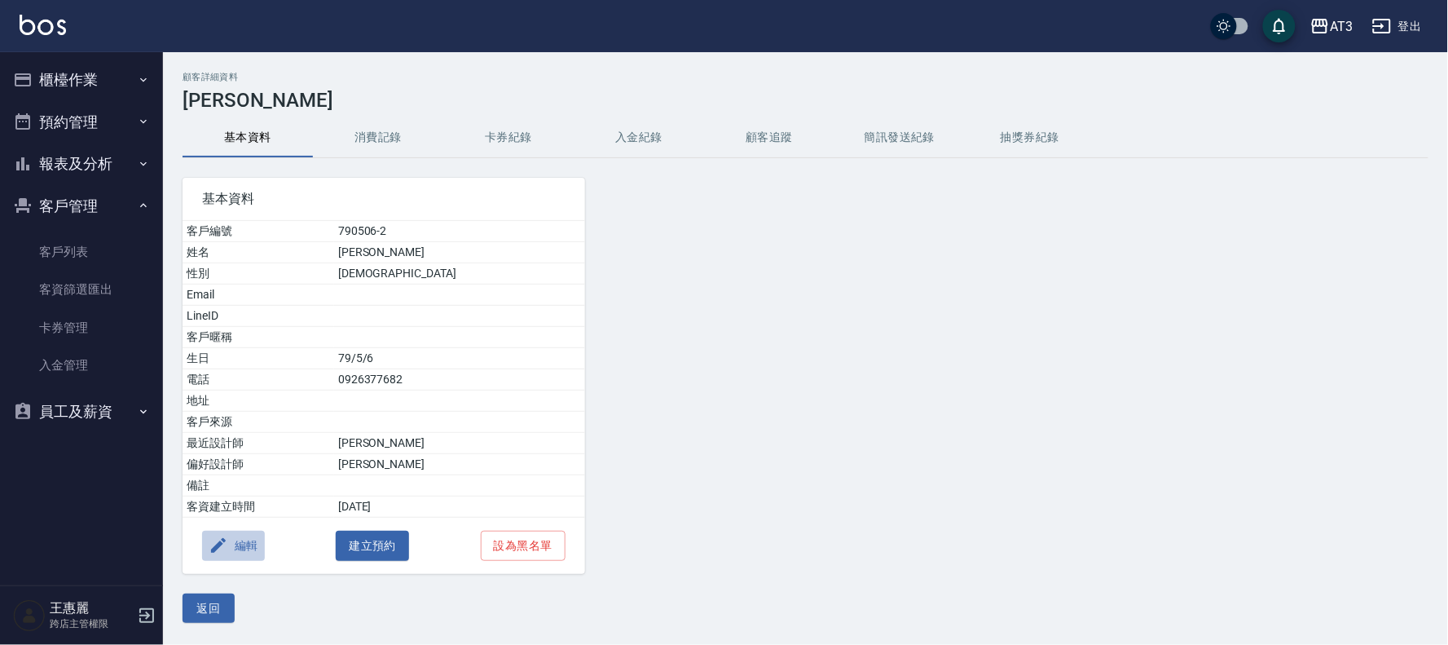
click at [223, 552] on icon "button" at bounding box center [219, 546] width 20 height 20
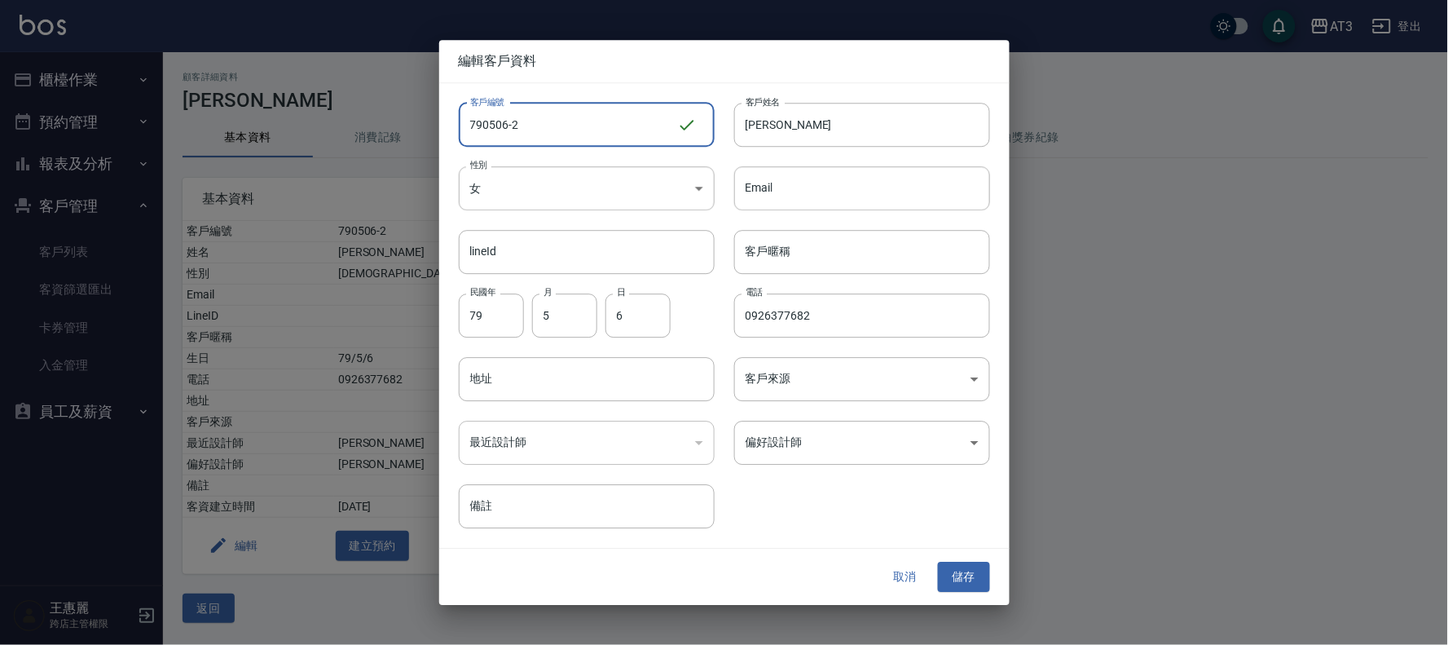
click at [589, 132] on input "790506-2" at bounding box center [568, 125] width 218 height 44
type input "790506-2a"
click at [962, 580] on button "儲存" at bounding box center [964, 577] width 52 height 30
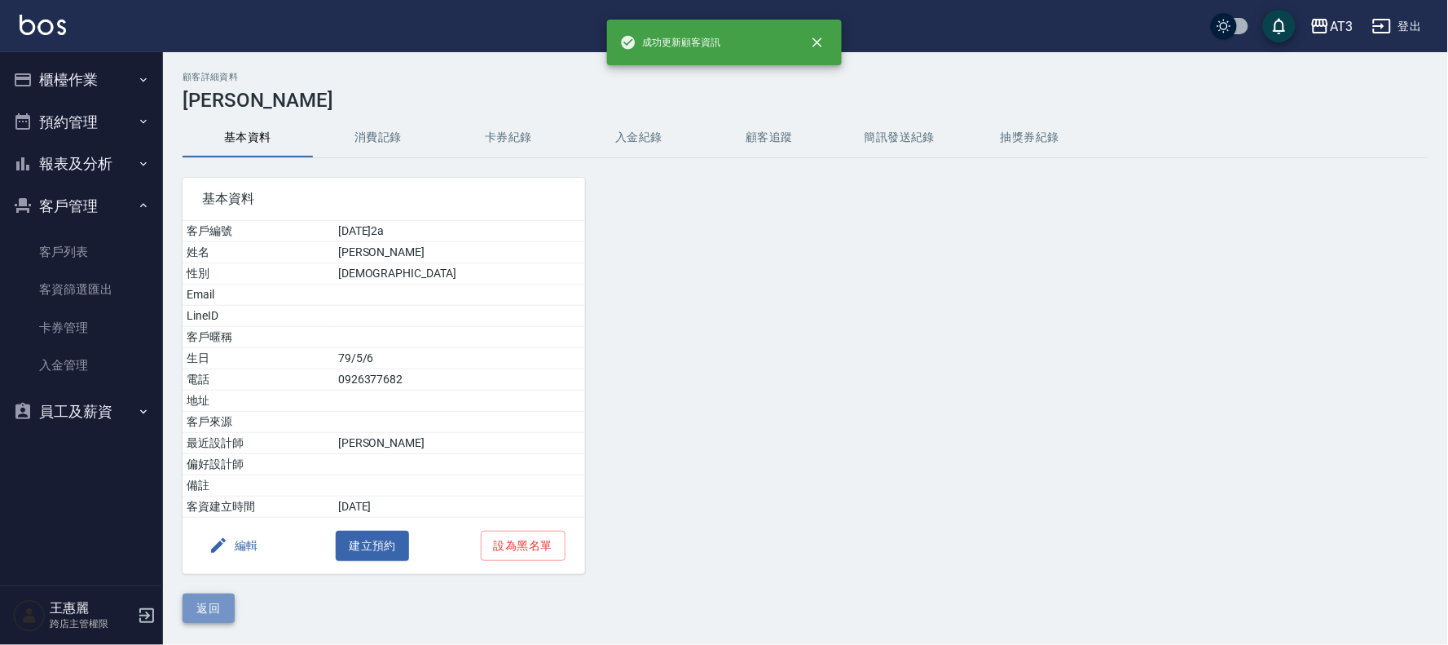
click at [205, 614] on button "返回" at bounding box center [209, 608] width 52 height 30
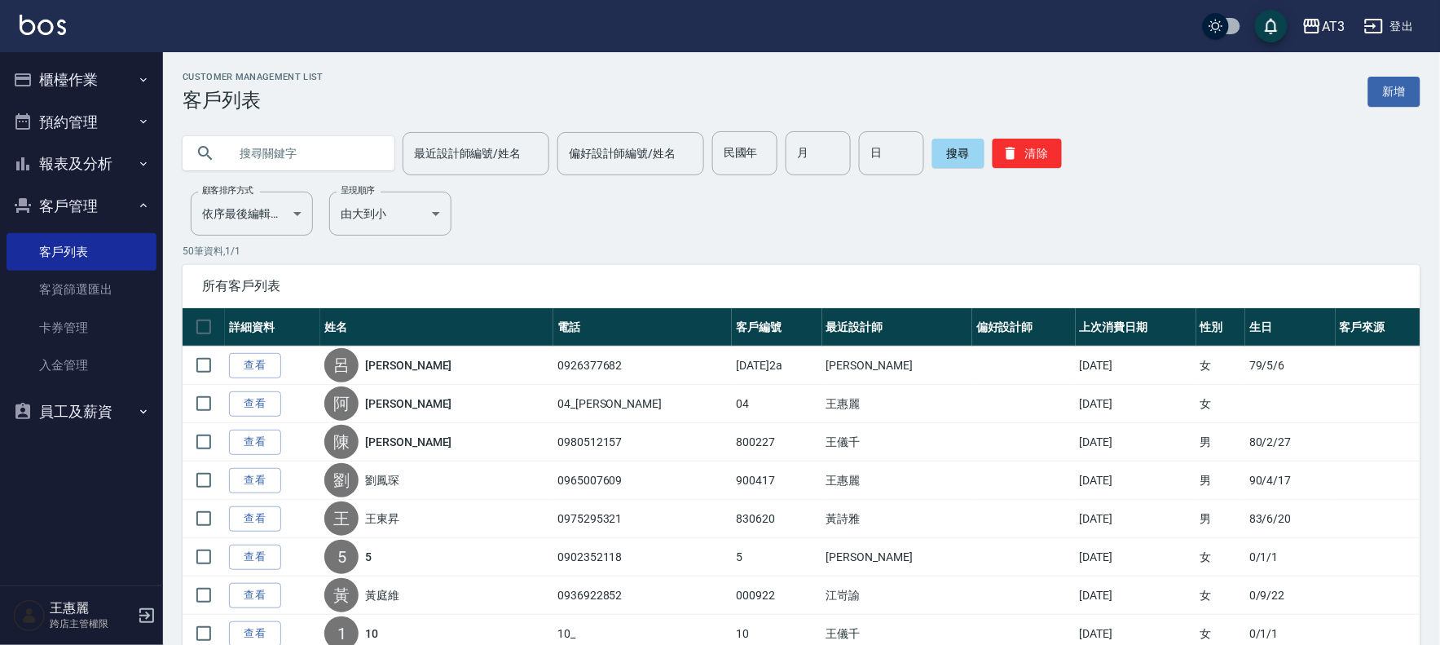
click at [298, 160] on input "text" at bounding box center [304, 153] width 153 height 44
type input "890506-2"
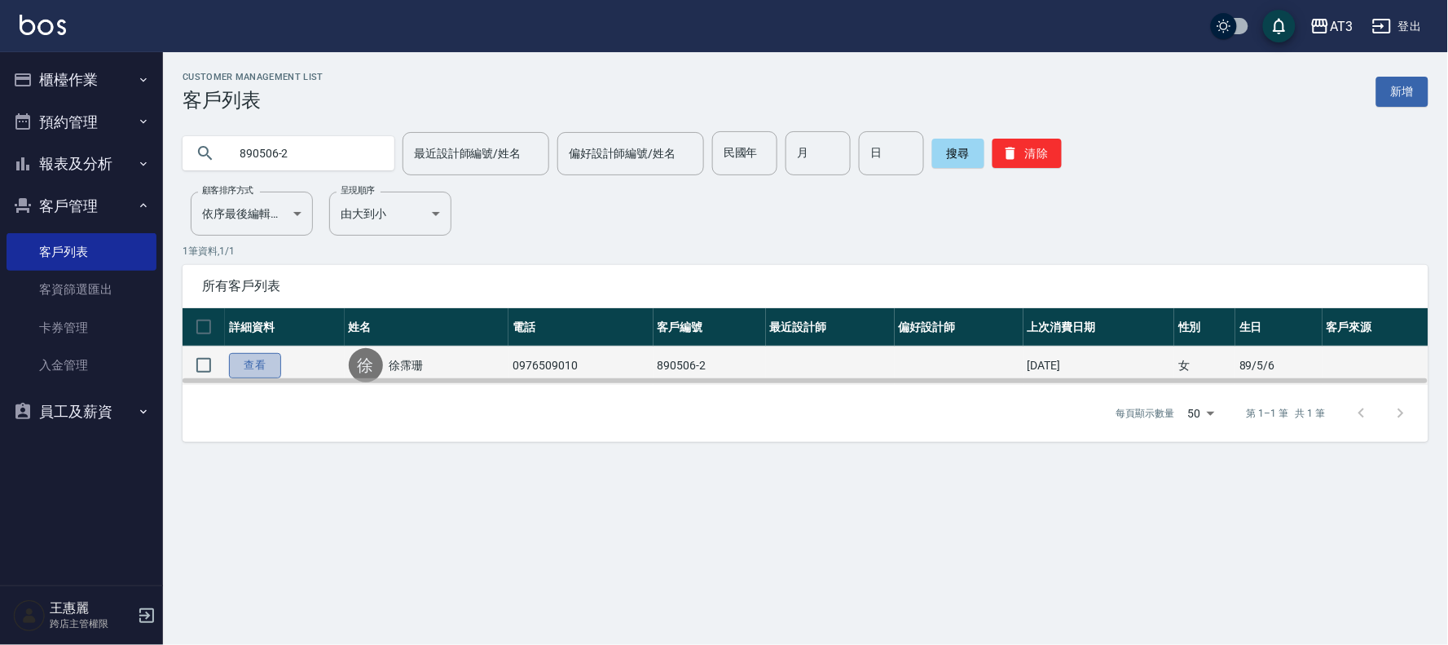
click at [261, 363] on link "查看" at bounding box center [255, 365] width 52 height 25
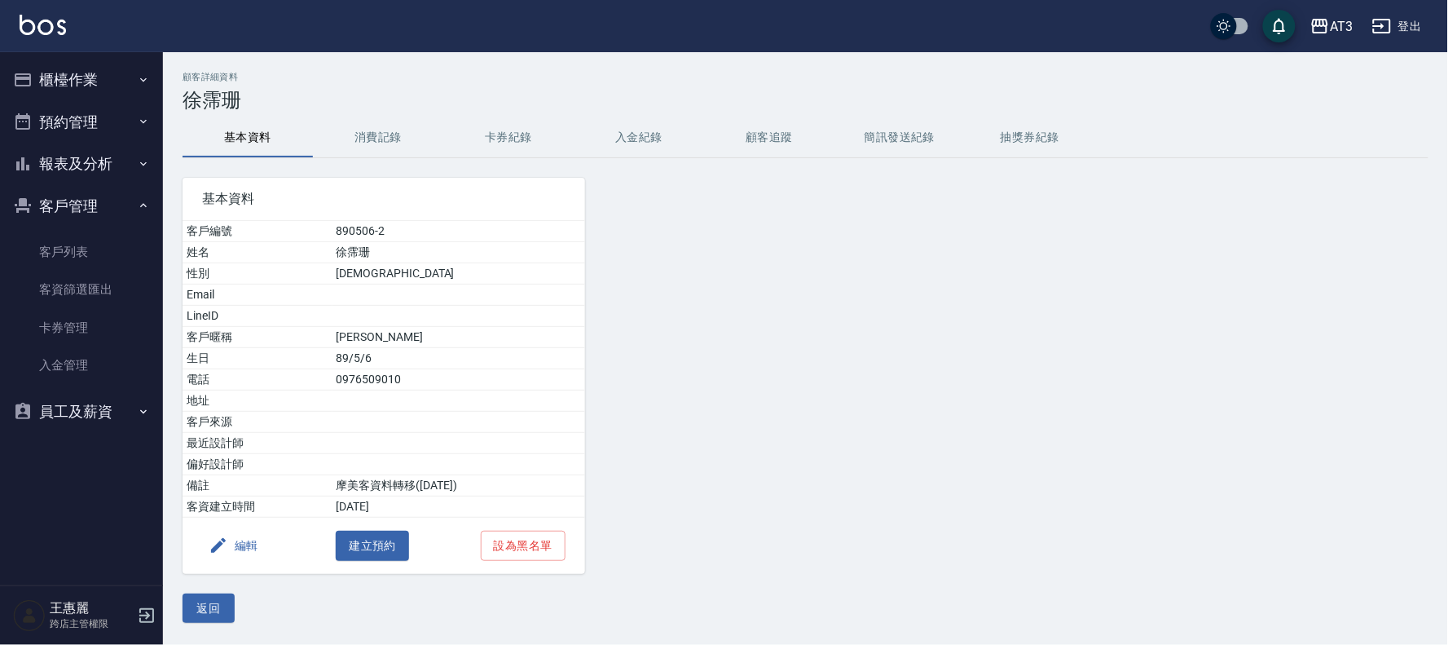
click at [240, 543] on button "編輯" at bounding box center [233, 546] width 63 height 30
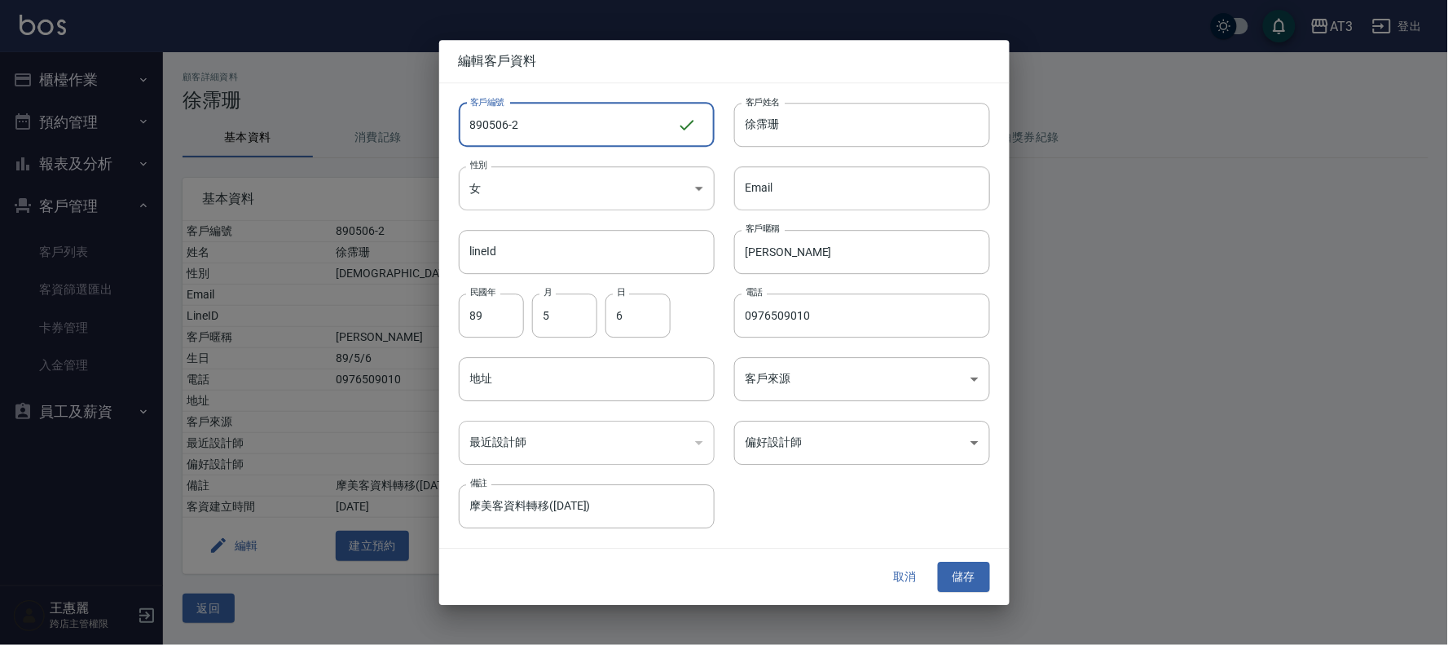
click at [565, 140] on input "890506-2" at bounding box center [568, 125] width 218 height 44
type input "890506-2a"
click at [976, 573] on button "儲存" at bounding box center [964, 577] width 52 height 30
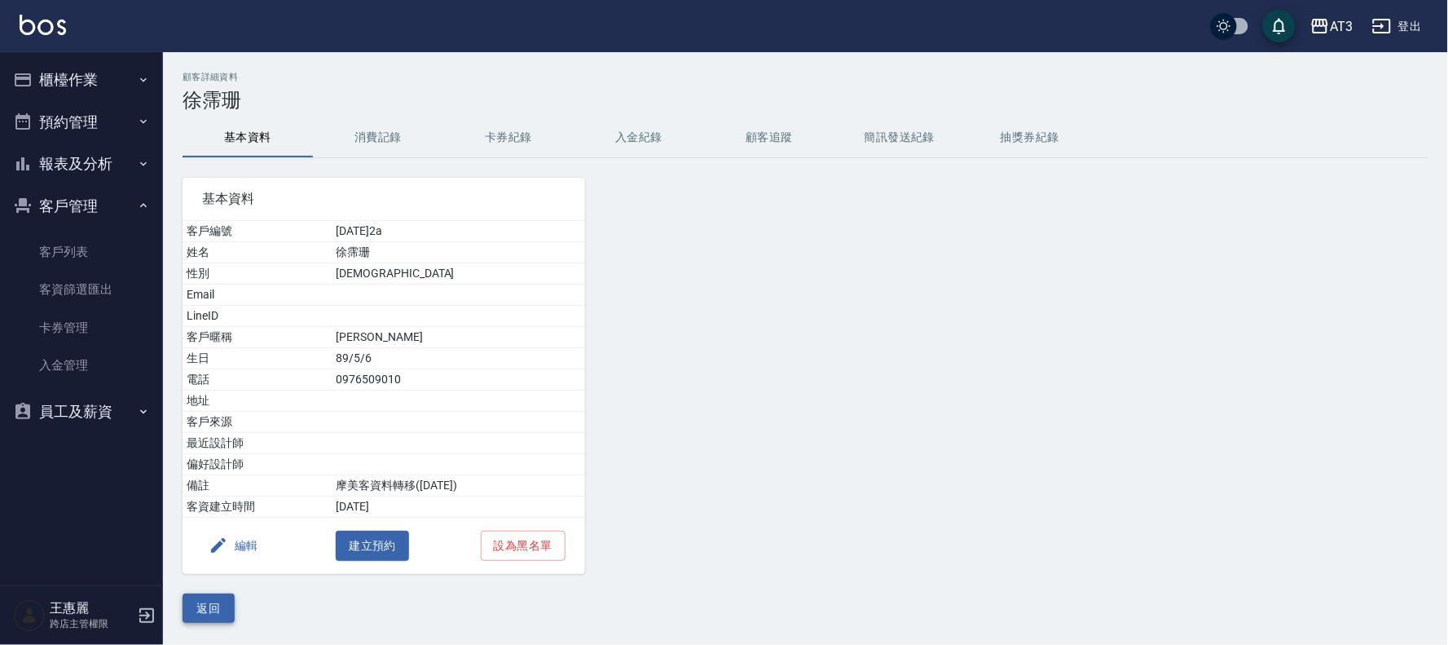
click at [201, 604] on button "返回" at bounding box center [209, 608] width 52 height 30
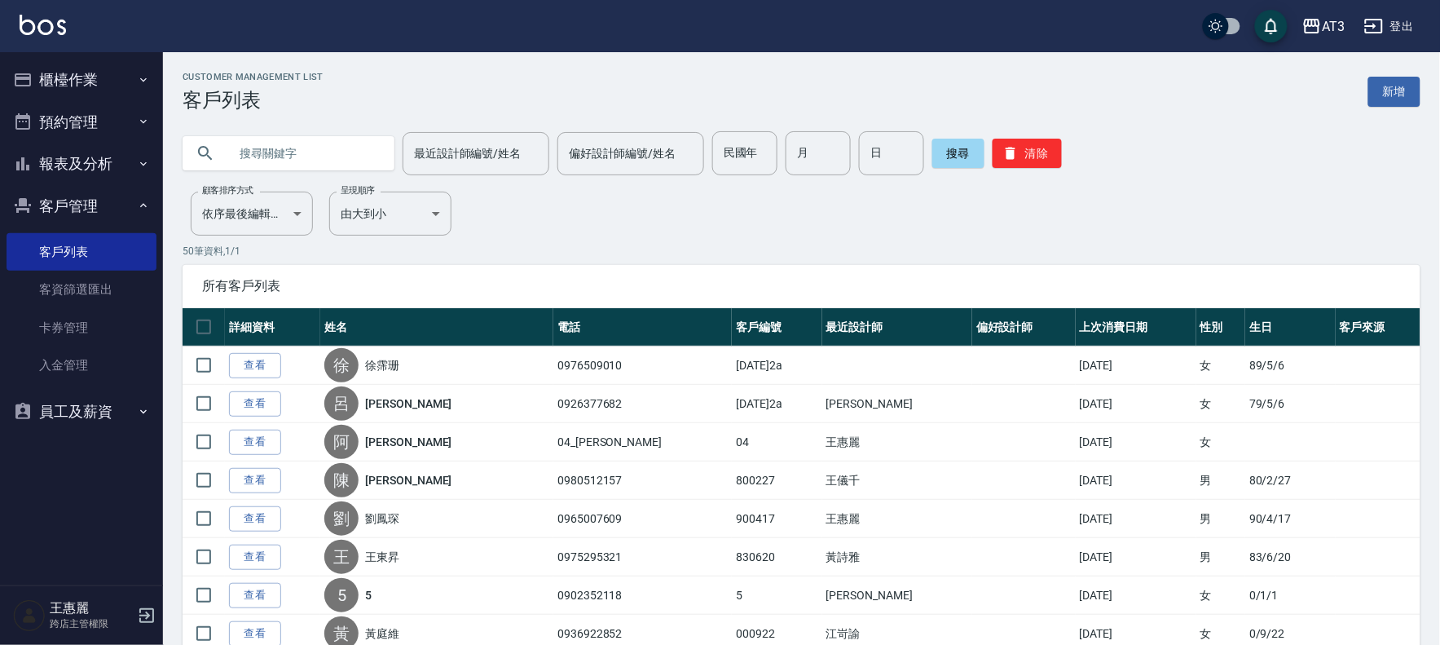
click at [331, 156] on input "text" at bounding box center [304, 153] width 153 height 44
type input "790506"
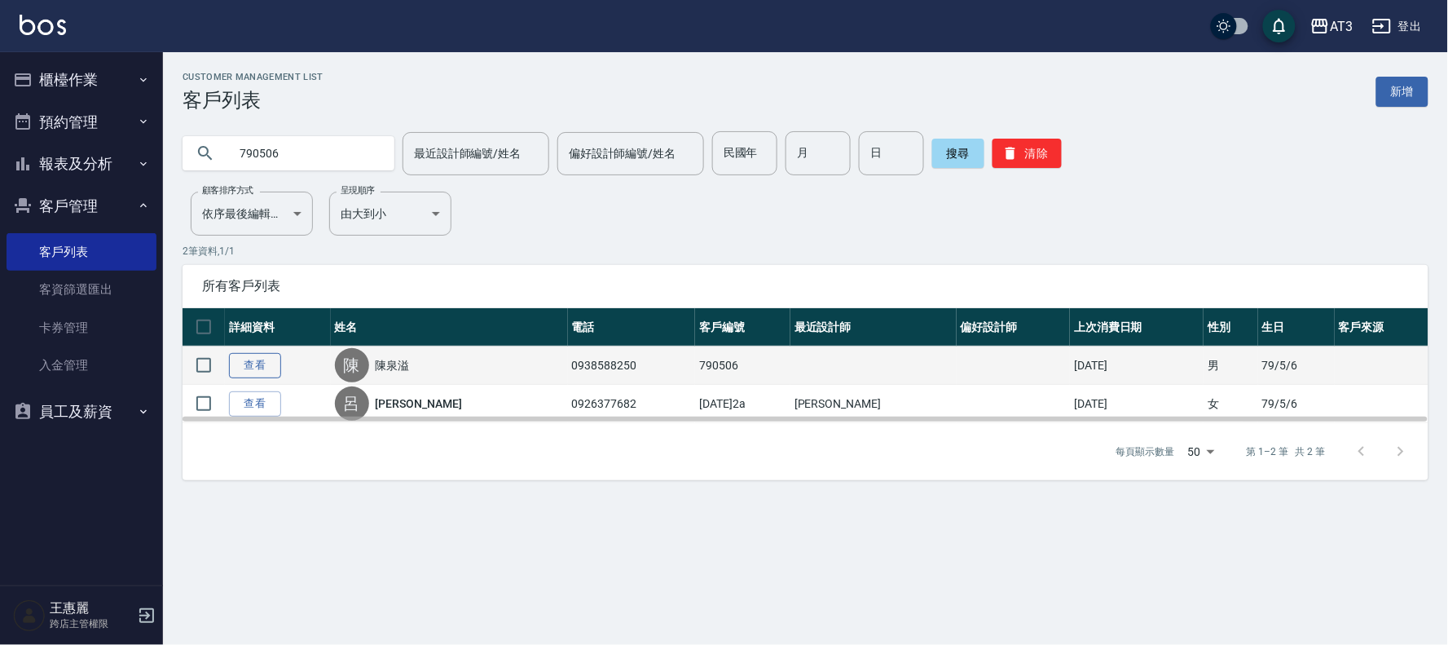
click at [254, 364] on link "查看" at bounding box center [255, 365] width 52 height 25
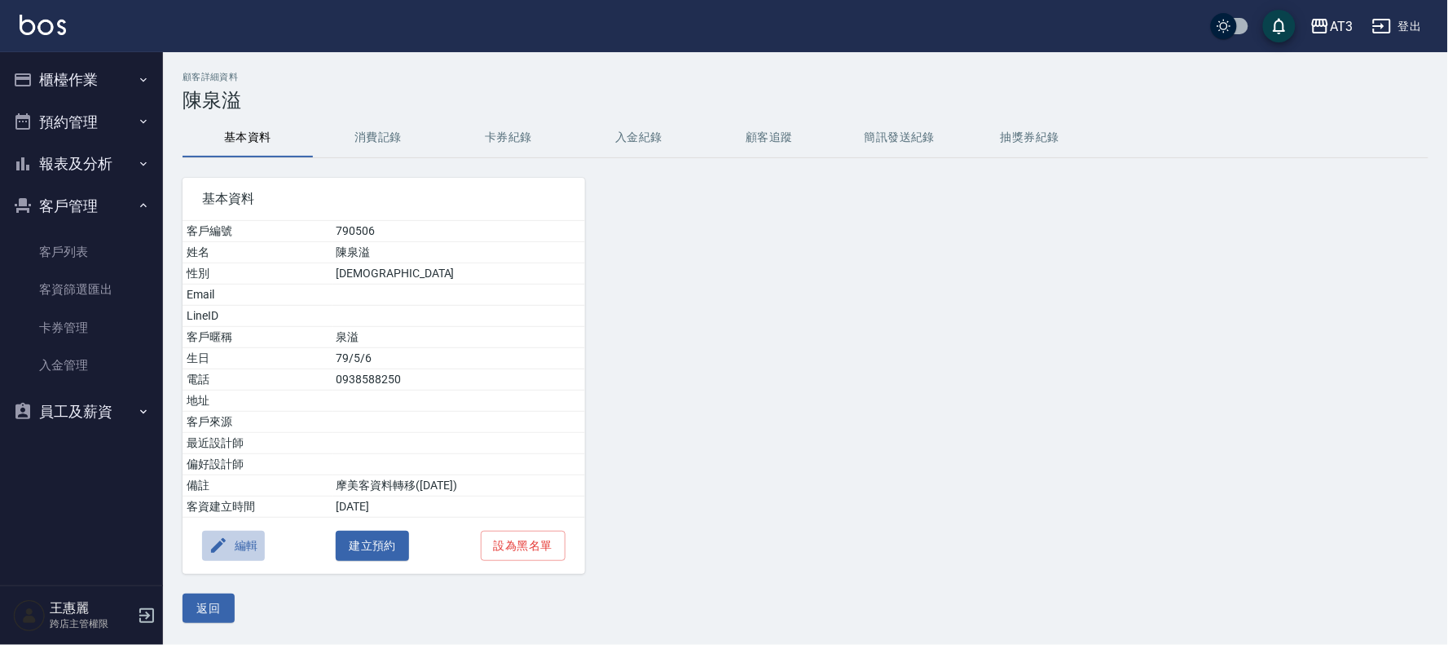
click at [235, 554] on button "編輯" at bounding box center [233, 546] width 63 height 30
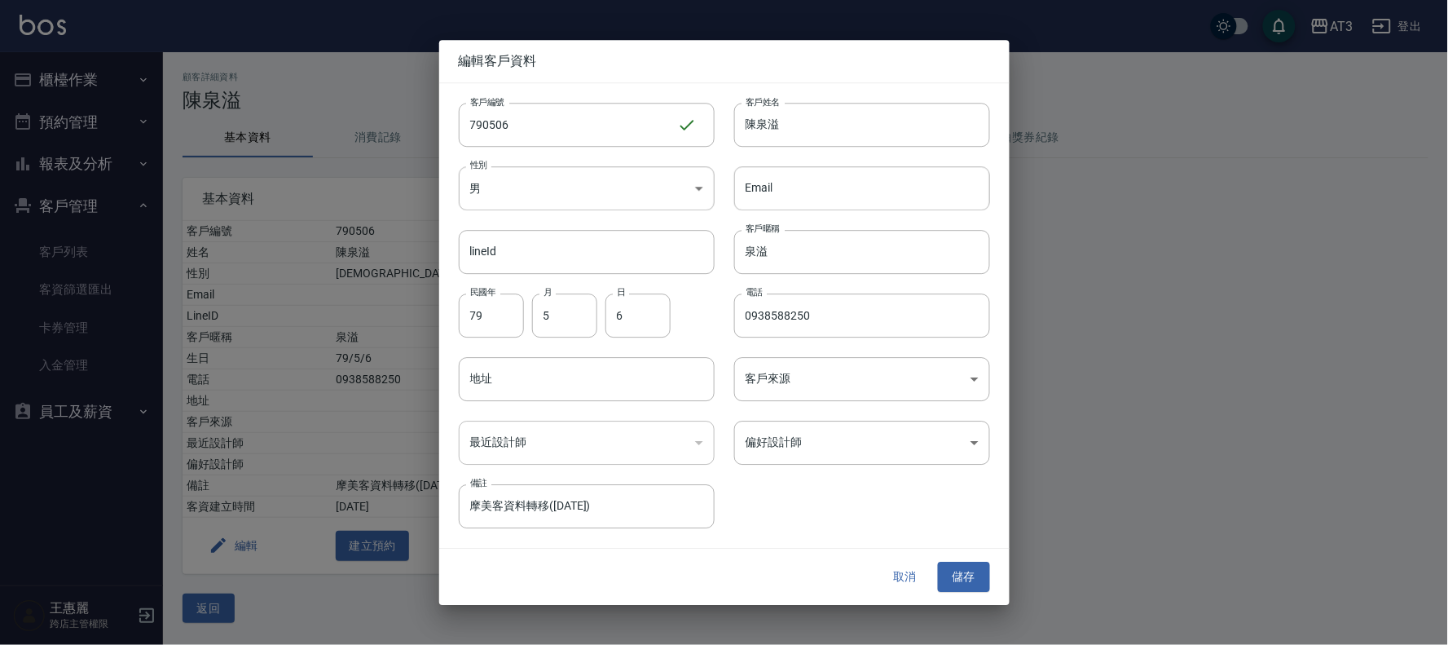
click at [565, 148] on div "性別 男 MALE 性別" at bounding box center [577, 179] width 276 height 64
click at [566, 141] on input "790506" at bounding box center [568, 125] width 218 height 44
type input "790506a"
click at [959, 569] on button "儲存" at bounding box center [964, 577] width 52 height 30
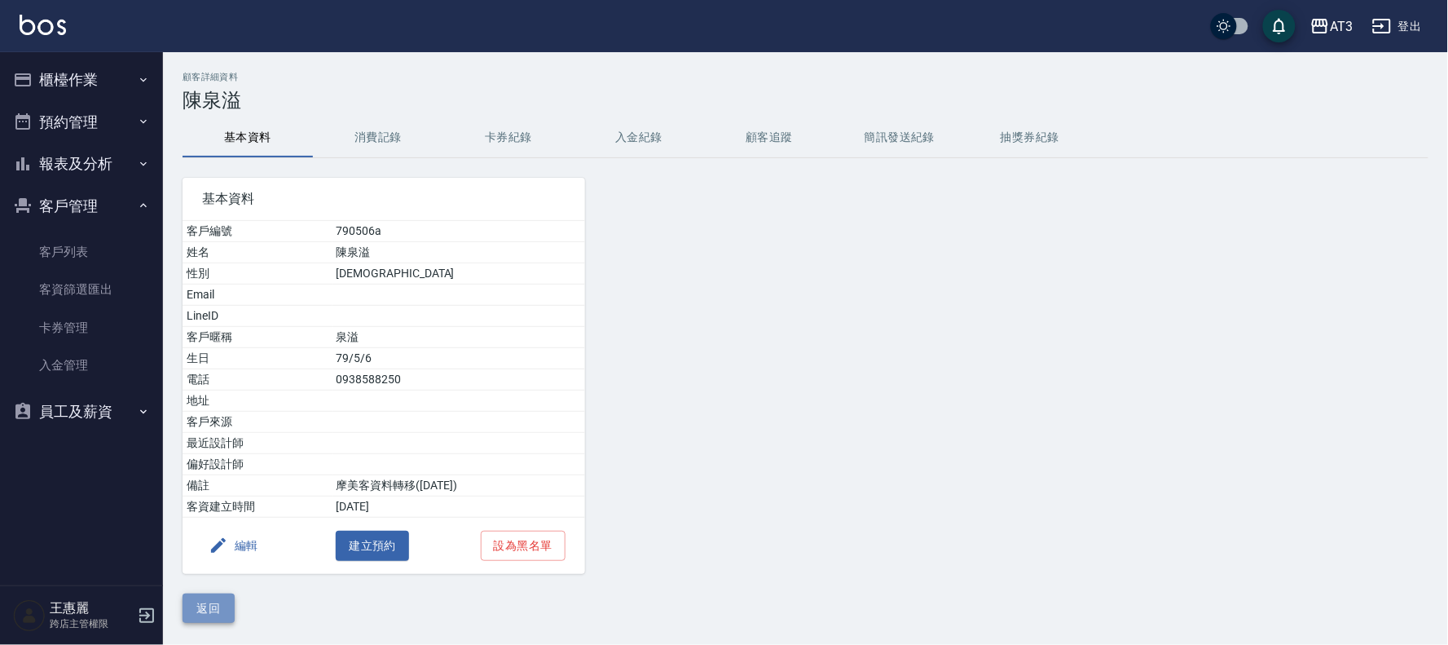
click at [183, 601] on button "返回" at bounding box center [209, 608] width 52 height 30
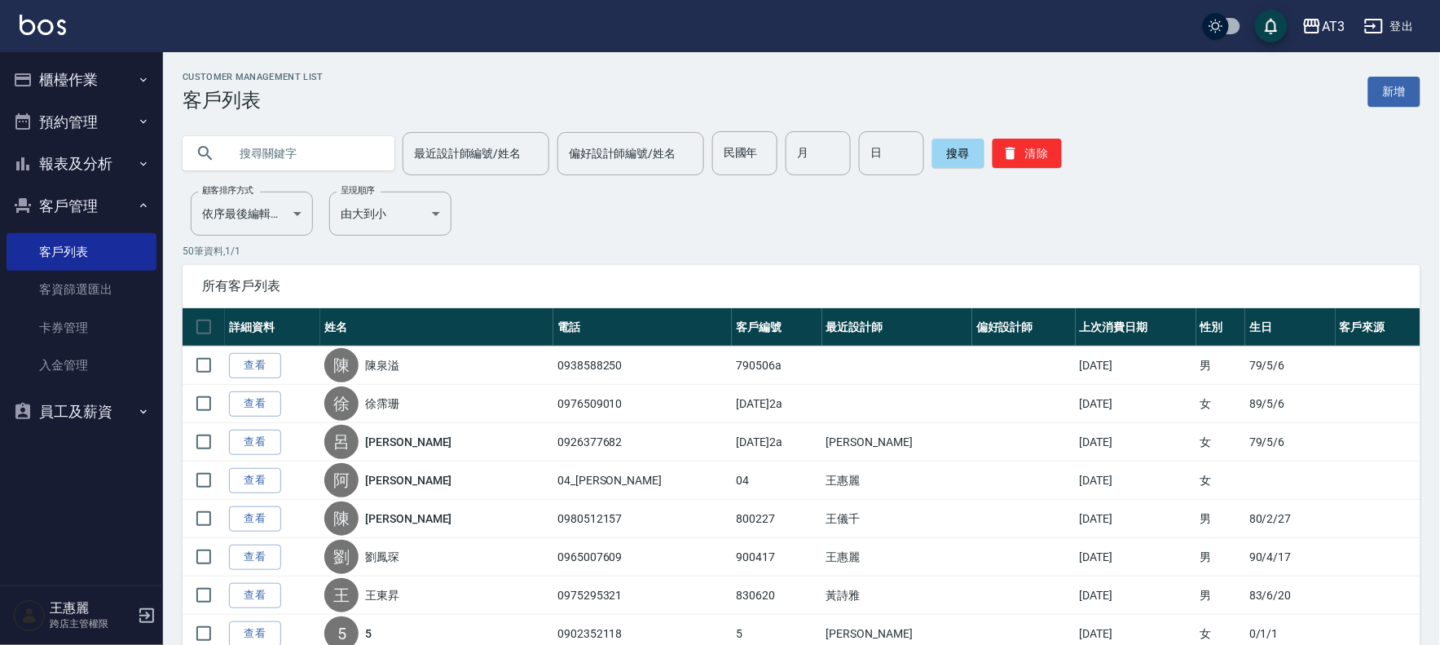
click at [271, 152] on input "text" at bounding box center [304, 153] width 153 height 44
type input "690506"
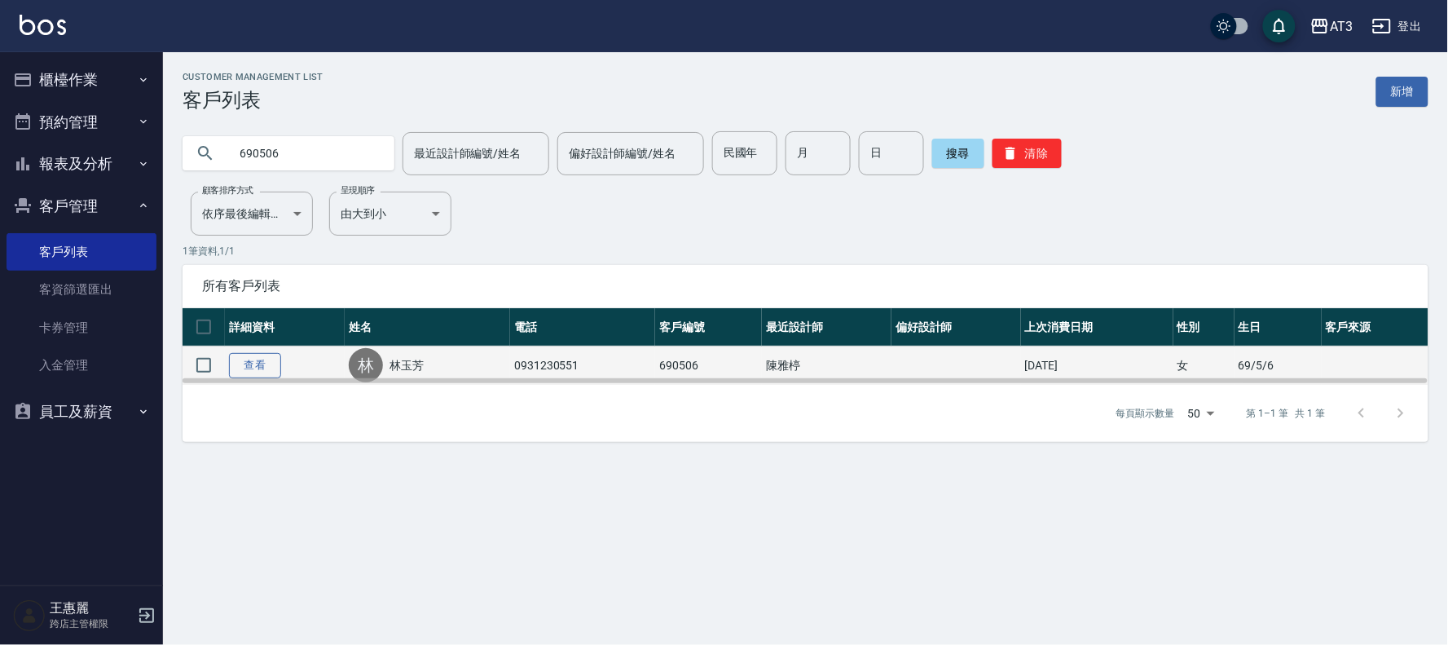
click at [243, 363] on link "查看" at bounding box center [255, 365] width 52 height 25
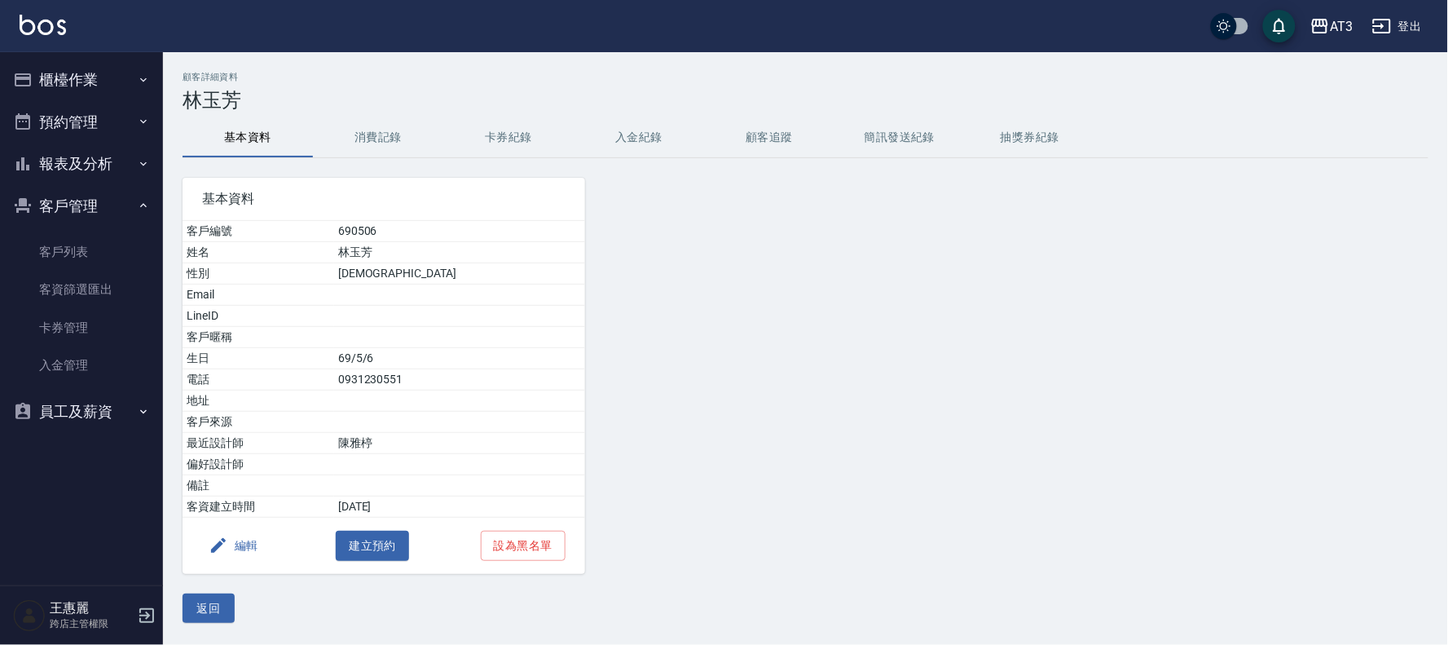
click at [249, 547] on button "編輯" at bounding box center [233, 546] width 63 height 30
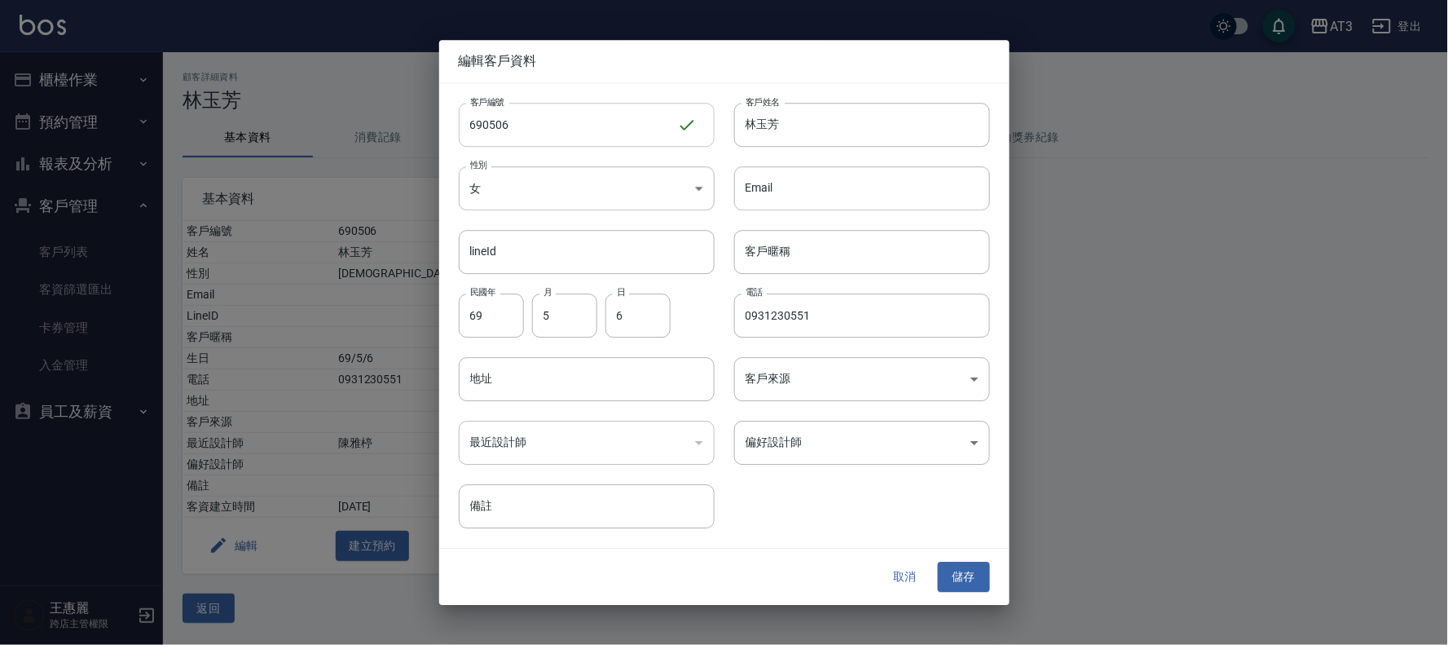
click at [580, 132] on input "690506" at bounding box center [568, 125] width 218 height 44
type input "690506a"
click at [970, 574] on button "儲存" at bounding box center [964, 577] width 52 height 30
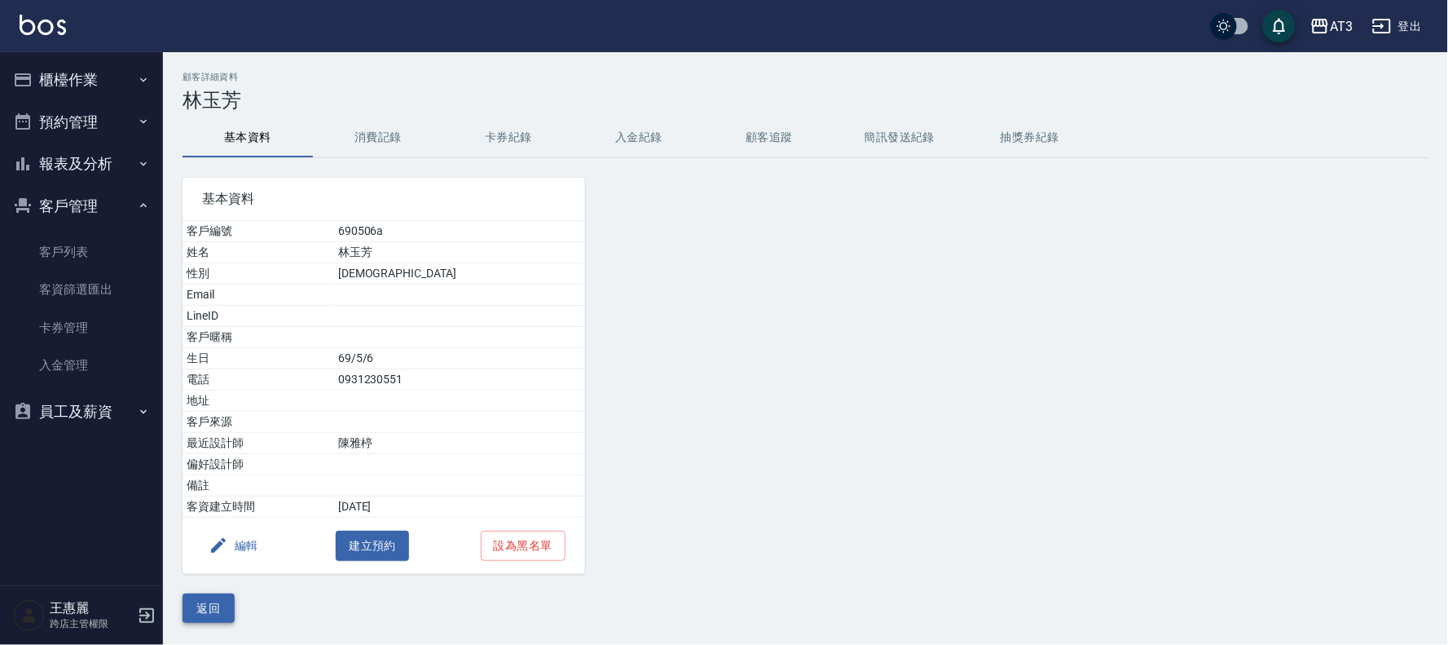
click at [187, 604] on button "返回" at bounding box center [209, 608] width 52 height 30
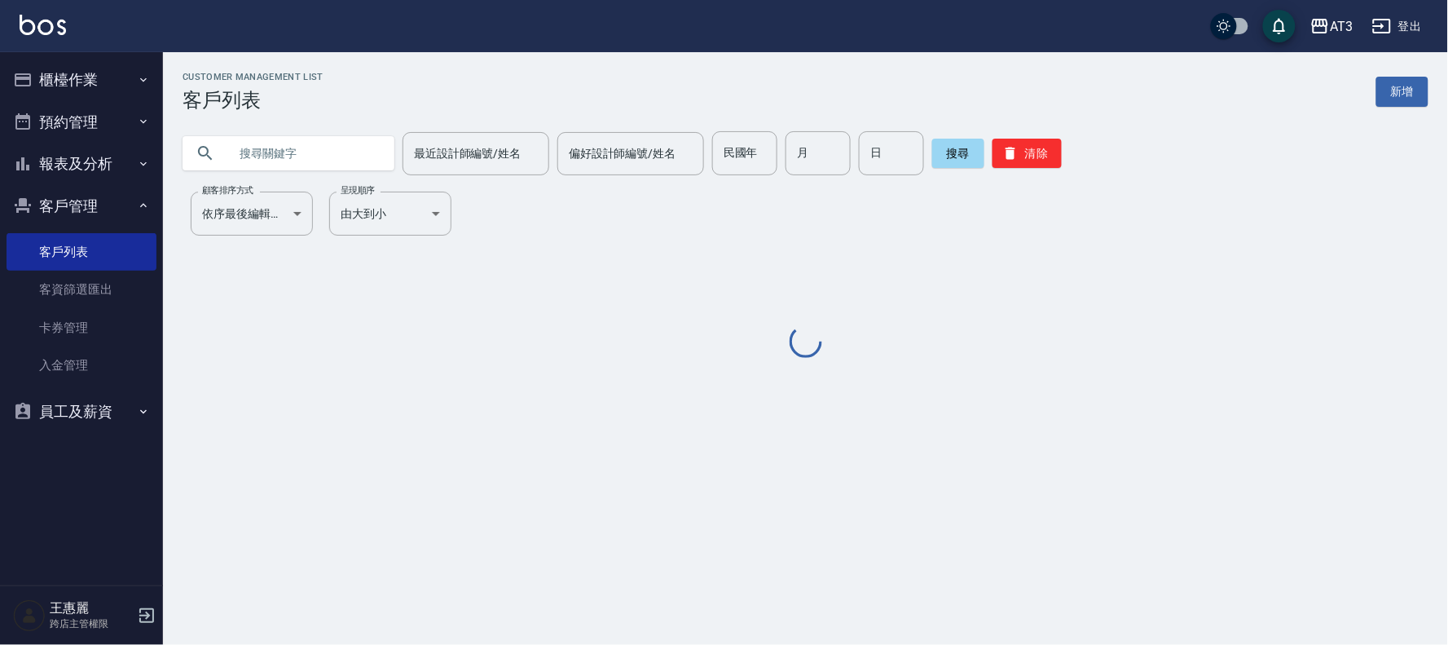
click at [353, 156] on input "text" at bounding box center [304, 153] width 153 height 44
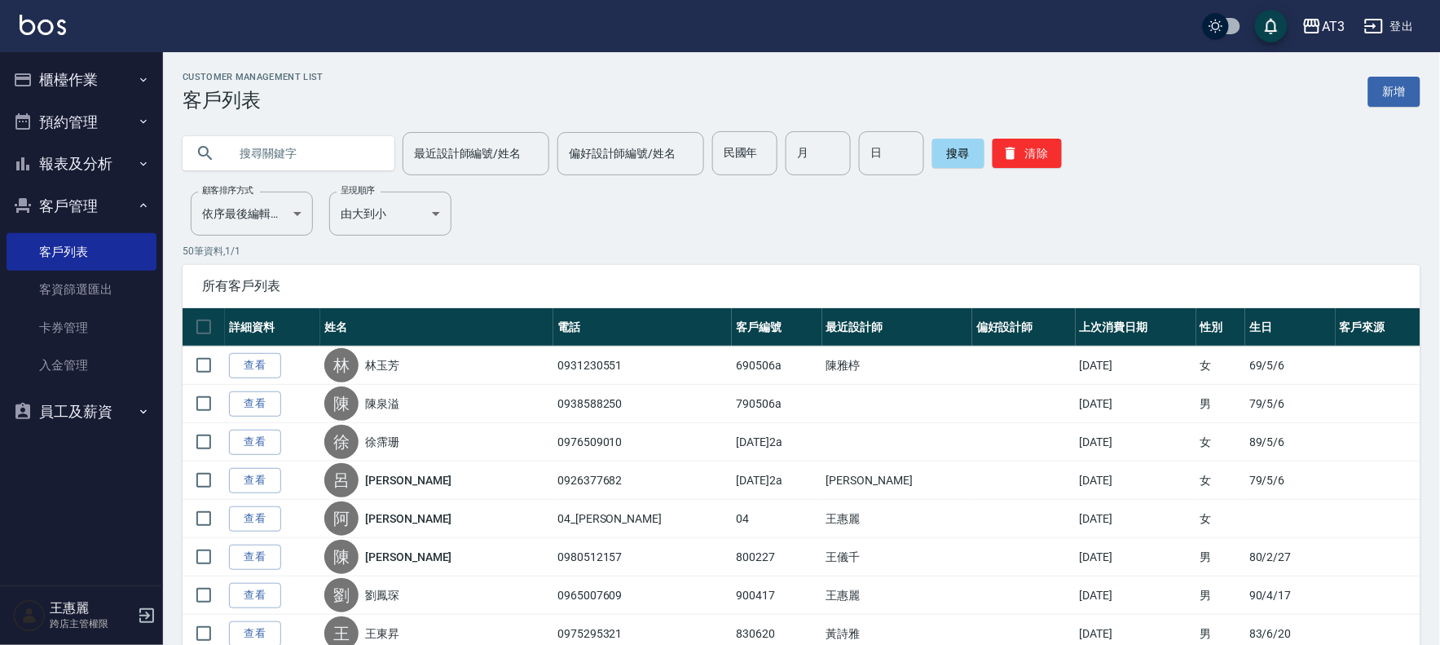
click at [341, 152] on input "text" at bounding box center [304, 153] width 153 height 44
type input "890506"
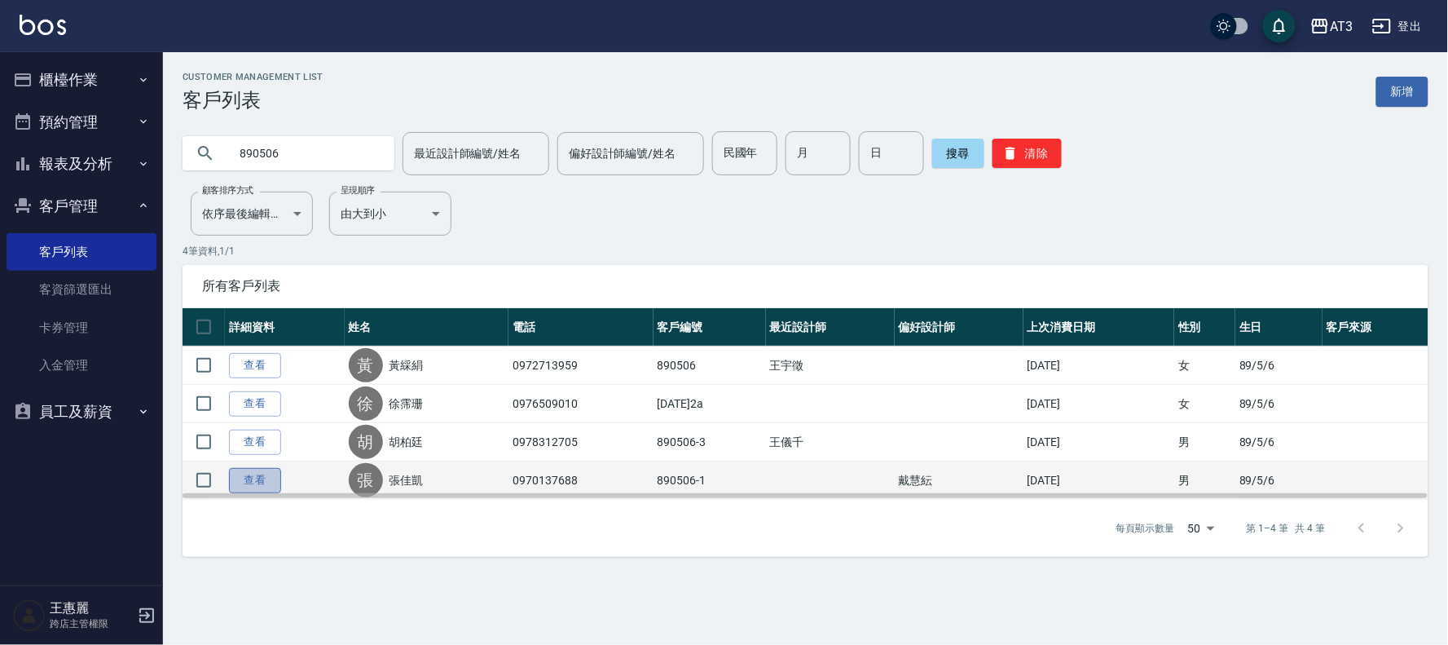
click at [262, 476] on link "查看" at bounding box center [255, 480] width 52 height 25
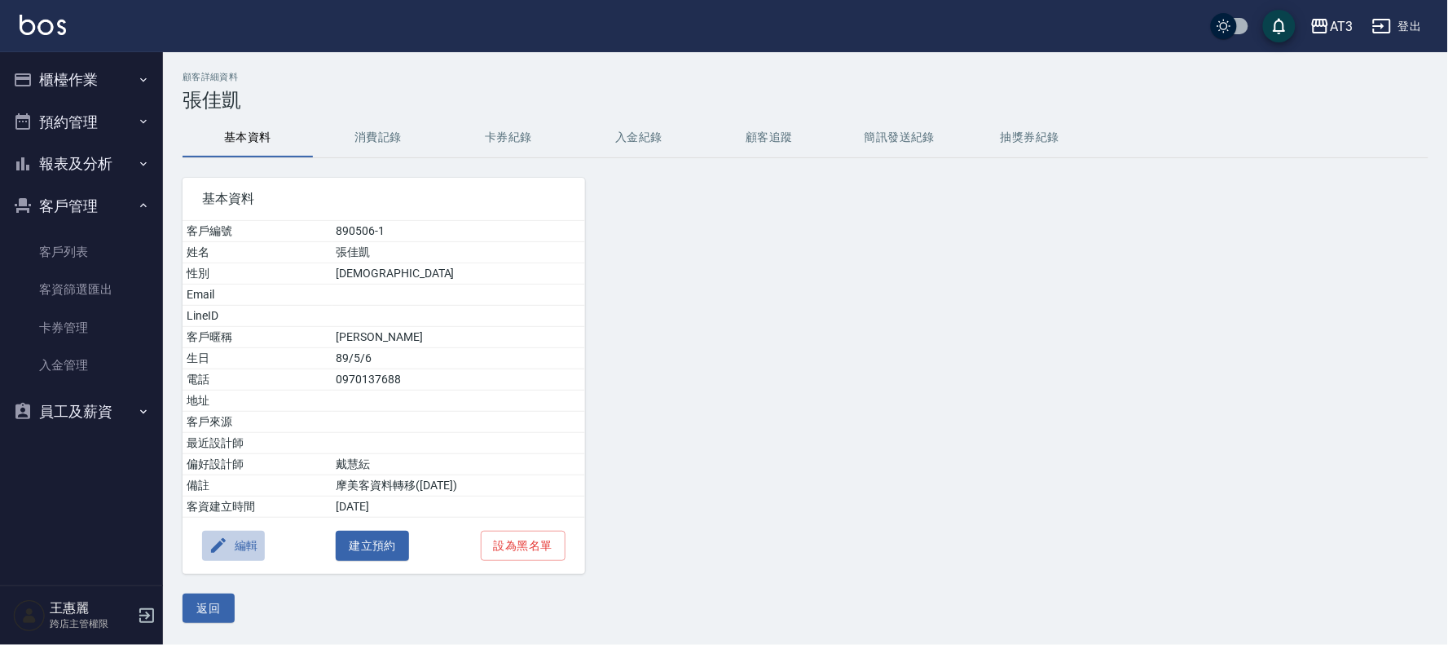
click at [238, 549] on button "編輯" at bounding box center [233, 546] width 63 height 30
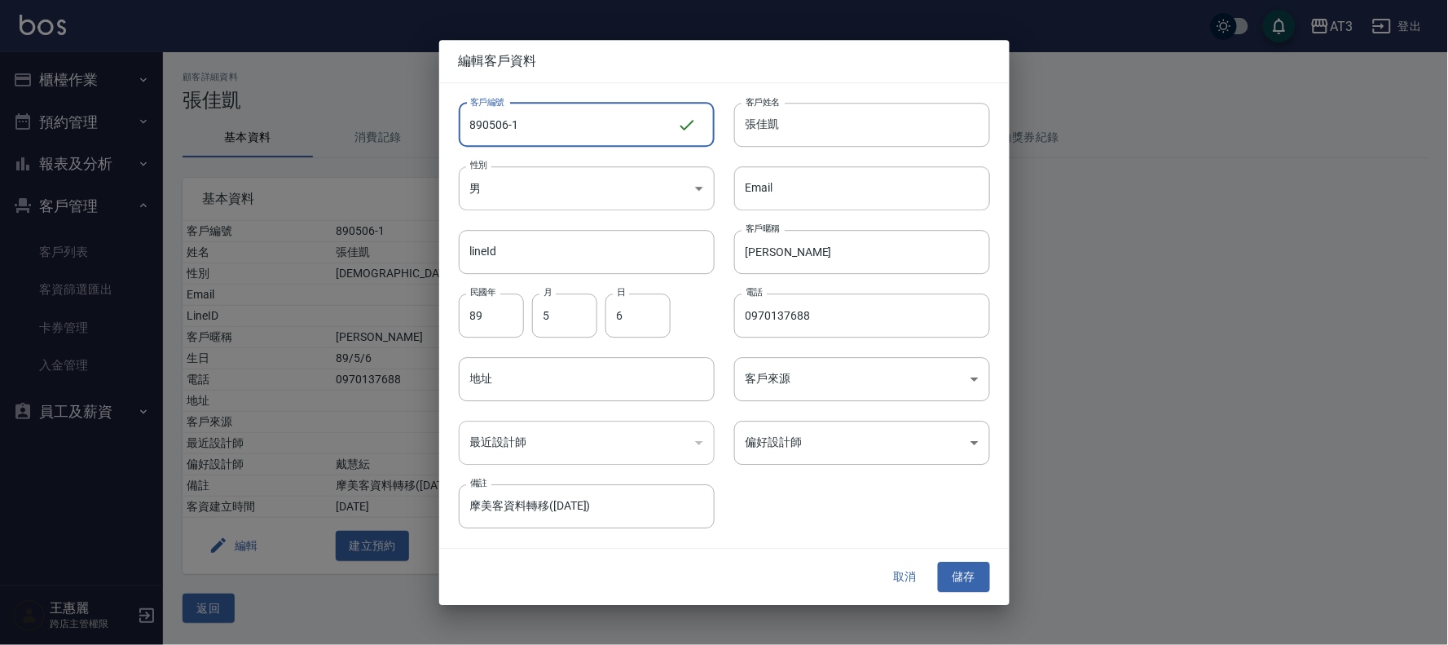
click at [579, 128] on input "890506-1" at bounding box center [568, 125] width 218 height 44
type input "890506-1a"
click at [970, 579] on button "儲存" at bounding box center [964, 577] width 52 height 30
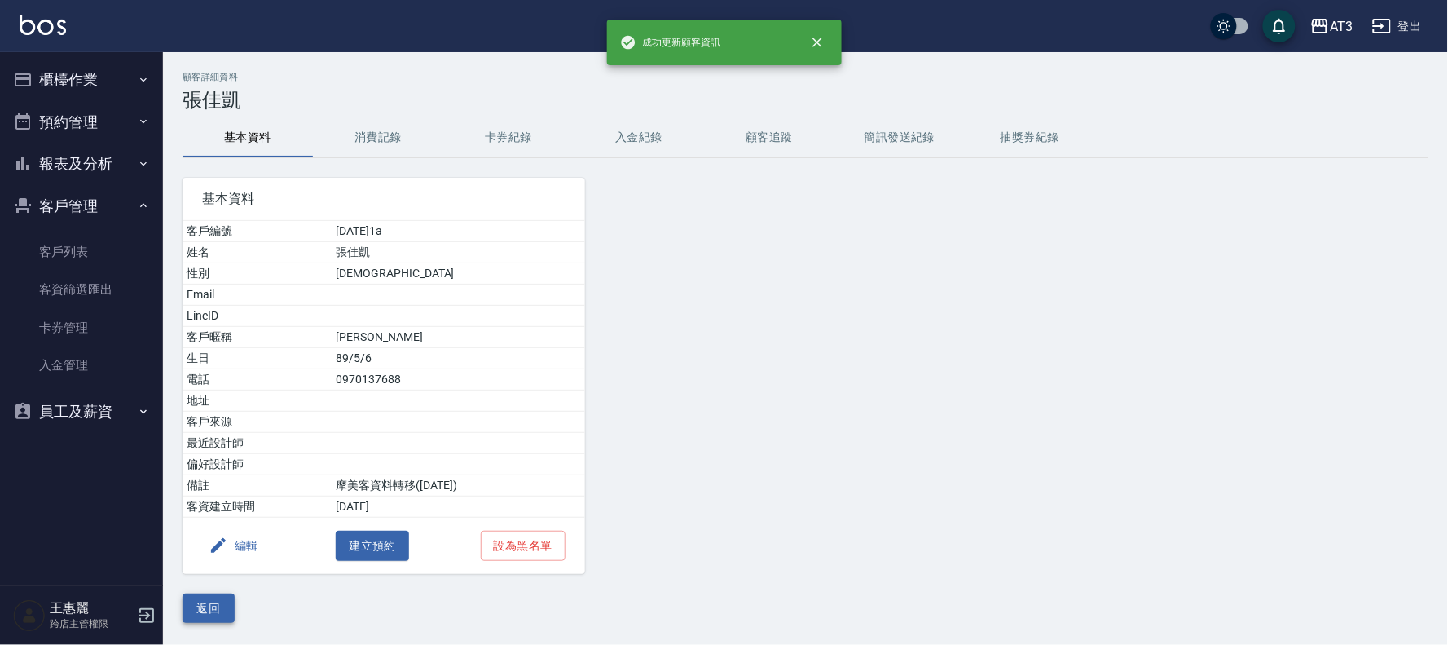
click at [209, 604] on button "返回" at bounding box center [209, 608] width 52 height 30
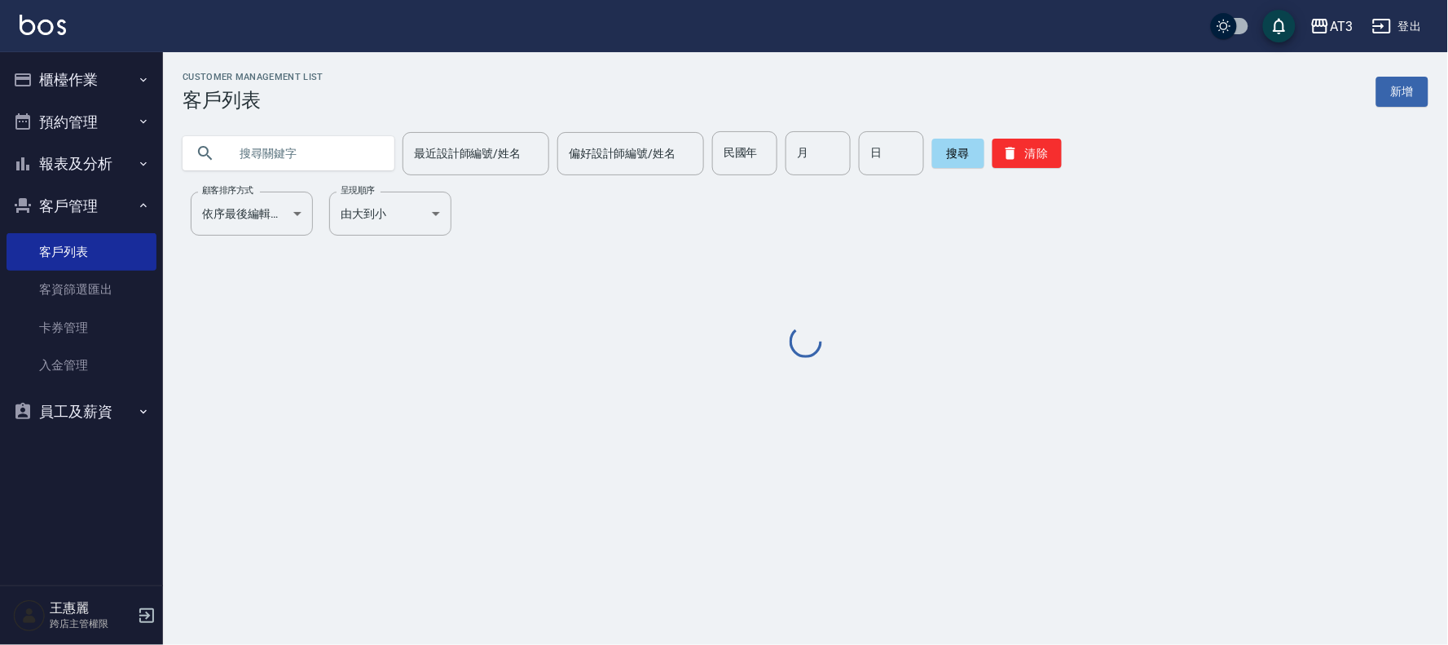
click at [332, 159] on input "text" at bounding box center [304, 153] width 153 height 44
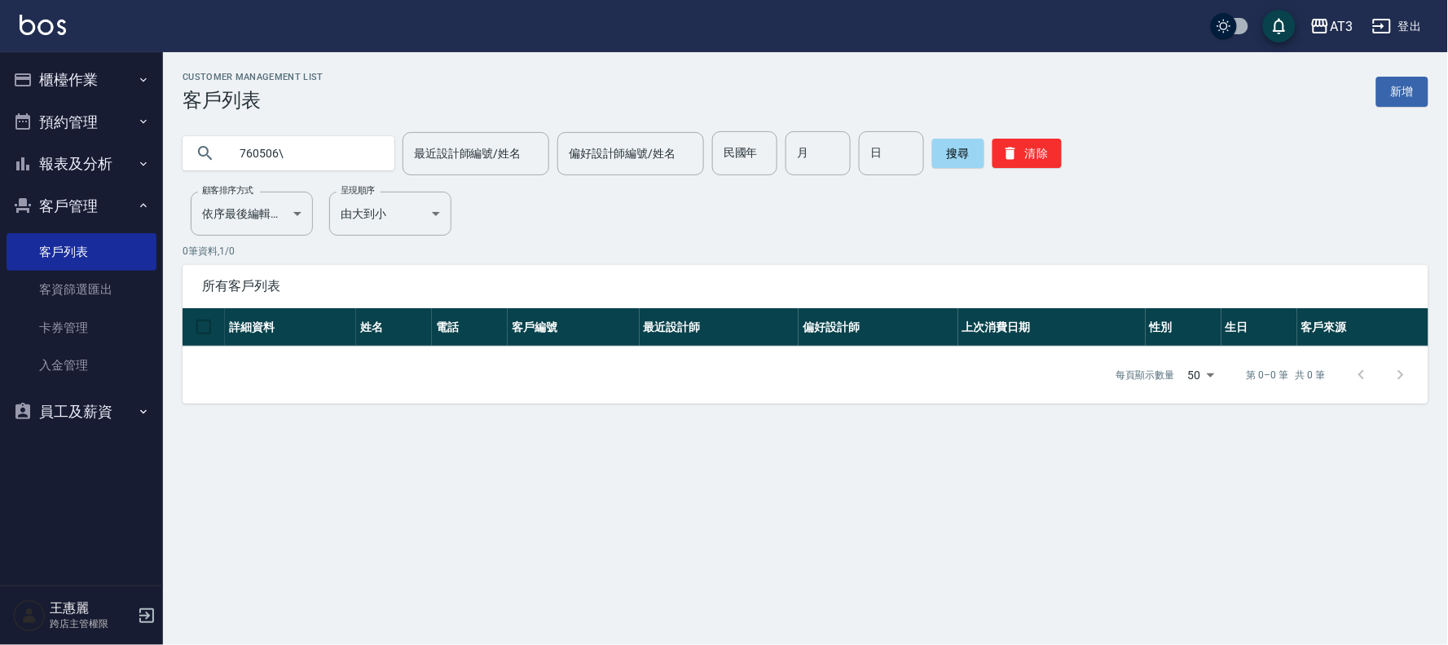
click at [355, 153] on input "760506\" at bounding box center [304, 153] width 153 height 44
type input "760506"
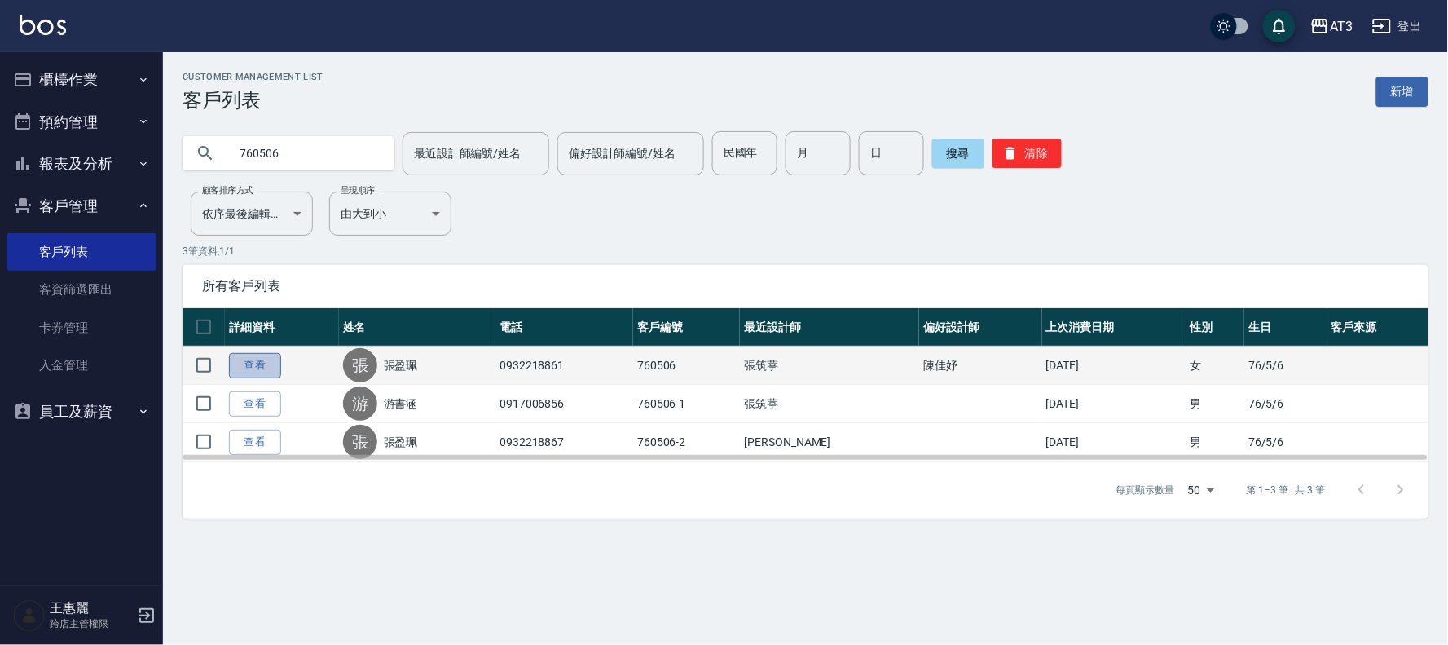
click at [253, 357] on link "查看" at bounding box center [255, 365] width 52 height 25
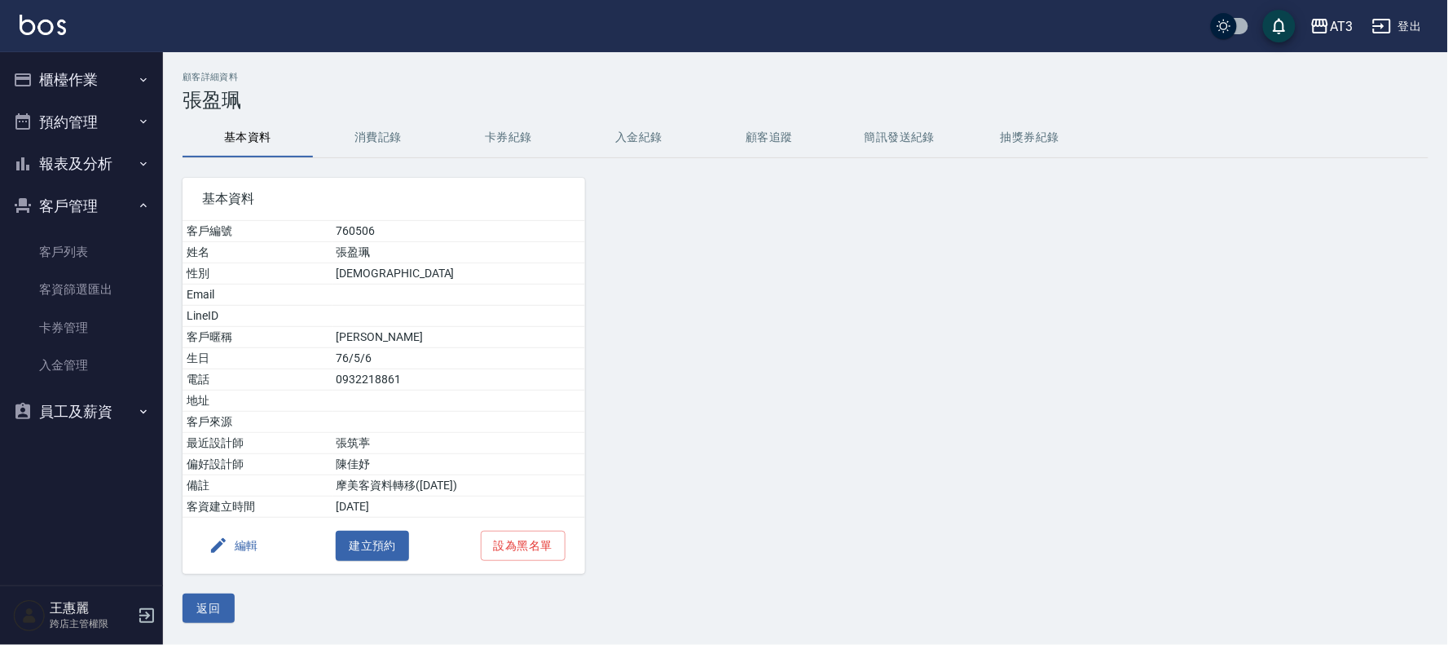
click at [370, 139] on button "消費記錄" at bounding box center [378, 137] width 130 height 39
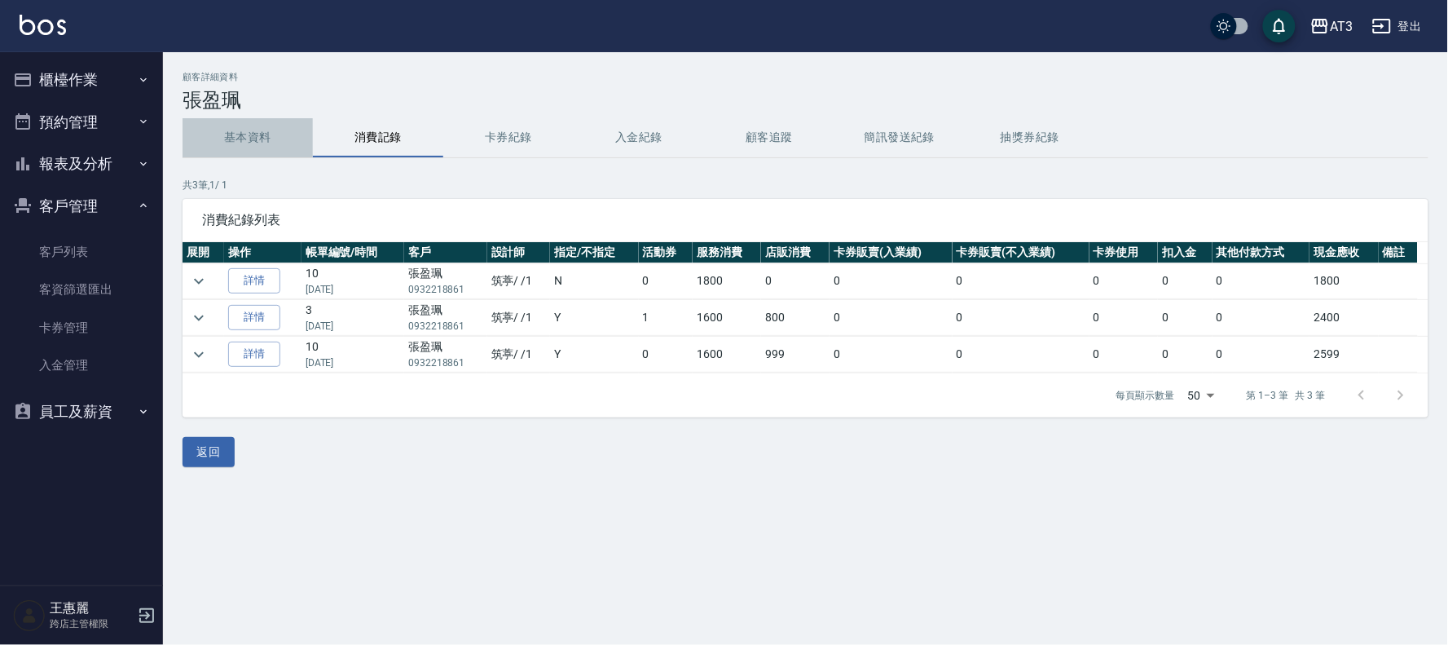
click at [243, 131] on button "基本資料" at bounding box center [248, 137] width 130 height 39
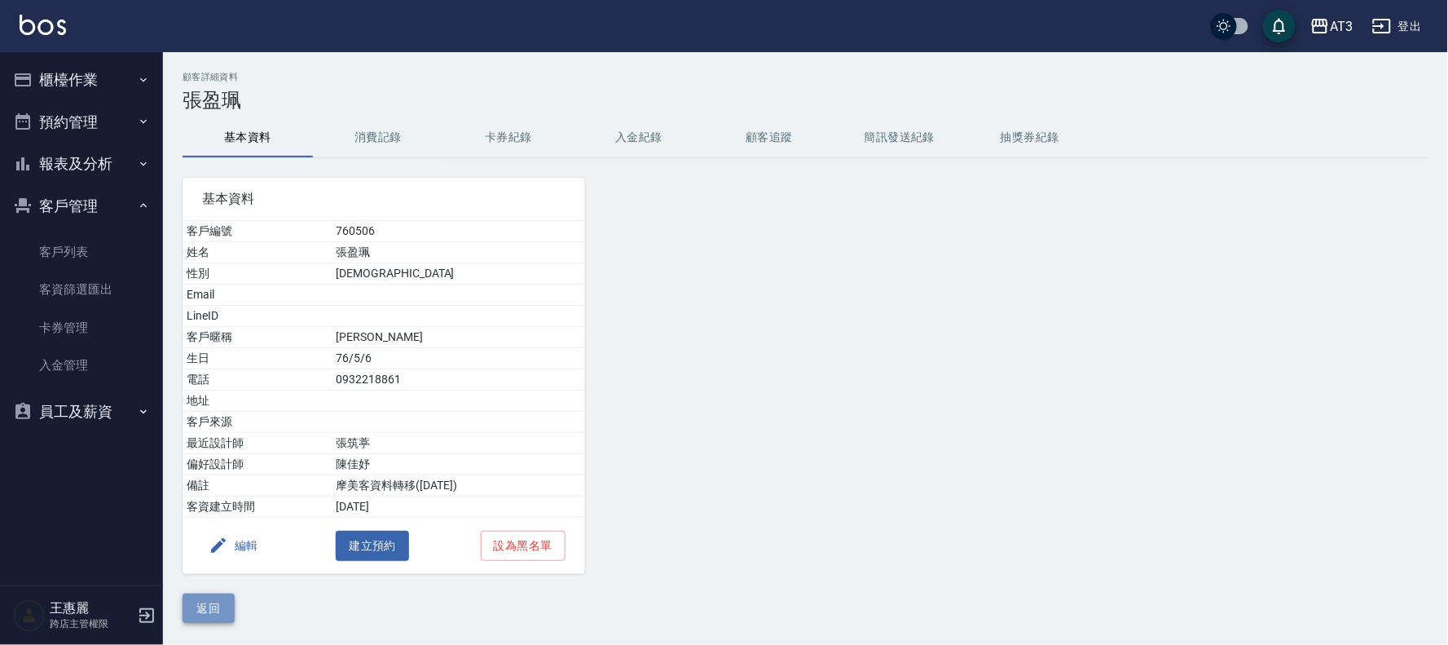
click at [216, 600] on button "返回" at bounding box center [209, 608] width 52 height 30
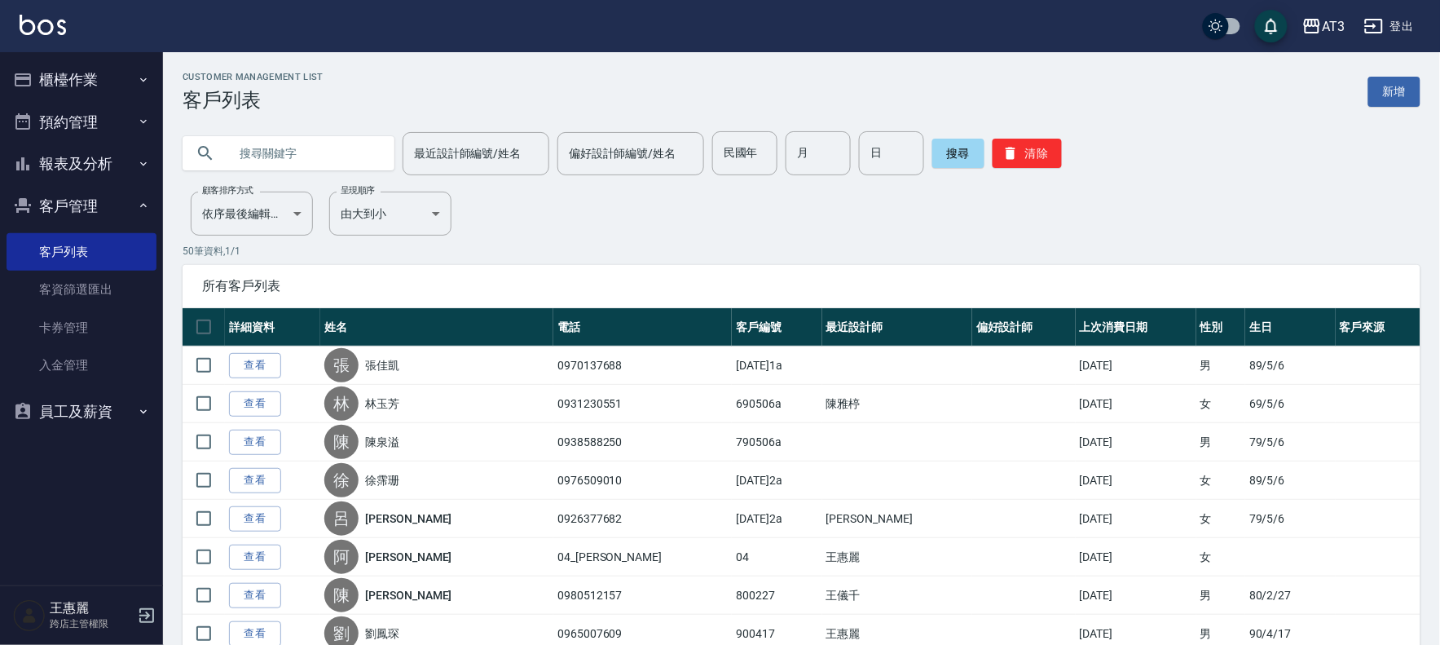
click at [340, 158] on input "text" at bounding box center [304, 153] width 153 height 44
type input "760506"
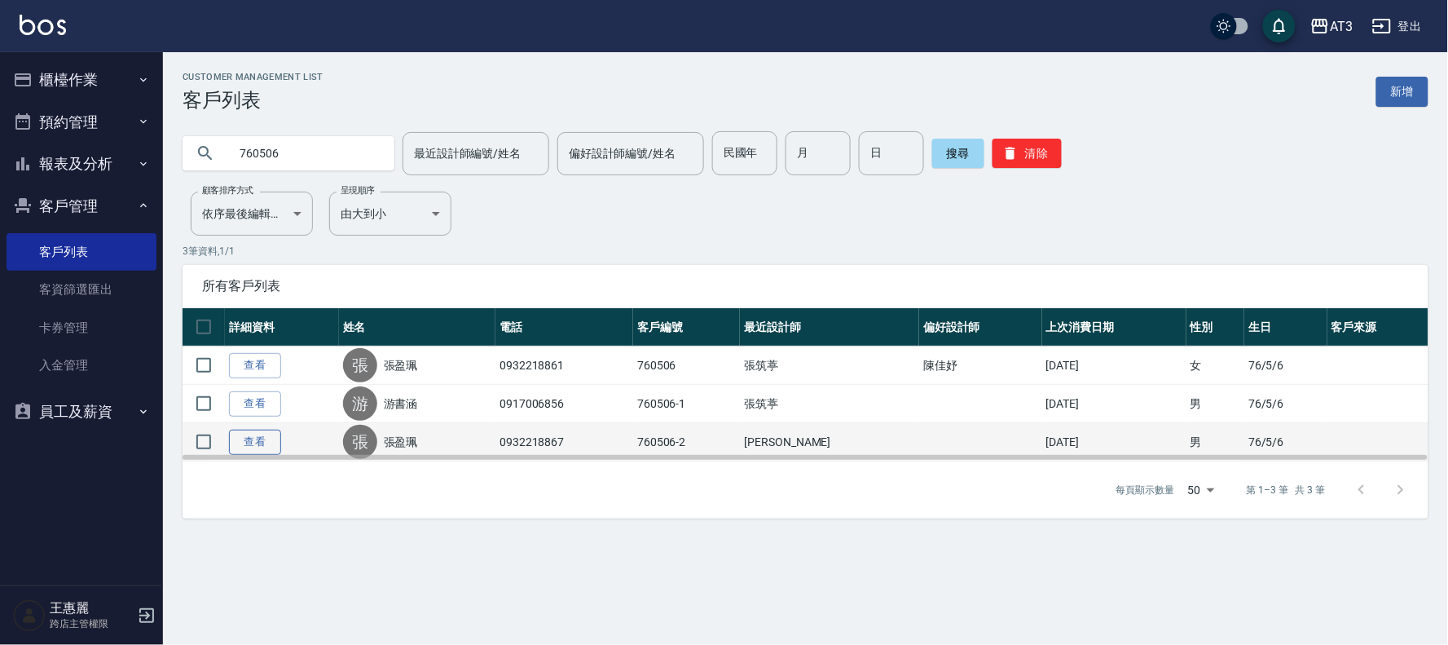
click at [255, 445] on link "查看" at bounding box center [255, 442] width 52 height 25
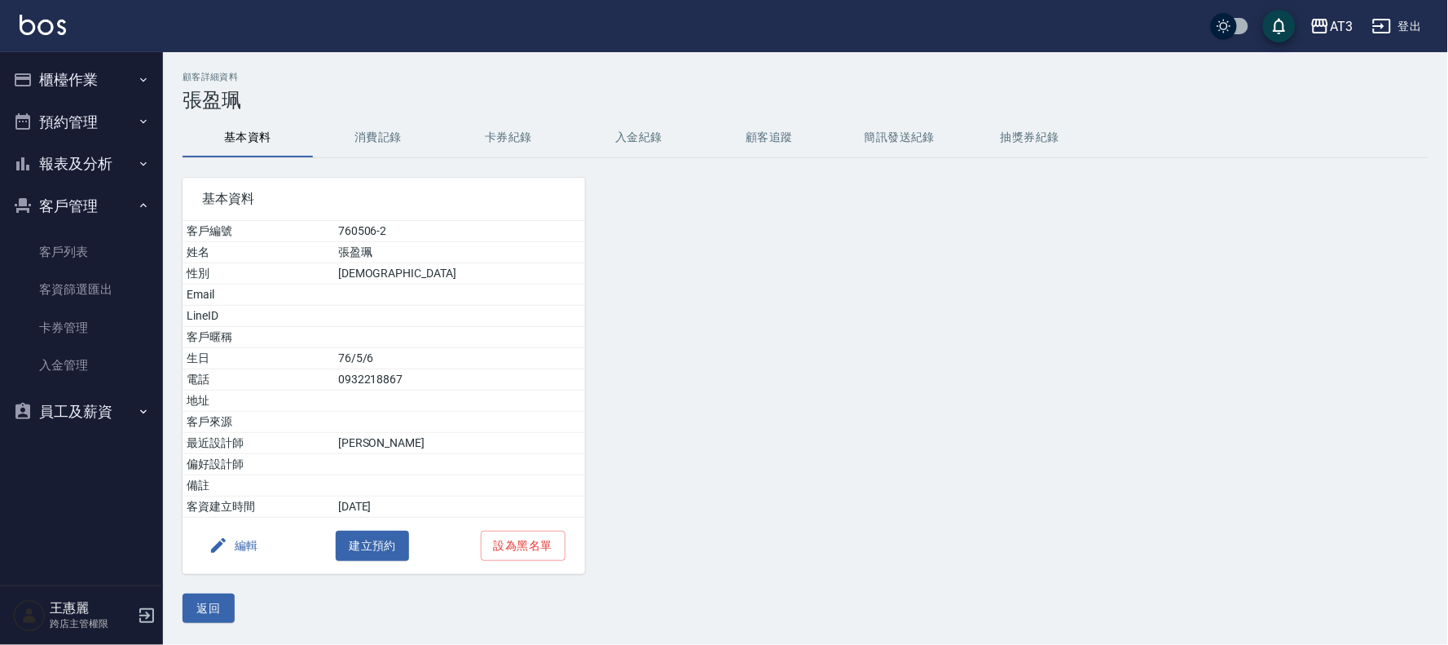
click at [361, 132] on button "消費記錄" at bounding box center [378, 137] width 130 height 39
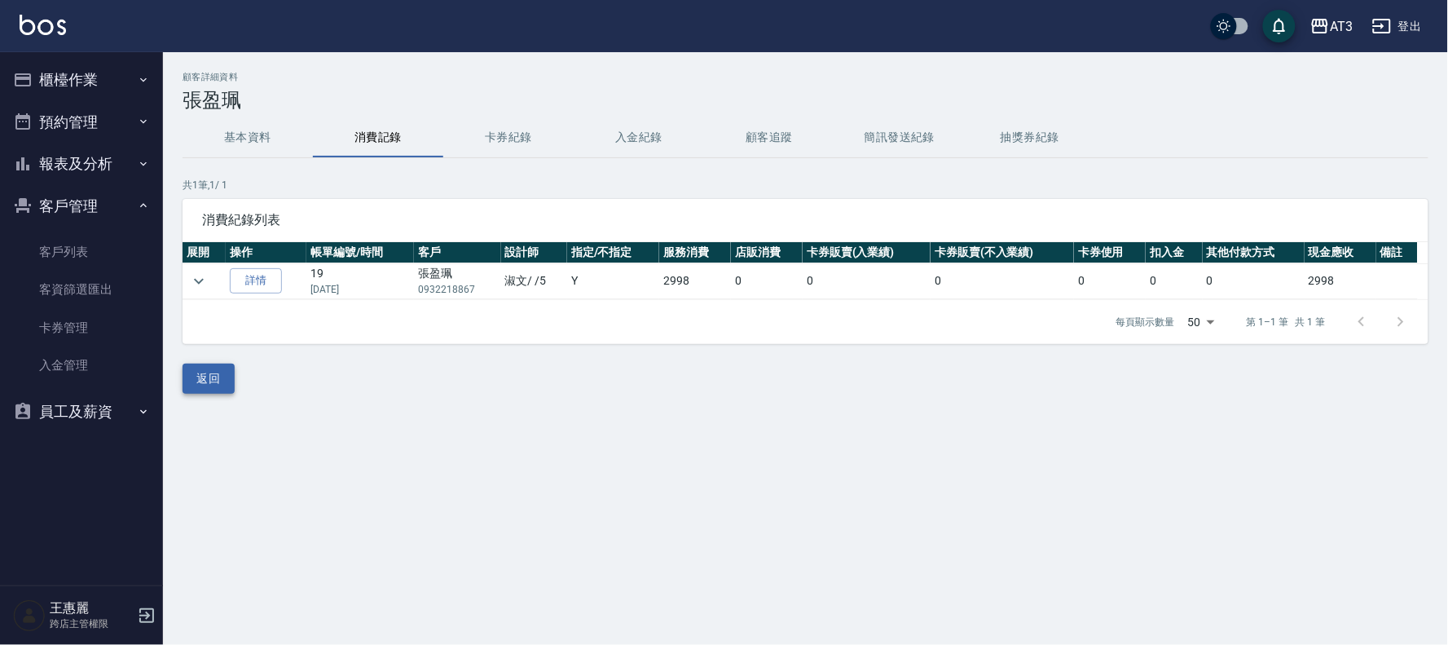
click at [223, 376] on button "返回" at bounding box center [209, 379] width 52 height 30
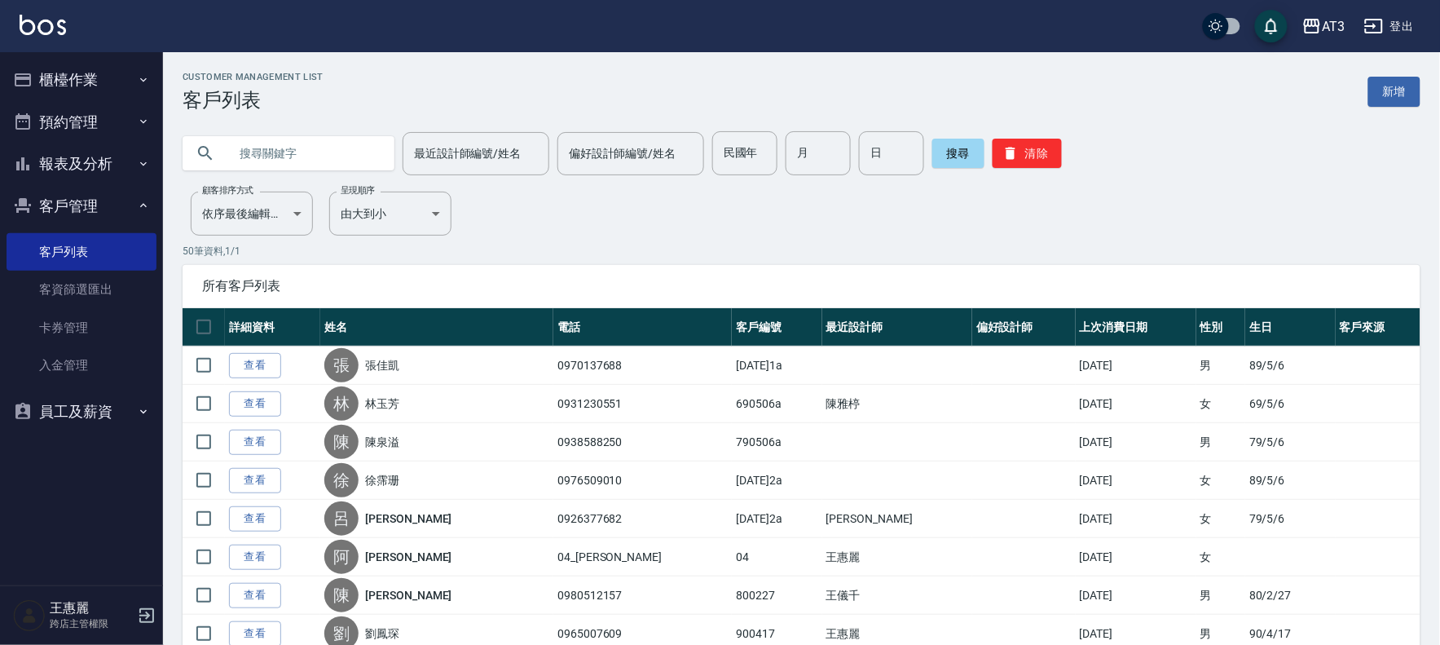
click at [255, 145] on input "text" at bounding box center [304, 153] width 153 height 44
type input "730506"
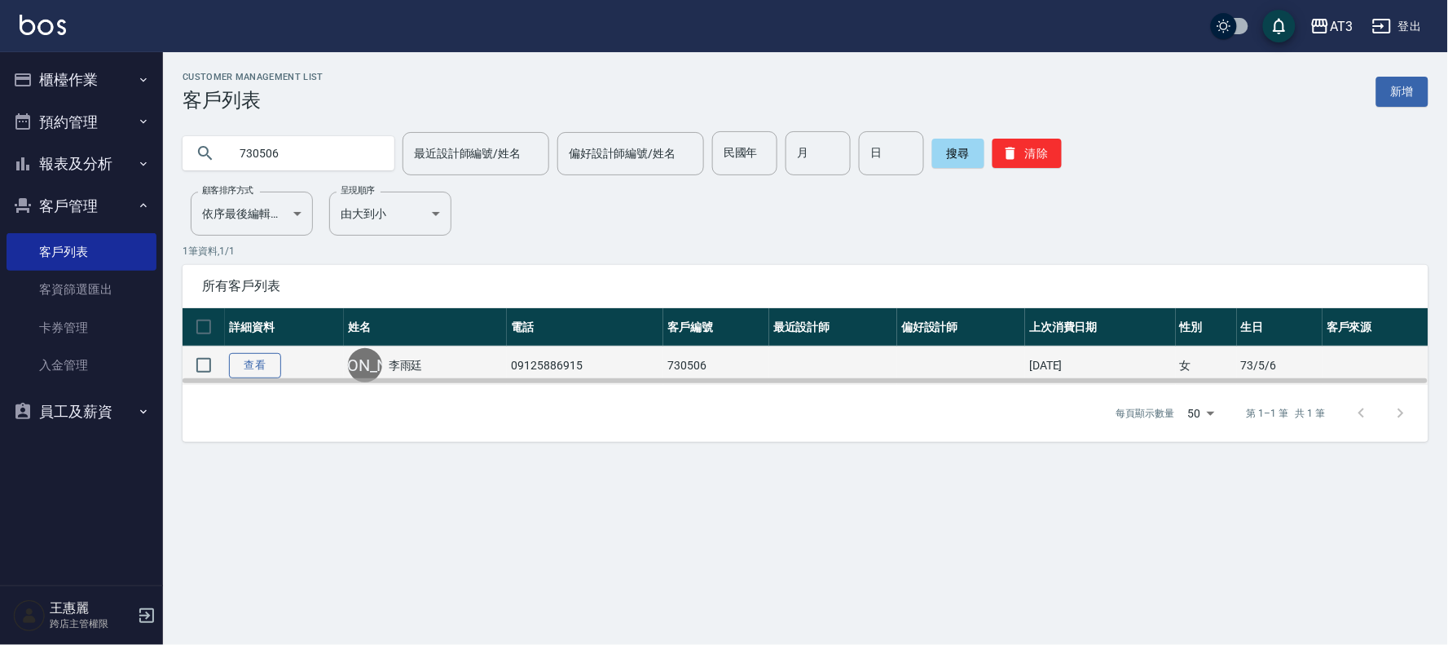
click at [246, 359] on link "查看" at bounding box center [255, 365] width 52 height 25
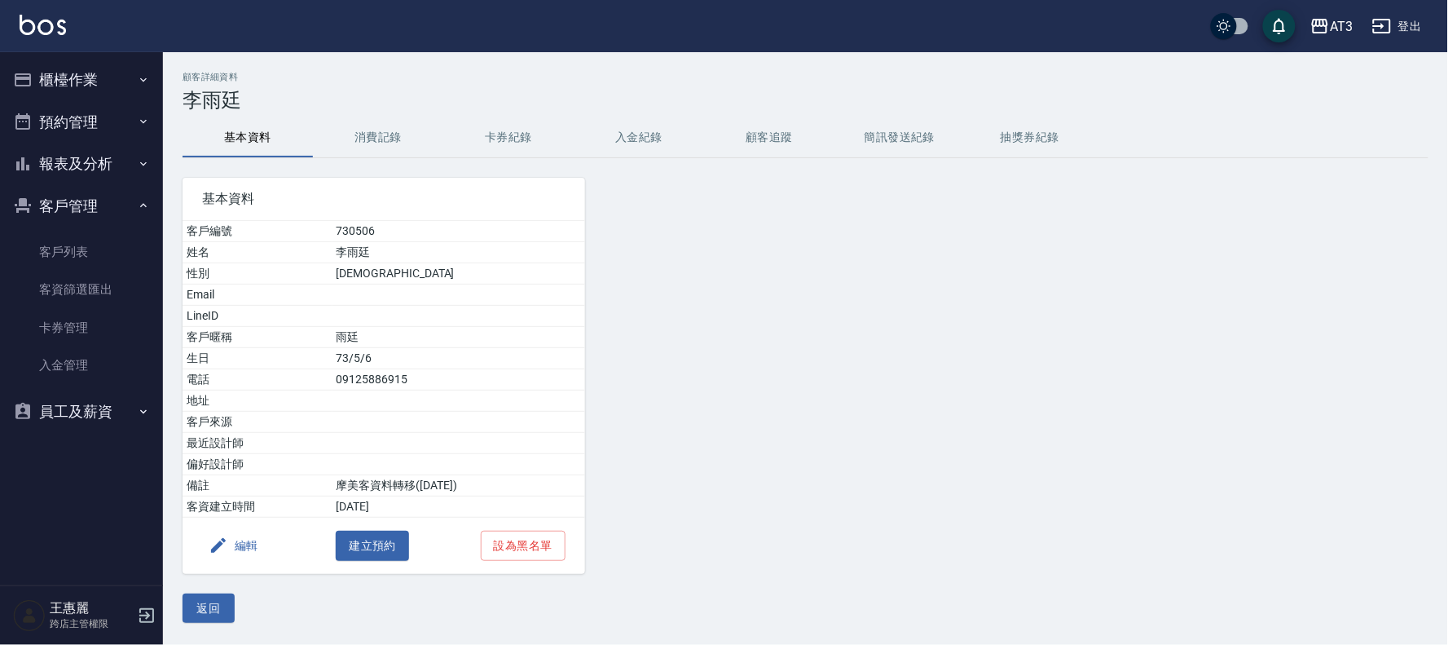
click at [258, 547] on button "編輯" at bounding box center [233, 546] width 63 height 30
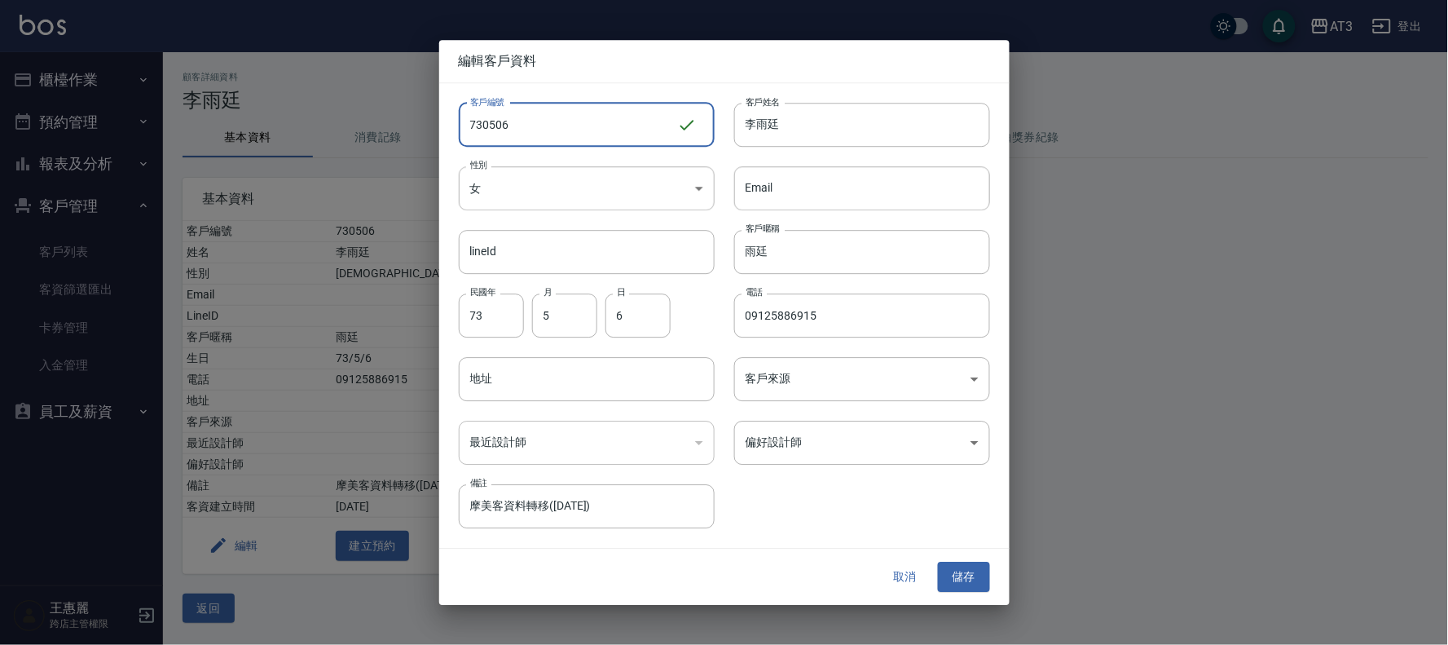
click at [548, 147] on input "730506" at bounding box center [568, 125] width 218 height 44
type input "730506a"
click at [976, 580] on button "儲存" at bounding box center [964, 577] width 52 height 30
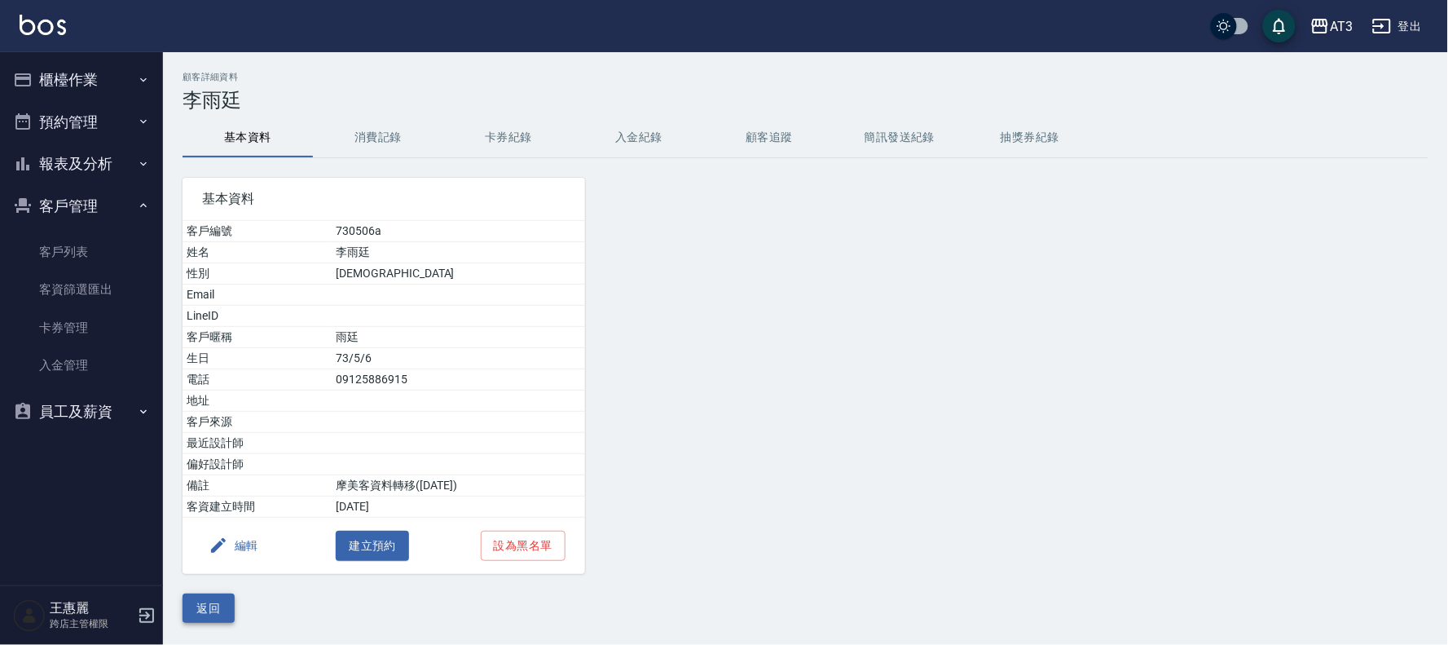
click at [213, 605] on button "返回" at bounding box center [209, 608] width 52 height 30
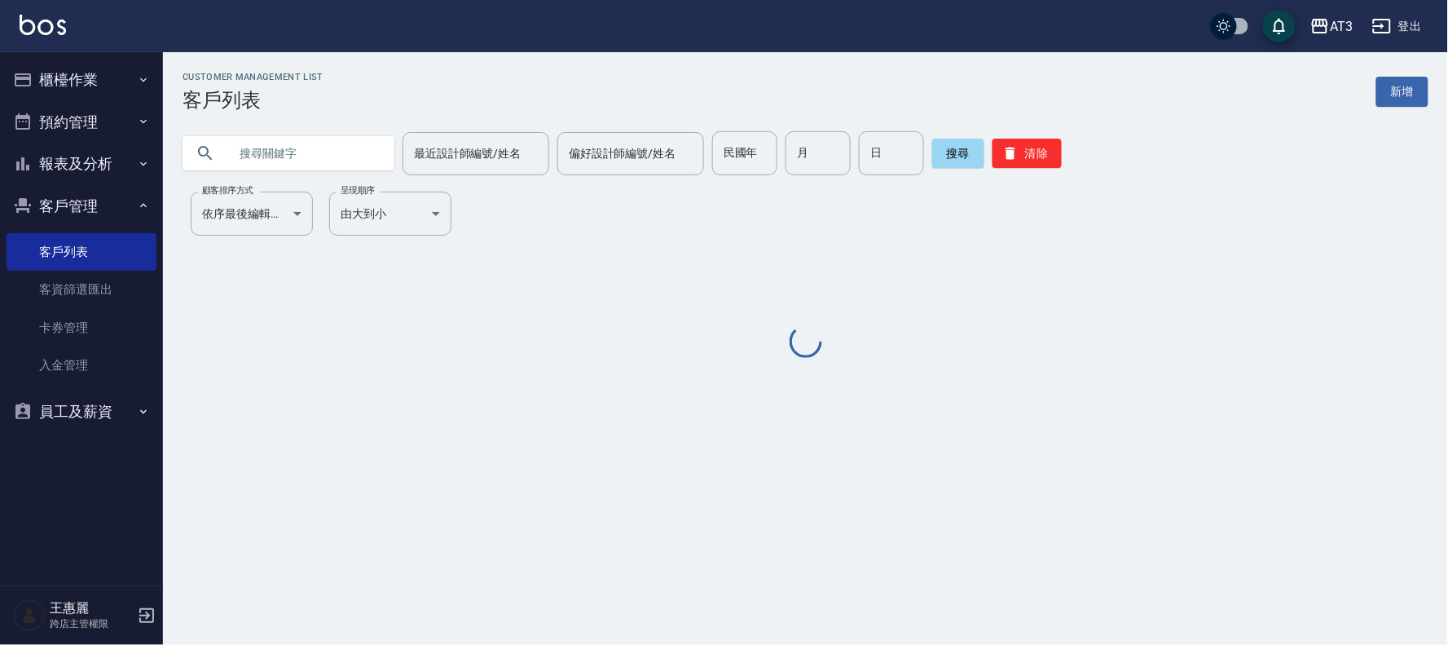
click at [287, 150] on input "text" at bounding box center [304, 153] width 153 height 44
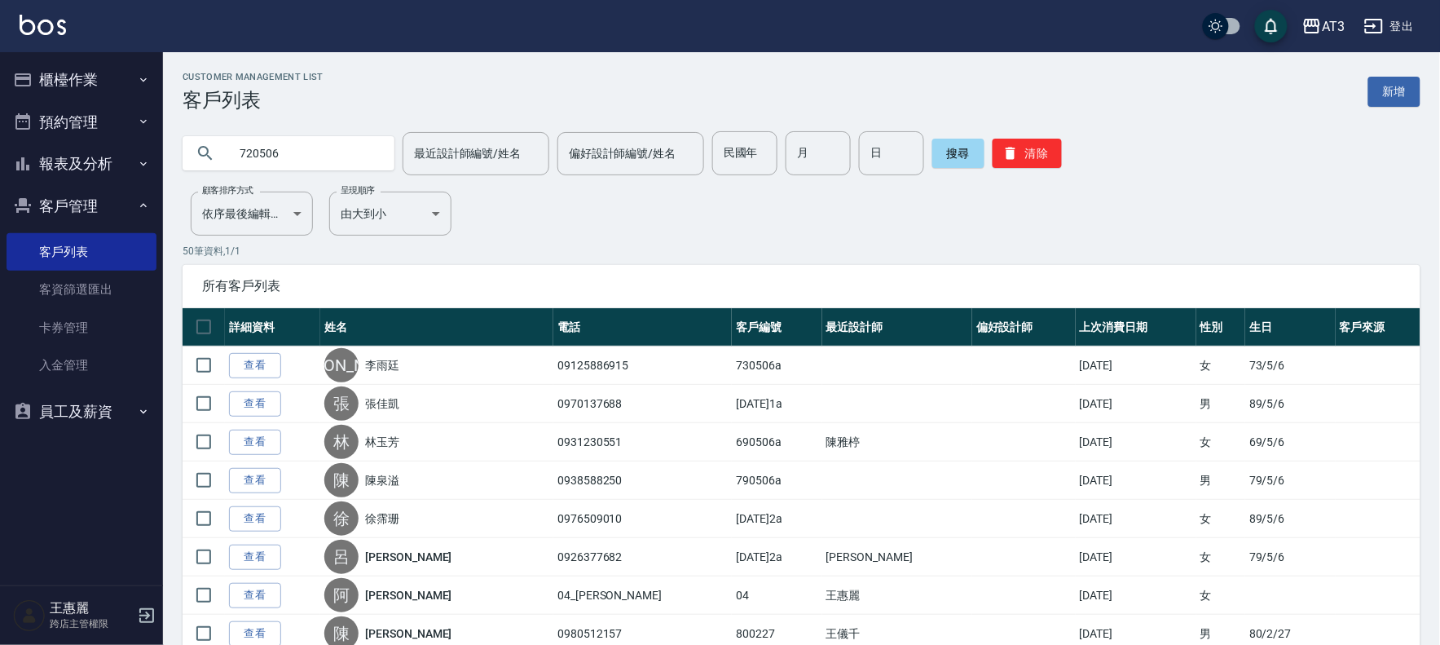
type input "720506"
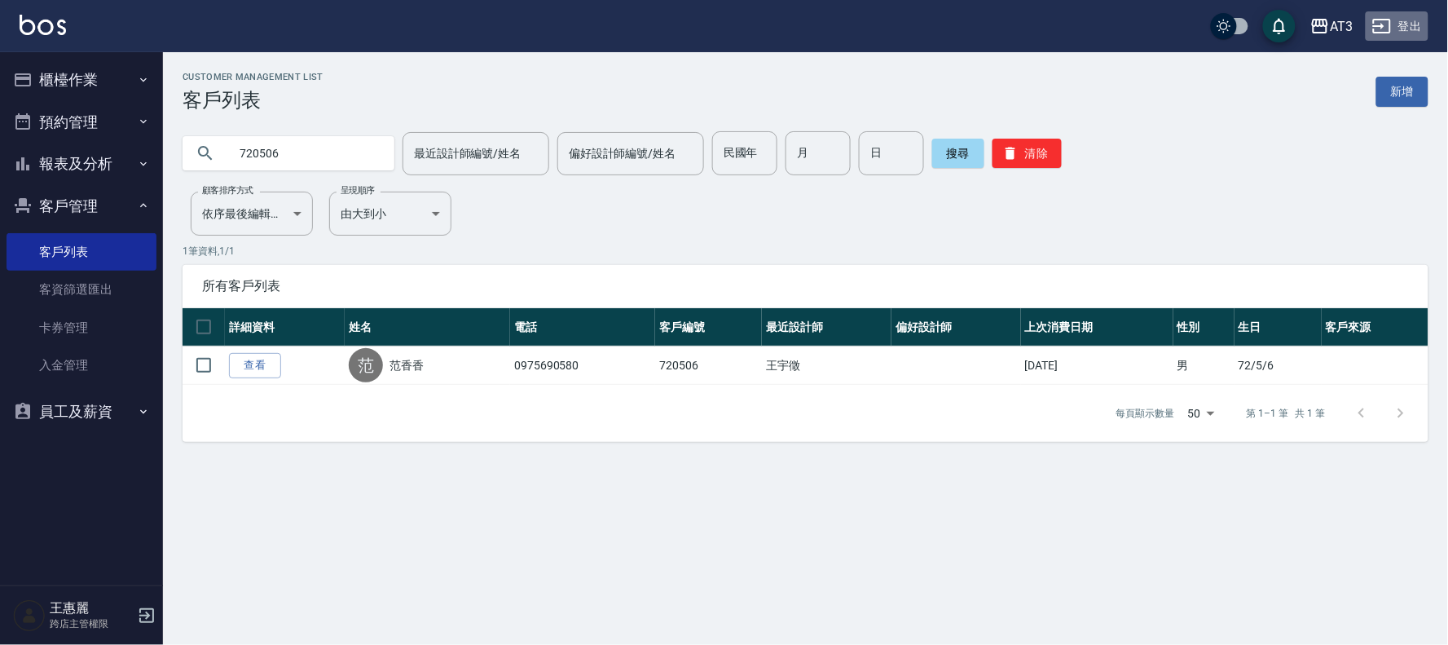
click at [1400, 28] on button "登出" at bounding box center [1397, 26] width 63 height 30
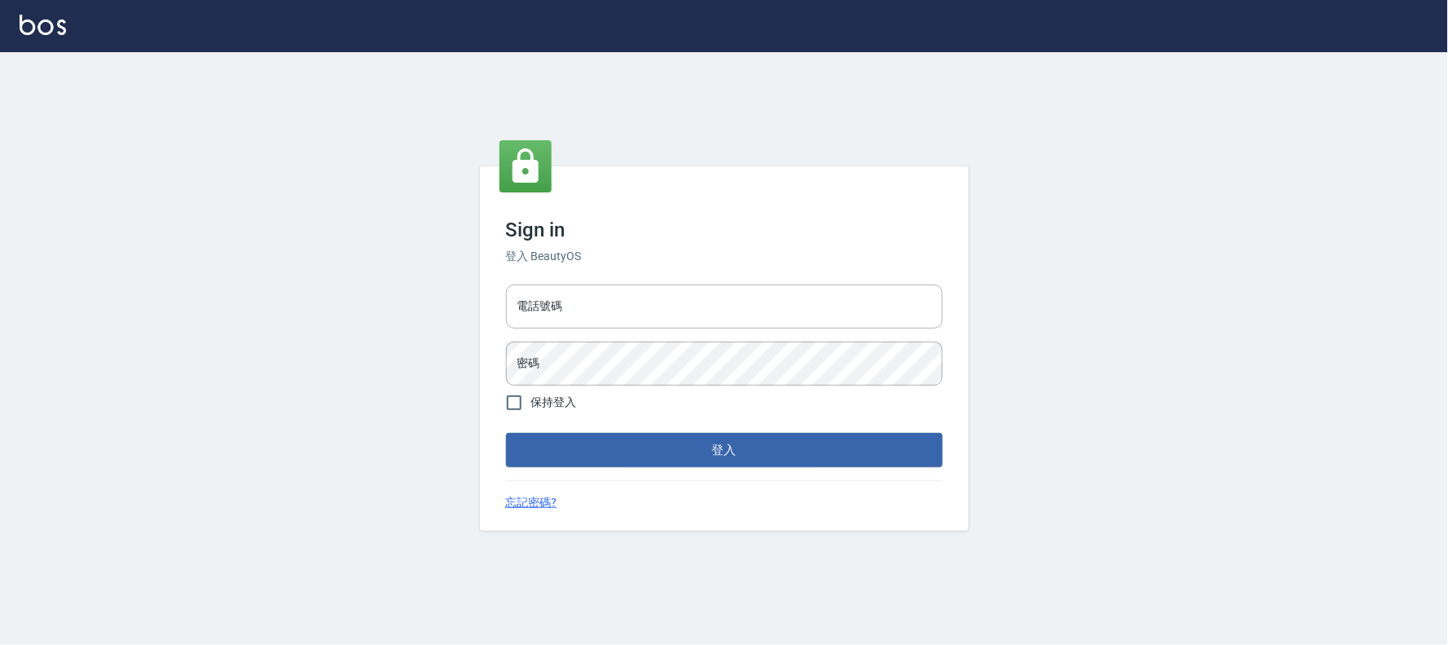
type input "032805930"
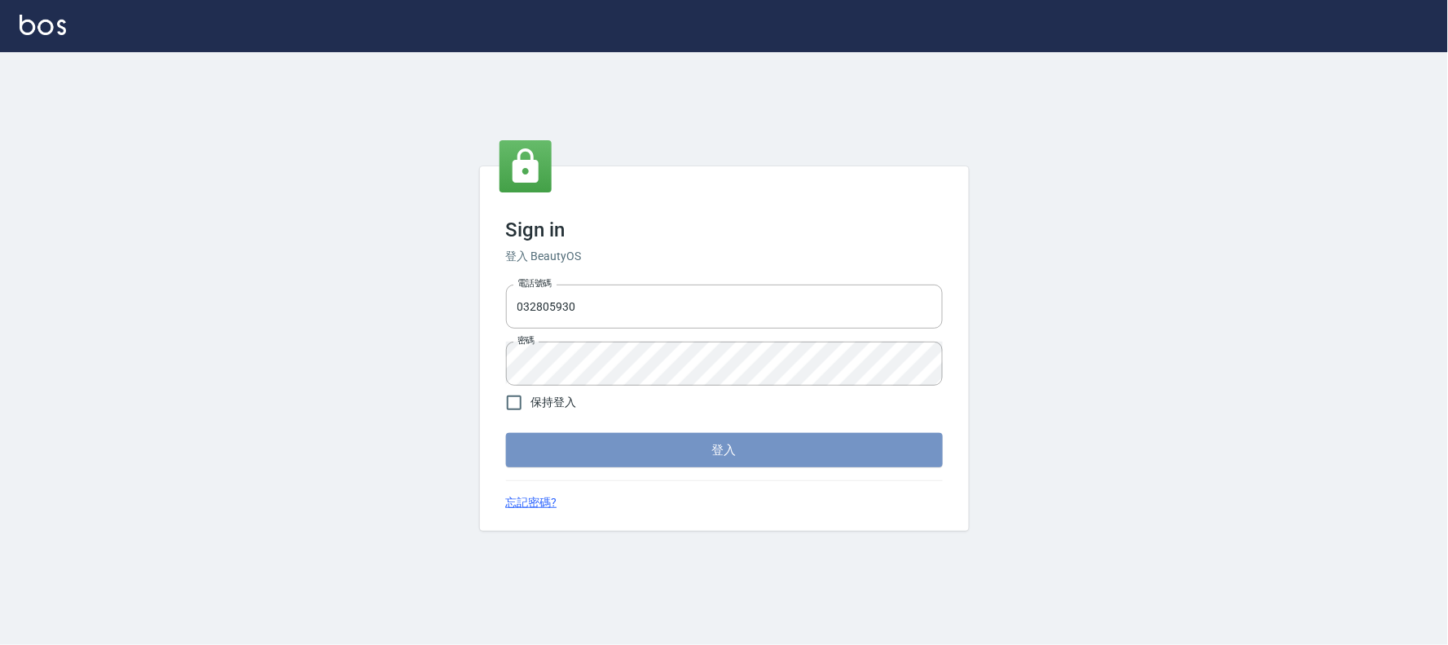
click at [716, 452] on button "登入" at bounding box center [724, 450] width 437 height 34
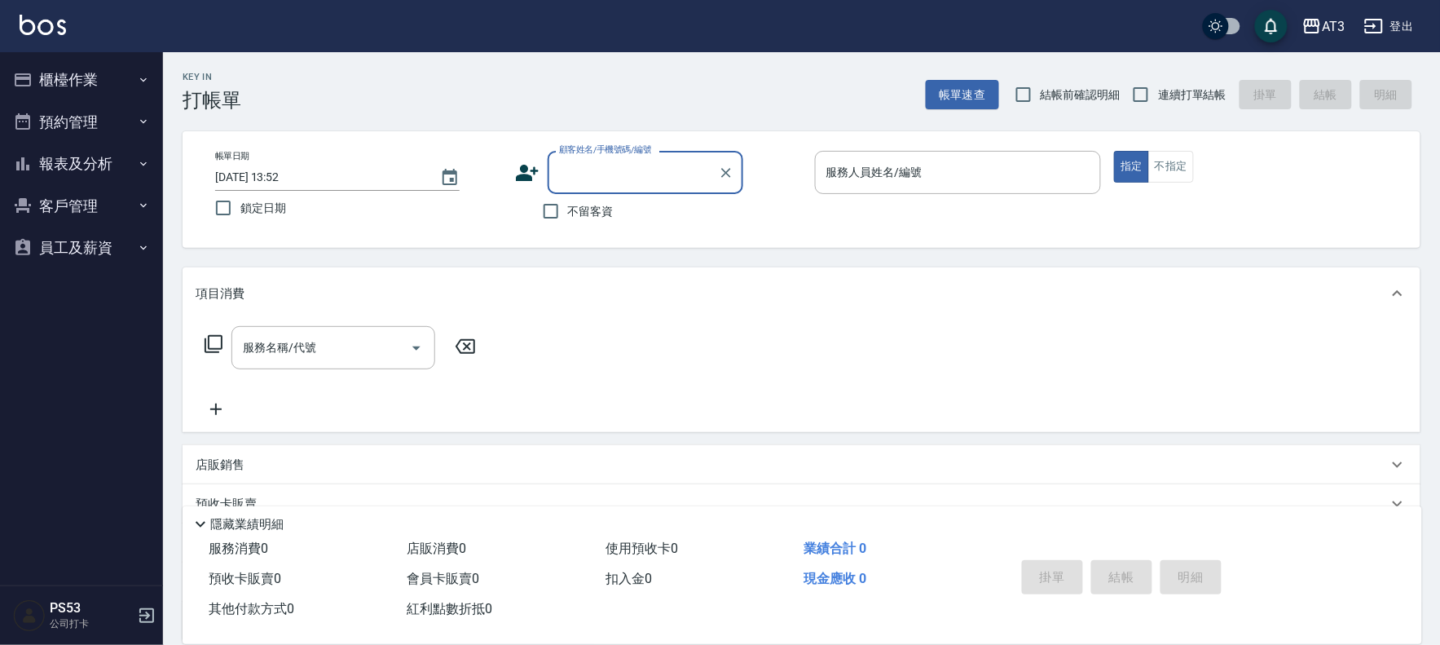
click at [90, 208] on button "客戶管理" at bounding box center [82, 206] width 150 height 42
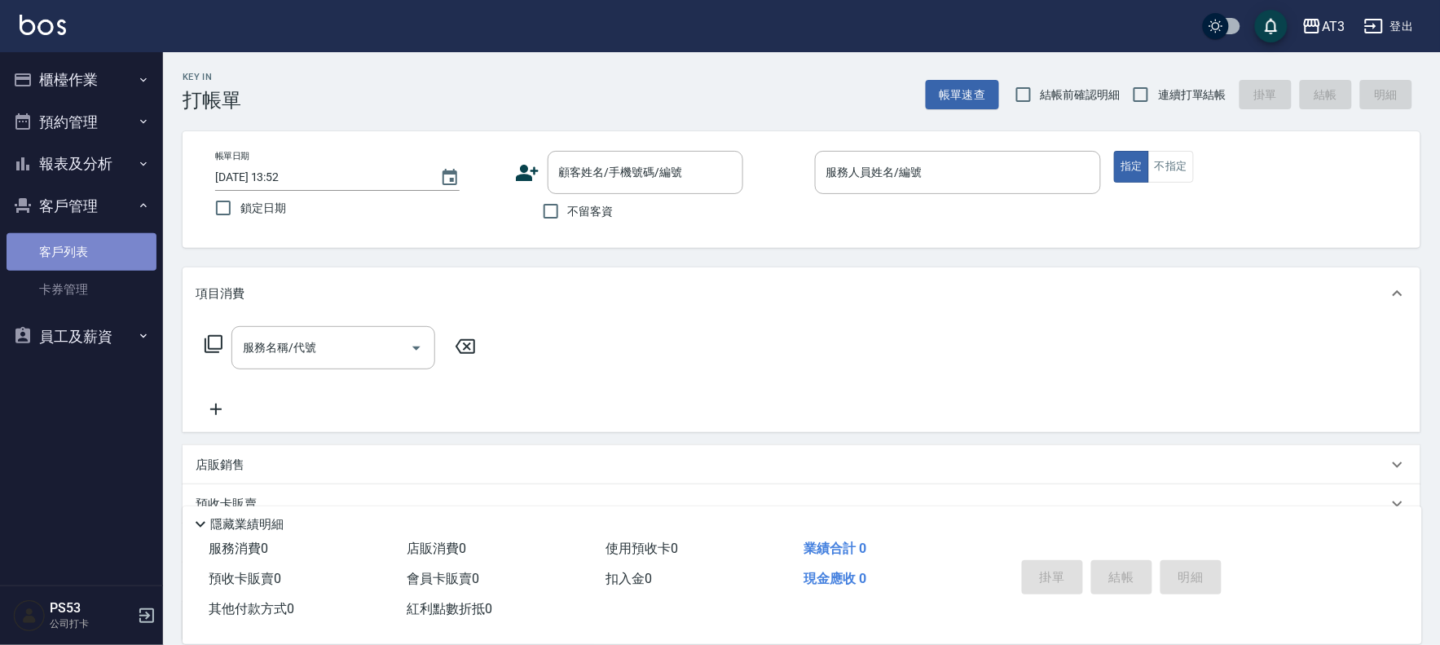
click at [79, 253] on link "客戶列表" at bounding box center [82, 251] width 150 height 37
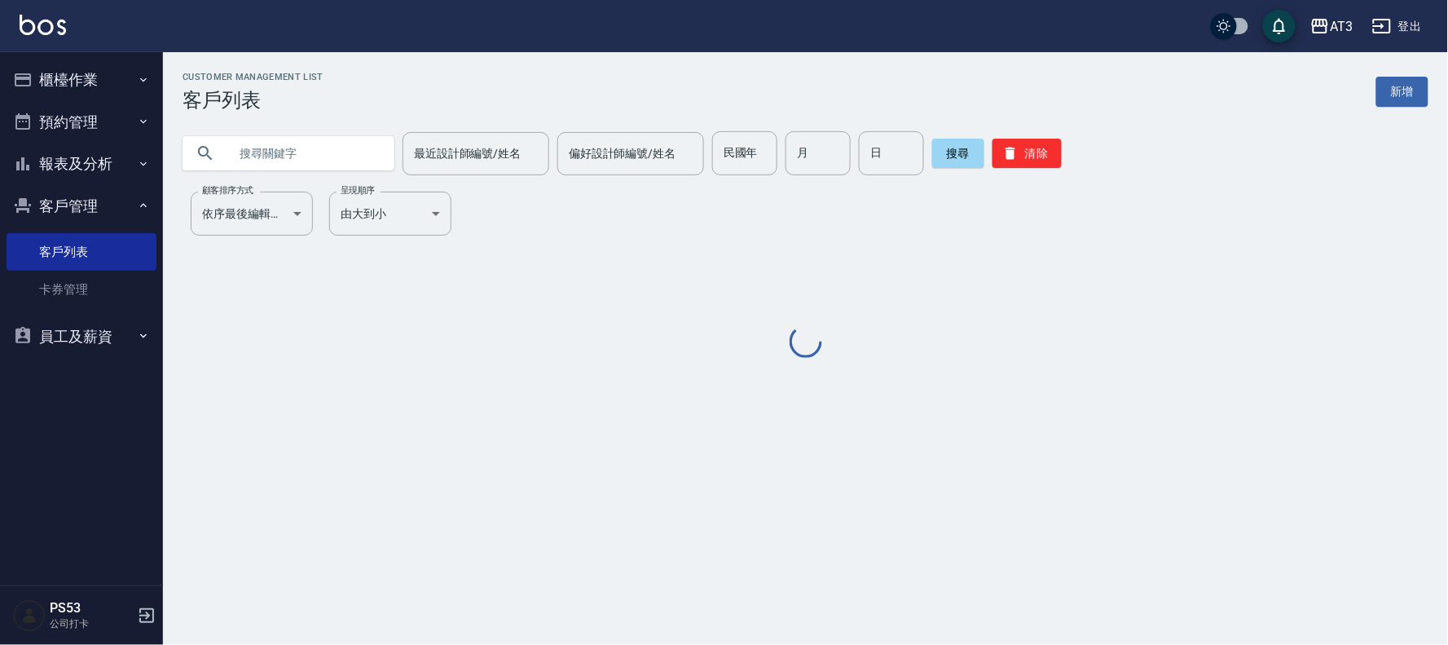
click at [373, 161] on input "text" at bounding box center [304, 153] width 153 height 44
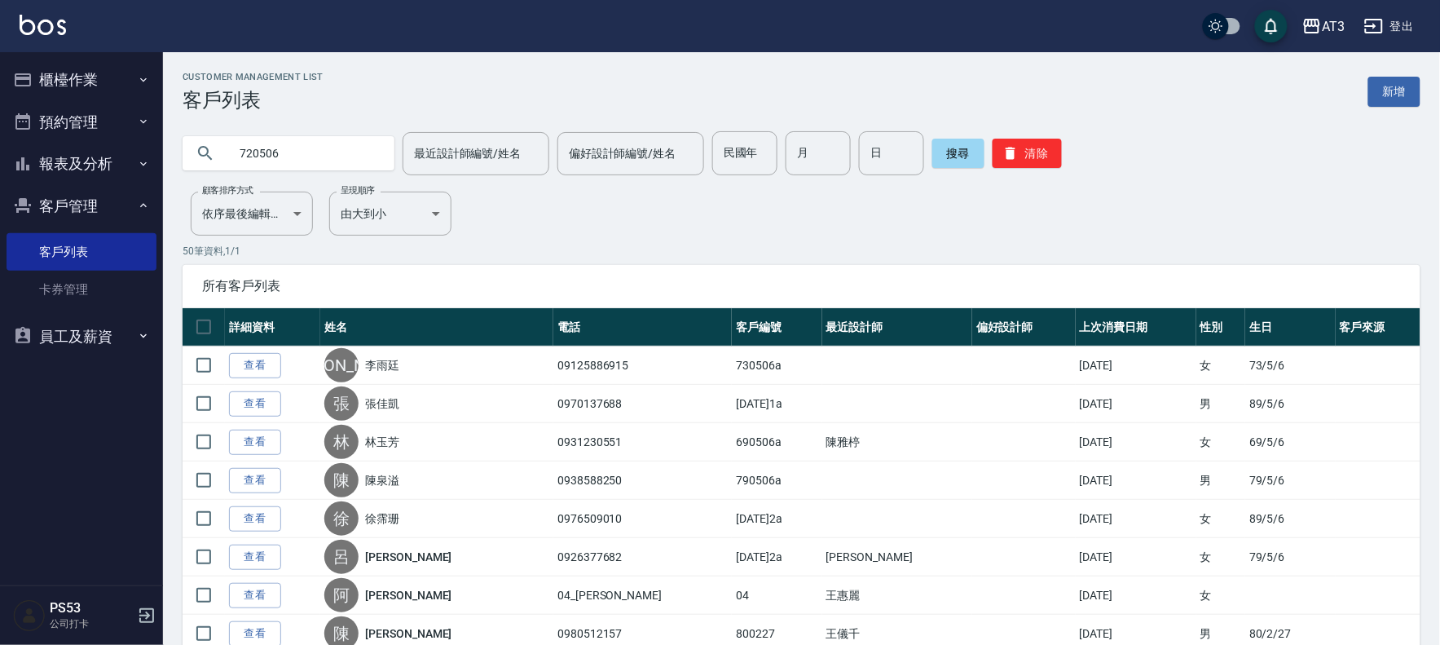
type input "720506"
